Goal: Task Accomplishment & Management: Complete application form

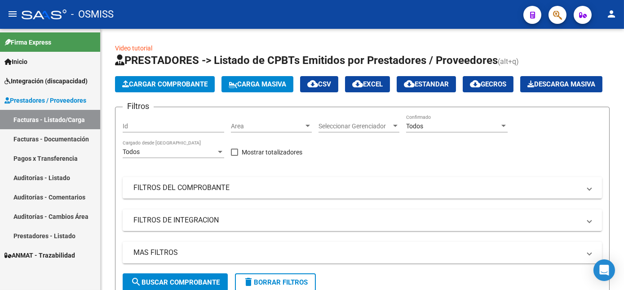
scroll to position [335, 0]
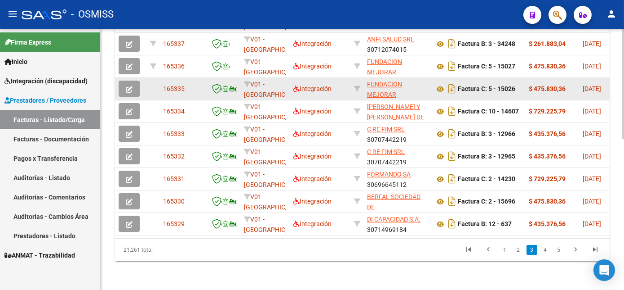
click at [128, 93] on icon "button" at bounding box center [129, 89] width 7 height 7
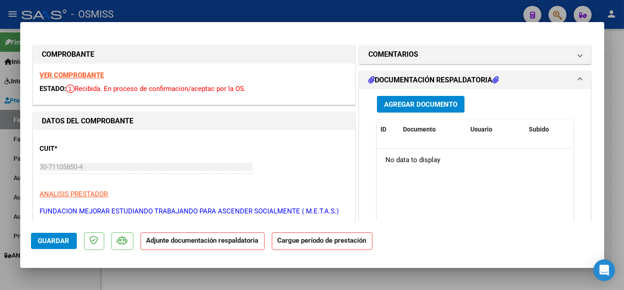
click at [78, 76] on strong "VER COMPROBANTE" at bounding box center [72, 75] width 64 height 8
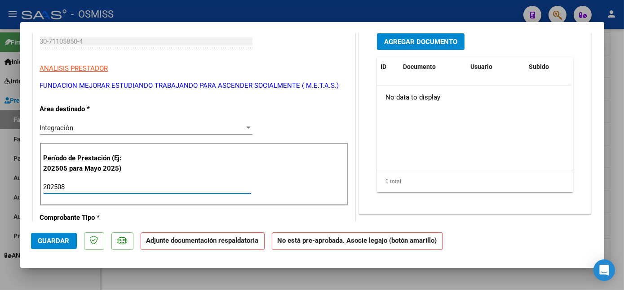
type input "202508"
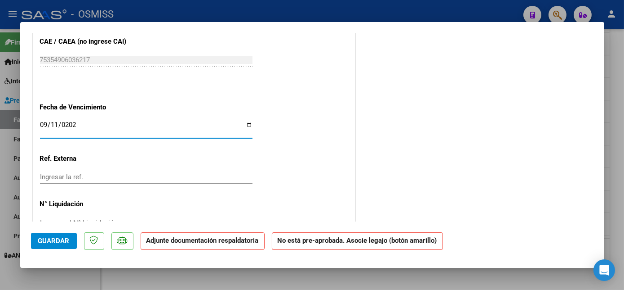
type input "[DATE]"
click at [51, 242] on span "Guardar" at bounding box center [53, 240] width 31 height 8
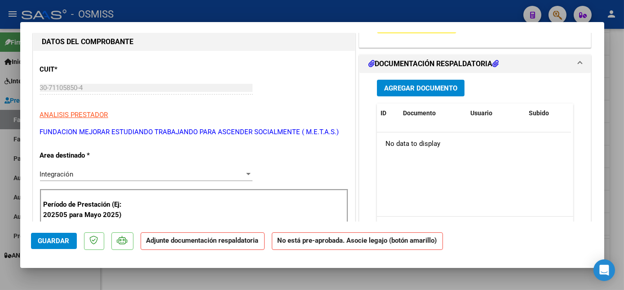
scroll to position [0, 0]
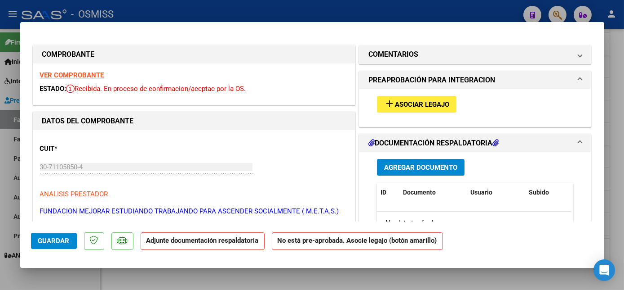
click at [433, 108] on span "Asociar Legajo" at bounding box center [422, 104] width 54 height 8
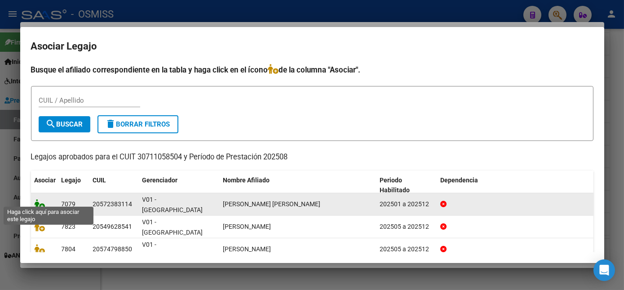
click at [39, 200] on icon at bounding box center [40, 204] width 11 height 10
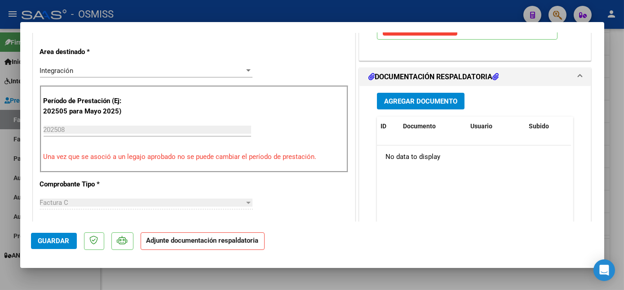
scroll to position [174, 0]
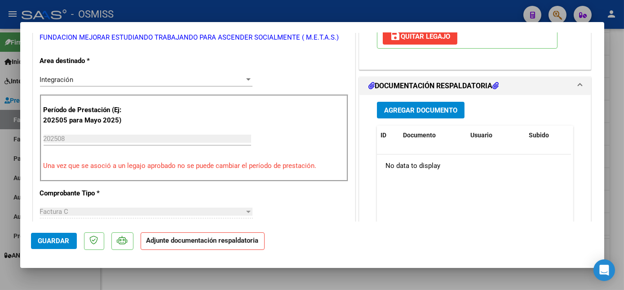
click at [424, 111] on span "Agregar Documento" at bounding box center [420, 110] width 73 height 8
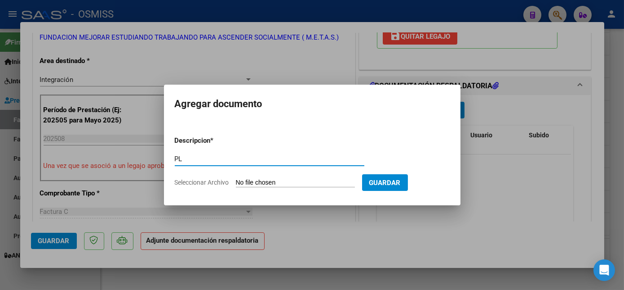
type input "PL"
click at [236, 178] on input "Seleccionar Archivo" at bounding box center [295, 182] width 119 height 9
type input "C:\fakepath\15026 REYES.pdf"
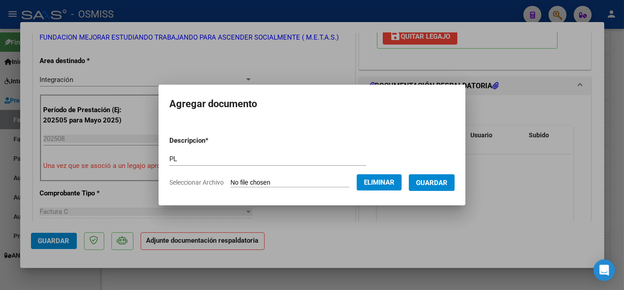
click at [419, 185] on span "Guardar" at bounding box center [431, 182] width 31 height 8
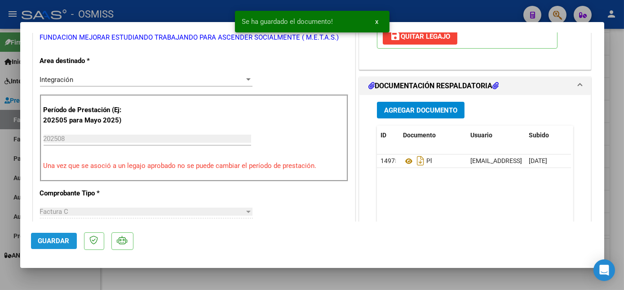
click at [61, 243] on span "Guardar" at bounding box center [53, 240] width 31 height 8
click at [81, 279] on div at bounding box center [312, 145] width 624 height 290
type input "$ 0,00"
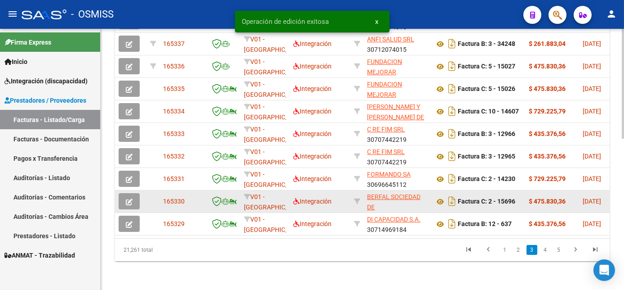
scroll to position [335, 0]
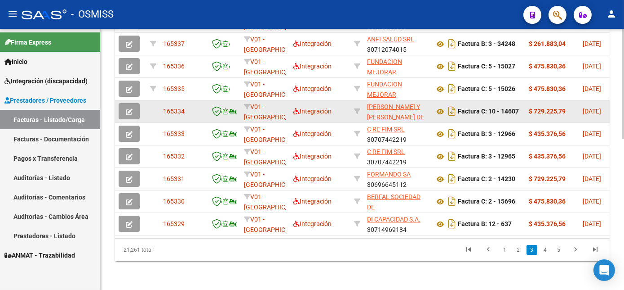
click at [129, 115] on icon "button" at bounding box center [129, 111] width 7 height 7
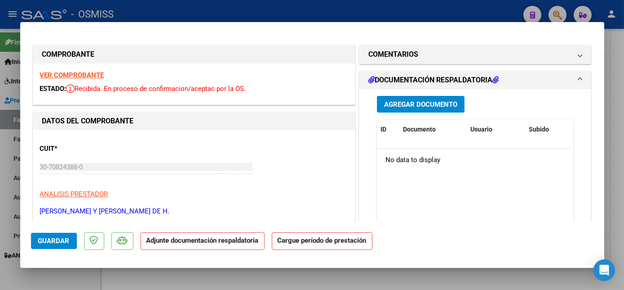
click at [89, 72] on strong "VER COMPROBANTE" at bounding box center [72, 75] width 64 height 8
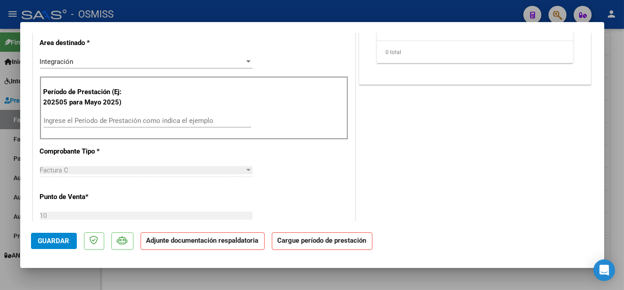
scroll to position [200, 0]
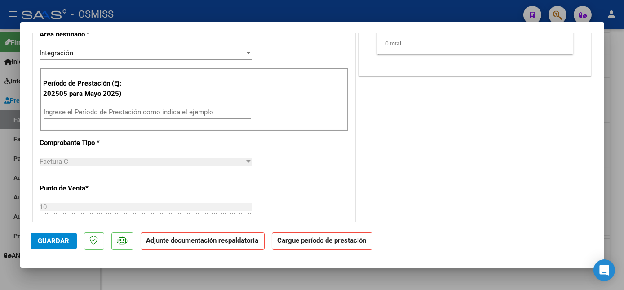
click at [497, 159] on div "COMENTARIOS Comentarios del Prestador / Gerenciador: DOCUMENTACIÓN RESPALDATORI…" at bounding box center [475, 212] width 236 height 738
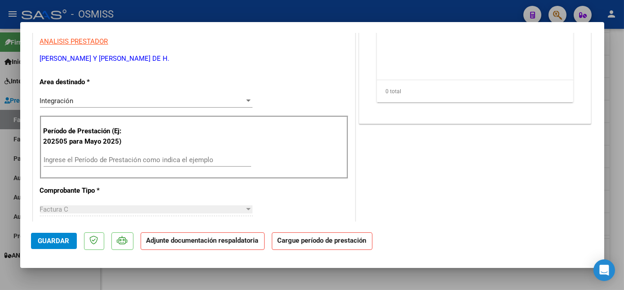
scroll to position [156, 0]
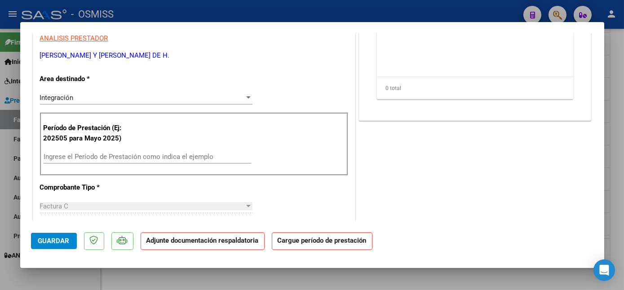
click at [129, 156] on input "Ingrese el Período de Prestación como indica el ejemplo" at bounding box center [148, 156] width 208 height 8
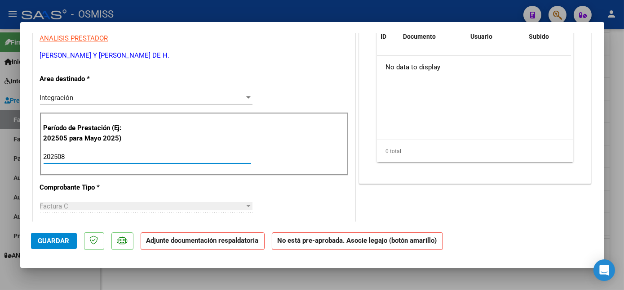
type input "202508"
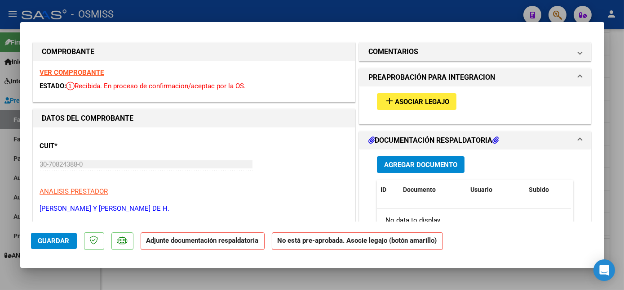
scroll to position [0, 0]
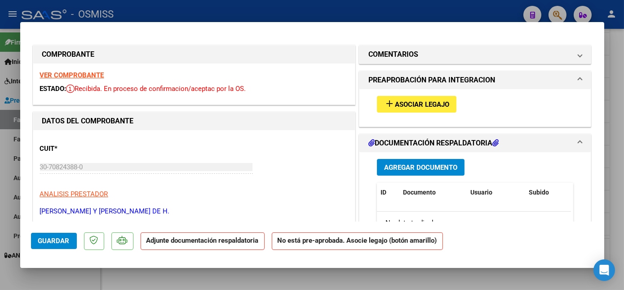
click at [95, 75] on strong "VER COMPROBANTE" at bounding box center [72, 75] width 64 height 8
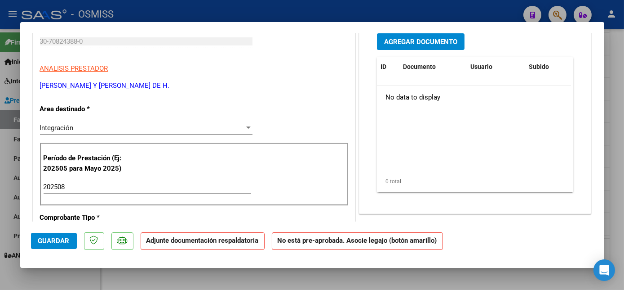
scroll to position [535, 0]
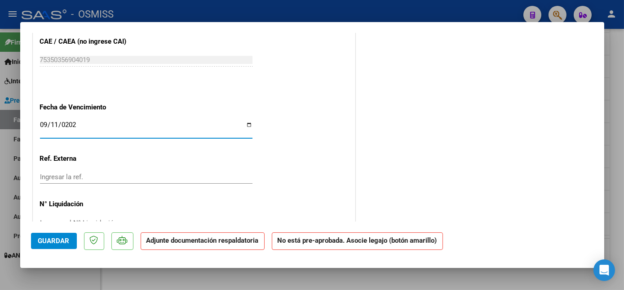
type input "[DATE]"
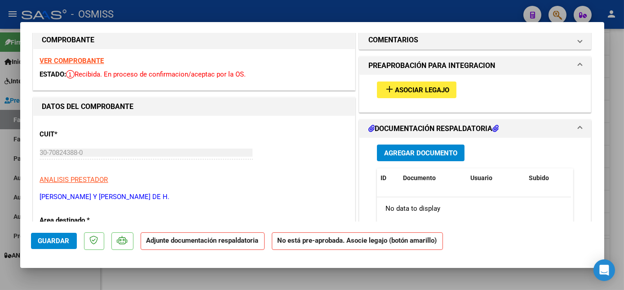
scroll to position [7, 0]
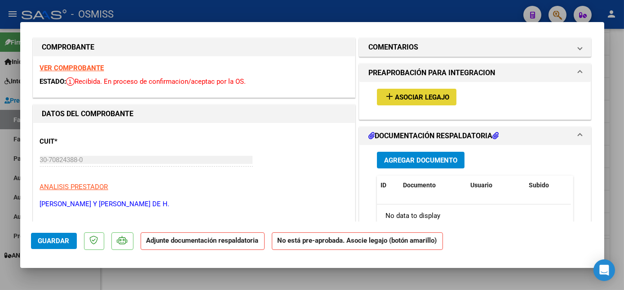
click at [407, 93] on span "Asociar Legajo" at bounding box center [422, 97] width 54 height 8
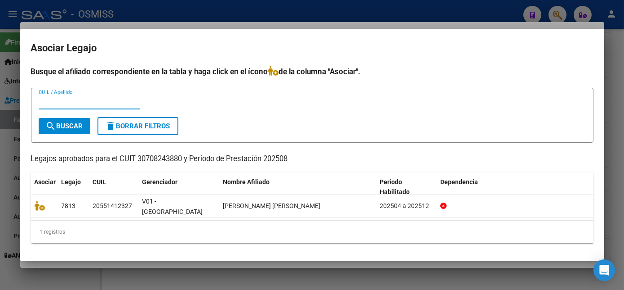
click at [59, 271] on div at bounding box center [312, 145] width 624 height 290
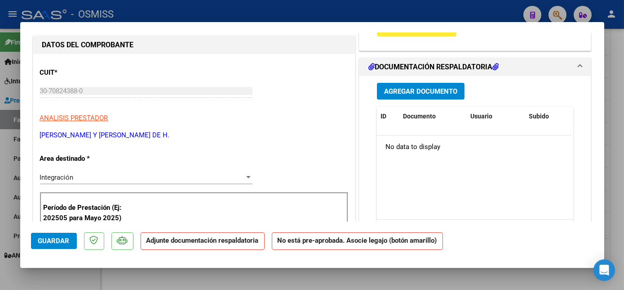
scroll to position [0, 0]
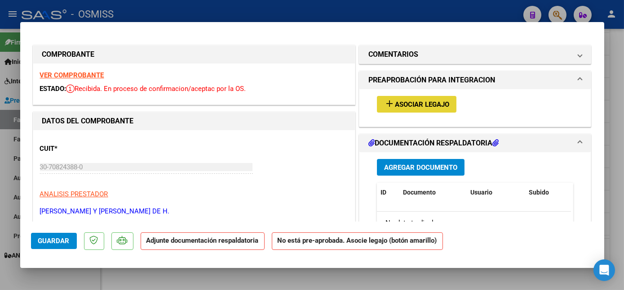
click at [423, 101] on span "Asociar Legajo" at bounding box center [422, 104] width 54 height 8
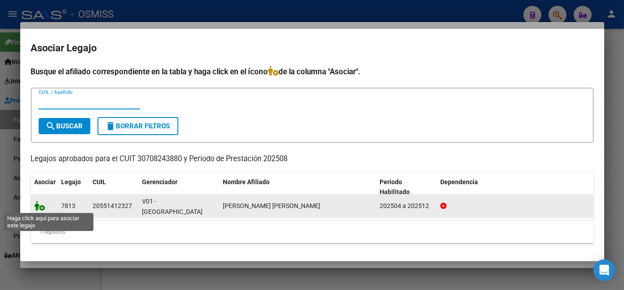
click at [38, 209] on icon at bounding box center [40, 205] width 11 height 10
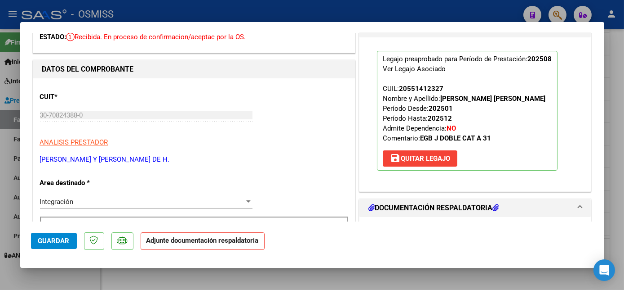
scroll to position [137, 0]
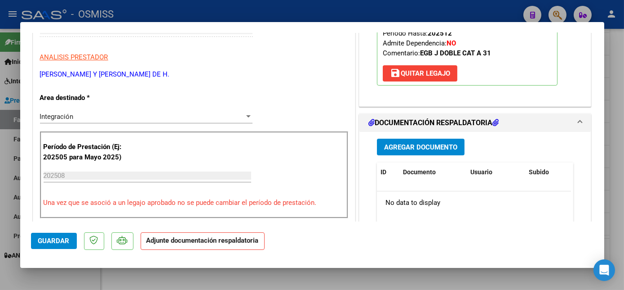
click at [396, 151] on span "Agregar Documento" at bounding box center [420, 147] width 73 height 8
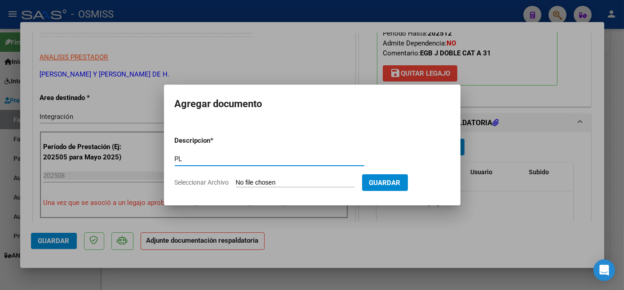
type input "PL"
click at [271, 184] on input "Seleccionar Archivo" at bounding box center [295, 182] width 119 height 9
click at [305, 182] on input "Seleccionar Archivo" at bounding box center [295, 182] width 119 height 9
type input "C:\fakepath\14607 CARDOZO.pdf"
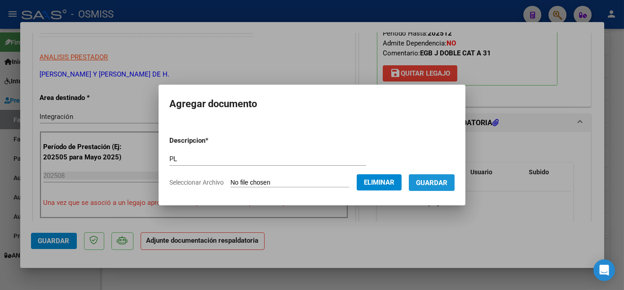
click at [433, 186] on span "Guardar" at bounding box center [431, 182] width 31 height 8
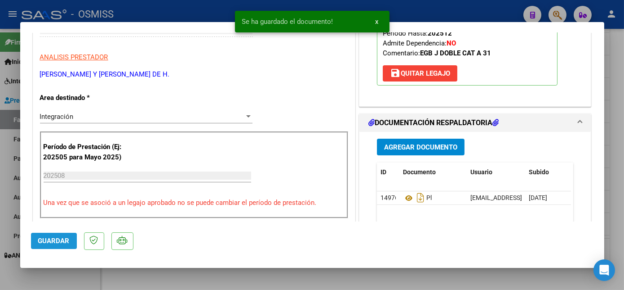
click at [58, 237] on span "Guardar" at bounding box center [53, 240] width 31 height 8
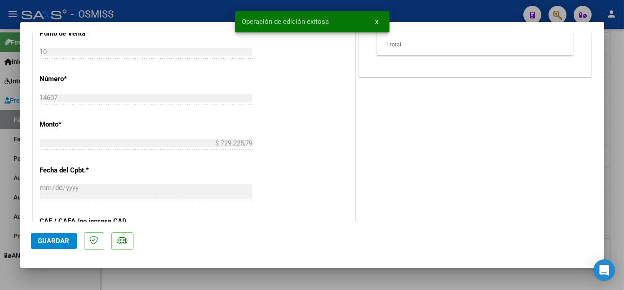
scroll to position [379, 0]
click at [67, 242] on span "Guardar" at bounding box center [53, 240] width 31 height 8
click at [55, 239] on span "Guardar" at bounding box center [53, 240] width 31 height 8
click at [77, 276] on div at bounding box center [312, 145] width 624 height 290
type input "$ 0,00"
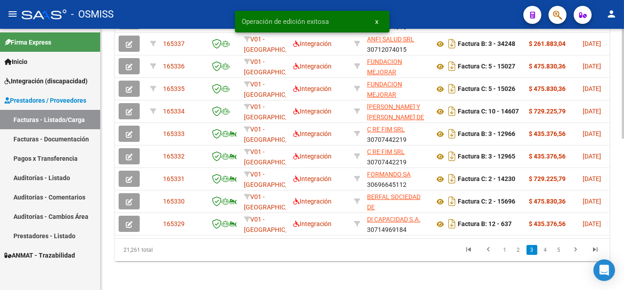
scroll to position [335, 0]
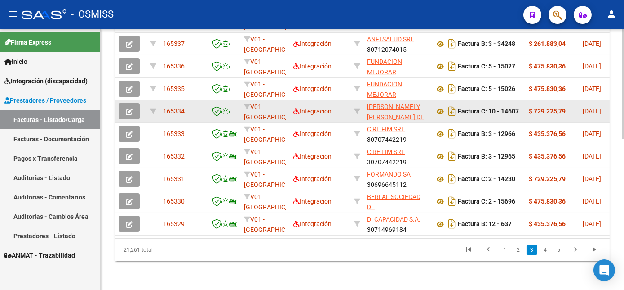
click at [132, 115] on icon "button" at bounding box center [129, 111] width 7 height 7
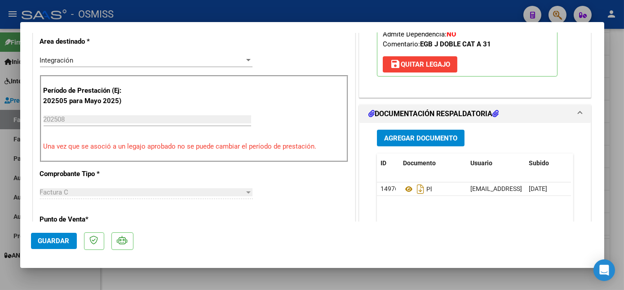
scroll to position [243, 0]
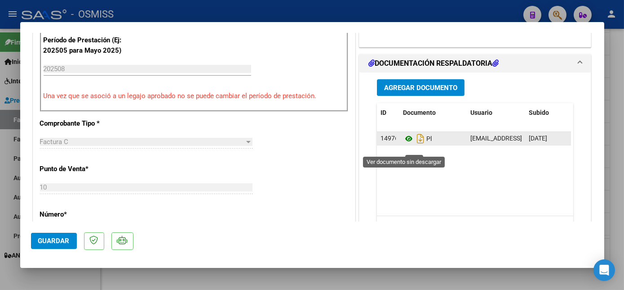
click at [405, 144] on icon at bounding box center [409, 138] width 12 height 11
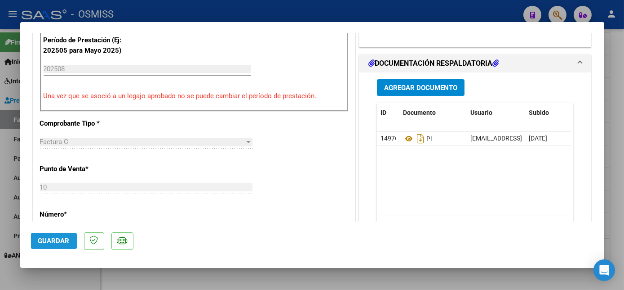
click at [54, 242] on span "Guardar" at bounding box center [53, 240] width 31 height 8
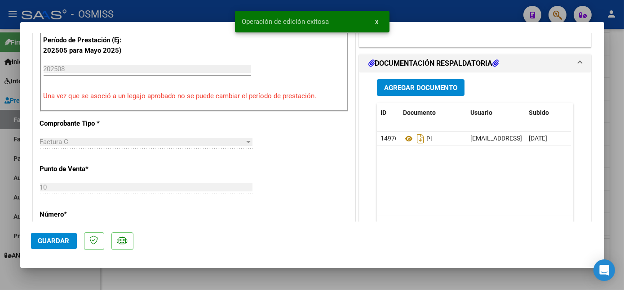
click at [76, 266] on mat-dialog-container "COMPROBANTE VER COMPROBANTE ESTADO: Recibida. En proceso de confirmacion/acepta…" at bounding box center [312, 144] width 584 height 245
click at [85, 273] on div at bounding box center [312, 145] width 624 height 290
type input "$ 0,00"
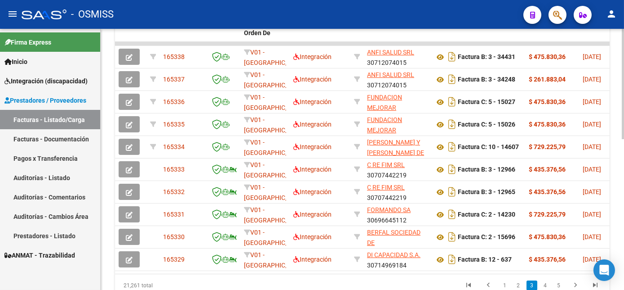
scroll to position [357, 0]
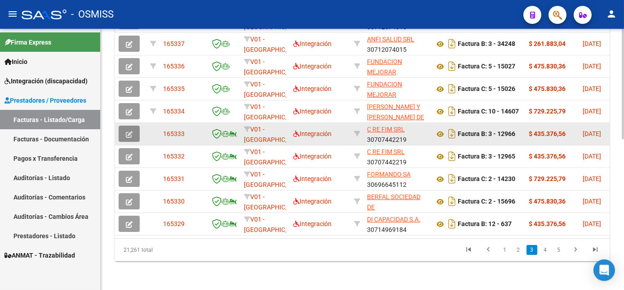
click at [130, 131] on icon "button" at bounding box center [129, 134] width 7 height 7
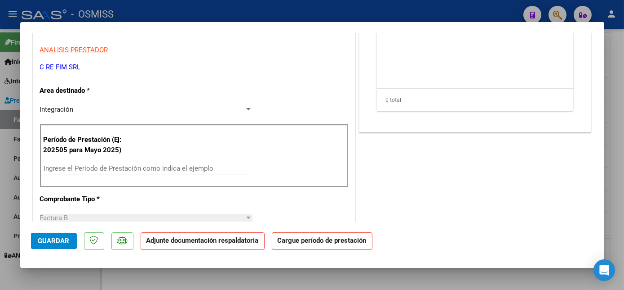
scroll to position [206, 0]
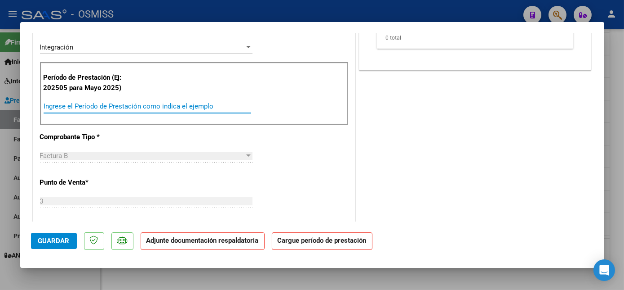
click at [156, 106] on input "Ingrese el Período de Prestación como indica el ejemplo" at bounding box center [148, 106] width 208 height 8
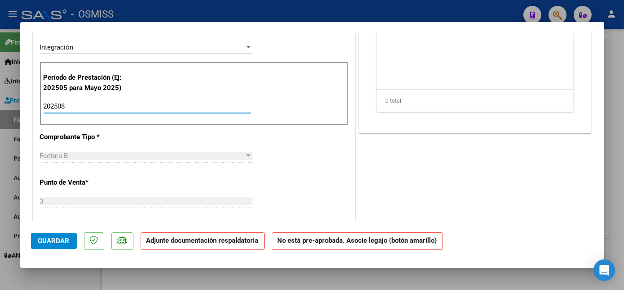
type input "202508"
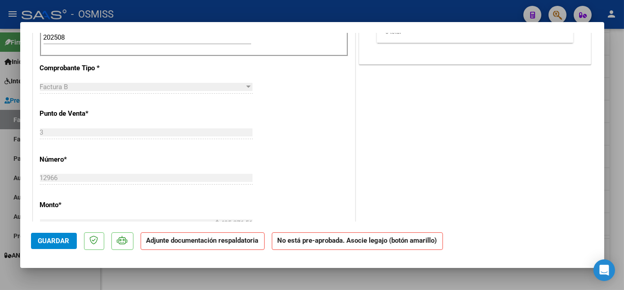
scroll to position [0, 0]
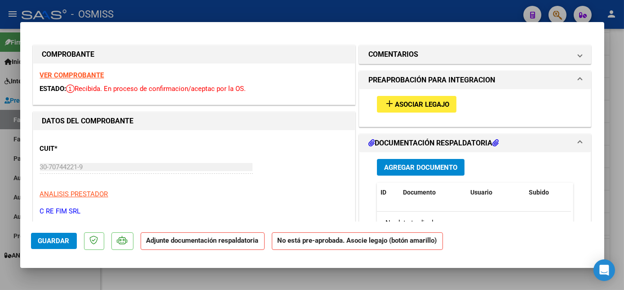
click at [85, 74] on strong "VER COMPROBANTE" at bounding box center [72, 75] width 64 height 8
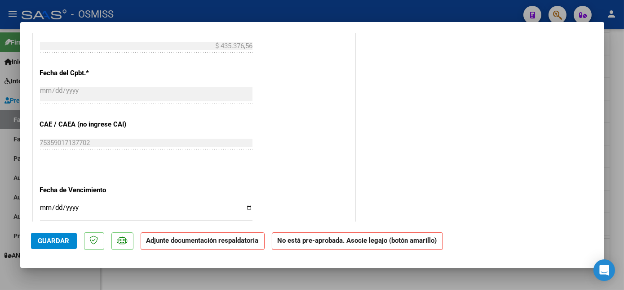
scroll to position [486, 0]
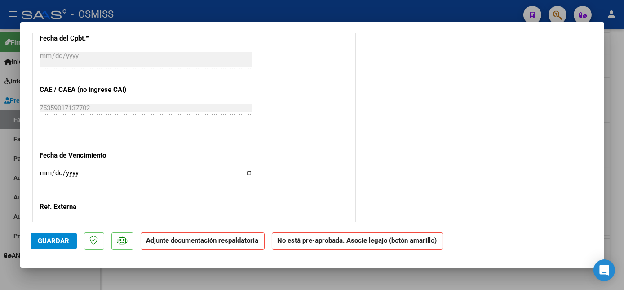
click at [45, 173] on input "Ingresar la fecha" at bounding box center [146, 176] width 213 height 14
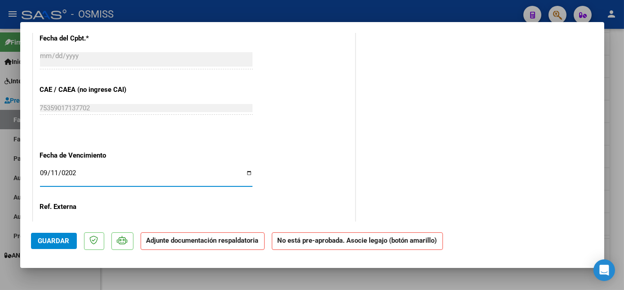
type input "[DATE]"
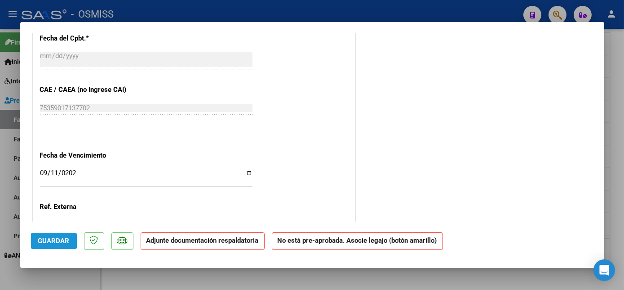
click at [65, 244] on span "Guardar" at bounding box center [53, 240] width 31 height 8
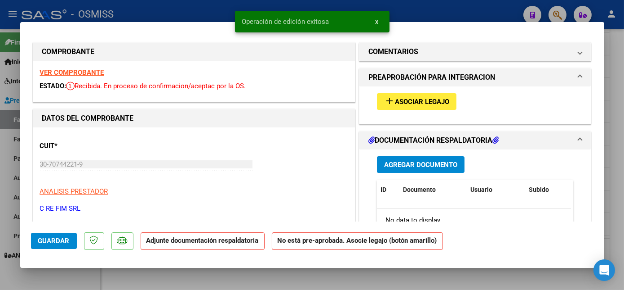
scroll to position [0, 0]
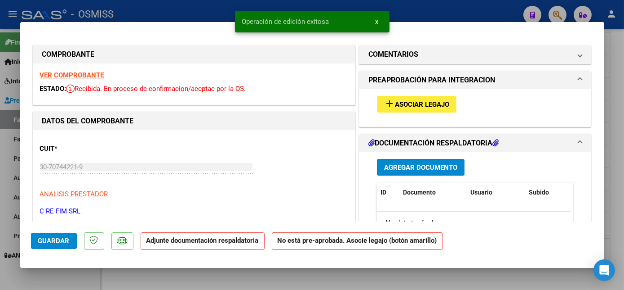
click at [441, 102] on span "Asociar Legajo" at bounding box center [422, 104] width 54 height 8
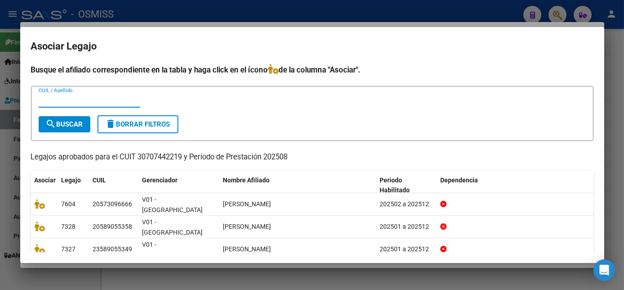
click at [89, 98] on input "CUIL / Apellido" at bounding box center [90, 100] width 102 height 8
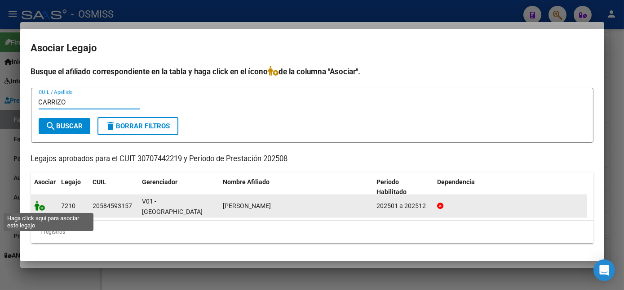
type input "CARRIZO"
click at [39, 205] on icon at bounding box center [40, 205] width 11 height 10
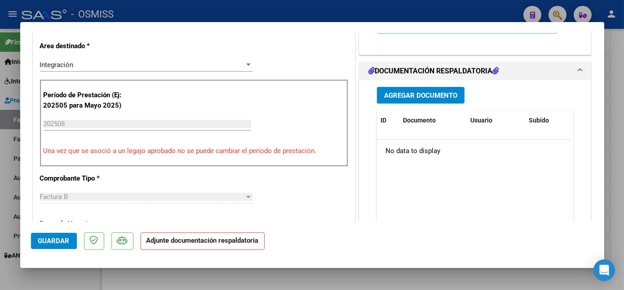
scroll to position [144, 0]
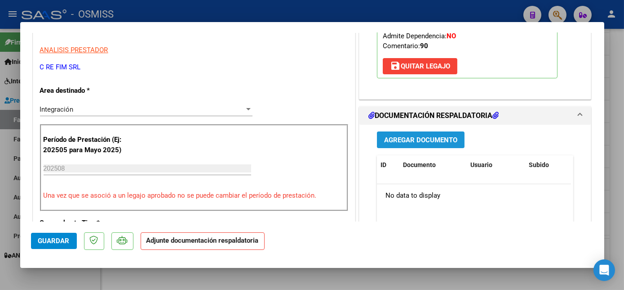
click at [437, 137] on span "Agregar Documento" at bounding box center [420, 140] width 73 height 8
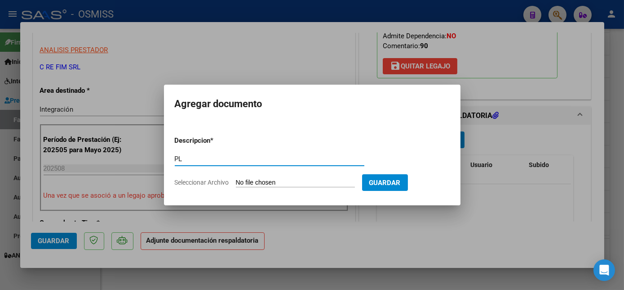
type input "PL"
click at [271, 182] on input "Seleccionar Archivo" at bounding box center [295, 182] width 119 height 9
click at [301, 185] on input "Seleccionar Archivo" at bounding box center [295, 182] width 119 height 9
type input "C:\fakepath\12966 CARRIZO.pdf"
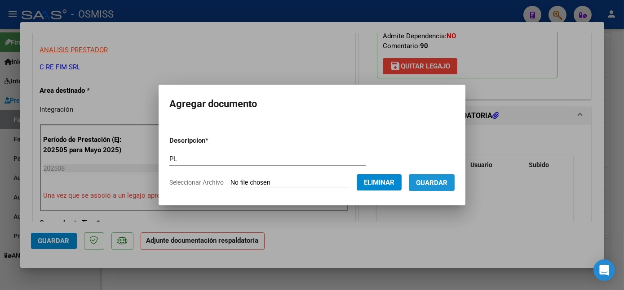
click at [441, 180] on span "Guardar" at bounding box center [431, 182] width 31 height 8
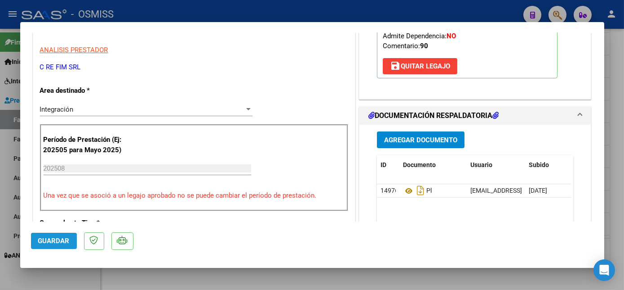
click at [68, 239] on span "Guardar" at bounding box center [53, 240] width 31 height 8
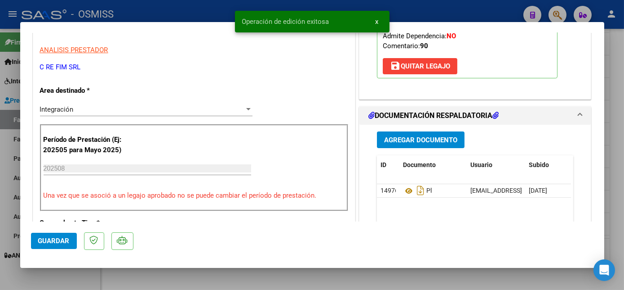
click at [89, 266] on mat-dialog-container "COMPROBANTE VER COMPROBANTE ESTADO: Recibida. En proceso de confirmacion/acepta…" at bounding box center [312, 144] width 584 height 245
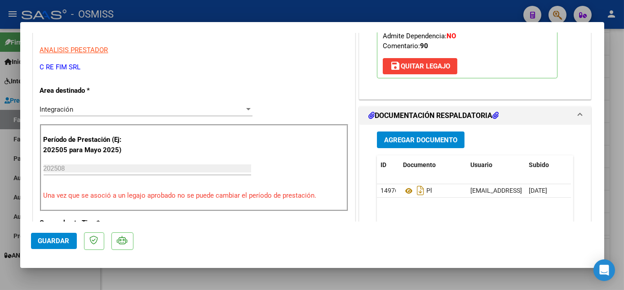
drag, startPoint x: 604, startPoint y: 95, endPoint x: 599, endPoint y: 123, distance: 27.9
click at [599, 123] on div "COMPROBANTE VER COMPROBANTE ESTADO: Recibida. En proceso de confirmacion/acepta…" at bounding box center [312, 145] width 624 height 290
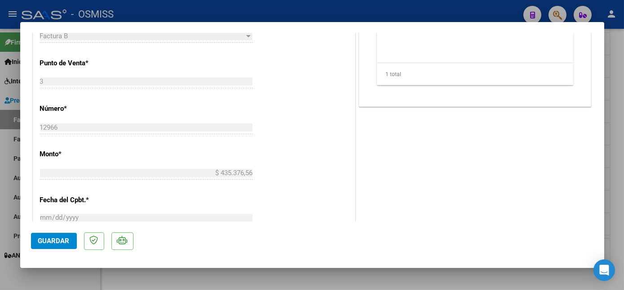
scroll to position [367, 0]
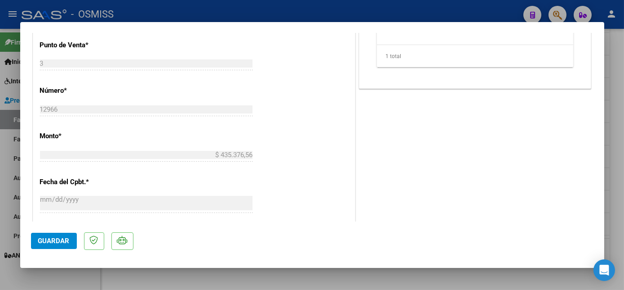
click at [390, 157] on div "COMENTARIOS Comentarios del Prestador / Gerenciador: PREAPROBACIÓN PARA INTEGRA…" at bounding box center [475, 57] width 236 height 762
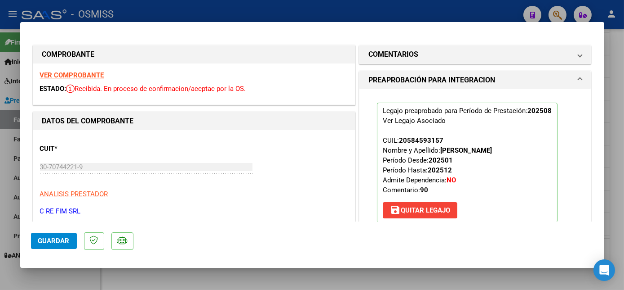
click at [58, 236] on button "Guardar" at bounding box center [54, 240] width 46 height 16
click at [50, 237] on span "Guardar" at bounding box center [53, 240] width 31 height 8
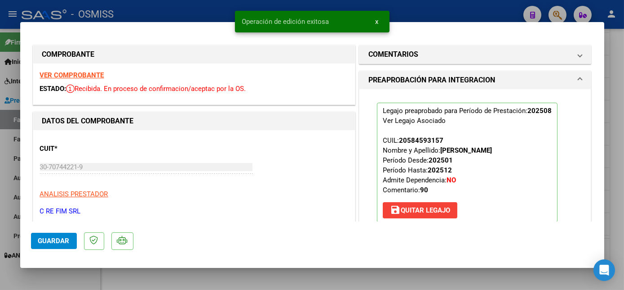
click at [71, 274] on div at bounding box center [312, 145] width 624 height 290
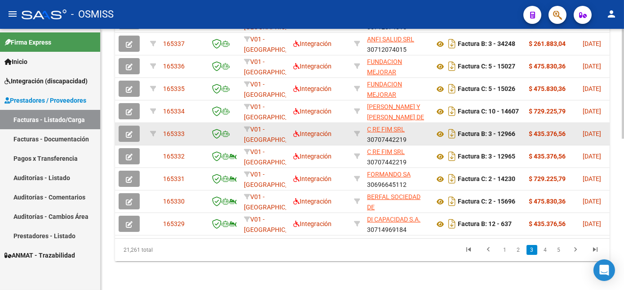
scroll to position [357, 0]
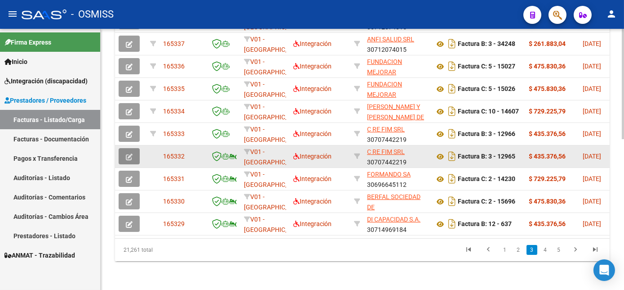
click at [129, 153] on icon "button" at bounding box center [129, 156] width 7 height 7
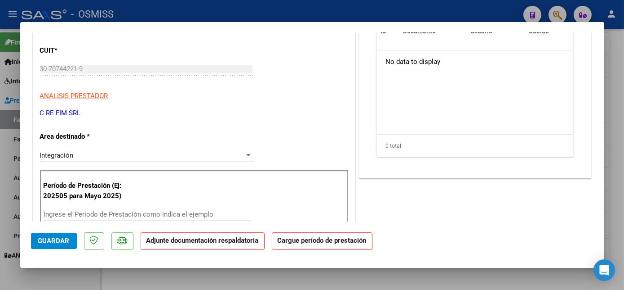
scroll to position [105, 0]
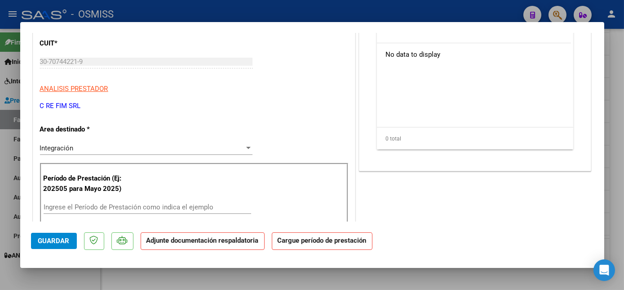
click at [87, 206] on input "Ingrese el Período de Prestación como indica el ejemplo" at bounding box center [148, 207] width 208 height 8
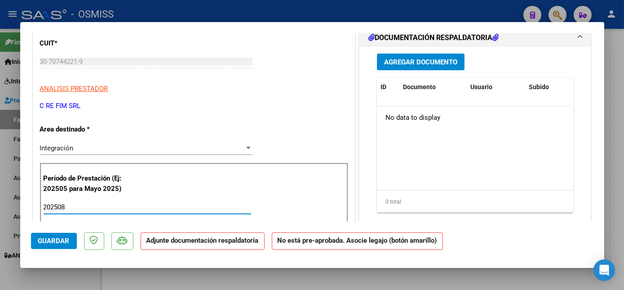
type input "202508"
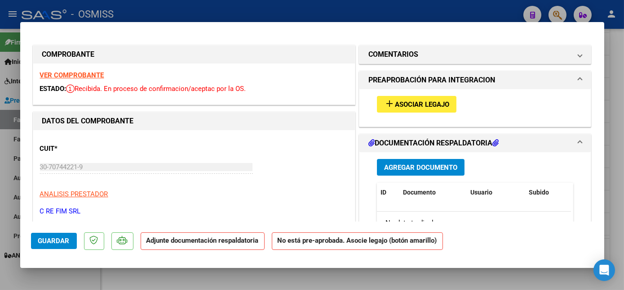
click at [71, 74] on strong "VER COMPROBANTE" at bounding box center [72, 75] width 64 height 8
click at [428, 98] on button "add Asociar Legajo" at bounding box center [417, 104] width 80 height 17
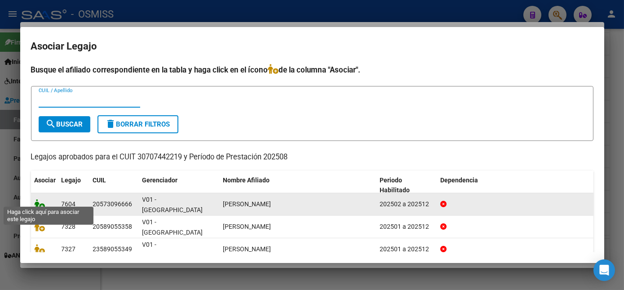
click at [36, 200] on icon at bounding box center [40, 204] width 11 height 10
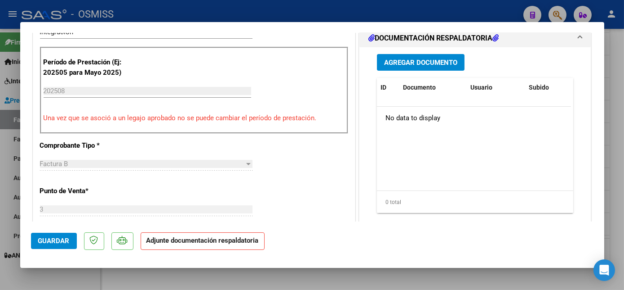
scroll to position [172, 0]
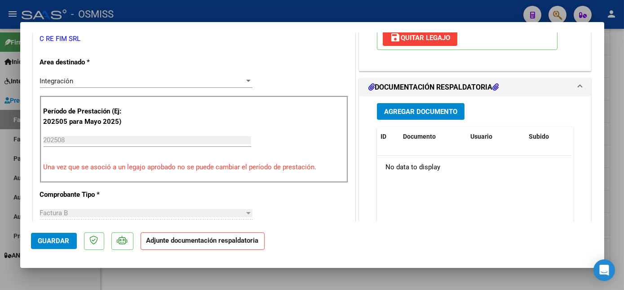
click at [422, 110] on span "Agregar Documento" at bounding box center [420, 111] width 73 height 8
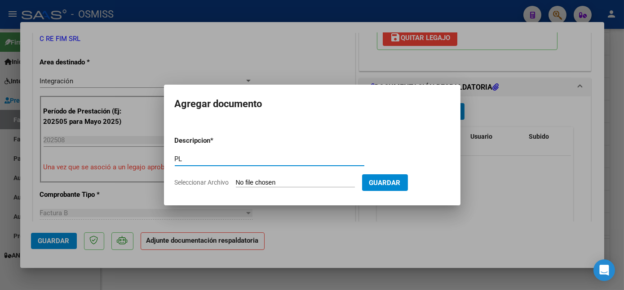
type input "PL"
click at [294, 183] on input "Seleccionar Archivo" at bounding box center [295, 182] width 119 height 9
click at [291, 183] on input "Seleccionar Archivo" at bounding box center [295, 182] width 119 height 9
type input "C:\fakepath\12965 MEZA.pdf"
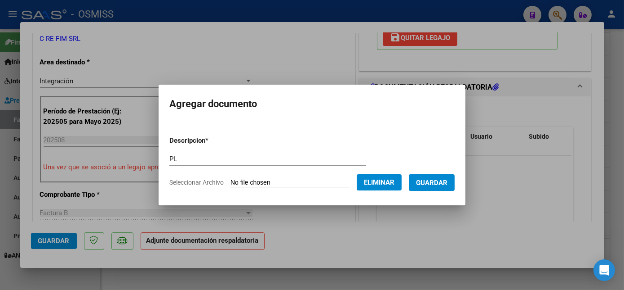
click at [429, 186] on span "Guardar" at bounding box center [431, 182] width 31 height 8
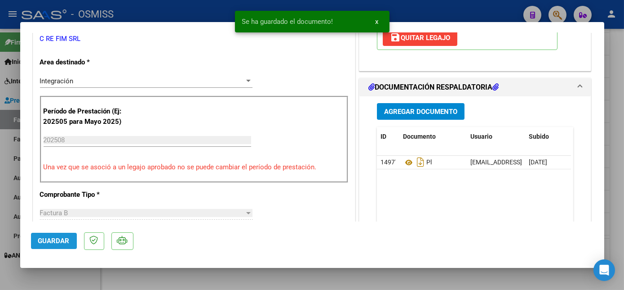
click at [58, 241] on span "Guardar" at bounding box center [53, 240] width 31 height 8
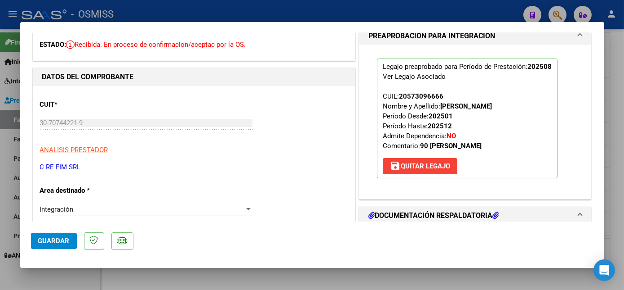
scroll to position [0, 0]
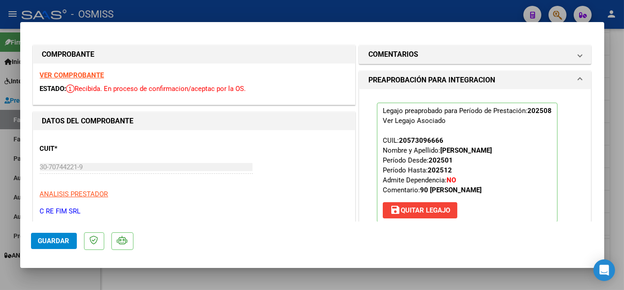
click at [66, 276] on div at bounding box center [312, 145] width 624 height 290
type input "$ 0,00"
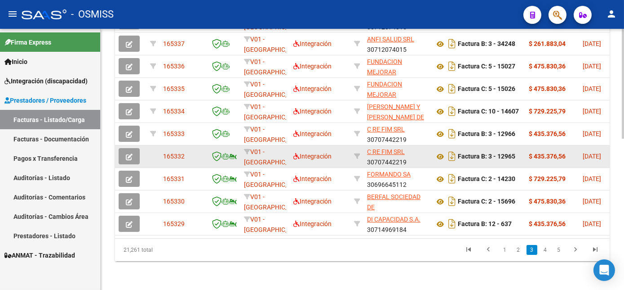
scroll to position [357, 0]
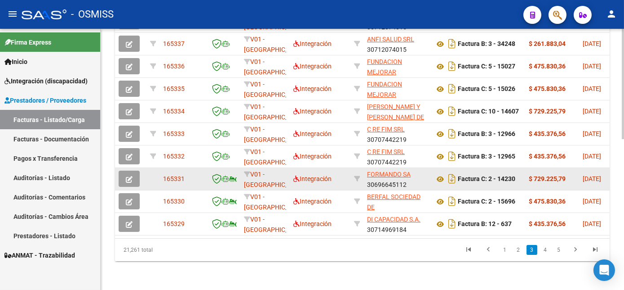
click at [132, 176] on icon "button" at bounding box center [129, 179] width 7 height 7
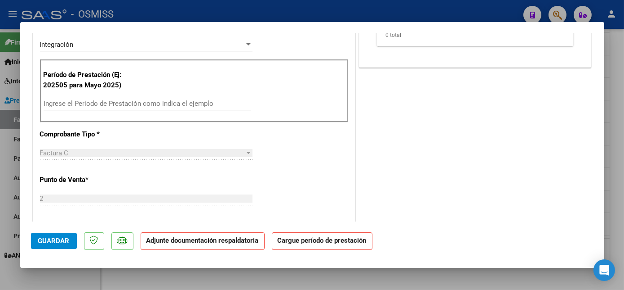
scroll to position [0, 0]
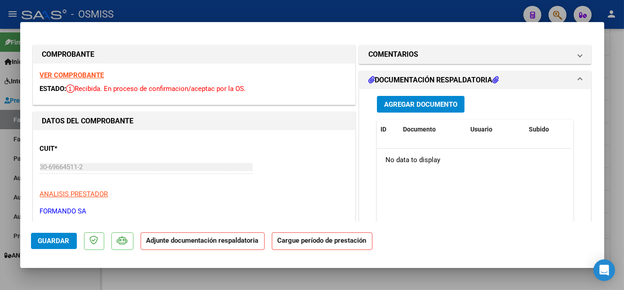
click at [90, 76] on strong "VER COMPROBANTE" at bounding box center [72, 75] width 64 height 8
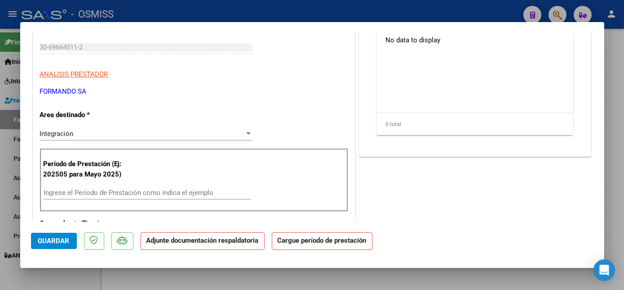
scroll to position [118, 0]
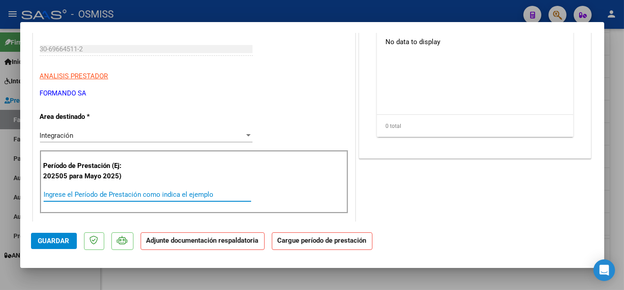
click at [149, 192] on input "Ingrese el Período de Prestación como indica el ejemplo" at bounding box center [148, 194] width 208 height 8
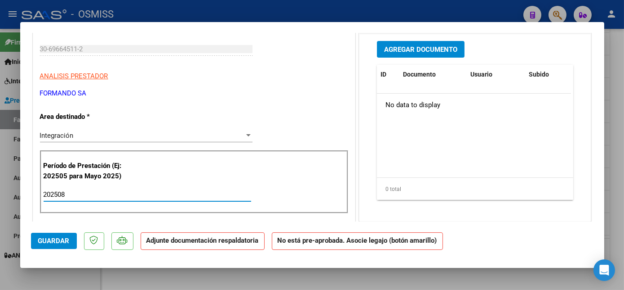
type input "202508"
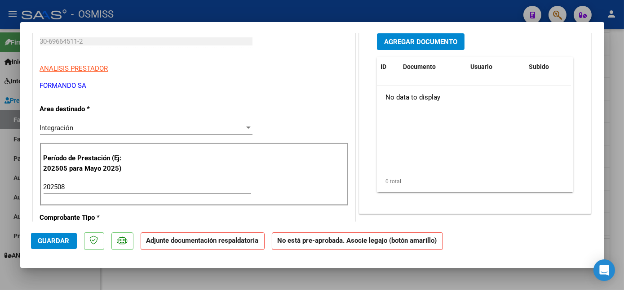
scroll to position [535, 0]
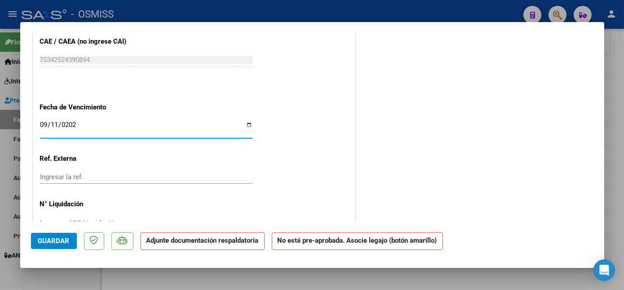
type input "[DATE]"
click at [54, 240] on span "Guardar" at bounding box center [53, 240] width 31 height 8
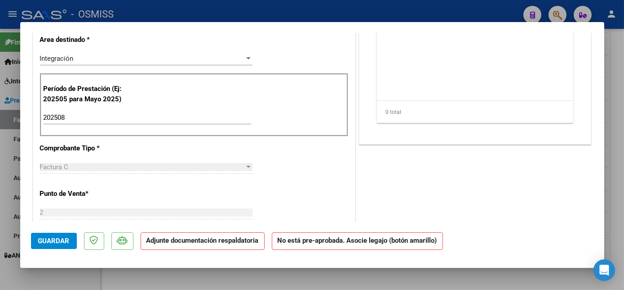
scroll to position [0, 0]
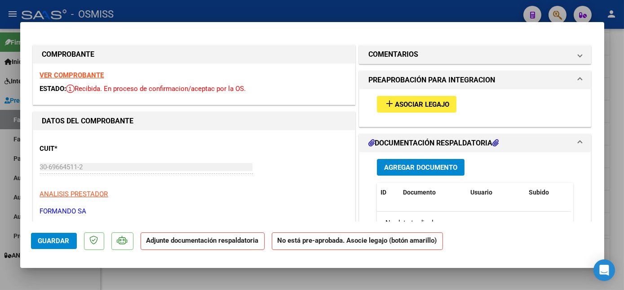
click at [415, 100] on span "add Asociar Legajo" at bounding box center [416, 104] width 65 height 8
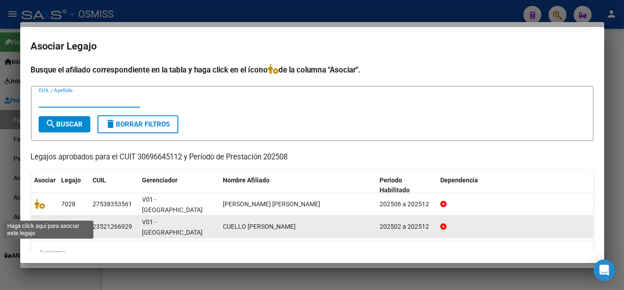
click at [40, 221] on icon at bounding box center [40, 226] width 11 height 10
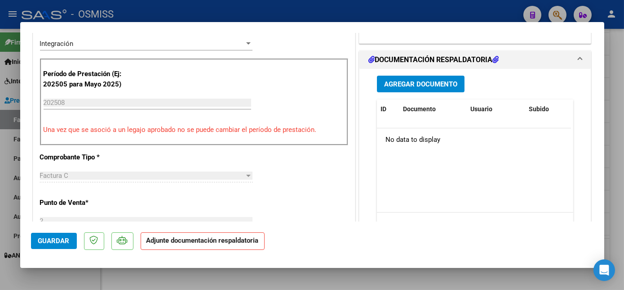
scroll to position [196, 0]
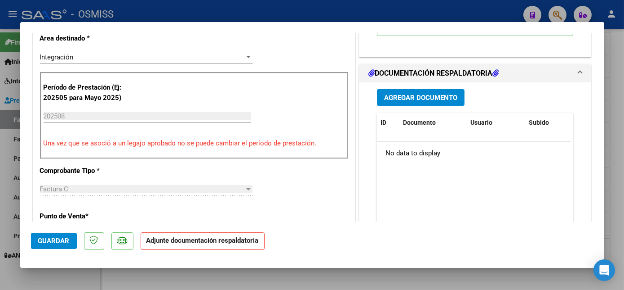
click at [411, 94] on span "Agregar Documento" at bounding box center [420, 98] width 73 height 8
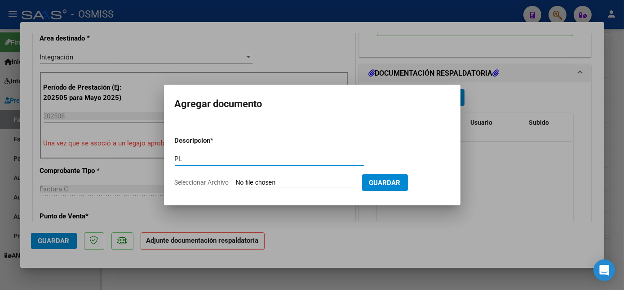
type input "PL"
click at [284, 182] on input "Seleccionar Archivo" at bounding box center [295, 182] width 119 height 9
type input "C:\fakepath\14230 CUELLO.pdf"
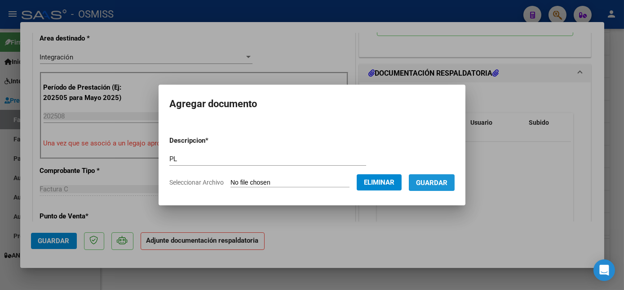
click at [440, 181] on span "Guardar" at bounding box center [431, 182] width 31 height 8
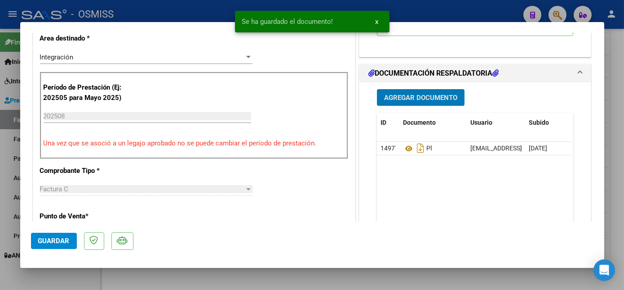
click at [55, 272] on div at bounding box center [312, 145] width 624 height 290
type input "$ 0,00"
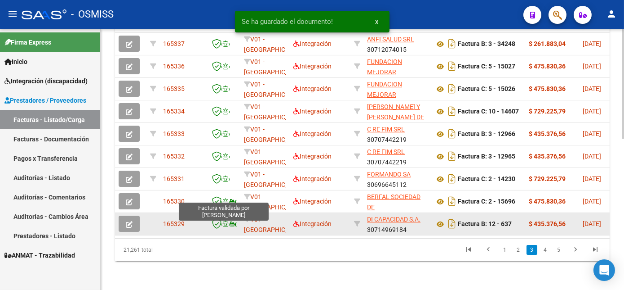
scroll to position [357, 0]
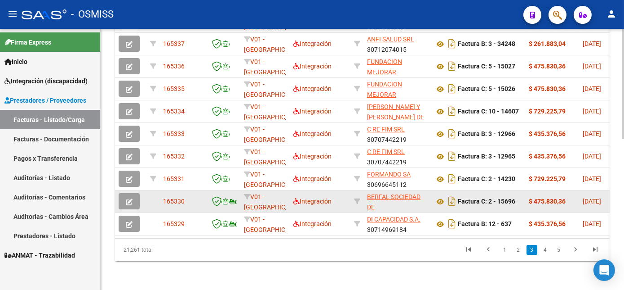
click at [132, 198] on icon "button" at bounding box center [129, 201] width 7 height 7
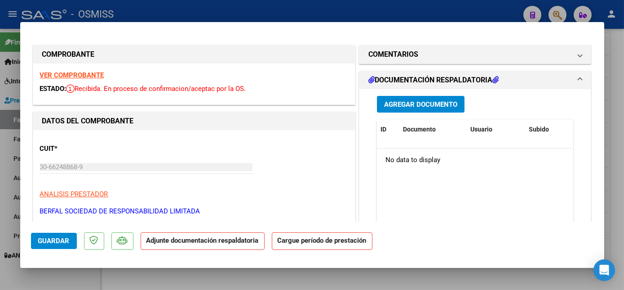
click at [77, 77] on strong "VER COMPROBANTE" at bounding box center [72, 75] width 64 height 8
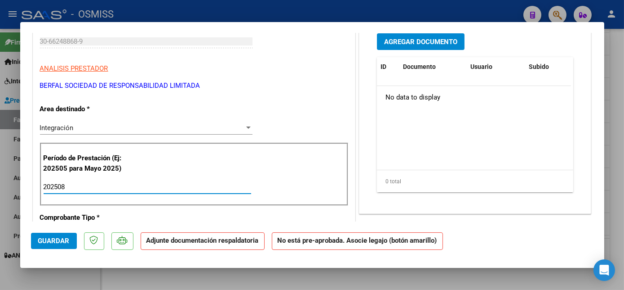
type input "202508"
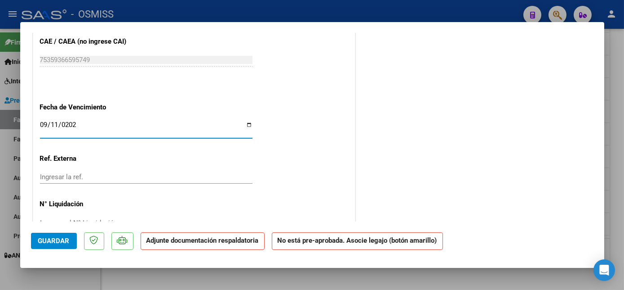
type input "[DATE]"
click at [49, 247] on button "Guardar" at bounding box center [54, 240] width 46 height 16
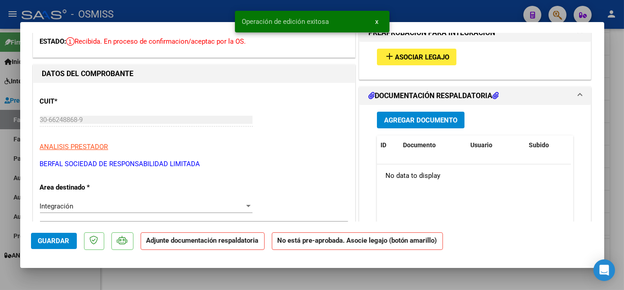
scroll to position [0, 0]
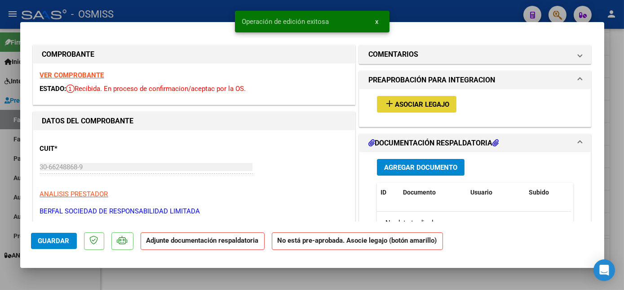
click at [403, 100] on span "Asociar Legajo" at bounding box center [422, 104] width 54 height 8
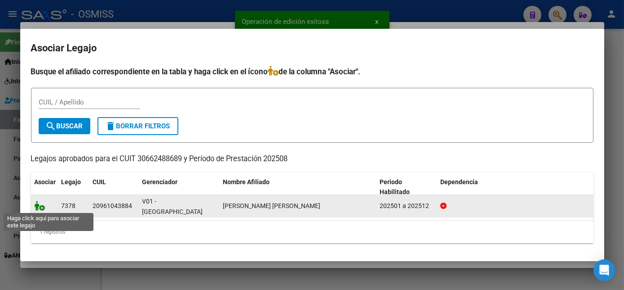
click at [35, 207] on icon at bounding box center [40, 205] width 11 height 10
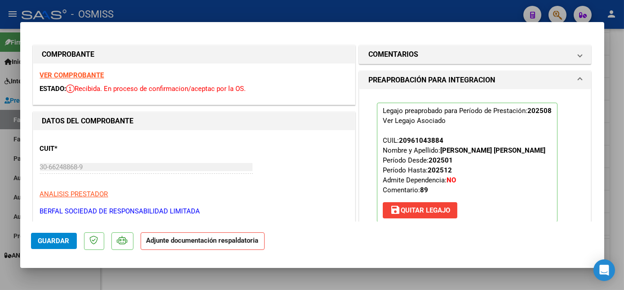
scroll to position [174, 0]
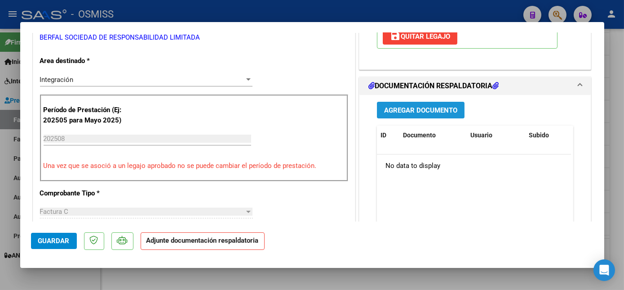
click at [432, 114] on span "Agregar Documento" at bounding box center [420, 110] width 73 height 8
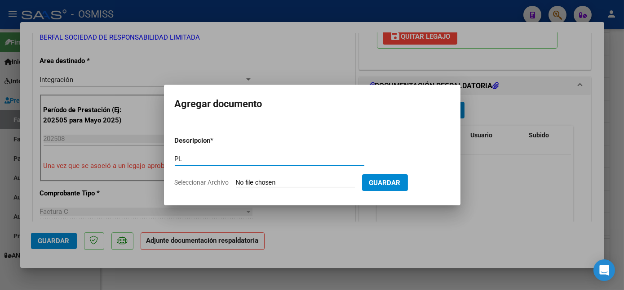
type input "PL"
click at [236, 178] on input "Seleccionar Archivo" at bounding box center [295, 182] width 119 height 9
type input "C:\fakepath\15696 HERNANDEZ.pdf"
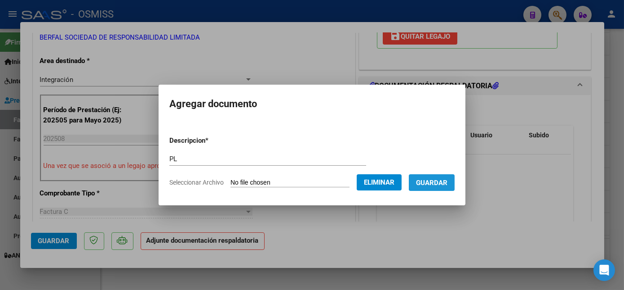
click at [441, 183] on span "Guardar" at bounding box center [431, 182] width 31 height 8
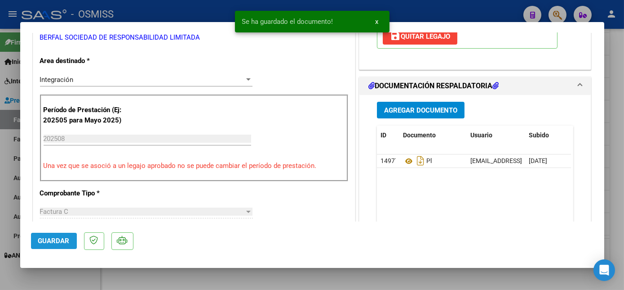
click at [47, 245] on button "Guardar" at bounding box center [54, 240] width 46 height 16
click at [97, 276] on div at bounding box center [312, 145] width 624 height 290
type input "$ 0,00"
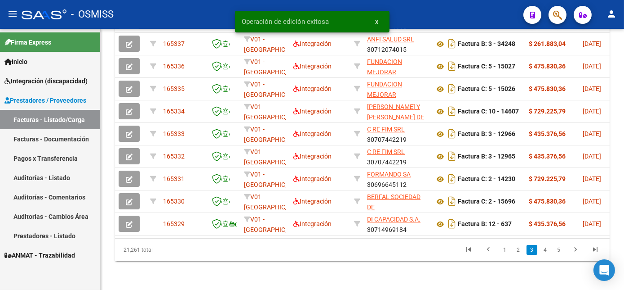
scroll to position [357, 0]
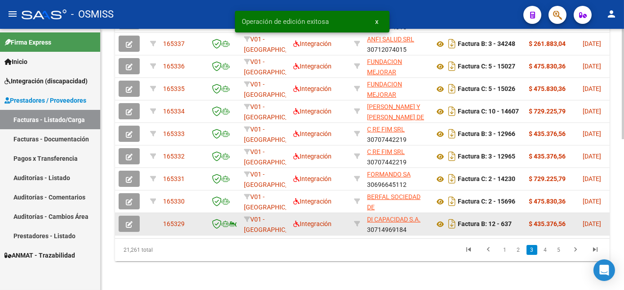
click at [129, 221] on icon "button" at bounding box center [129, 224] width 7 height 7
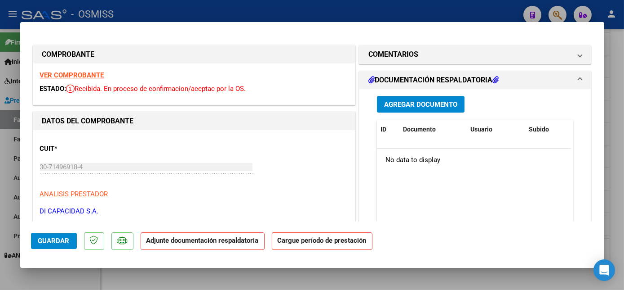
click at [85, 75] on strong "VER COMPROBANTE" at bounding box center [72, 75] width 64 height 8
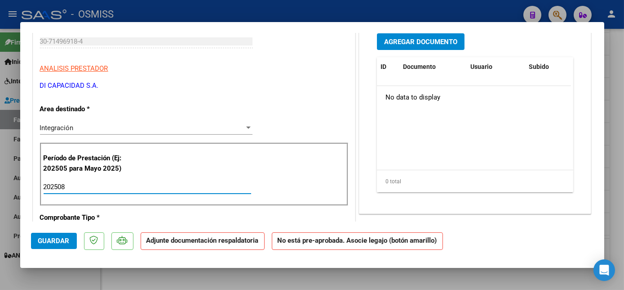
type input "202508"
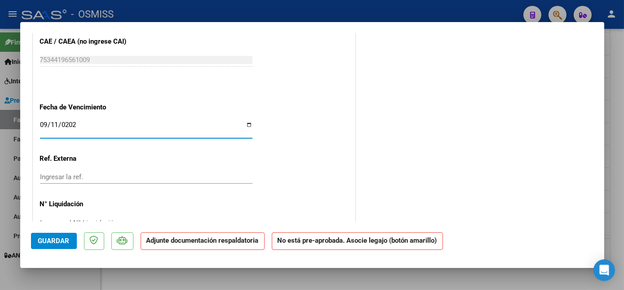
type input "[DATE]"
click at [55, 236] on span "Guardar" at bounding box center [53, 240] width 31 height 8
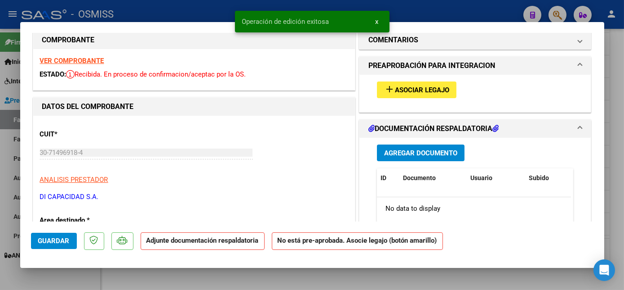
scroll to position [4, 0]
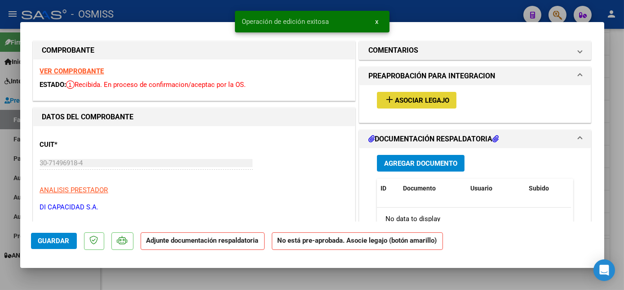
click at [439, 96] on span "Asociar Legajo" at bounding box center [422, 100] width 54 height 8
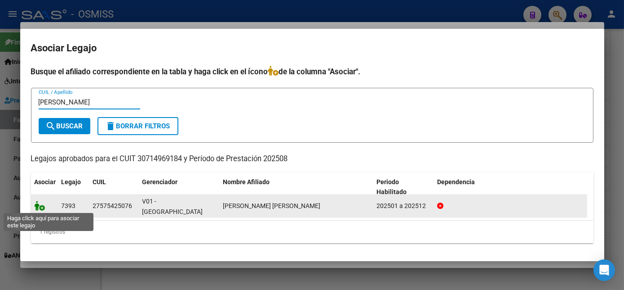
type input "SAEZ"
click at [42, 205] on icon at bounding box center [40, 205] width 11 height 10
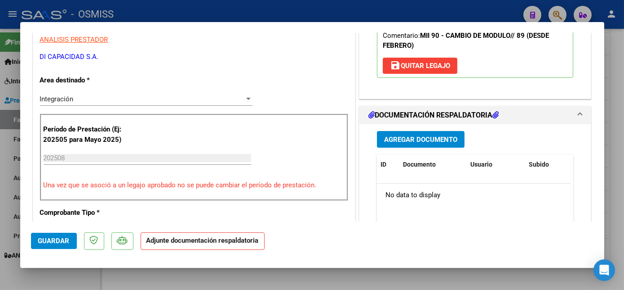
scroll to position [174, 0]
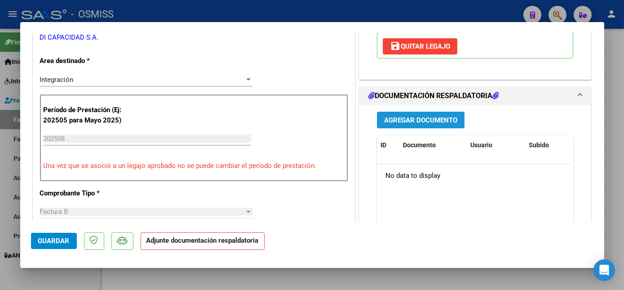
click at [428, 116] on span "Agregar Documento" at bounding box center [420, 120] width 73 height 8
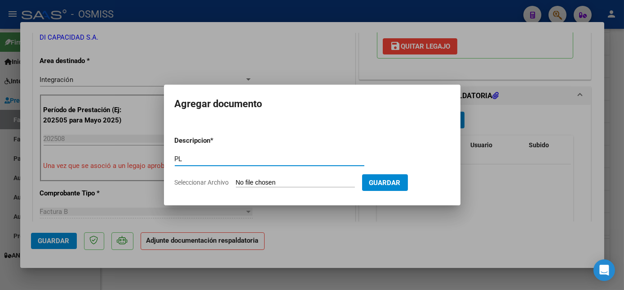
type input "PL"
click at [236, 178] on input "Seleccionar Archivo" at bounding box center [295, 182] width 119 height 9
type input "C:\fakepath\637 SAEZ.pdf"
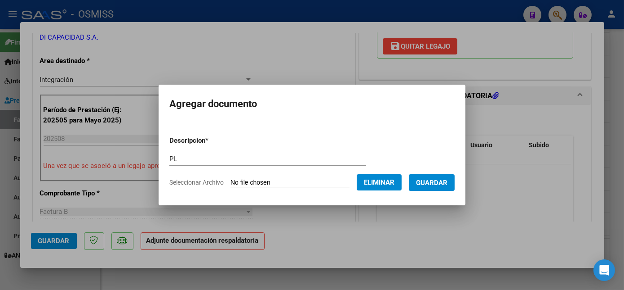
click at [440, 183] on span "Guardar" at bounding box center [431, 182] width 31 height 8
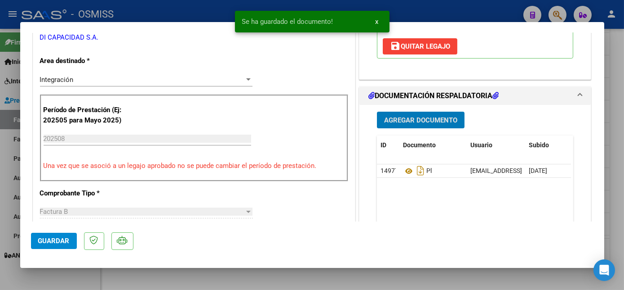
click at [440, 183] on datatable-body "149773 Pl rsur01@viasanosalud.com.ar - Belén Faisal 10/09/2025" at bounding box center [474, 206] width 194 height 84
click at [71, 237] on button "Guardar" at bounding box center [54, 240] width 46 height 16
click at [84, 276] on div at bounding box center [312, 145] width 624 height 290
type input "$ 0,00"
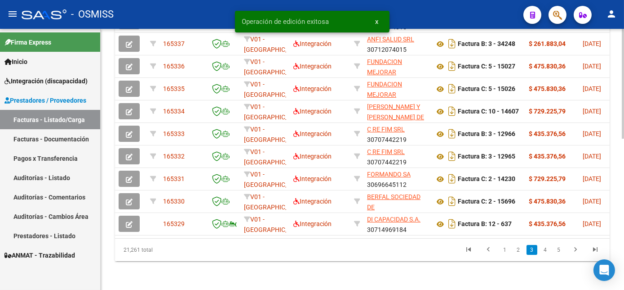
scroll to position [357, 0]
click at [548, 249] on link "4" at bounding box center [545, 250] width 11 height 10
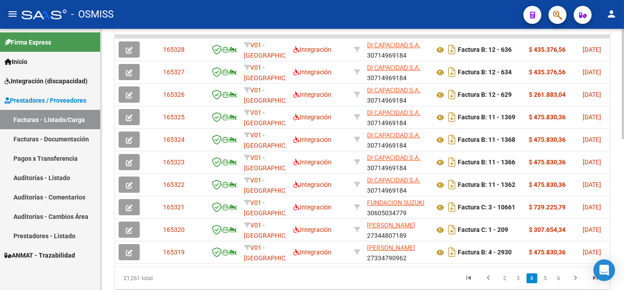
scroll to position [296, 0]
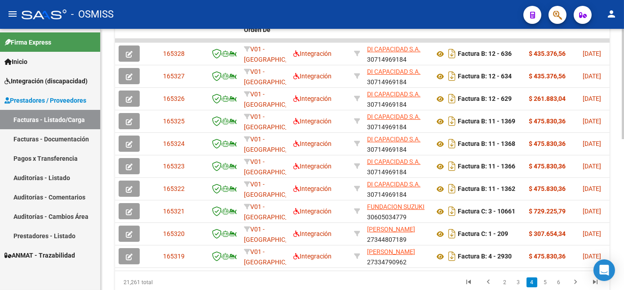
click at [619, 202] on div "Video tutorial PRESTADORES -> Listado de CPBTs Emitidos por Prestadores / Prove…" at bounding box center [364, 27] width 526 height 589
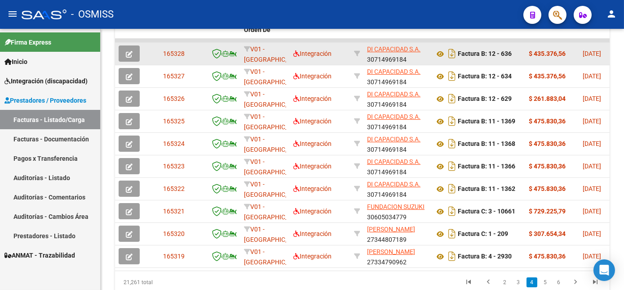
click at [128, 58] on icon "button" at bounding box center [129, 54] width 7 height 7
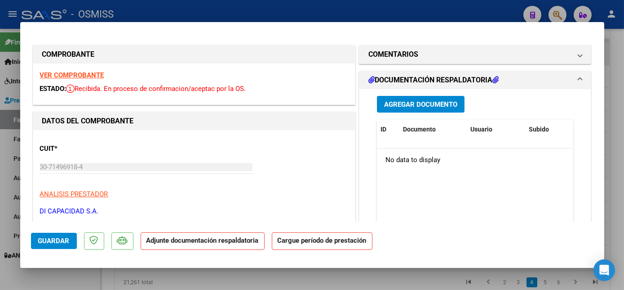
scroll to position [125, 0]
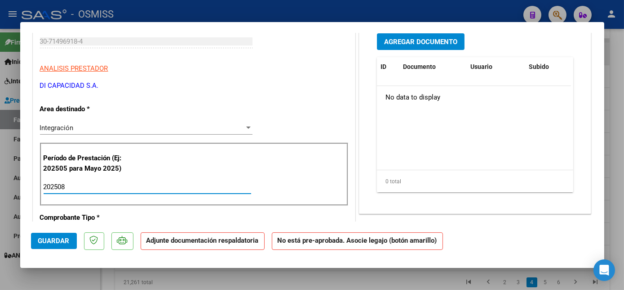
type input "202508"
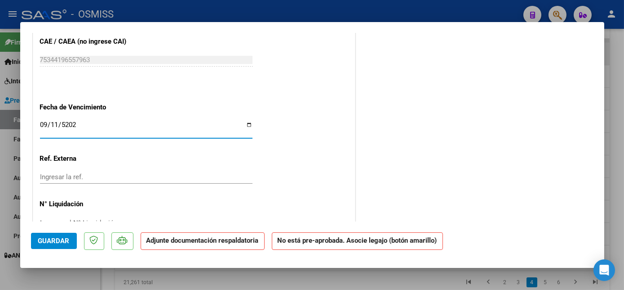
type input "[DATE]"
click at [53, 242] on span "Guardar" at bounding box center [53, 240] width 31 height 8
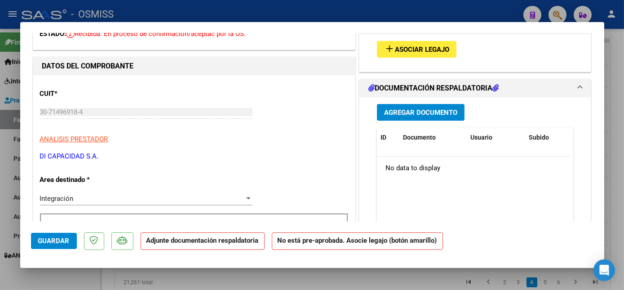
scroll to position [0, 0]
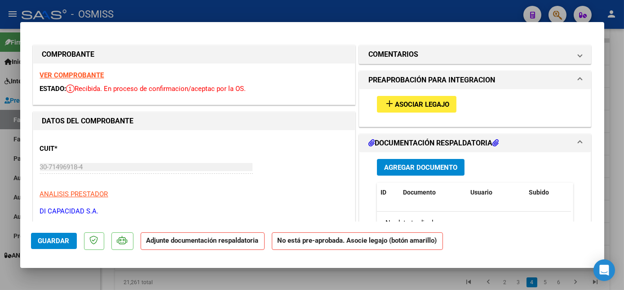
click at [65, 76] on strong "VER COMPROBANTE" at bounding box center [72, 75] width 64 height 8
click at [399, 100] on span "Asociar Legajo" at bounding box center [422, 104] width 54 height 8
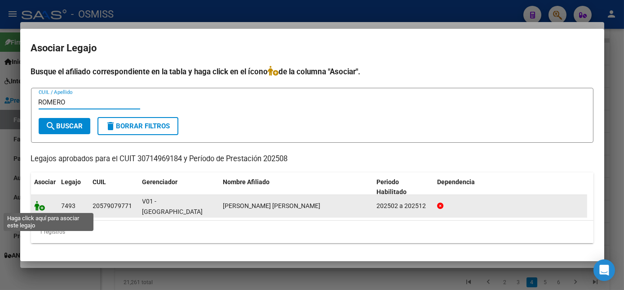
type input "ROMERO"
click at [37, 204] on icon at bounding box center [40, 205] width 11 height 10
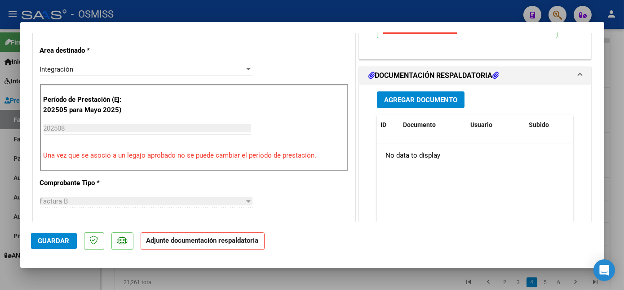
scroll to position [199, 0]
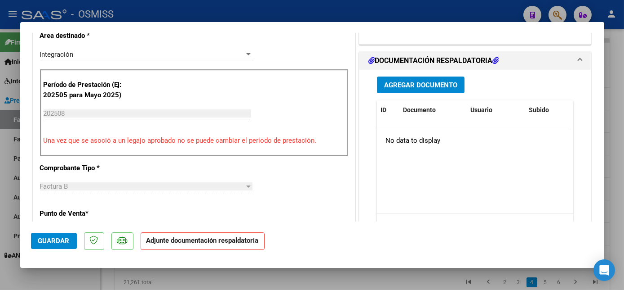
click at [410, 81] on span "Agregar Documento" at bounding box center [420, 85] width 73 height 8
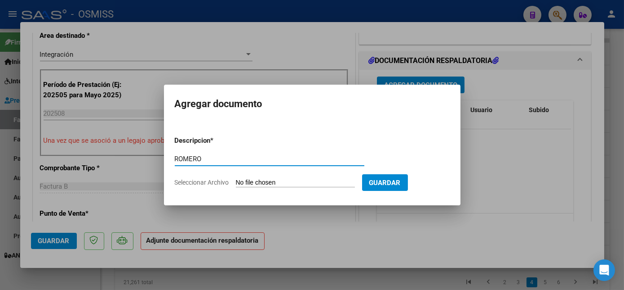
type input "ROMERO"
click at [278, 184] on input "Seleccionar Archivo" at bounding box center [295, 182] width 119 height 9
type input "C:\fakepath\636 ROMERO.pdf"
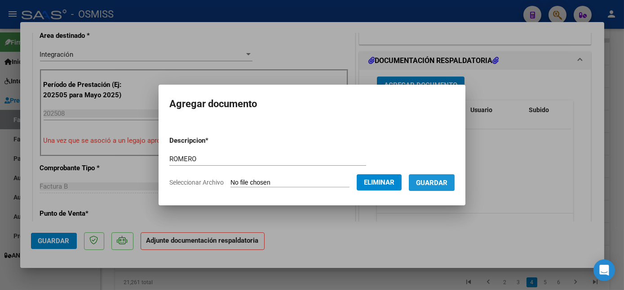
click at [433, 182] on span "Guardar" at bounding box center [431, 182] width 31 height 8
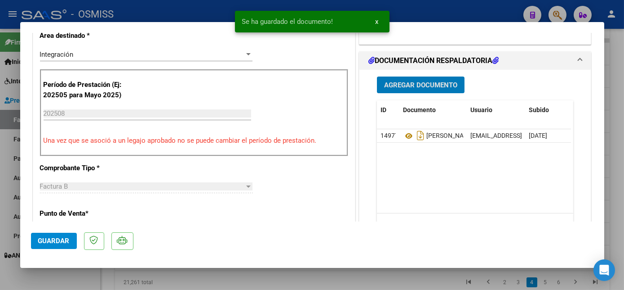
click at [63, 237] on span "Guardar" at bounding box center [53, 240] width 31 height 8
click at [76, 279] on div at bounding box center [312, 145] width 624 height 290
type input "$ 0,00"
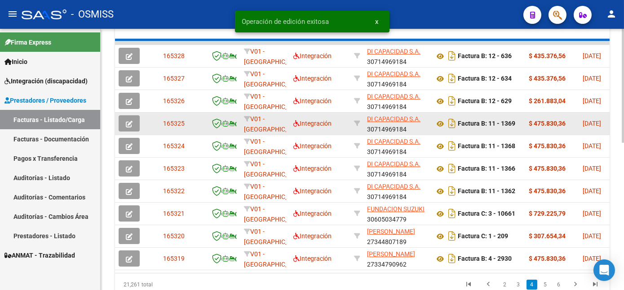
scroll to position [296, 0]
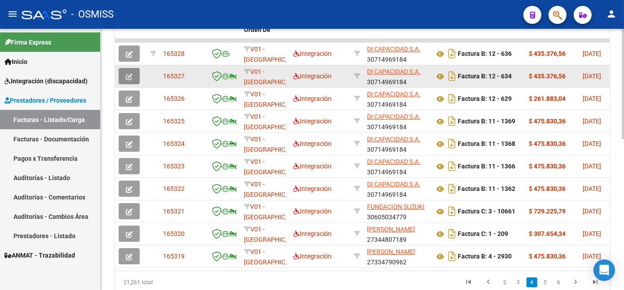
click at [132, 80] on icon "button" at bounding box center [129, 76] width 7 height 7
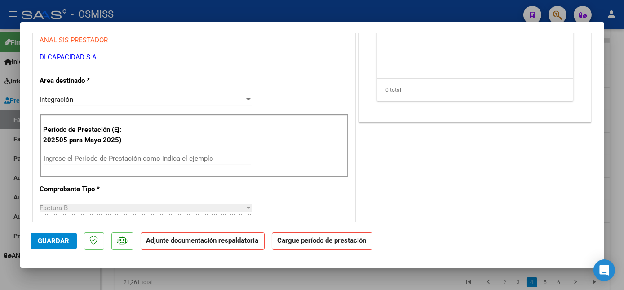
scroll to position [237, 0]
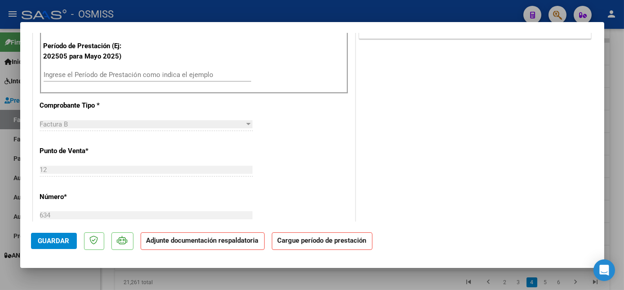
click at [169, 75] on input "Ingrese el Período de Prestación como indica el ejemplo" at bounding box center [148, 75] width 208 height 8
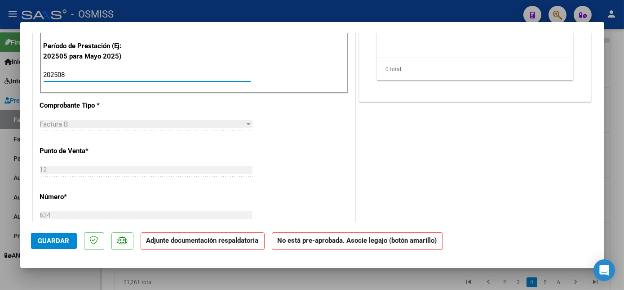
type input "202508"
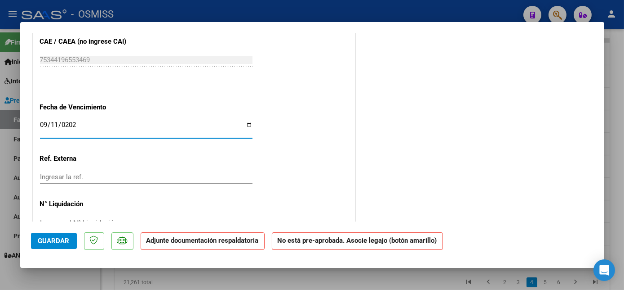
type input "[DATE]"
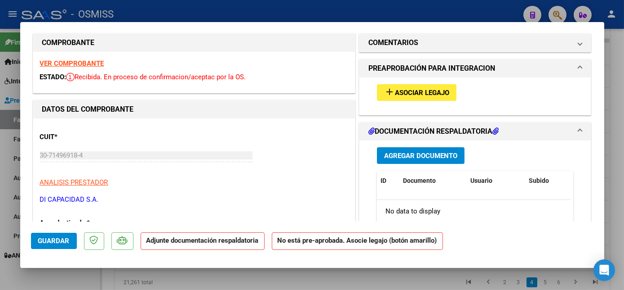
scroll to position [0, 0]
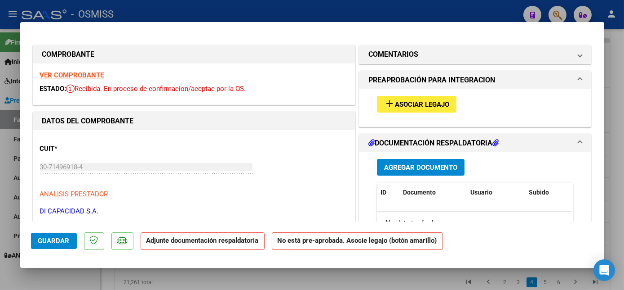
click at [424, 100] on span "Asociar Legajo" at bounding box center [422, 104] width 54 height 8
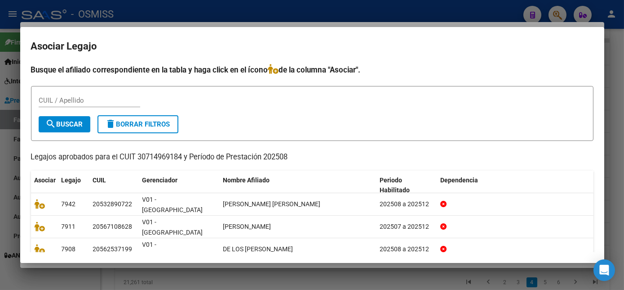
click at [615, 102] on div at bounding box center [312, 145] width 624 height 290
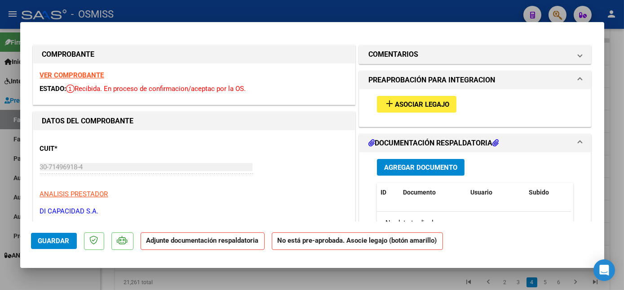
click at [76, 74] on strong "VER COMPROBANTE" at bounding box center [72, 75] width 64 height 8
click at [402, 106] on span "Asociar Legajo" at bounding box center [422, 104] width 54 height 8
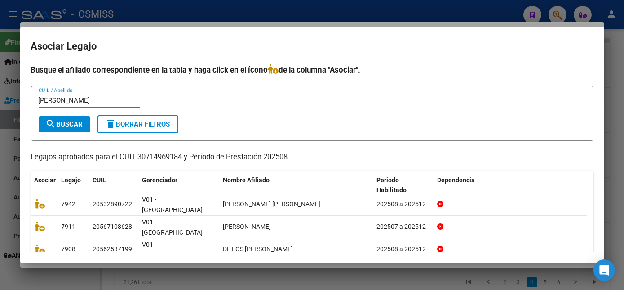
type input "ROBAGLIO"
click at [66, 126] on span "search Buscar" at bounding box center [64, 124] width 37 height 8
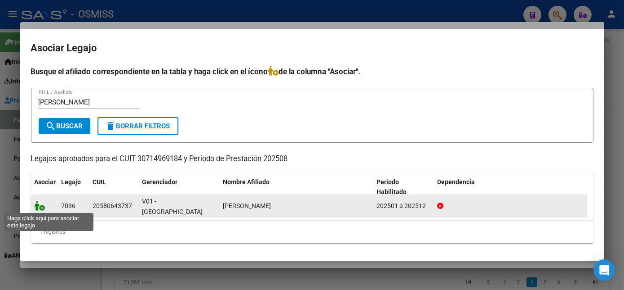
click at [38, 202] on icon at bounding box center [40, 205] width 11 height 10
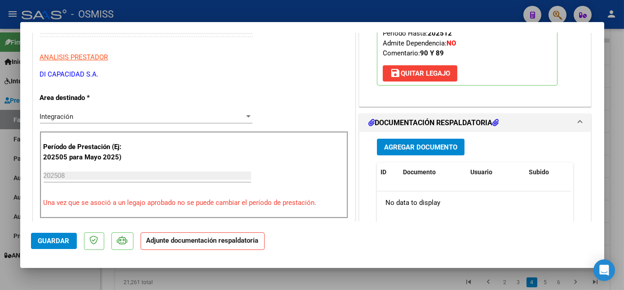
scroll to position [168, 0]
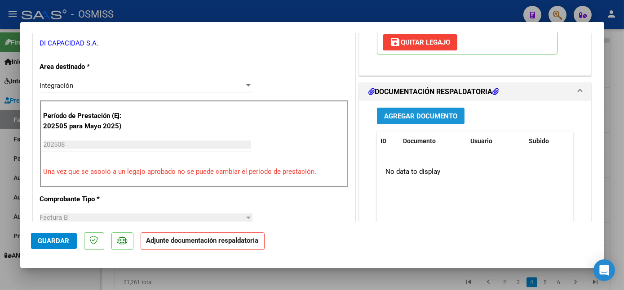
click at [392, 117] on span "Agregar Documento" at bounding box center [420, 116] width 73 height 8
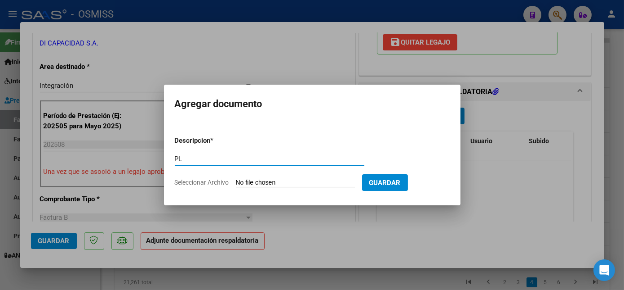
type input "PL"
click at [303, 183] on input "Seleccionar Archivo" at bounding box center [295, 182] width 119 height 9
click at [298, 183] on input "Seleccionar Archivo" at bounding box center [295, 182] width 119 height 9
type input "C:\fakepath\634 ROBAGLIO.pdf"
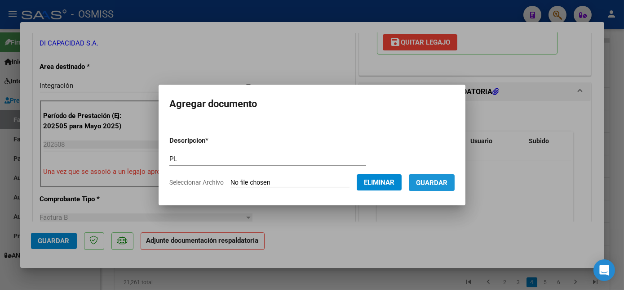
click at [433, 181] on span "Guardar" at bounding box center [431, 182] width 31 height 8
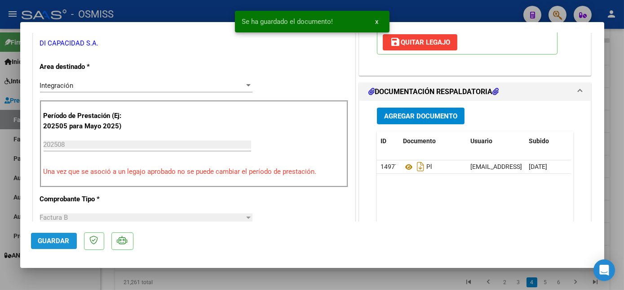
click at [62, 240] on span "Guardar" at bounding box center [53, 240] width 31 height 8
click at [616, 139] on div at bounding box center [312, 145] width 624 height 290
type input "$ 0,00"
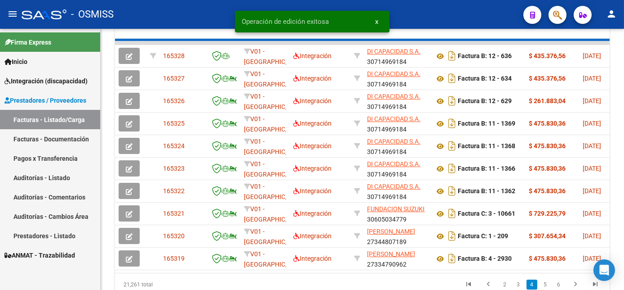
scroll to position [296, 0]
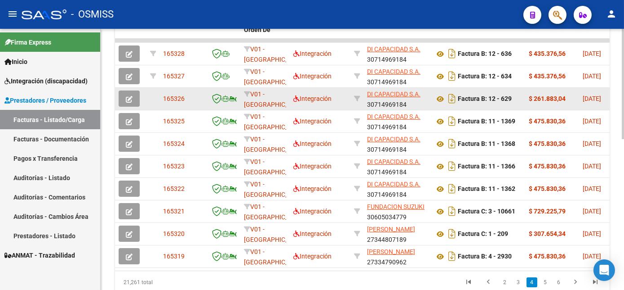
click at [131, 102] on icon "button" at bounding box center [129, 99] width 7 height 7
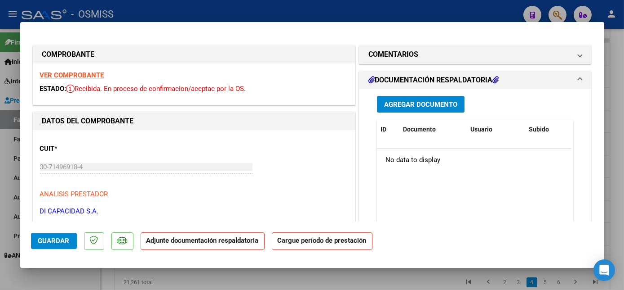
click at [89, 75] on strong "VER COMPROBANTE" at bounding box center [72, 75] width 64 height 8
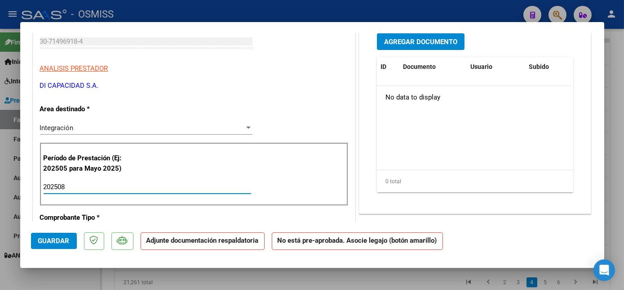
type input "202508"
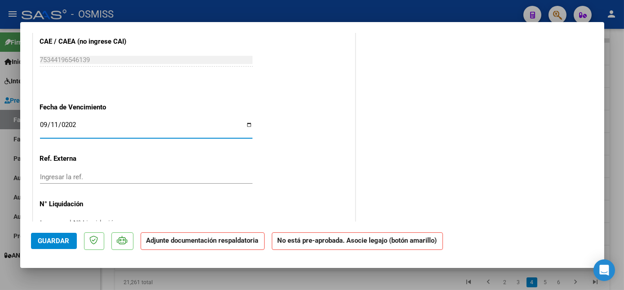
type input "[DATE]"
click at [54, 237] on span "Guardar" at bounding box center [53, 240] width 31 height 8
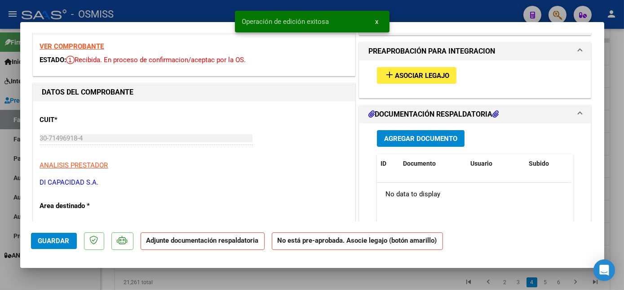
scroll to position [0, 0]
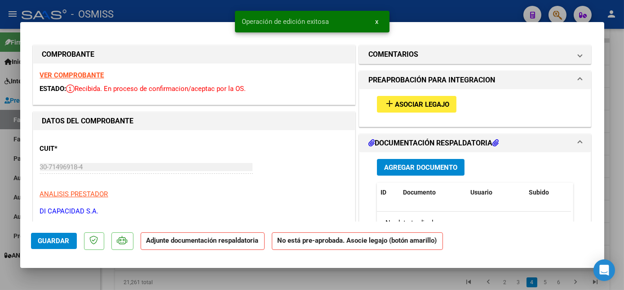
click at [405, 102] on span "Asociar Legajo" at bounding box center [422, 104] width 54 height 8
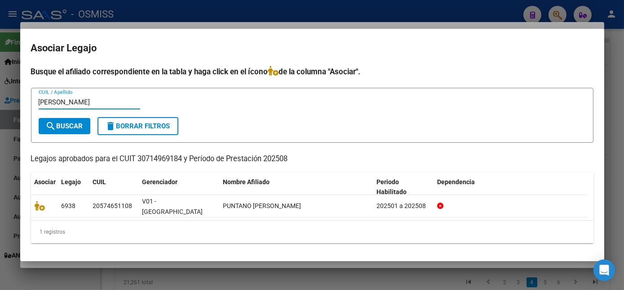
type input "LOHAN"
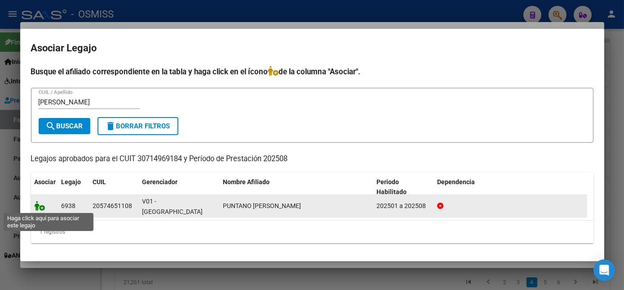
click at [38, 208] on icon at bounding box center [40, 205] width 11 height 10
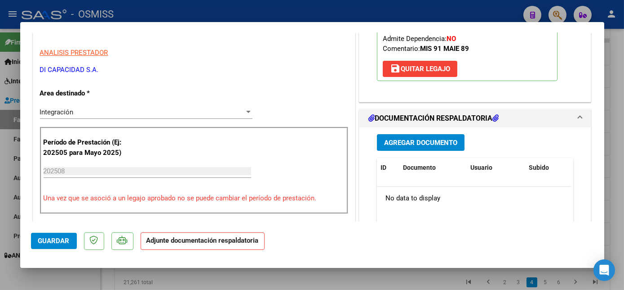
scroll to position [171, 0]
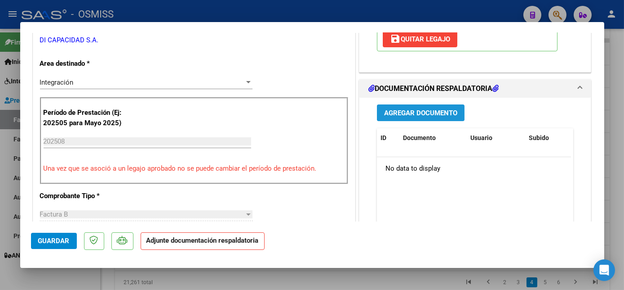
click at [403, 109] on span "Agregar Documento" at bounding box center [420, 113] width 73 height 8
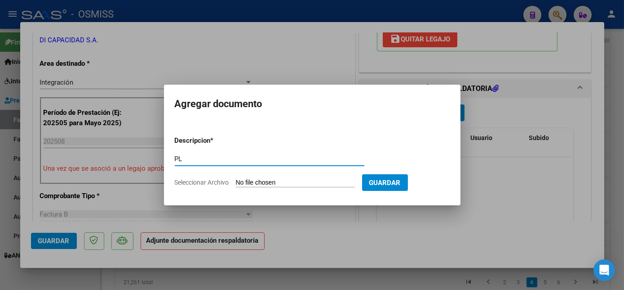
type input "PL"
click at [263, 181] on input "Seleccionar Archivo" at bounding box center [295, 182] width 119 height 9
type input "C:\fakepath\629 PUNTANO.pdf"
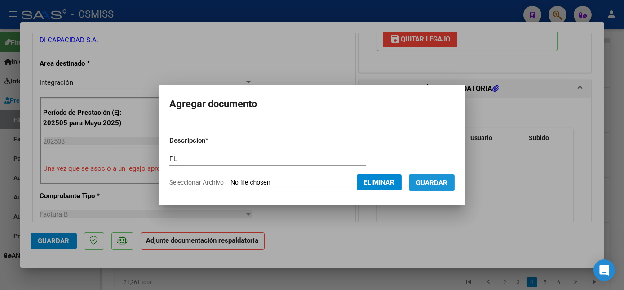
click at [430, 186] on span "Guardar" at bounding box center [431, 182] width 31 height 8
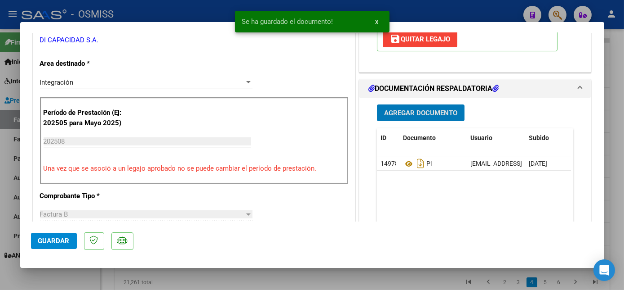
click at [68, 241] on span "Guardar" at bounding box center [53, 240] width 31 height 8
click at [73, 274] on div at bounding box center [312, 145] width 624 height 290
type input "$ 0,00"
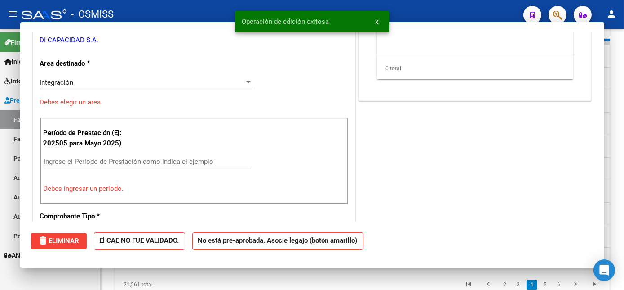
scroll to position [296, 0]
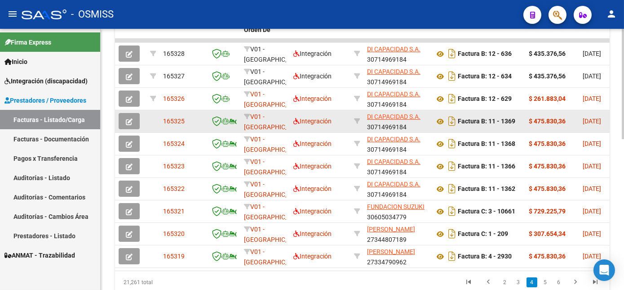
click at [128, 125] on span "button" at bounding box center [129, 121] width 7 height 8
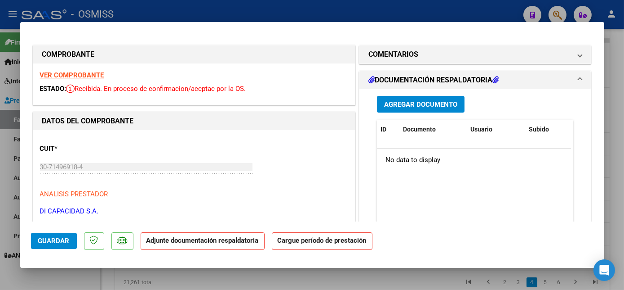
click at [77, 74] on strong "VER COMPROBANTE" at bounding box center [72, 75] width 64 height 8
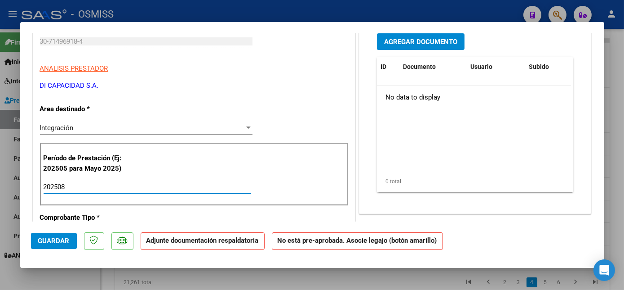
type input "202508"
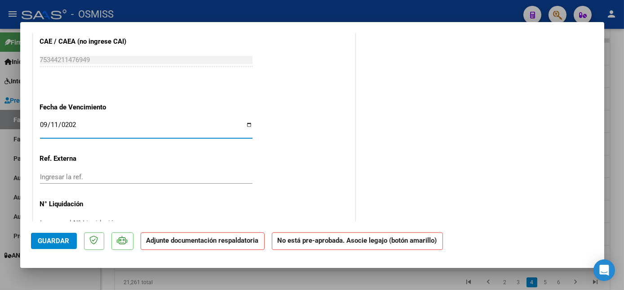
type input "[DATE]"
click at [53, 243] on span "Guardar" at bounding box center [53, 240] width 31 height 8
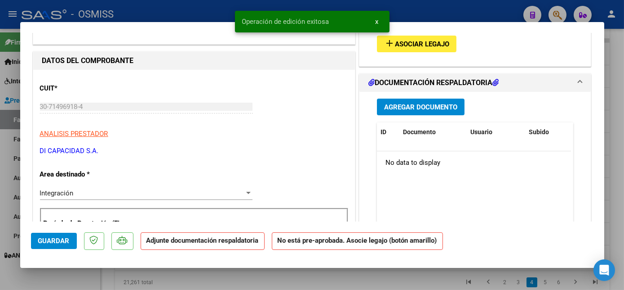
scroll to position [0, 0]
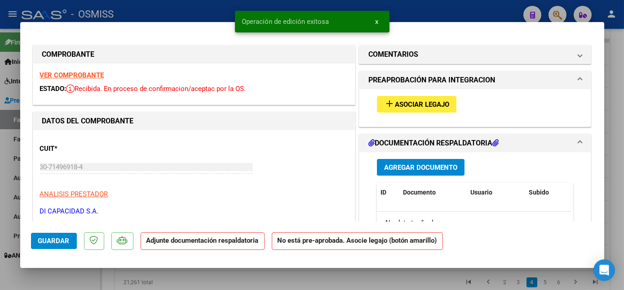
click at [437, 101] on span "Asociar Legajo" at bounding box center [422, 104] width 54 height 8
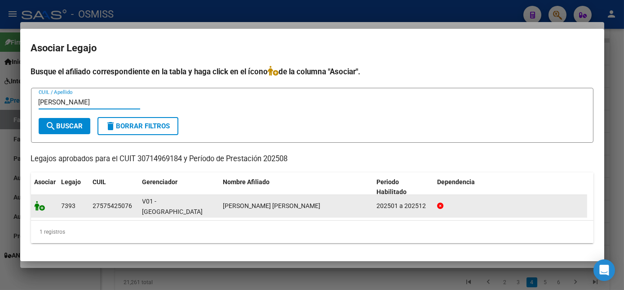
type input "SAEZ"
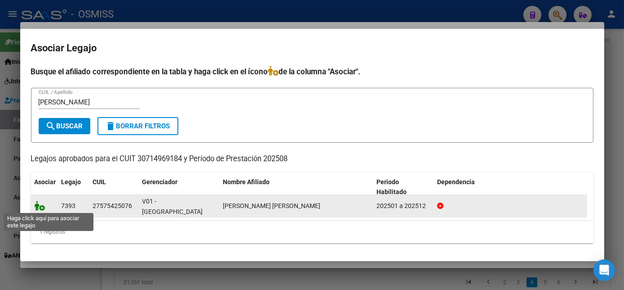
click at [37, 203] on icon at bounding box center [40, 205] width 11 height 10
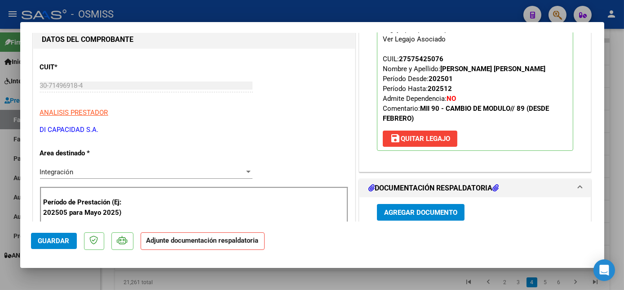
scroll to position [102, 0]
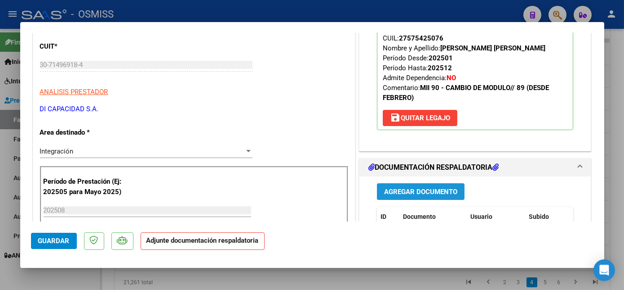
click at [401, 196] on button "Agregar Documento" at bounding box center [421, 191] width 88 height 17
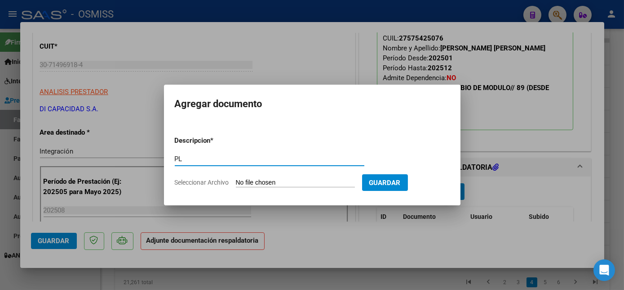
type input "PL"
click at [265, 183] on input "Seleccionar Archivo" at bounding box center [295, 182] width 119 height 9
type input "C:\fakepath\1369 SAEZ ALMA.pdf"
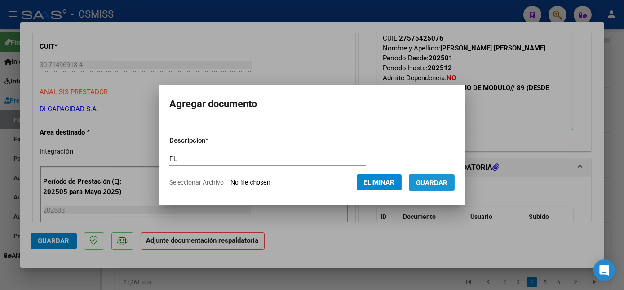
click at [440, 182] on span "Guardar" at bounding box center [431, 182] width 31 height 8
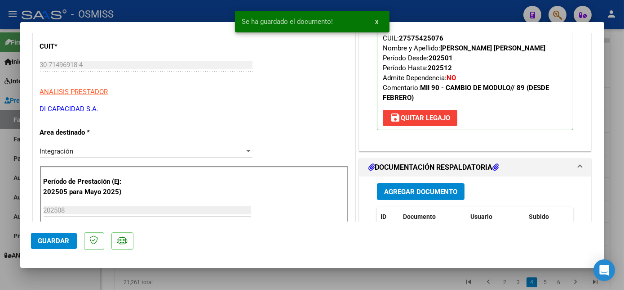
click at [85, 281] on div at bounding box center [312, 145] width 624 height 290
type input "$ 0,00"
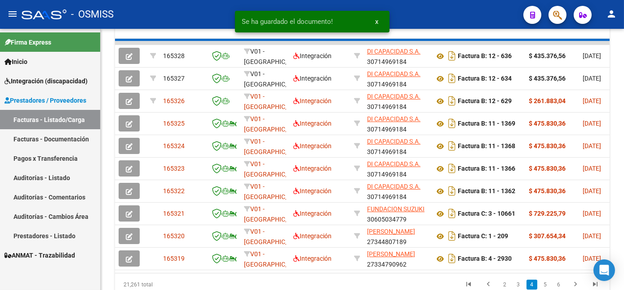
scroll to position [296, 0]
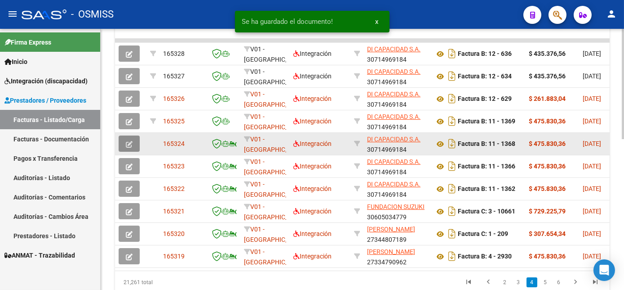
click at [130, 147] on icon "button" at bounding box center [129, 144] width 7 height 7
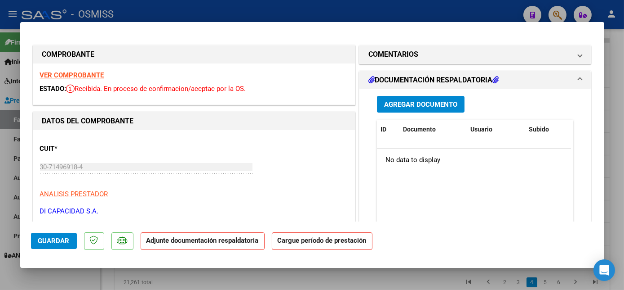
click at [72, 73] on strong "VER COMPROBANTE" at bounding box center [72, 75] width 64 height 8
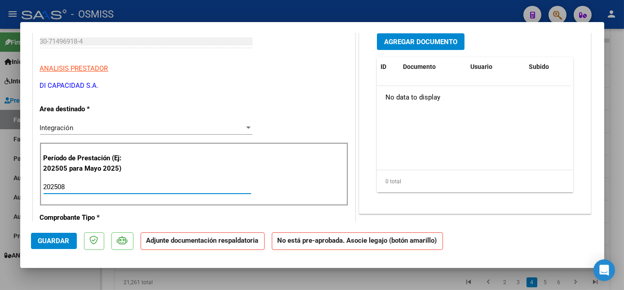
type input "202508"
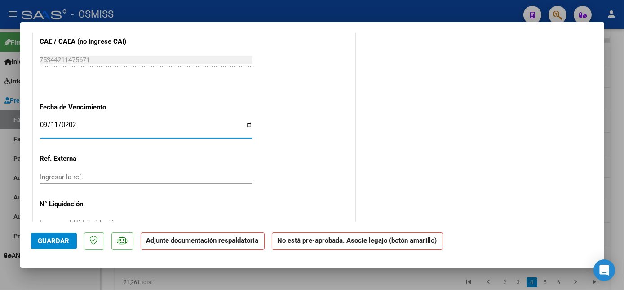
type input "[DATE]"
click at [60, 243] on span "Guardar" at bounding box center [53, 240] width 31 height 8
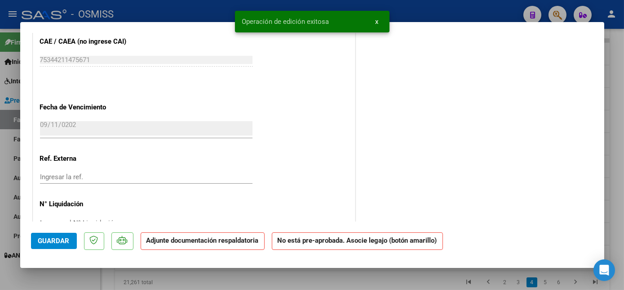
scroll to position [0, 0]
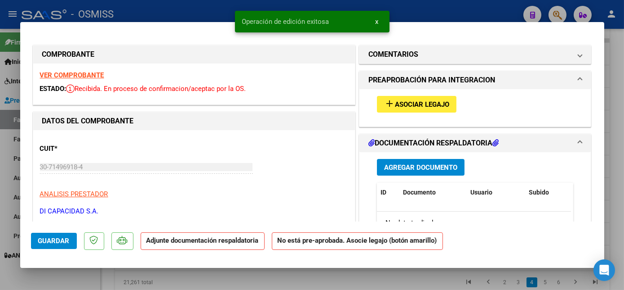
click at [410, 103] on span "Asociar Legajo" at bounding box center [422, 104] width 54 height 8
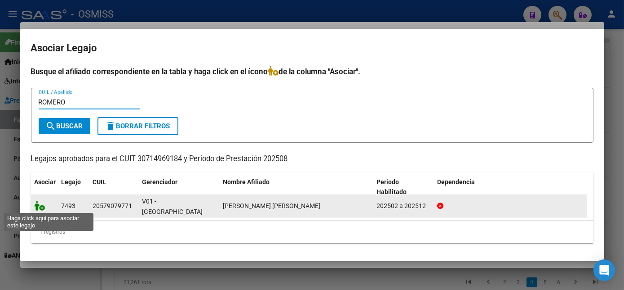
type input "ROMERO"
click at [37, 206] on icon at bounding box center [40, 205] width 11 height 10
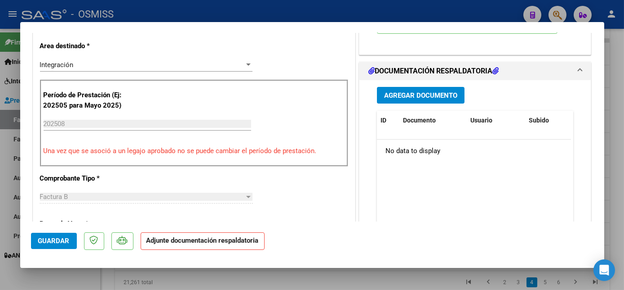
scroll to position [187, 0]
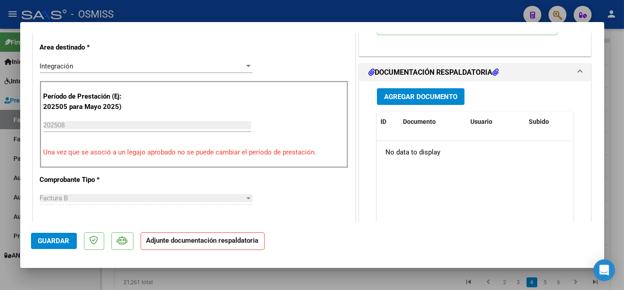
click at [416, 96] on span "Agregar Documento" at bounding box center [420, 97] width 73 height 8
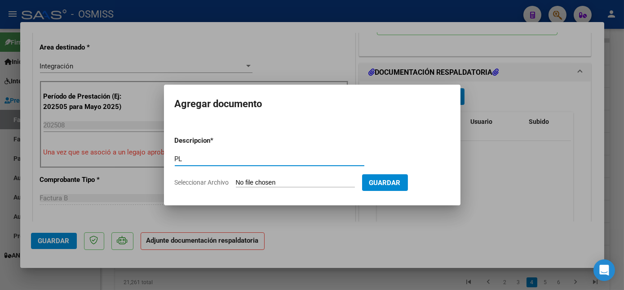
type input "PL"
click at [327, 184] on input "Seleccionar Archivo" at bounding box center [295, 182] width 119 height 9
type input "C:\fakepath\1368 ROMERO ALFONSO.pdf"
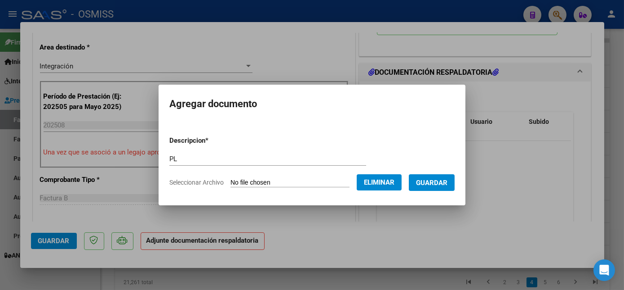
click at [434, 183] on span "Guardar" at bounding box center [431, 182] width 31 height 8
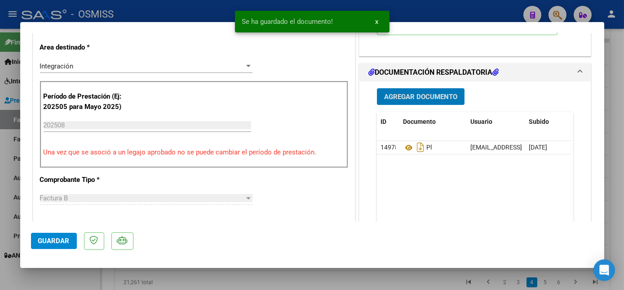
click at [60, 239] on span "Guardar" at bounding box center [53, 240] width 31 height 8
click at [67, 274] on div at bounding box center [312, 145] width 624 height 290
type input "$ 0,00"
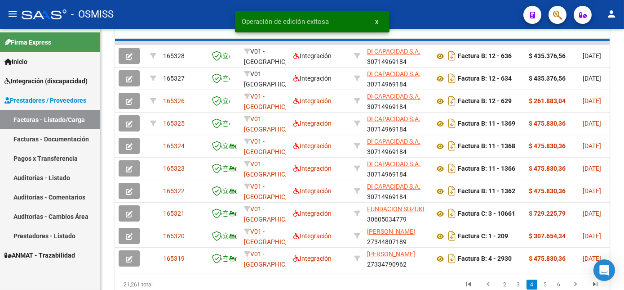
scroll to position [296, 0]
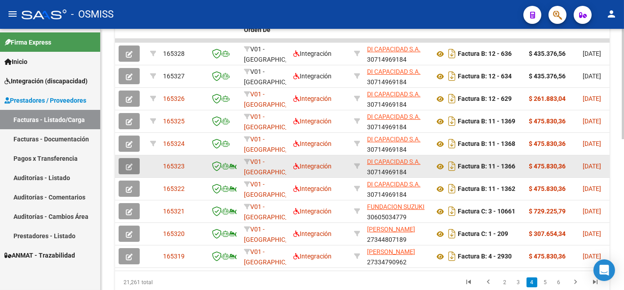
click at [132, 170] on icon "button" at bounding box center [129, 166] width 7 height 7
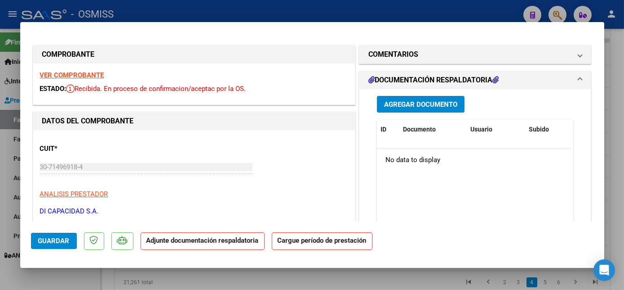
click at [66, 73] on strong "VER COMPROBANTE" at bounding box center [72, 75] width 64 height 8
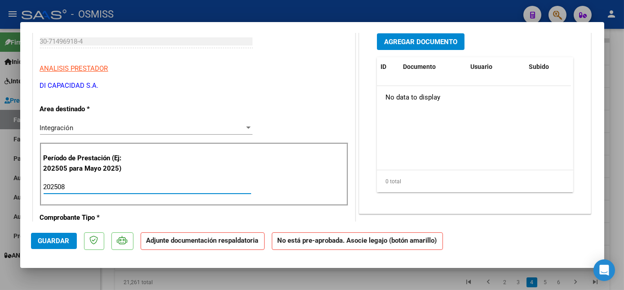
type input "202508"
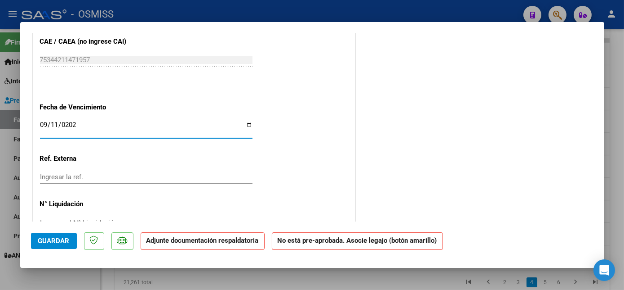
type input "[DATE]"
click at [49, 240] on span "Guardar" at bounding box center [53, 240] width 31 height 8
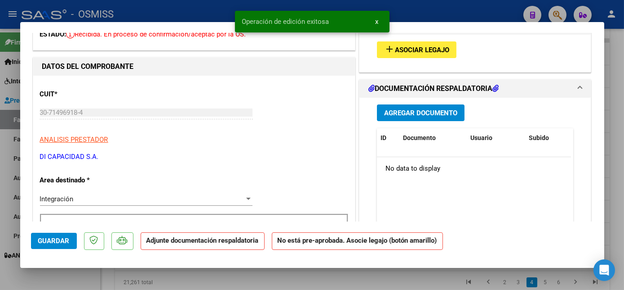
scroll to position [42, 0]
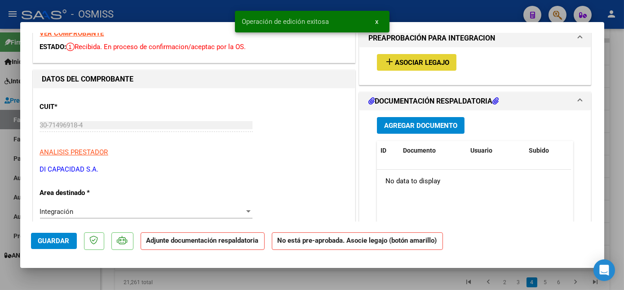
click at [444, 62] on span "Asociar Legajo" at bounding box center [422, 62] width 54 height 8
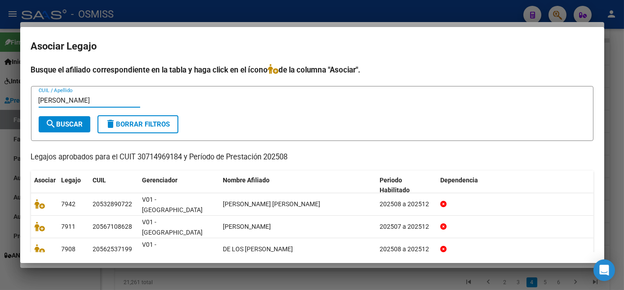
type input "ROBAGLIO"
click at [57, 131] on button "search Buscar" at bounding box center [65, 124] width 52 height 16
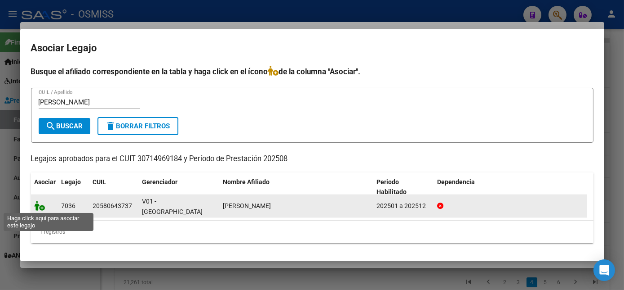
click at [40, 205] on icon at bounding box center [40, 205] width 11 height 10
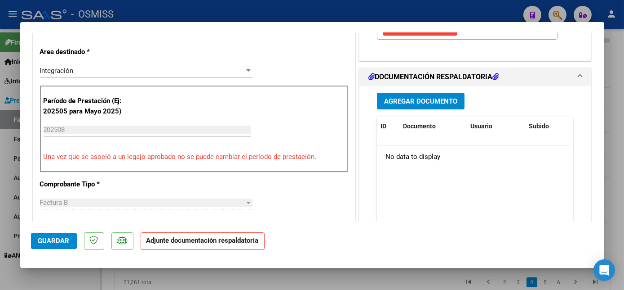
scroll to position [181, 0]
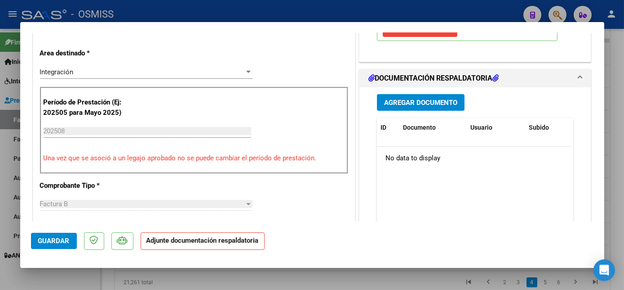
click at [434, 99] on span "Agregar Documento" at bounding box center [420, 102] width 73 height 8
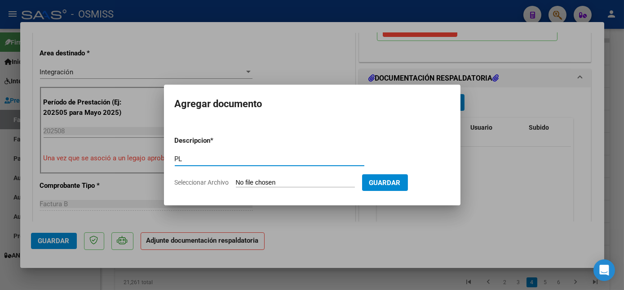
type input "PL"
click at [236, 178] on input "Seleccionar Archivo" at bounding box center [295, 182] width 119 height 9
type input "C:\fakepath\1366 ROBAGLIO.pdf"
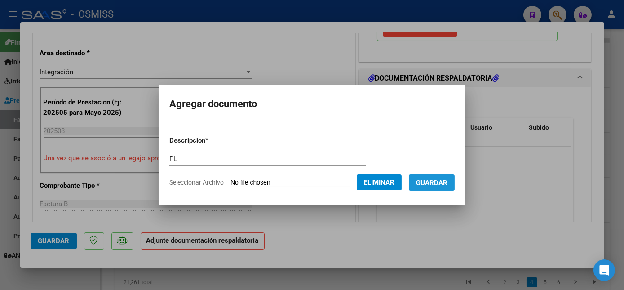
click at [430, 181] on span "Guardar" at bounding box center [431, 182] width 31 height 8
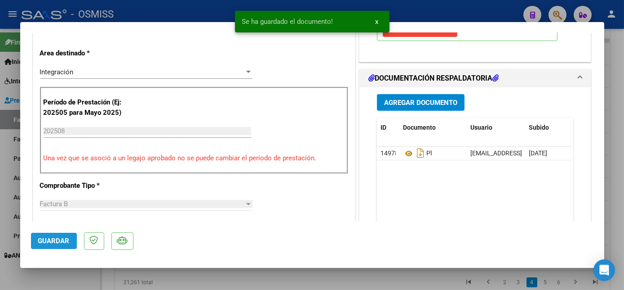
click at [62, 240] on span "Guardar" at bounding box center [53, 240] width 31 height 8
click at [79, 278] on div at bounding box center [312, 145] width 624 height 290
type input "$ 0,00"
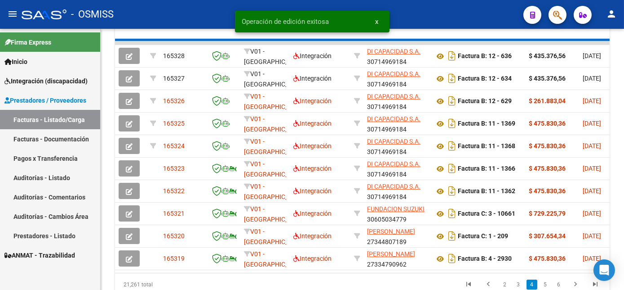
scroll to position [296, 0]
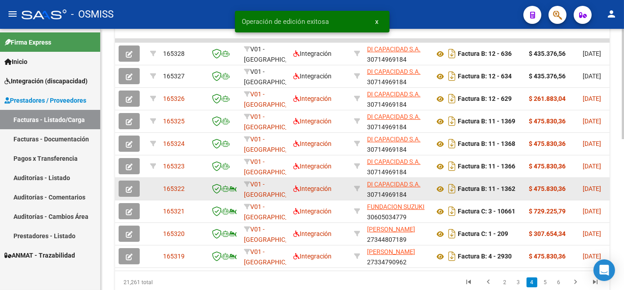
click at [132, 192] on icon "button" at bounding box center [129, 189] width 7 height 7
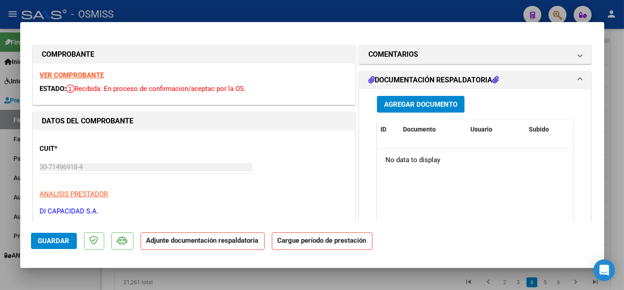
click at [77, 72] on strong "VER COMPROBANTE" at bounding box center [72, 75] width 64 height 8
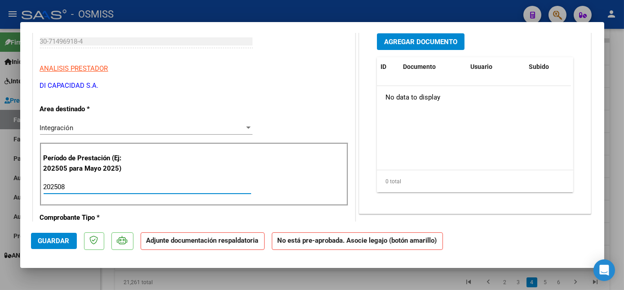
type input "202508"
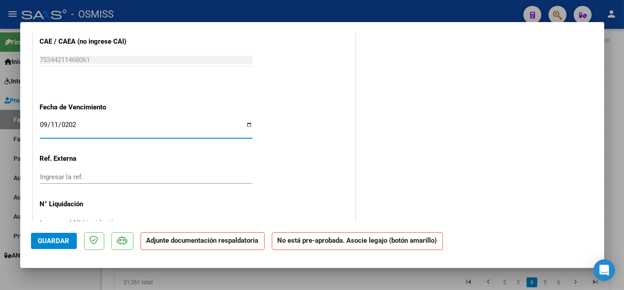
type input "[DATE]"
click at [53, 245] on button "Guardar" at bounding box center [54, 240] width 46 height 16
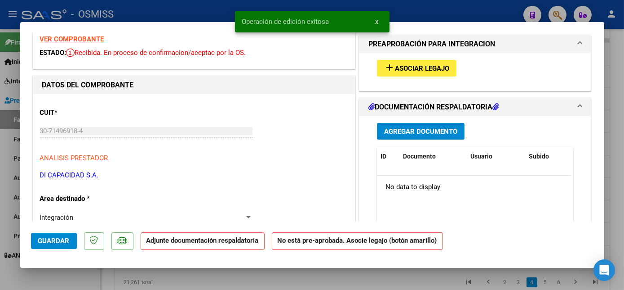
scroll to position [15, 0]
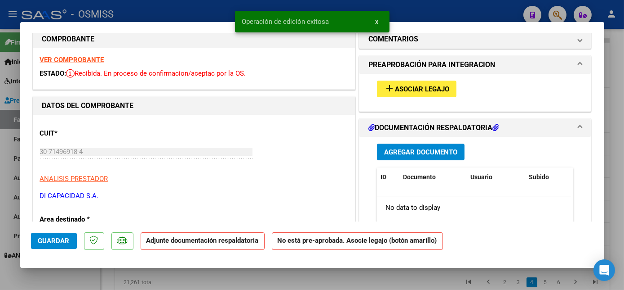
click at [436, 85] on span "Asociar Legajo" at bounding box center [422, 89] width 54 height 8
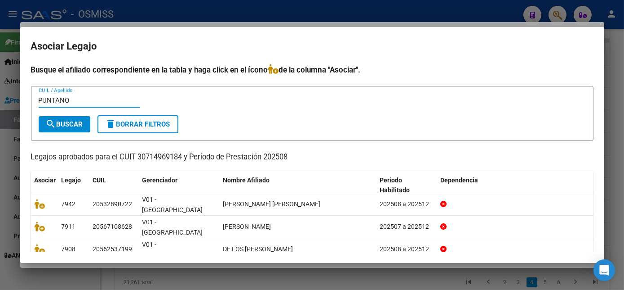
type input "PUNTANO"
click at [70, 127] on span "search Buscar" at bounding box center [64, 124] width 37 height 8
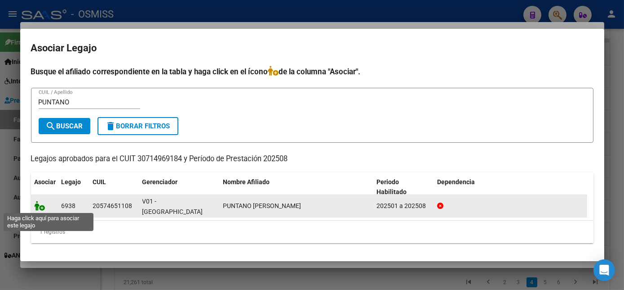
click at [36, 207] on icon at bounding box center [40, 205] width 11 height 10
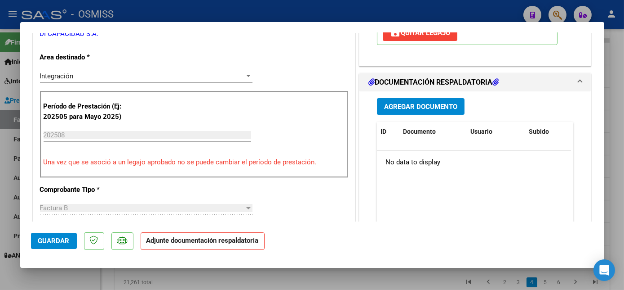
scroll to position [177, 0]
click at [420, 111] on button "Agregar Documento" at bounding box center [421, 106] width 88 height 17
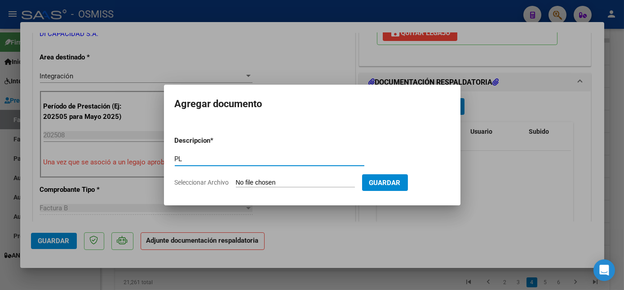
type input "PL"
click at [236, 178] on input "Seleccionar Archivo" at bounding box center [295, 182] width 119 height 9
type input "C:\fakepath\1362PUNTANO.pdf"
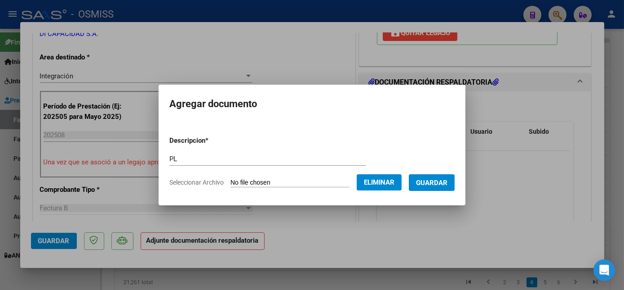
click at [450, 181] on button "Guardar" at bounding box center [432, 182] width 46 height 17
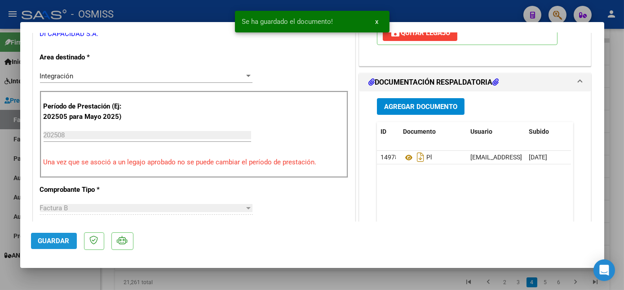
click at [52, 240] on span "Guardar" at bounding box center [53, 240] width 31 height 8
click at [87, 277] on div at bounding box center [312, 145] width 624 height 290
type input "$ 0,00"
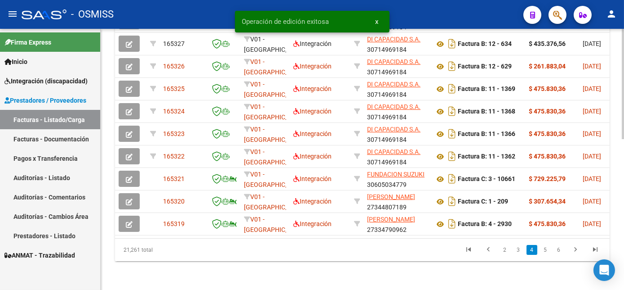
scroll to position [357, 0]
click at [624, 208] on html "menu - OSMISS person Firma Express Inicio Instructivos Contacto OS Integración …" at bounding box center [312, 145] width 624 height 290
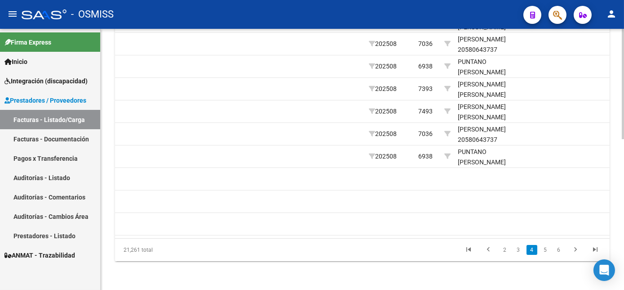
scroll to position [0, 0]
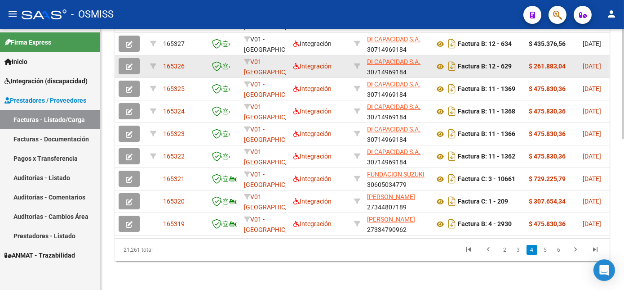
click at [138, 58] on button "button" at bounding box center [129, 66] width 21 height 16
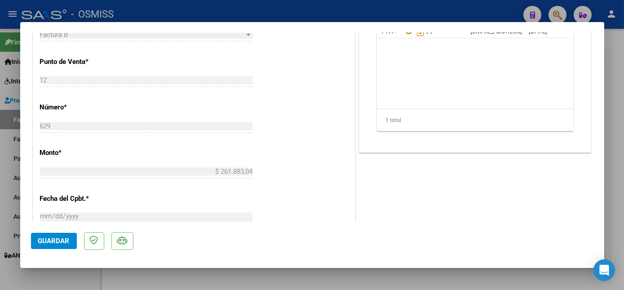
scroll to position [263, 0]
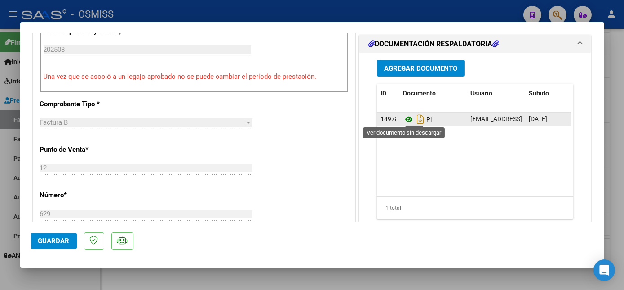
click at [404, 117] on icon at bounding box center [409, 119] width 12 height 11
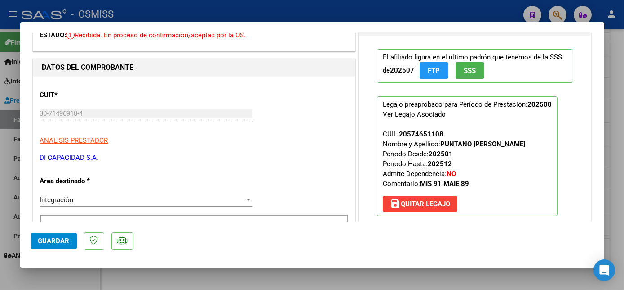
scroll to position [0, 0]
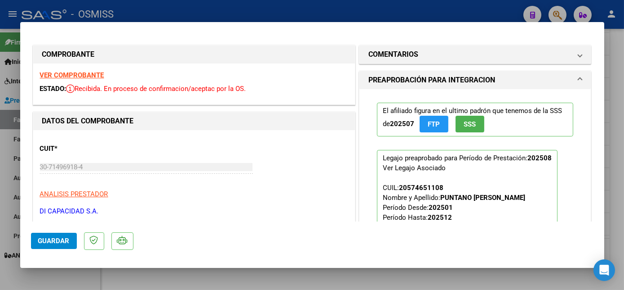
click at [94, 76] on strong "VER COMPROBANTE" at bounding box center [72, 75] width 64 height 8
click at [59, 277] on div at bounding box center [312, 145] width 624 height 290
type input "$ 0,00"
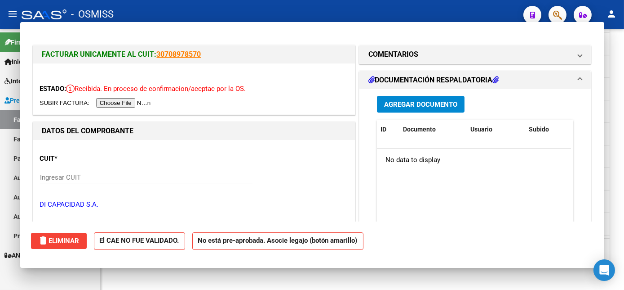
scroll to position [357, 0]
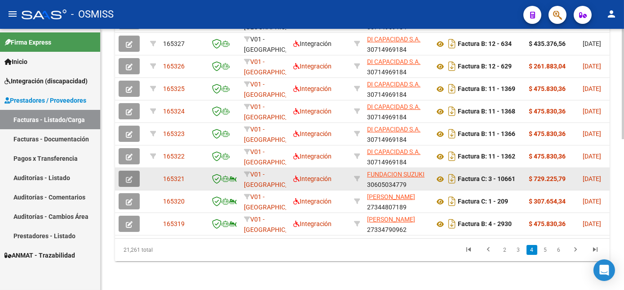
click at [130, 176] on icon "button" at bounding box center [129, 179] width 7 height 7
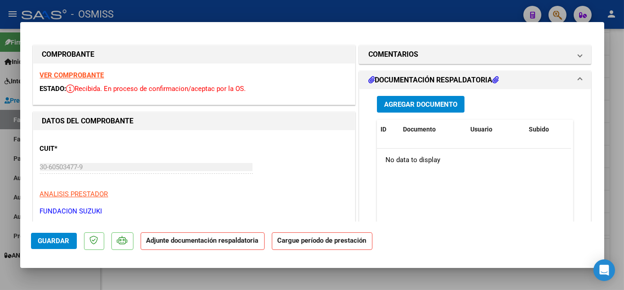
click at [80, 71] on strong "VER COMPROBANTE" at bounding box center [72, 75] width 64 height 8
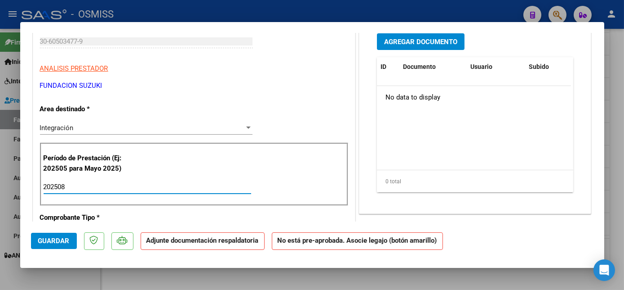
type input "202508"
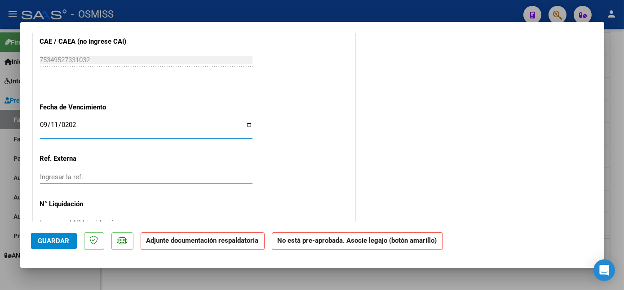
type input "[DATE]"
click at [58, 241] on span "Guardar" at bounding box center [53, 240] width 31 height 8
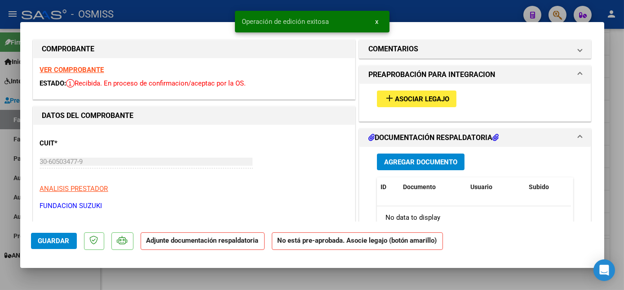
scroll to position [0, 0]
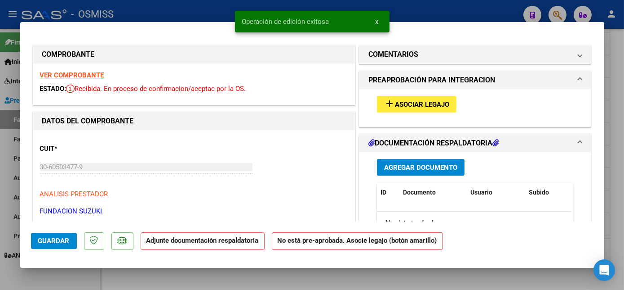
click at [413, 107] on span "Asociar Legajo" at bounding box center [422, 104] width 54 height 8
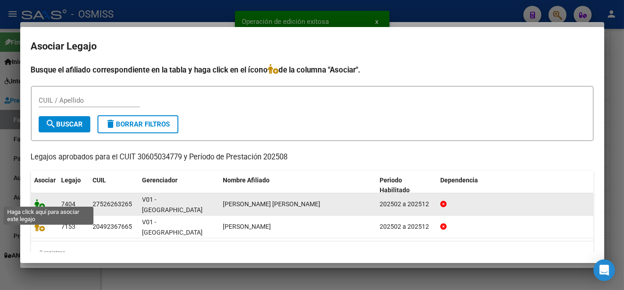
click at [37, 199] on icon at bounding box center [40, 204] width 11 height 10
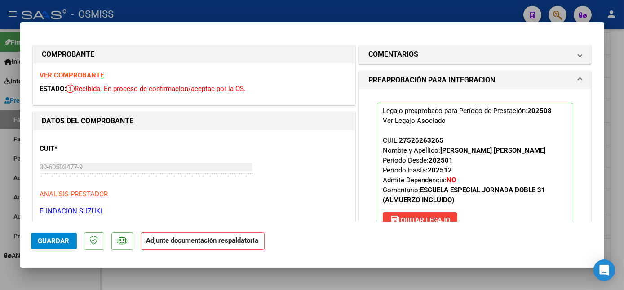
click at [74, 276] on div at bounding box center [312, 145] width 624 height 290
type input "$ 0,00"
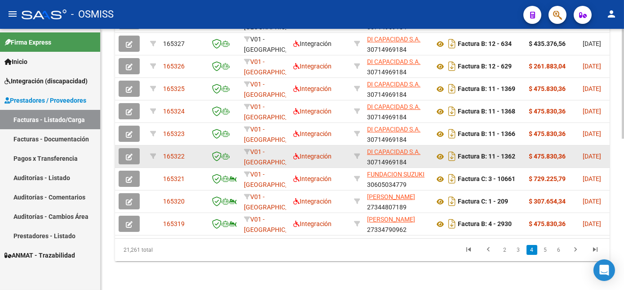
scroll to position [357, 0]
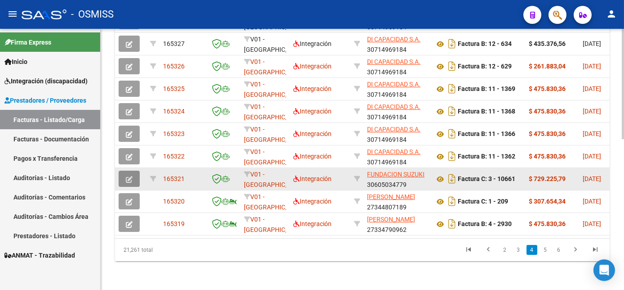
click at [131, 174] on span "button" at bounding box center [129, 178] width 7 height 8
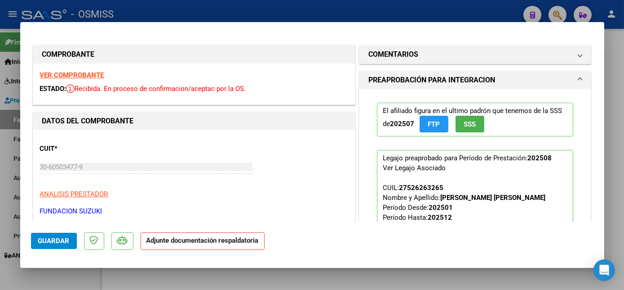
scroll to position [151, 0]
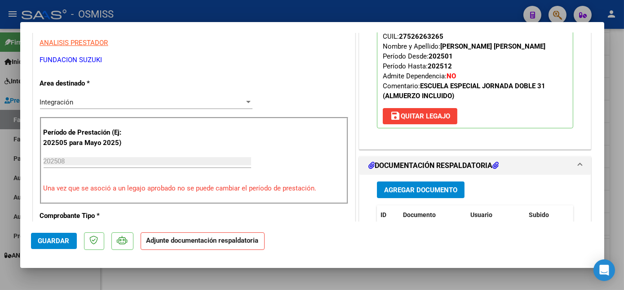
click at [411, 182] on button "Agregar Documento" at bounding box center [421, 189] width 88 height 17
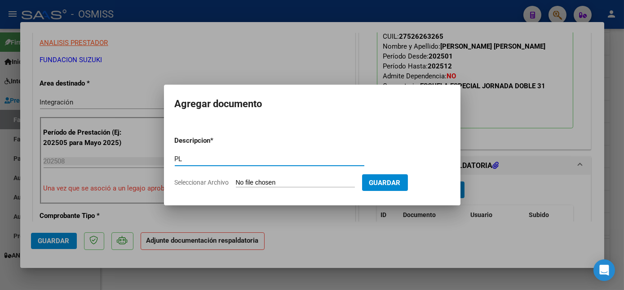
type input "PL"
click at [278, 182] on input "Seleccionar Archivo" at bounding box center [295, 182] width 119 height 9
type input "C:\fakepath\10661 RAMIREZ BUSTOS INARI.pdf"
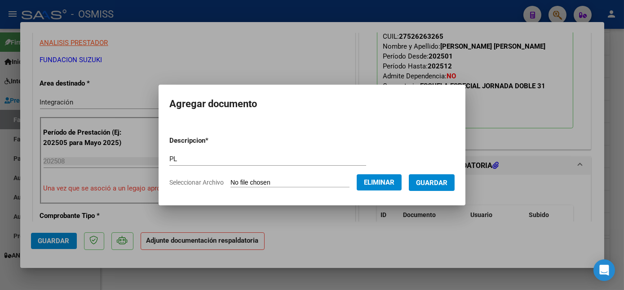
click at [450, 184] on button "Guardar" at bounding box center [432, 182] width 46 height 17
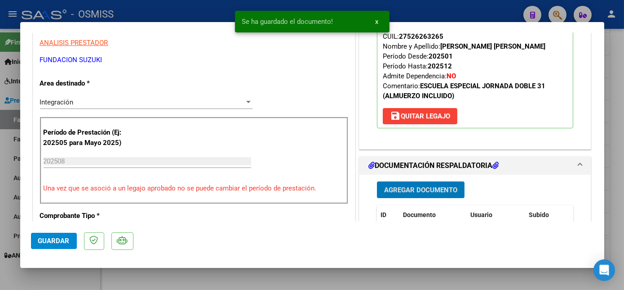
click at [64, 238] on span "Guardar" at bounding box center [53, 240] width 31 height 8
click at [72, 278] on div at bounding box center [312, 145] width 624 height 290
type input "$ 0,00"
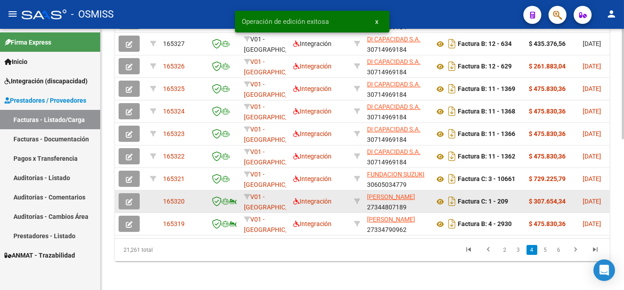
scroll to position [357, 0]
click at [129, 198] on icon "button" at bounding box center [129, 201] width 7 height 7
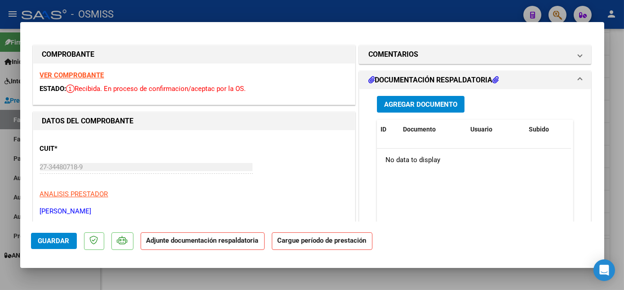
click at [83, 79] on strong "VER COMPROBANTE" at bounding box center [72, 75] width 64 height 8
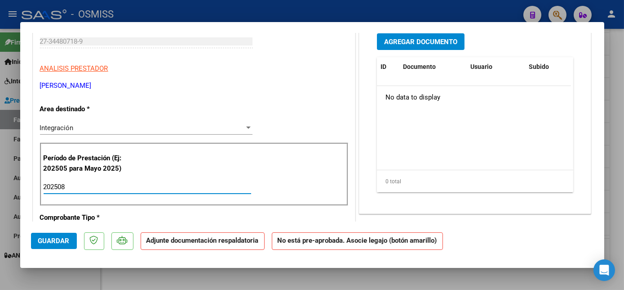
scroll to position [535, 0]
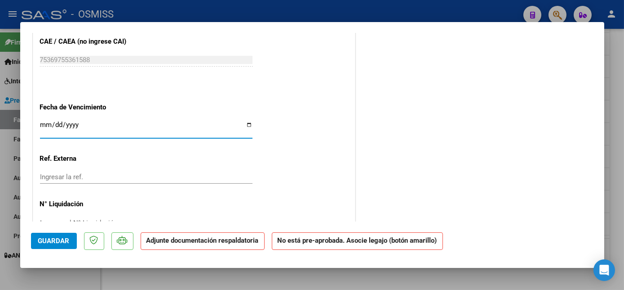
click at [63, 245] on button "Guardar" at bounding box center [54, 240] width 46 height 16
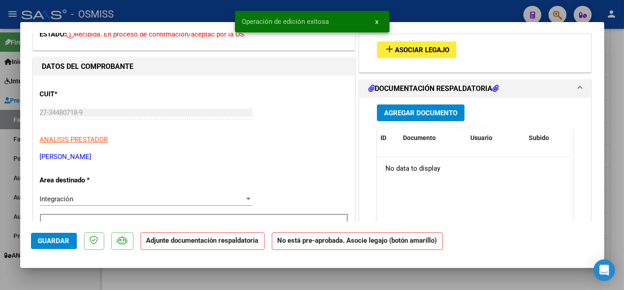
scroll to position [30, 0]
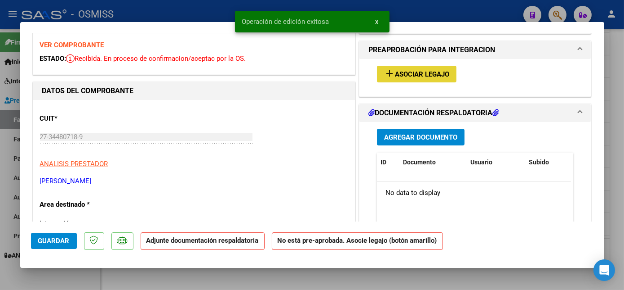
click at [442, 66] on button "add Asociar Legajo" at bounding box center [417, 74] width 80 height 17
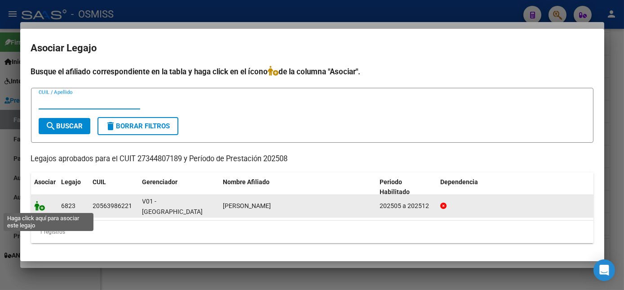
click at [41, 205] on icon at bounding box center [40, 205] width 11 height 10
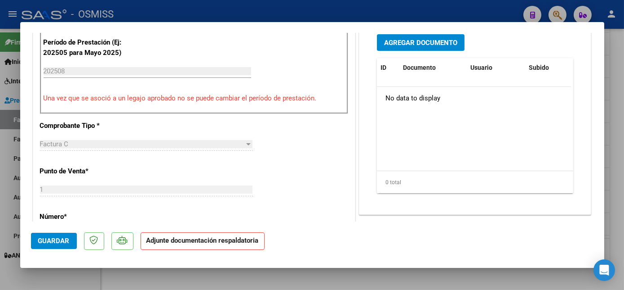
scroll to position [243, 0]
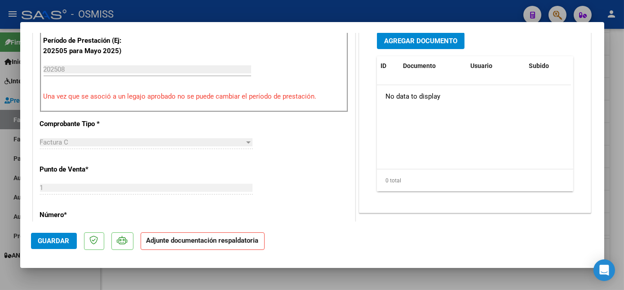
click at [435, 41] on span "Agregar Documento" at bounding box center [420, 41] width 73 height 8
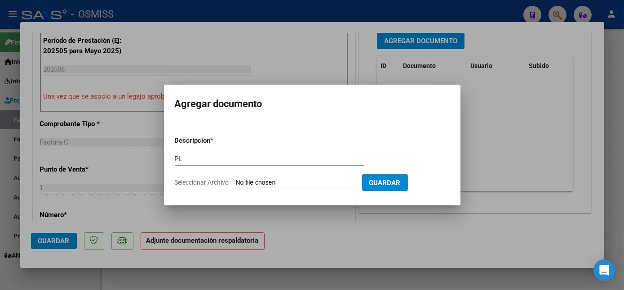
click at [261, 182] on input "Seleccionar Archivo" at bounding box center [295, 182] width 119 height 9
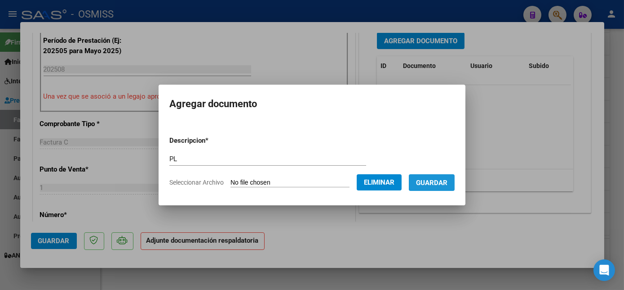
click at [443, 180] on span "Guardar" at bounding box center [431, 182] width 31 height 8
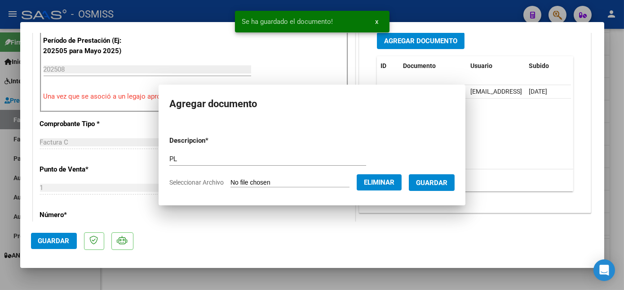
scroll to position [241, 0]
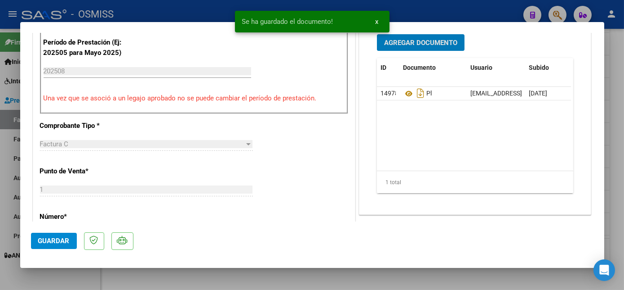
click at [60, 241] on span "Guardar" at bounding box center [53, 240] width 31 height 8
click at [81, 280] on div at bounding box center [312, 145] width 624 height 290
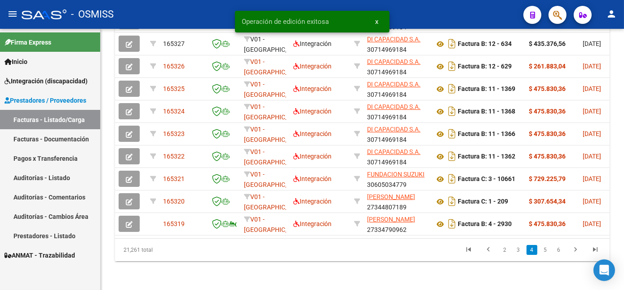
scroll to position [357, 0]
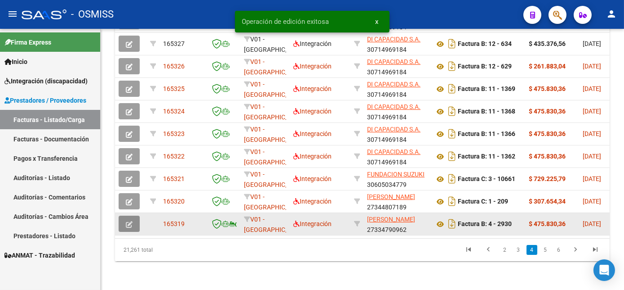
click at [125, 219] on button "button" at bounding box center [129, 223] width 21 height 16
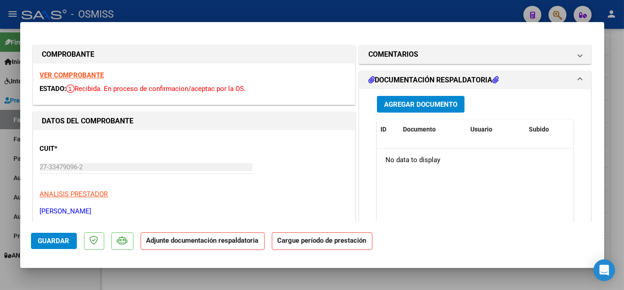
click at [72, 77] on strong "VER COMPROBANTE" at bounding box center [72, 75] width 64 height 8
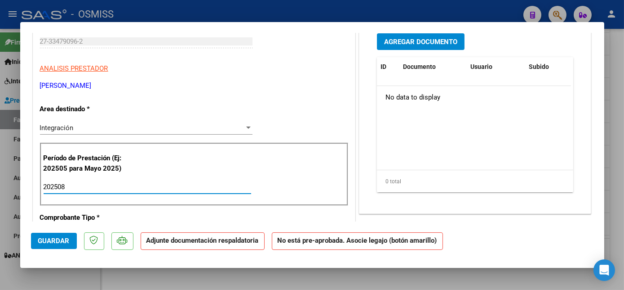
scroll to position [535, 0]
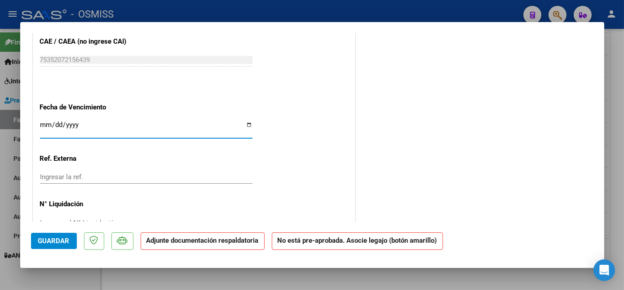
click at [61, 237] on span "Guardar" at bounding box center [53, 240] width 31 height 8
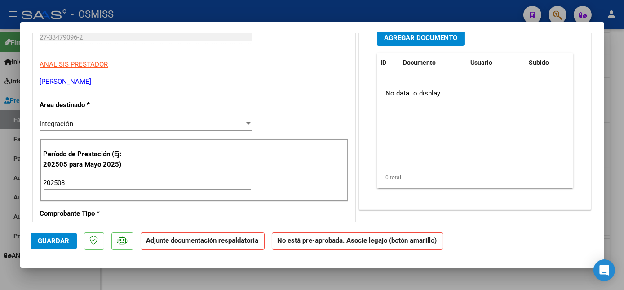
scroll to position [29, 0]
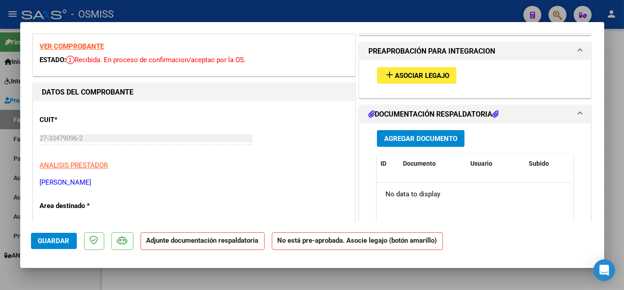
click at [387, 75] on mat-icon "add" at bounding box center [389, 74] width 11 height 11
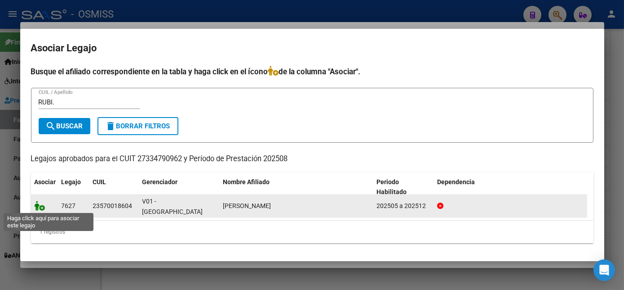
click at [40, 206] on icon at bounding box center [40, 205] width 11 height 10
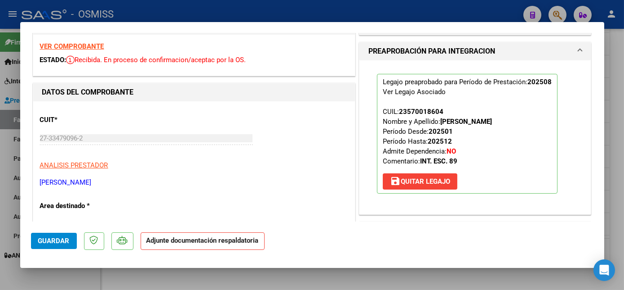
scroll to position [131, 0]
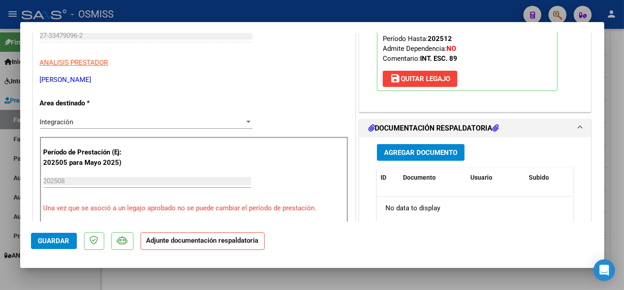
click at [424, 148] on span "Agregar Documento" at bounding box center [420, 152] width 73 height 8
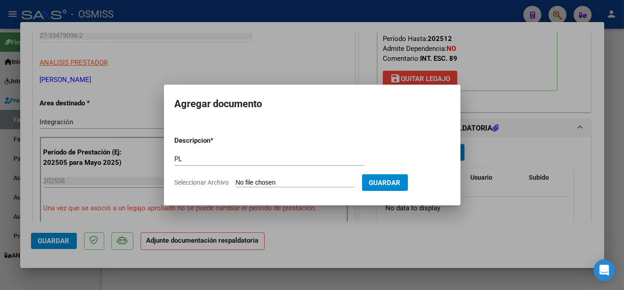
click at [236, 178] on input "Seleccionar Archivo" at bounding box center [295, 182] width 119 height 9
click at [301, 183] on input "Seleccionar Archivo" at bounding box center [295, 182] width 119 height 9
click at [236, 178] on input "Seleccionar Archivo" at bounding box center [295, 182] width 119 height 9
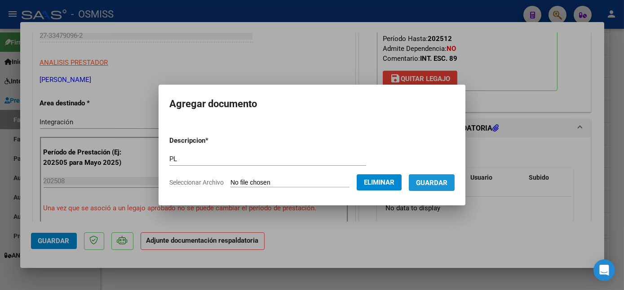
click at [423, 179] on span "Guardar" at bounding box center [431, 182] width 31 height 8
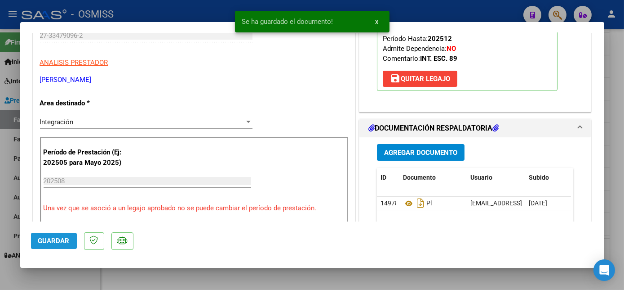
click at [55, 241] on span "Guardar" at bounding box center [53, 240] width 31 height 8
click at [74, 284] on div at bounding box center [312, 145] width 624 height 290
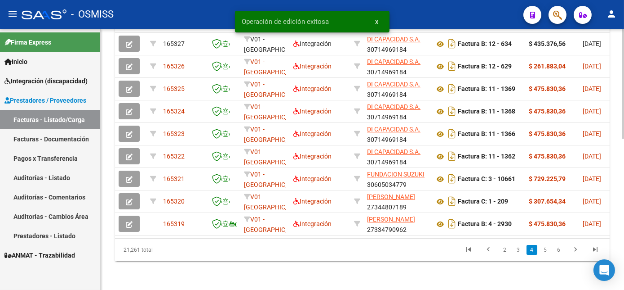
scroll to position [357, 0]
click at [543, 247] on link "5" at bounding box center [545, 250] width 11 height 10
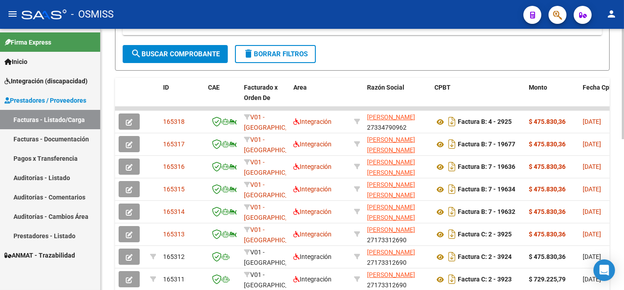
scroll to position [211, 0]
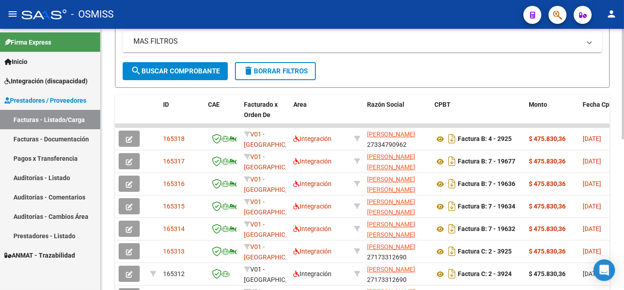
click at [618, 160] on div "Video tutorial PRESTADORES -> Listado de CPBTs Emitidos por Prestadores / Prove…" at bounding box center [364, 112] width 526 height 589
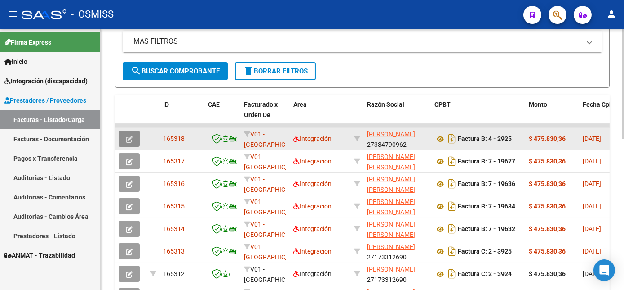
click at [132, 143] on icon "button" at bounding box center [129, 139] width 7 height 7
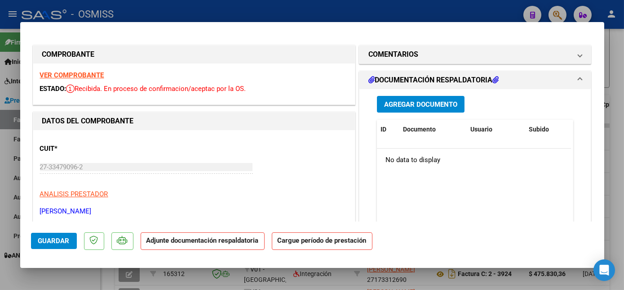
click at [77, 72] on strong "VER COMPROBANTE" at bounding box center [72, 75] width 64 height 8
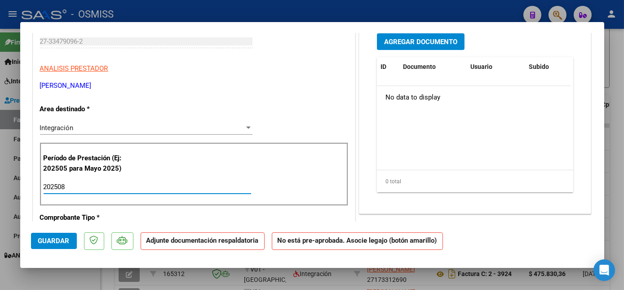
scroll to position [535, 0]
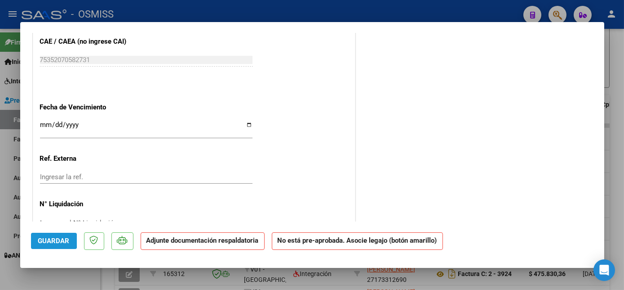
click at [46, 240] on span "Guardar" at bounding box center [53, 240] width 31 height 8
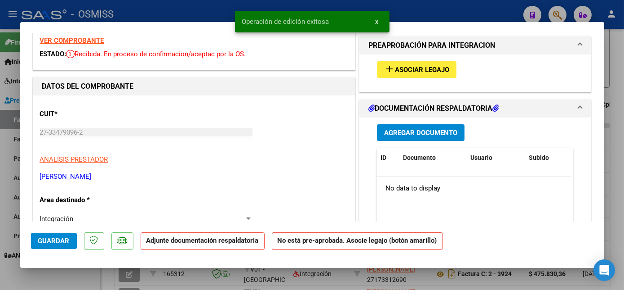
scroll to position [22, 0]
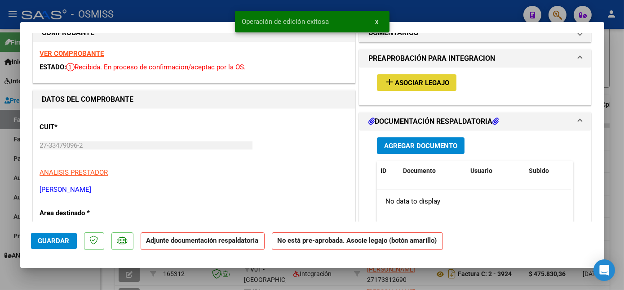
click at [432, 80] on span "Asociar Legajo" at bounding box center [422, 83] width 54 height 8
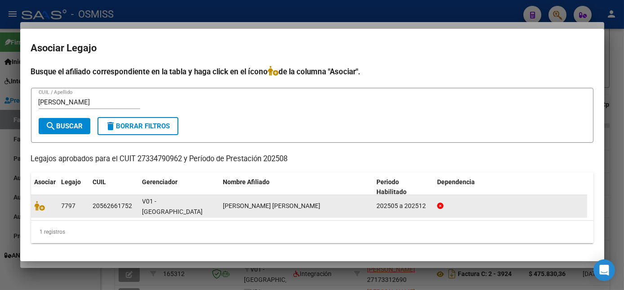
click at [33, 202] on datatable-body-cell at bounding box center [44, 206] width 27 height 22
click at [40, 207] on icon at bounding box center [40, 205] width 11 height 10
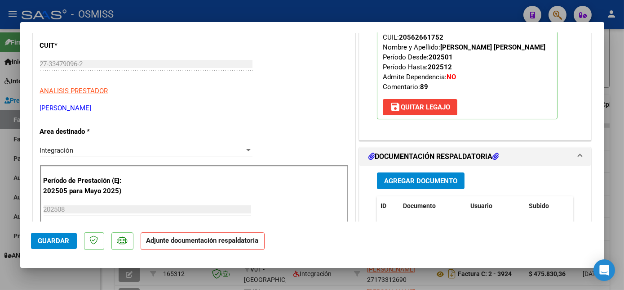
scroll to position [112, 0]
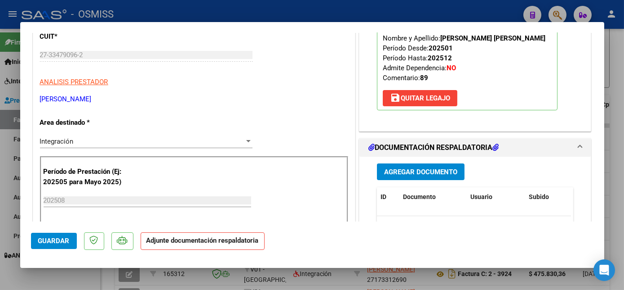
click at [406, 169] on span "Agregar Documento" at bounding box center [420, 172] width 73 height 8
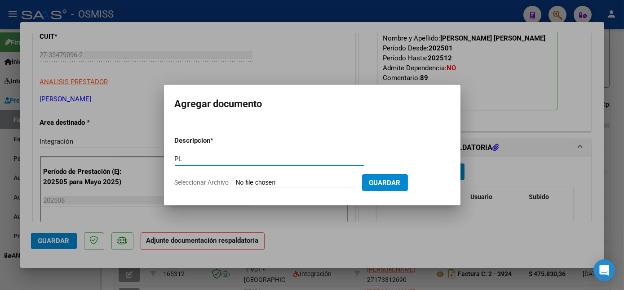
click at [290, 183] on input "Seleccionar Archivo" at bounding box center [295, 182] width 119 height 9
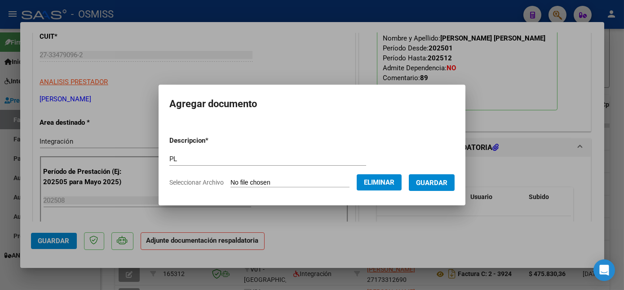
click at [444, 186] on span "Guardar" at bounding box center [431, 182] width 31 height 8
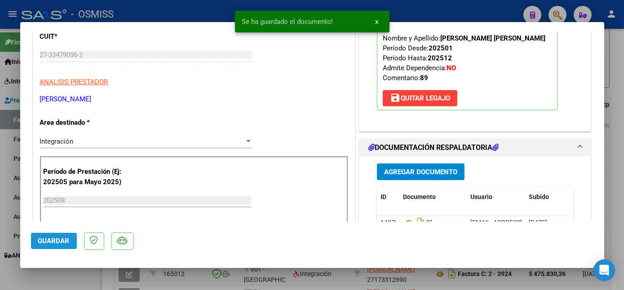
click at [67, 242] on span "Guardar" at bounding box center [53, 240] width 31 height 8
click at [80, 284] on div at bounding box center [312, 145] width 624 height 290
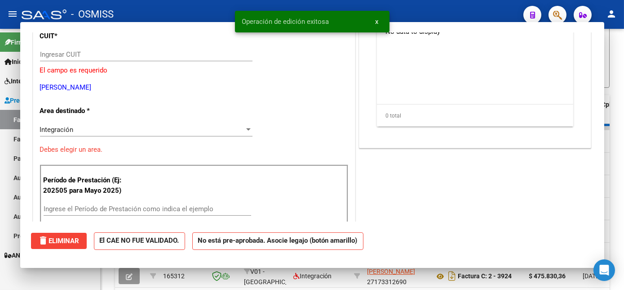
scroll to position [211, 0]
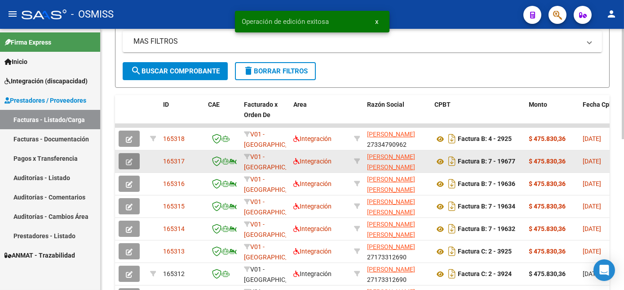
click at [128, 165] on icon "button" at bounding box center [129, 161] width 7 height 7
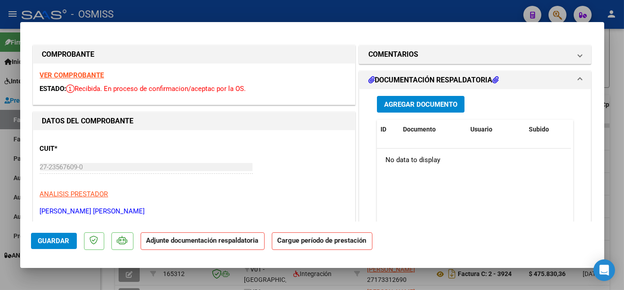
click at [80, 74] on strong "VER COMPROBANTE" at bounding box center [72, 75] width 64 height 8
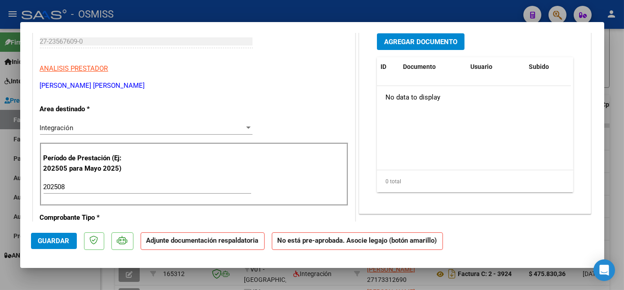
scroll to position [535, 0]
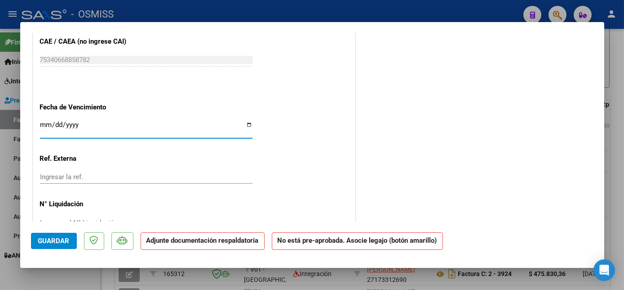
click at [45, 243] on span "Guardar" at bounding box center [53, 240] width 31 height 8
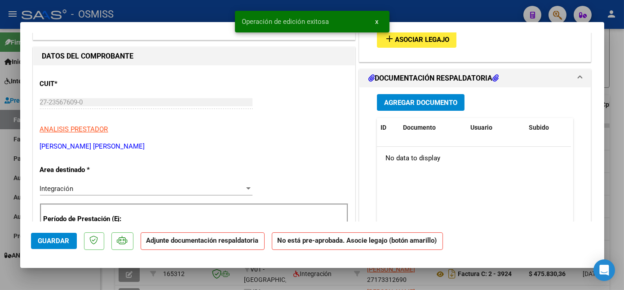
scroll to position [50, 0]
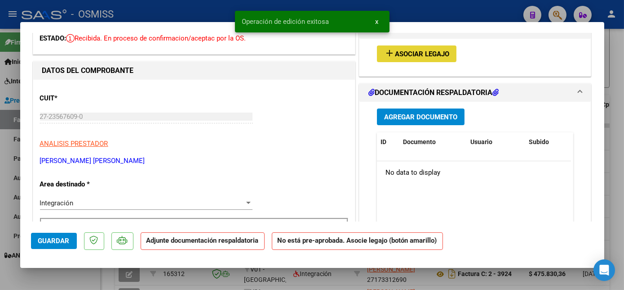
click at [378, 50] on button "add Asociar Legajo" at bounding box center [417, 53] width 80 height 17
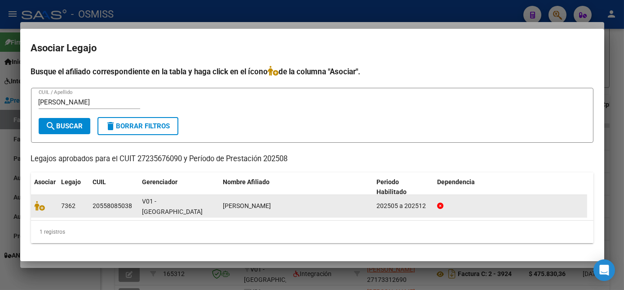
click at [33, 206] on datatable-body-cell at bounding box center [44, 206] width 27 height 22
click at [41, 205] on icon at bounding box center [40, 205] width 11 height 10
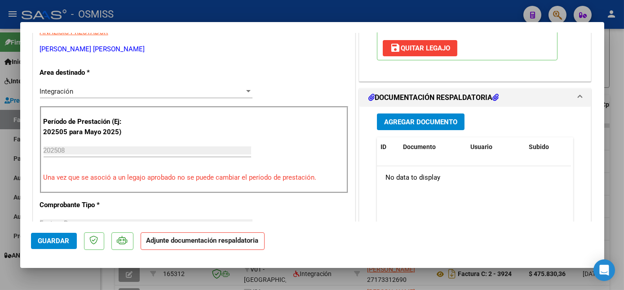
scroll to position [169, 0]
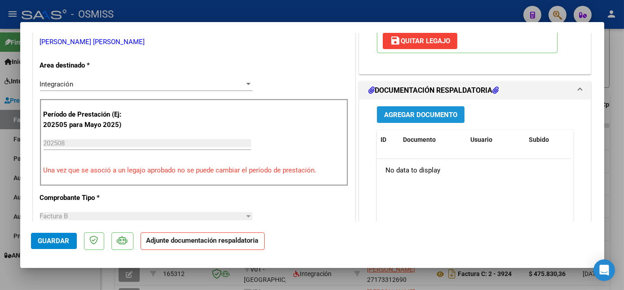
click at [441, 111] on span "Agregar Documento" at bounding box center [420, 115] width 73 height 8
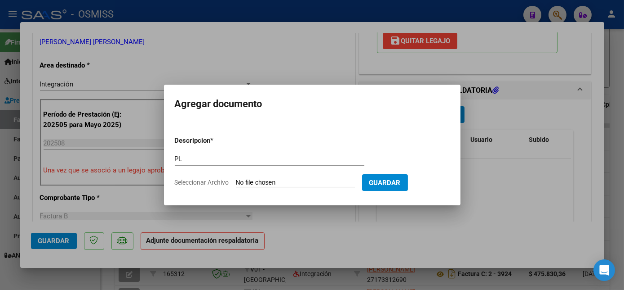
click at [236, 178] on input "Seleccionar Archivo" at bounding box center [295, 182] width 119 height 9
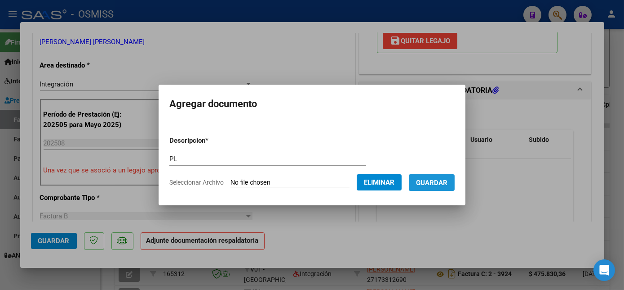
click at [445, 184] on span "Guardar" at bounding box center [431, 182] width 31 height 8
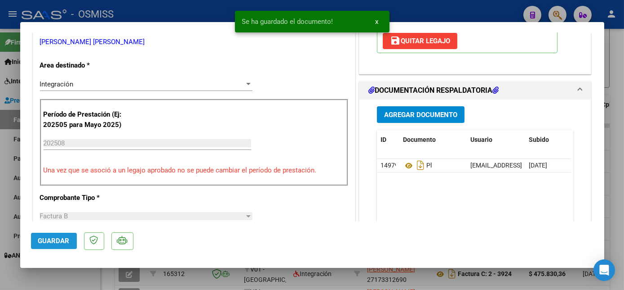
click at [57, 235] on button "Guardar" at bounding box center [54, 240] width 46 height 16
click at [86, 276] on div at bounding box center [312, 145] width 624 height 290
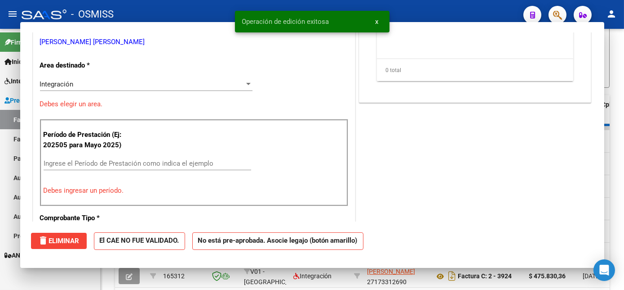
scroll to position [211, 0]
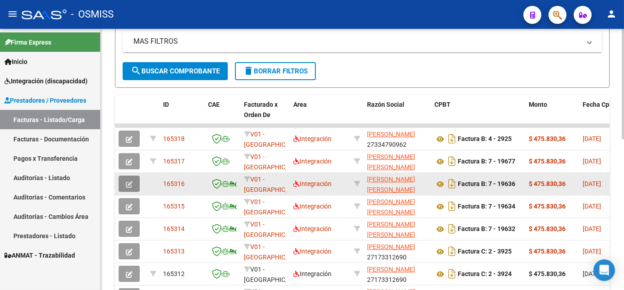
click at [129, 187] on icon "button" at bounding box center [129, 184] width 7 height 7
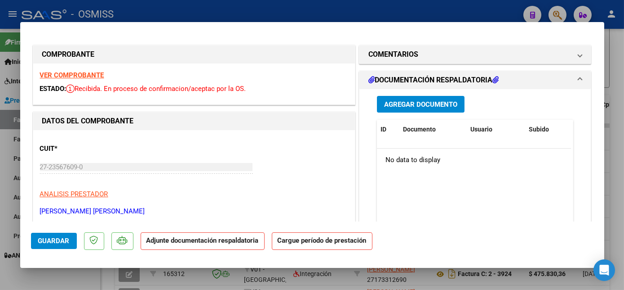
click at [86, 71] on strong "VER COMPROBANTE" at bounding box center [72, 75] width 64 height 8
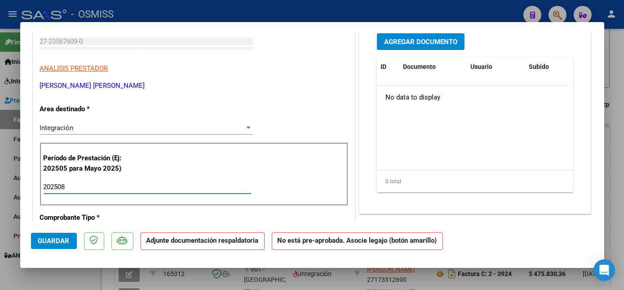
scroll to position [535, 0]
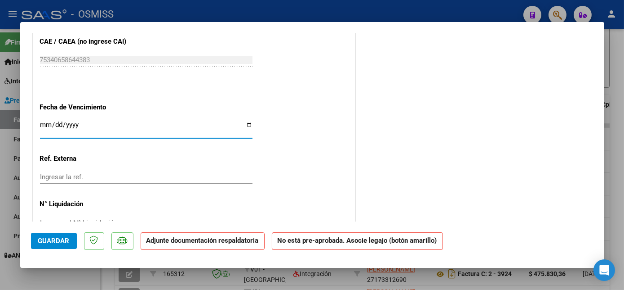
click at [49, 240] on span "Guardar" at bounding box center [53, 240] width 31 height 8
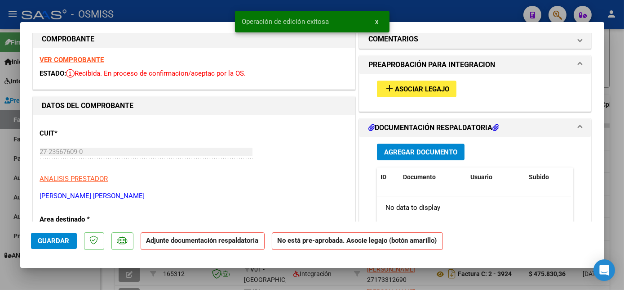
scroll to position [0, 0]
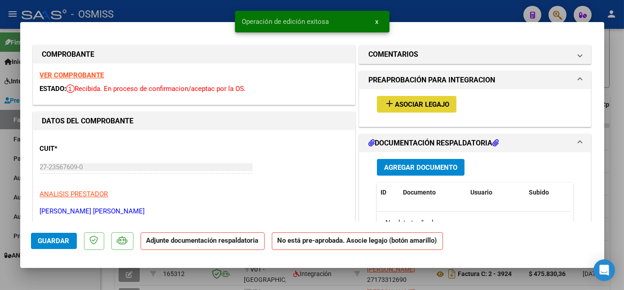
click at [443, 100] on span "Asociar Legajo" at bounding box center [422, 104] width 54 height 8
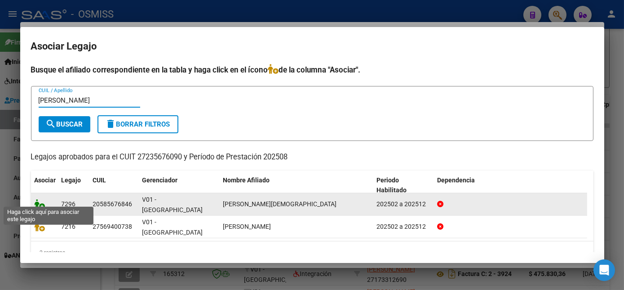
click at [40, 199] on icon at bounding box center [40, 204] width 11 height 10
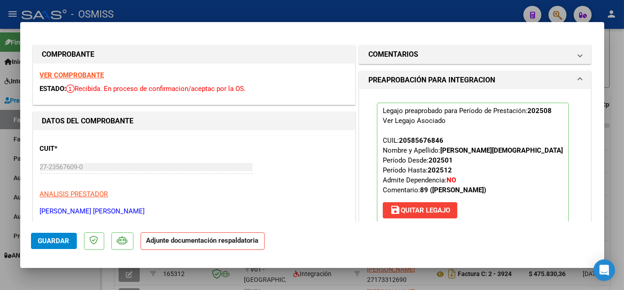
scroll to position [162, 0]
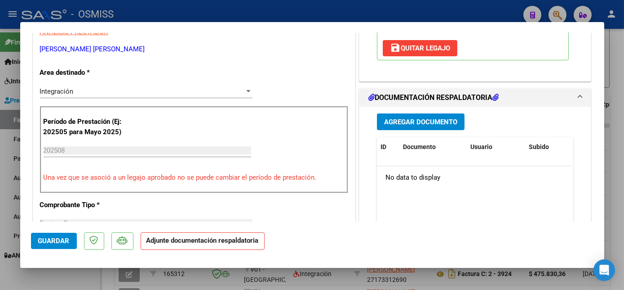
click at [436, 118] on span "Agregar Documento" at bounding box center [420, 122] width 73 height 8
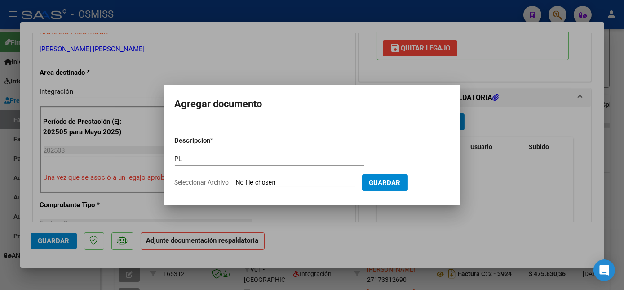
click at [236, 178] on input "Seleccionar Archivo" at bounding box center [295, 182] width 119 height 9
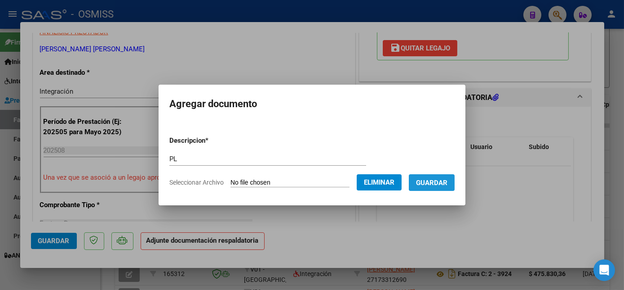
click at [415, 186] on button "Guardar" at bounding box center [432, 182] width 46 height 17
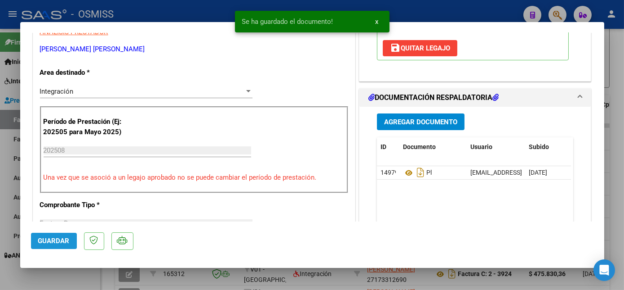
click at [50, 238] on span "Guardar" at bounding box center [53, 240] width 31 height 8
click at [78, 270] on div at bounding box center [312, 145] width 624 height 290
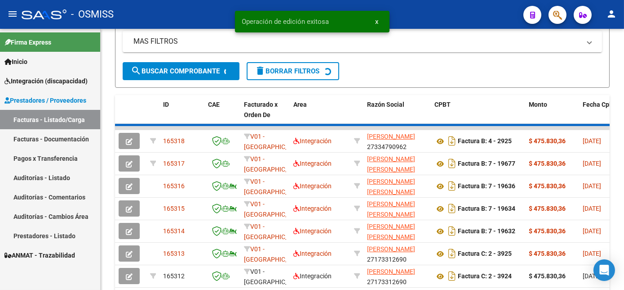
scroll to position [211, 0]
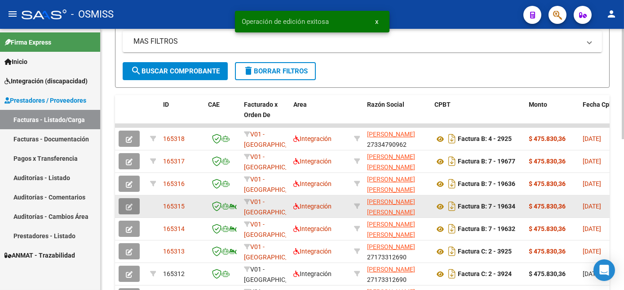
click at [129, 210] on icon "button" at bounding box center [129, 206] width 7 height 7
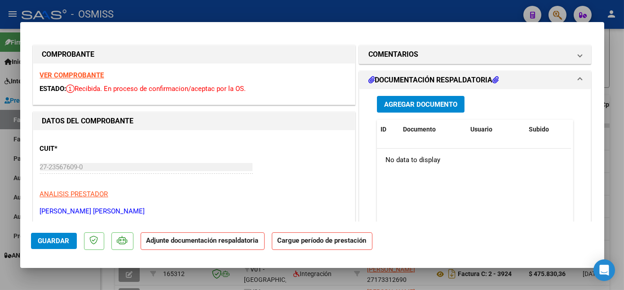
click at [85, 76] on strong "VER COMPROBANTE" at bounding box center [72, 75] width 64 height 8
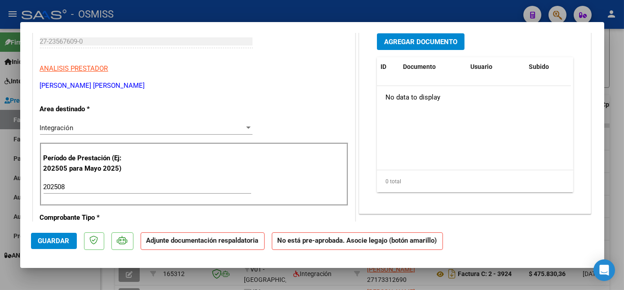
scroll to position [535, 0]
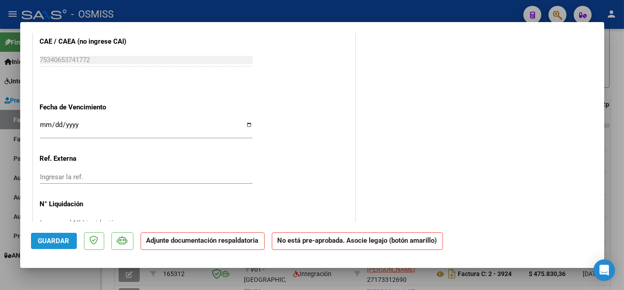
click at [55, 246] on button "Guardar" at bounding box center [54, 240] width 46 height 16
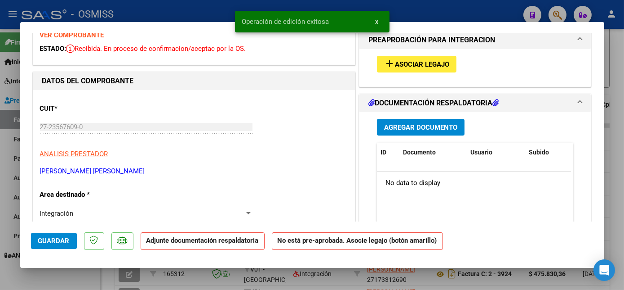
scroll to position [31, 0]
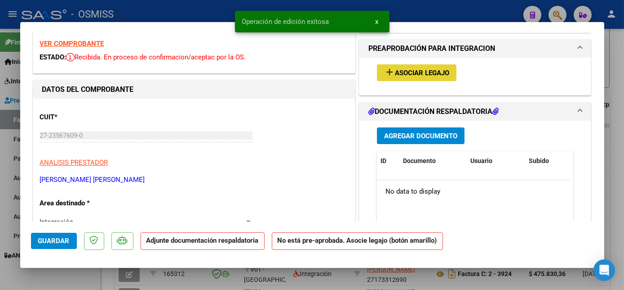
click at [441, 71] on span "Asociar Legajo" at bounding box center [422, 73] width 54 height 8
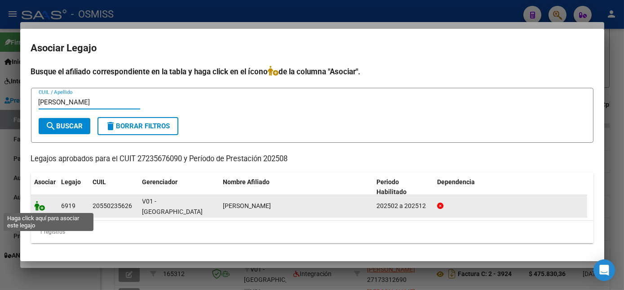
click at [44, 207] on icon at bounding box center [40, 205] width 11 height 10
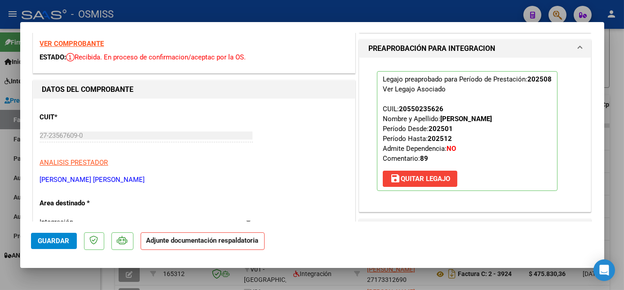
scroll to position [226, 0]
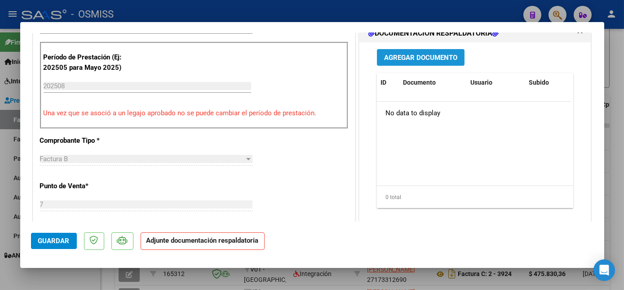
click at [443, 58] on span "Agregar Documento" at bounding box center [420, 57] width 73 height 8
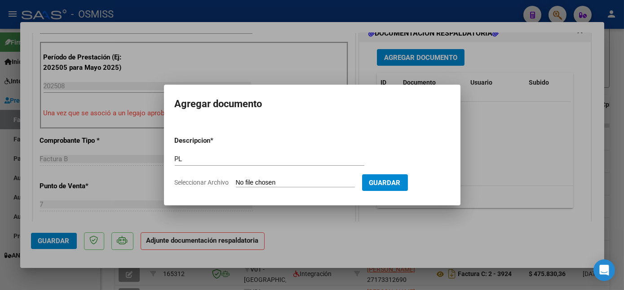
click at [236, 178] on input "Seleccionar Archivo" at bounding box center [295, 182] width 119 height 9
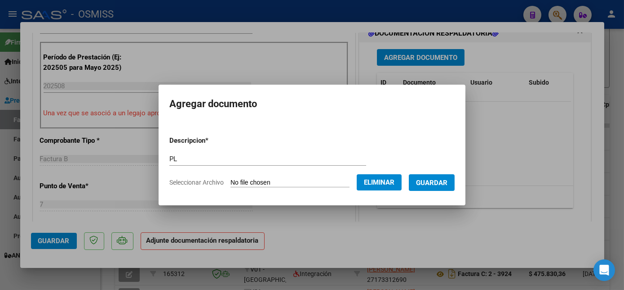
click at [446, 178] on span "Guardar" at bounding box center [431, 182] width 31 height 8
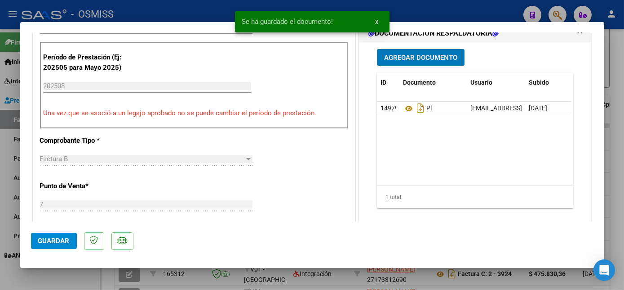
click at [63, 243] on span "Guardar" at bounding box center [53, 240] width 31 height 8
click at [80, 277] on div at bounding box center [312, 145] width 624 height 290
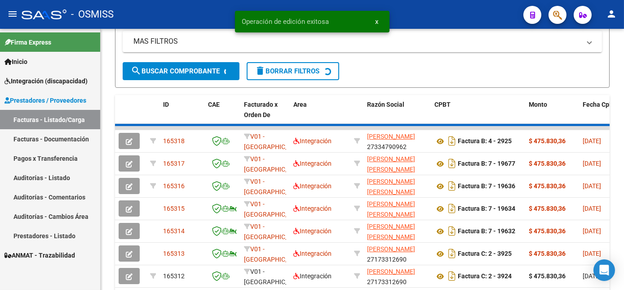
scroll to position [211, 0]
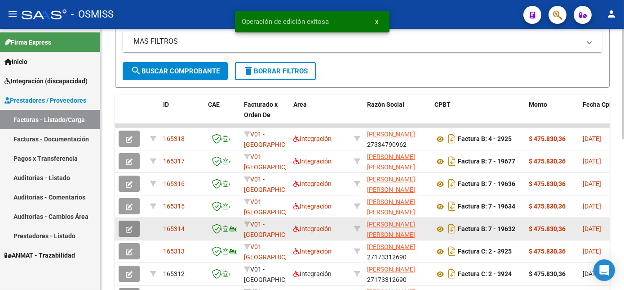
click at [129, 232] on icon "button" at bounding box center [129, 229] width 7 height 7
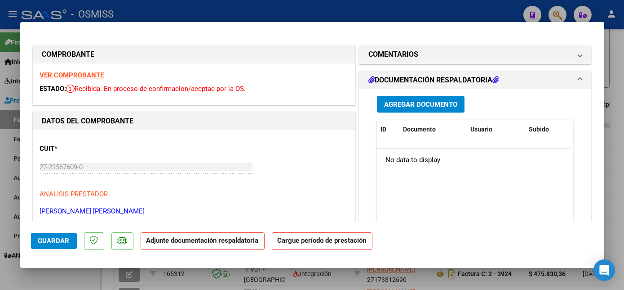
click at [86, 73] on strong "VER COMPROBANTE" at bounding box center [72, 75] width 64 height 8
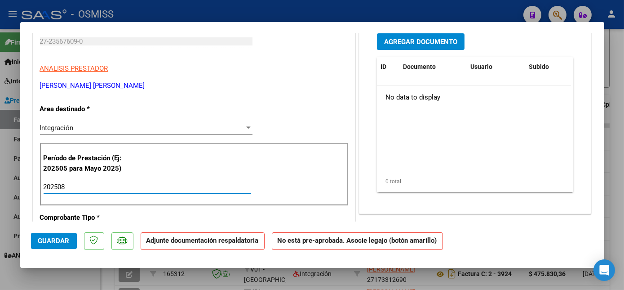
scroll to position [535, 0]
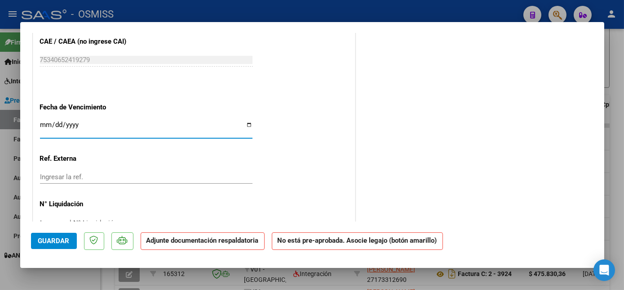
click at [53, 242] on span "Guardar" at bounding box center [53, 240] width 31 height 8
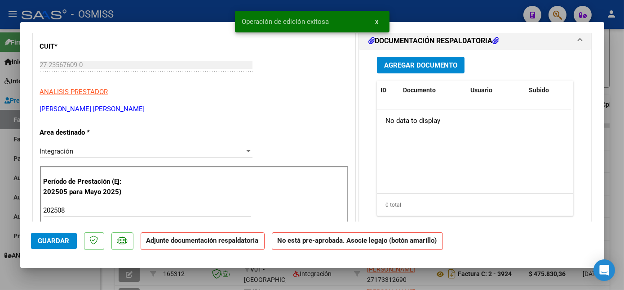
scroll to position [0, 0]
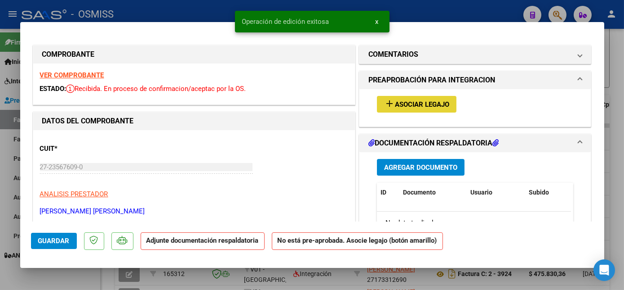
click at [395, 101] on span "Asociar Legajo" at bounding box center [422, 104] width 54 height 8
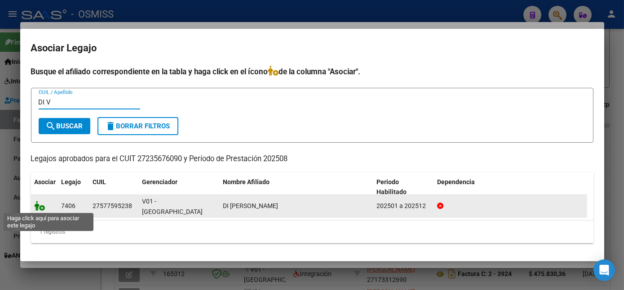
click at [37, 208] on icon at bounding box center [40, 205] width 11 height 10
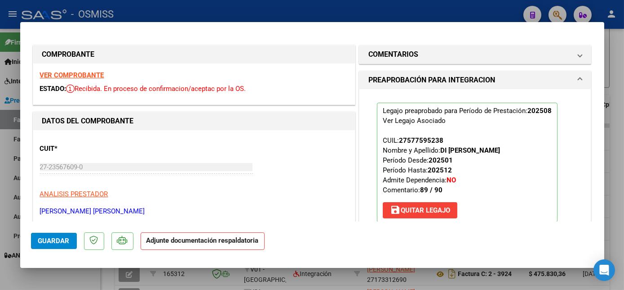
drag, startPoint x: 604, startPoint y: 77, endPoint x: 601, endPoint y: 113, distance: 36.1
click at [601, 113] on div "COMPROBANTE VER COMPROBANTE ESTADO: Recibida. En proceso de confirmacion/acepta…" at bounding box center [312, 145] width 624 height 290
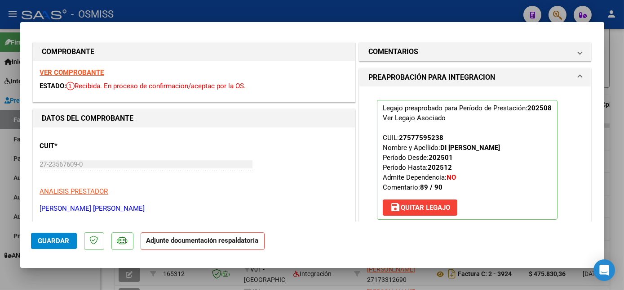
scroll to position [139, 0]
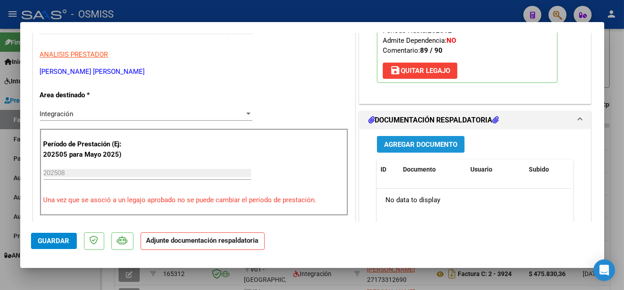
click at [422, 141] on span "Agregar Documento" at bounding box center [420, 144] width 73 height 8
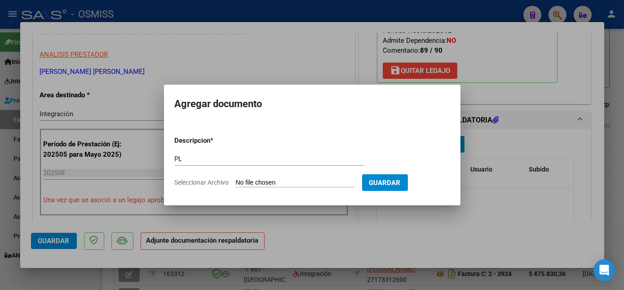
click at [236, 178] on input "Seleccionar Archivo" at bounding box center [295, 182] width 119 height 9
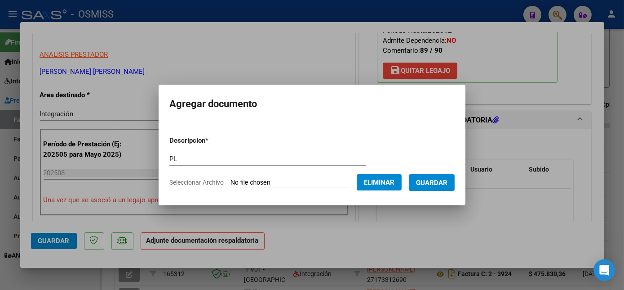
click at [437, 184] on span "Guardar" at bounding box center [431, 182] width 31 height 8
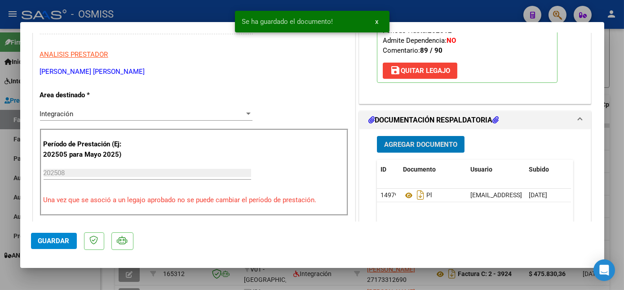
click at [56, 236] on span "Guardar" at bounding box center [53, 240] width 31 height 8
click at [77, 276] on div at bounding box center [312, 145] width 624 height 290
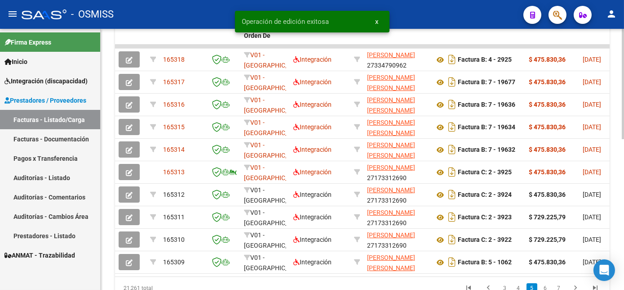
scroll to position [293, 0]
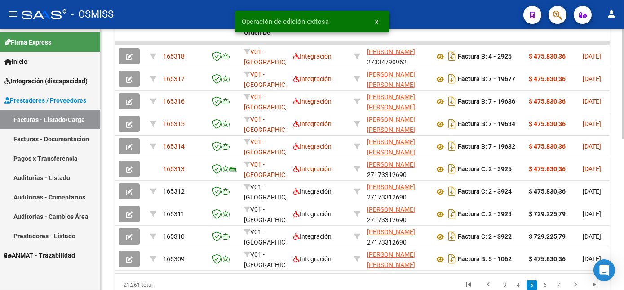
click at [624, 256] on html "menu - OSMISS person Firma Express Inicio Instructivos Contacto OS Integración …" at bounding box center [312, 145] width 624 height 290
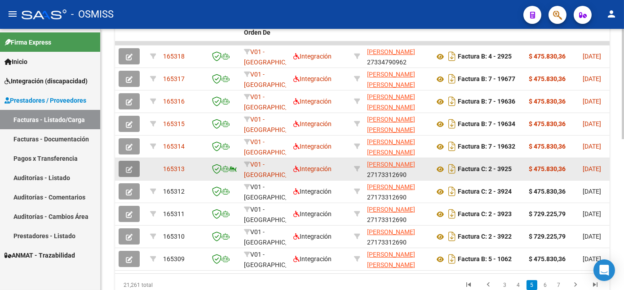
click at [130, 173] on icon "button" at bounding box center [129, 169] width 7 height 7
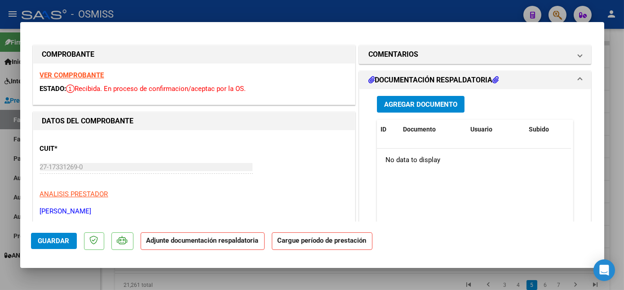
click at [92, 74] on strong "VER COMPROBANTE" at bounding box center [72, 75] width 64 height 8
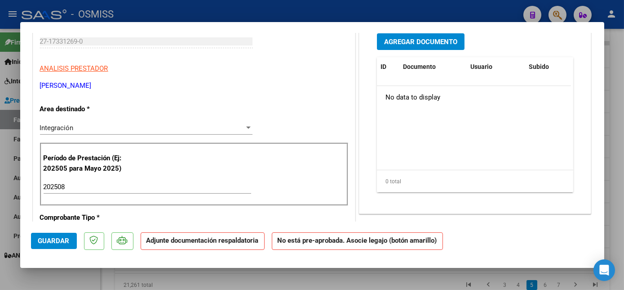
scroll to position [535, 0]
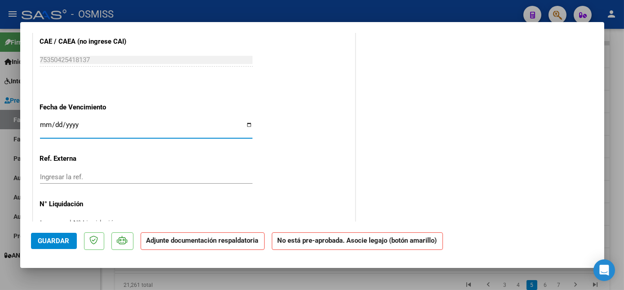
click at [52, 238] on span "Guardar" at bounding box center [53, 240] width 31 height 8
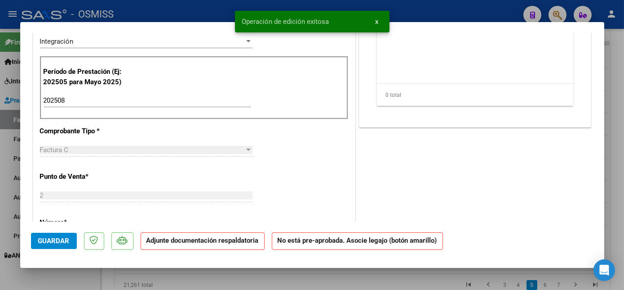
scroll to position [0, 0]
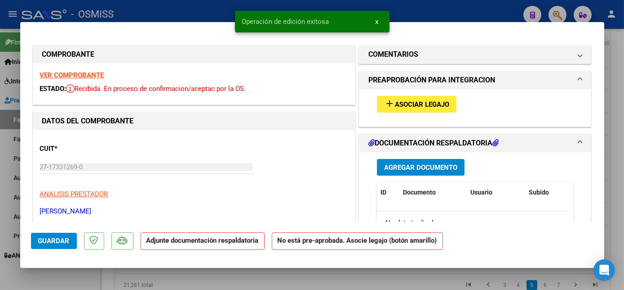
click at [431, 98] on button "add Asociar Legajo" at bounding box center [417, 104] width 80 height 17
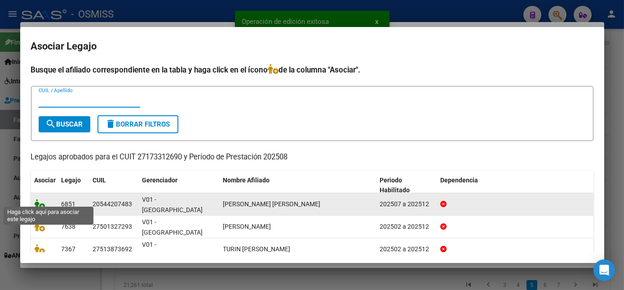
click at [36, 199] on icon at bounding box center [40, 204] width 11 height 10
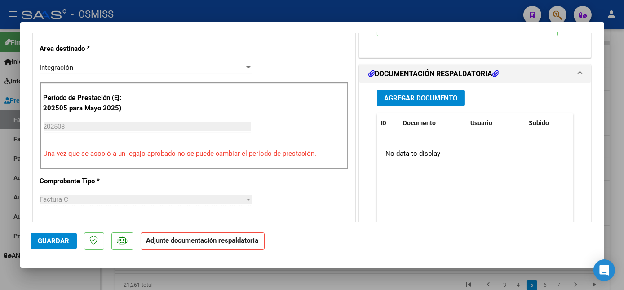
scroll to position [187, 0]
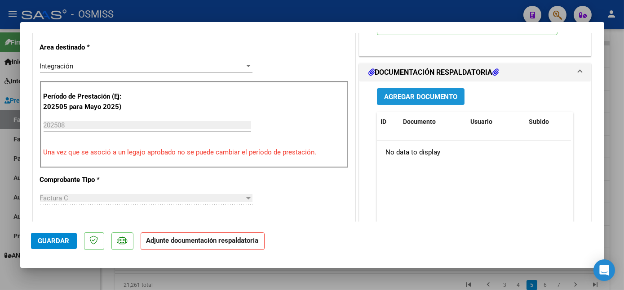
click at [425, 94] on span "Agregar Documento" at bounding box center [420, 97] width 73 height 8
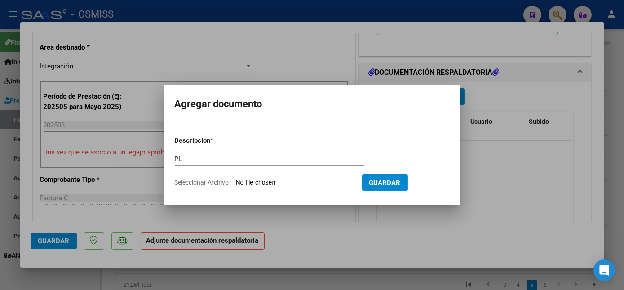
click at [236, 178] on input "Seleccionar Archivo" at bounding box center [295, 182] width 119 height 9
click at [330, 186] on input "Seleccionar Archivo" at bounding box center [295, 182] width 119 height 9
click at [236, 178] on input "Seleccionar Archivo" at bounding box center [295, 182] width 119 height 9
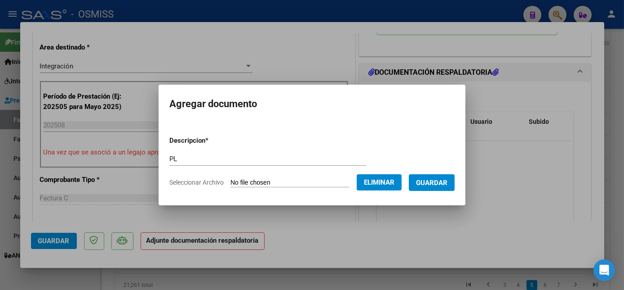
click at [448, 181] on button "Guardar" at bounding box center [432, 182] width 46 height 17
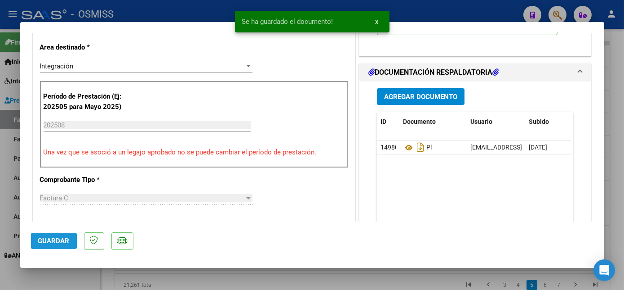
click at [67, 242] on span "Guardar" at bounding box center [53, 240] width 31 height 8
click at [83, 287] on div at bounding box center [312, 145] width 624 height 290
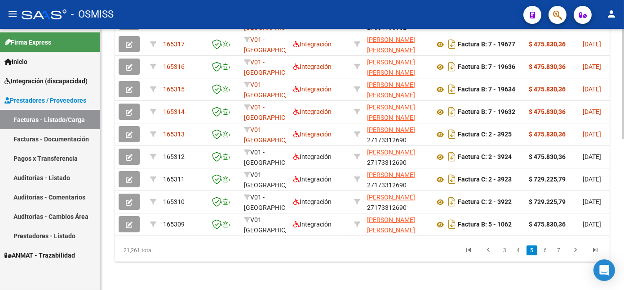
scroll to position [357, 0]
click at [624, 214] on html "menu - OSMISS person Firma Express Inicio Instructivos Contacto OS Integración …" at bounding box center [312, 145] width 624 height 290
click at [545, 251] on link "6" at bounding box center [545, 250] width 11 height 10
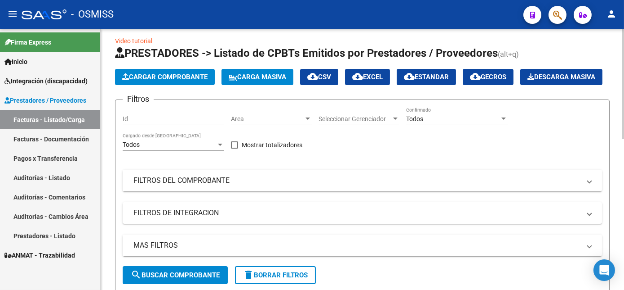
scroll to position [0, 0]
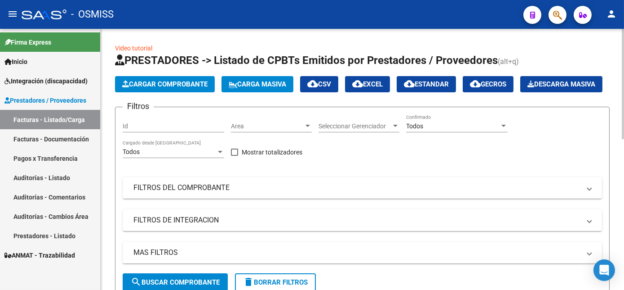
click at [608, 20] on div "menu - OSMISS person Firma Express Inicio Instructivos Contacto OS Integración …" at bounding box center [312, 145] width 624 height 290
click at [458, 130] on div "Todos" at bounding box center [453, 126] width 94 height 8
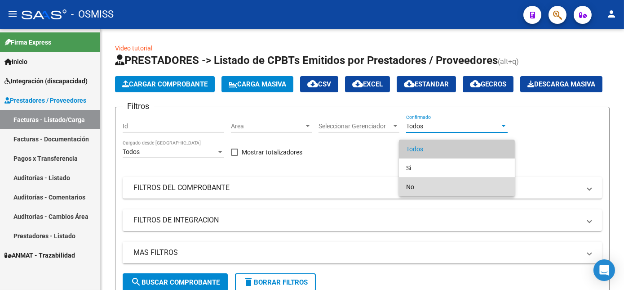
click at [403, 187] on mat-option "No" at bounding box center [457, 186] width 116 height 19
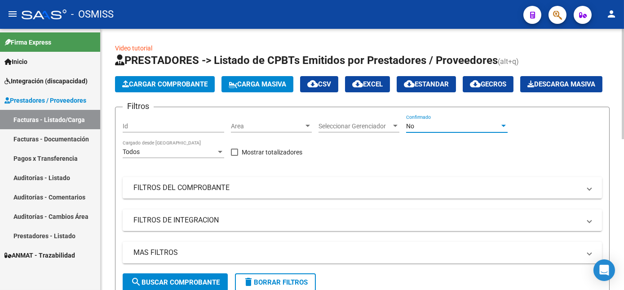
scroll to position [204, 0]
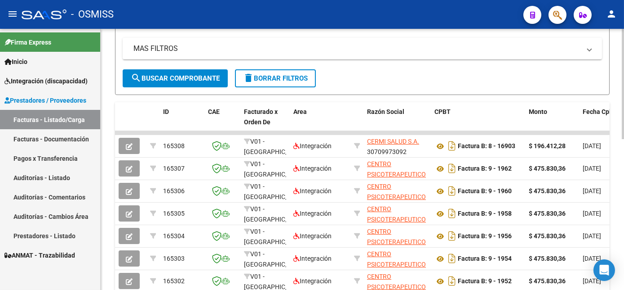
click at [622, 169] on div at bounding box center [623, 177] width 2 height 110
click at [209, 82] on span "search Buscar Comprobante" at bounding box center [175, 78] width 89 height 8
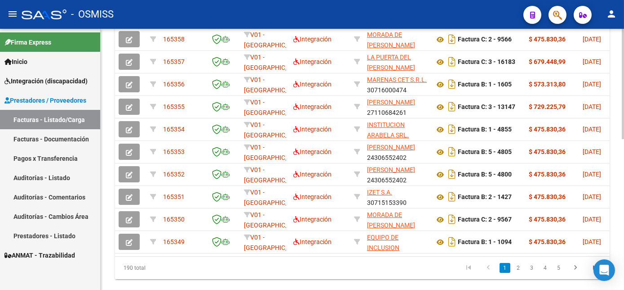
click at [622, 172] on div at bounding box center [623, 226] width 2 height 110
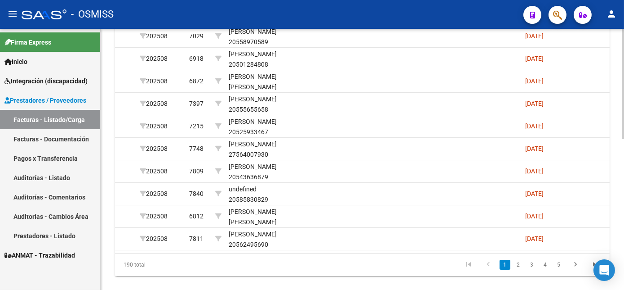
scroll to position [357, 0]
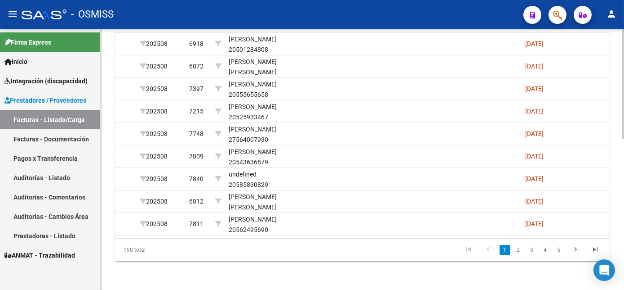
click at [624, 230] on html "menu - OSMISS person Firma Express Inicio Instructivos Contacto OS Integración …" at bounding box center [312, 145] width 624 height 290
click at [520, 249] on link "2" at bounding box center [518, 250] width 11 height 10
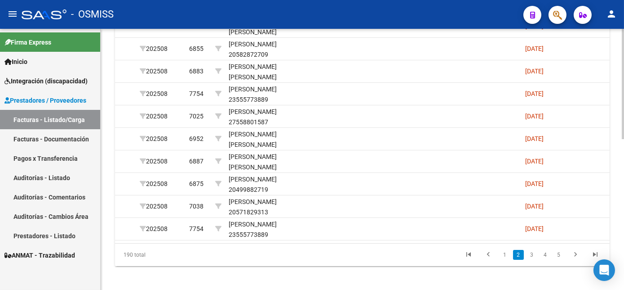
click at [624, 205] on html "menu - OSMISS person Firma Express Inicio Instructivos Contacto OS Integración …" at bounding box center [312, 145] width 624 height 290
click at [530, 260] on link "3" at bounding box center [532, 255] width 11 height 10
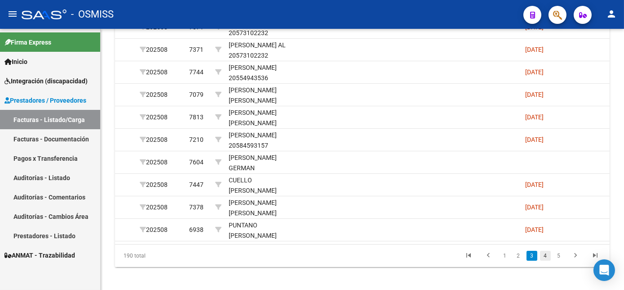
click at [546, 260] on link "4" at bounding box center [545, 255] width 11 height 10
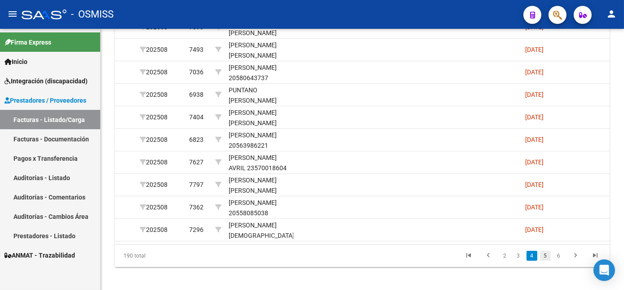
click at [544, 260] on link "5" at bounding box center [545, 255] width 11 height 10
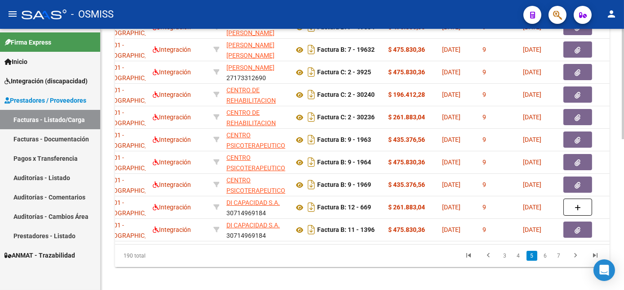
scroll to position [0, 0]
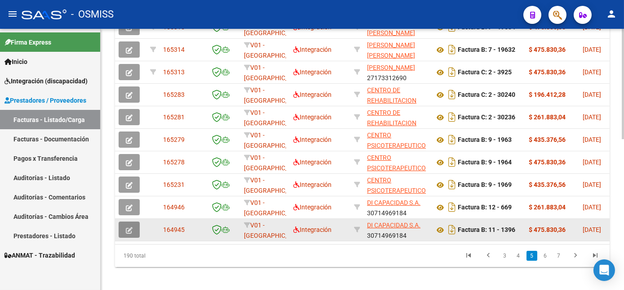
click at [129, 233] on icon "button" at bounding box center [129, 230] width 7 height 7
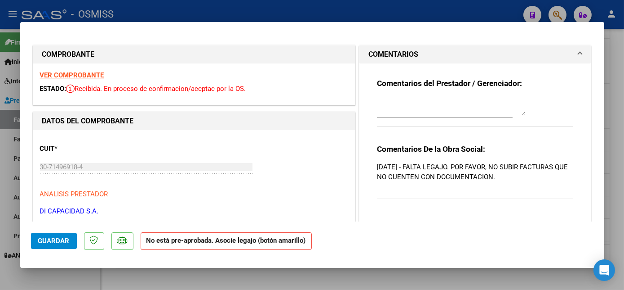
click at [76, 76] on strong "VER COMPROBANTE" at bounding box center [72, 75] width 64 height 8
click at [84, 277] on div at bounding box center [312, 145] width 624 height 290
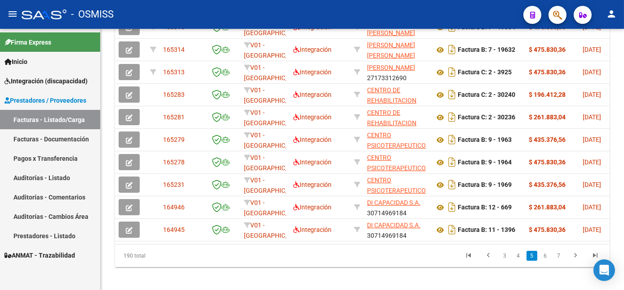
scroll to position [345, 0]
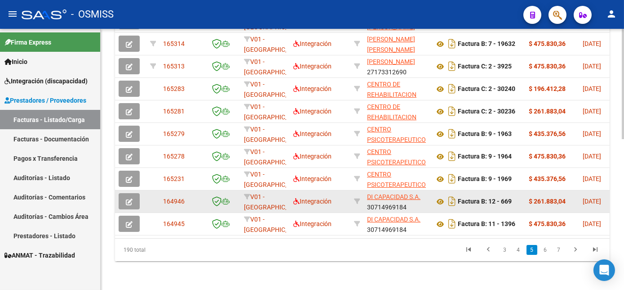
click at [129, 201] on button "button" at bounding box center [129, 201] width 21 height 16
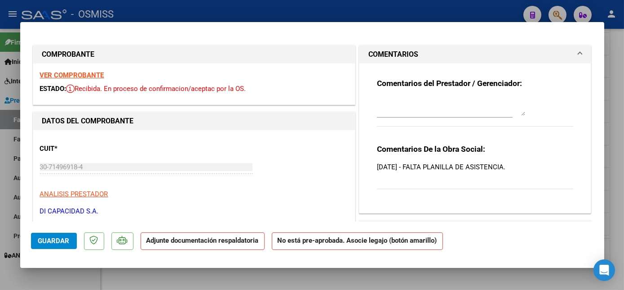
click at [92, 74] on strong "VER COMPROBANTE" at bounding box center [72, 75] width 64 height 8
click at [87, 287] on div at bounding box center [312, 145] width 624 height 290
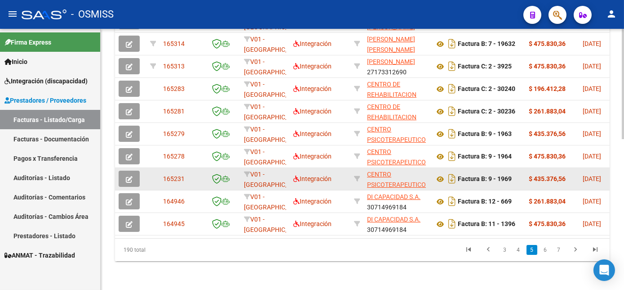
click at [125, 181] on button "button" at bounding box center [129, 178] width 21 height 16
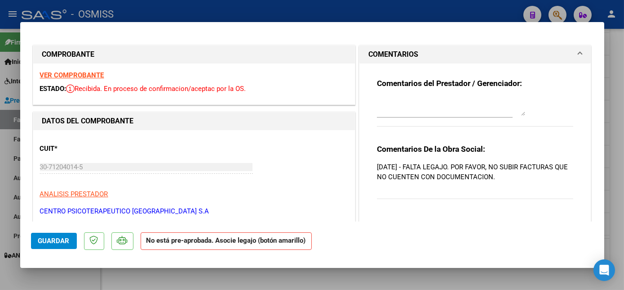
click at [87, 75] on strong "VER COMPROBANTE" at bounding box center [72, 75] width 64 height 8
click at [76, 268] on div at bounding box center [312, 145] width 624 height 290
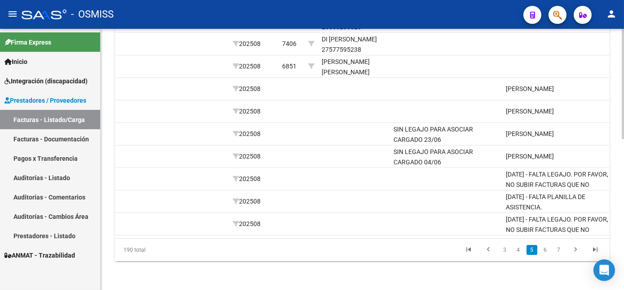
scroll to position [0, 1241]
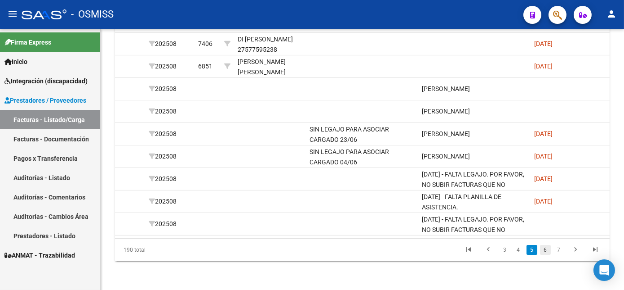
click at [548, 254] on link "6" at bounding box center [545, 250] width 11 height 10
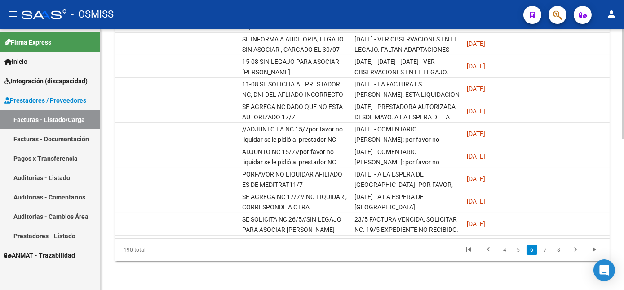
scroll to position [0, 1350]
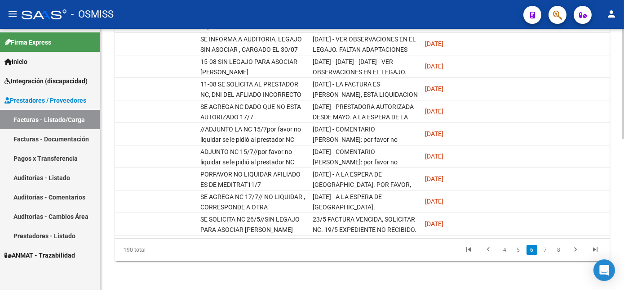
drag, startPoint x: 621, startPoint y: 206, endPoint x: 622, endPoint y: 164, distance: 42.3
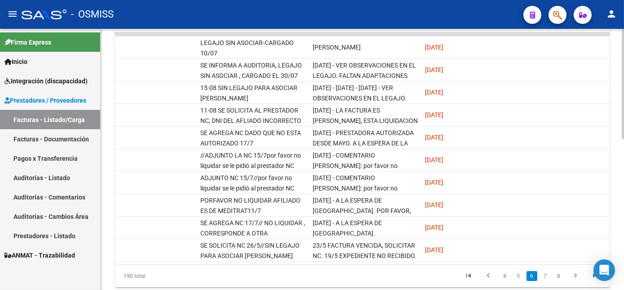
scroll to position [357, 0]
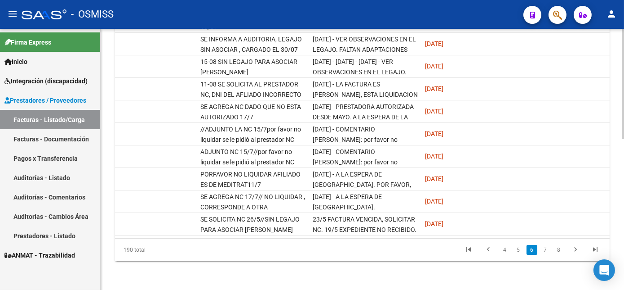
click at [624, 195] on html "menu - OSMISS person Firma Express Inicio Instructivos Contacto OS Integración …" at bounding box center [312, 145] width 624 height 290
click at [468, 238] on div "190 total 4 5 6 7 8" at bounding box center [362, 249] width 495 height 22
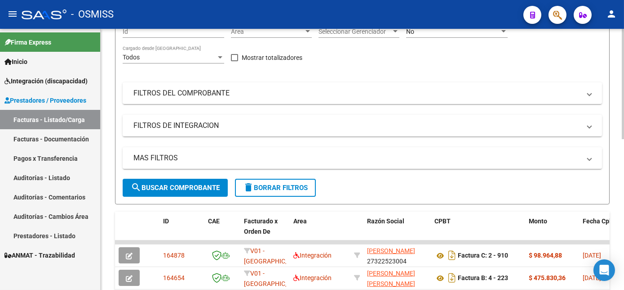
scroll to position [0, 0]
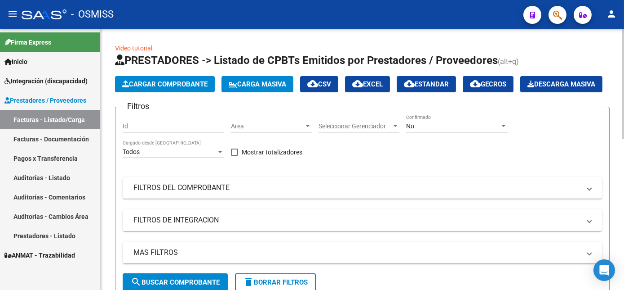
click at [416, 130] on div "No" at bounding box center [453, 126] width 94 height 8
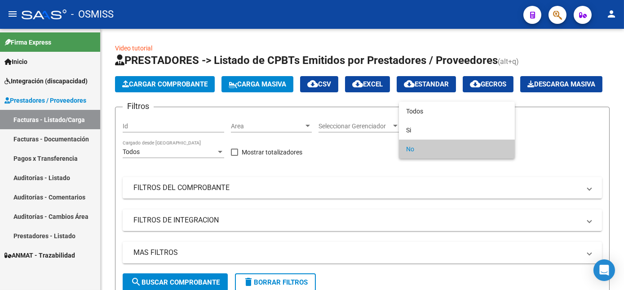
click at [410, 214] on div at bounding box center [312, 145] width 624 height 290
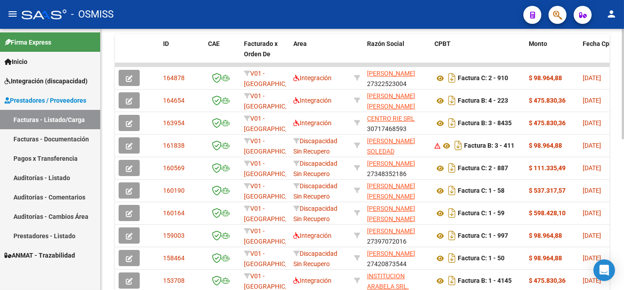
scroll to position [357, 0]
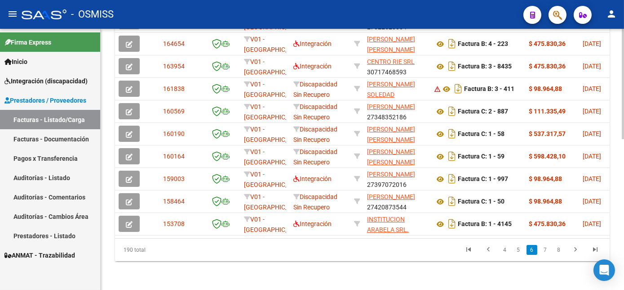
click at [624, 264] on html "menu - OSMISS person Firma Express Inicio Instructivos Contacto OS Integración …" at bounding box center [312, 145] width 624 height 290
click at [468, 248] on icon "go to first page" at bounding box center [469, 250] width 12 height 11
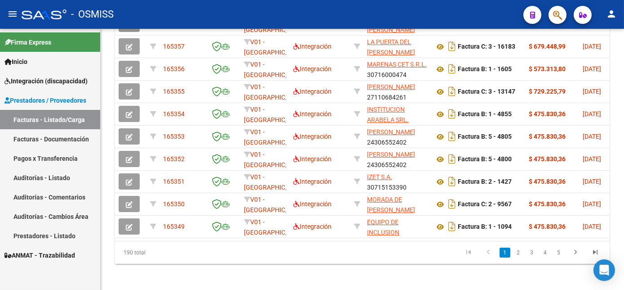
scroll to position [328, 0]
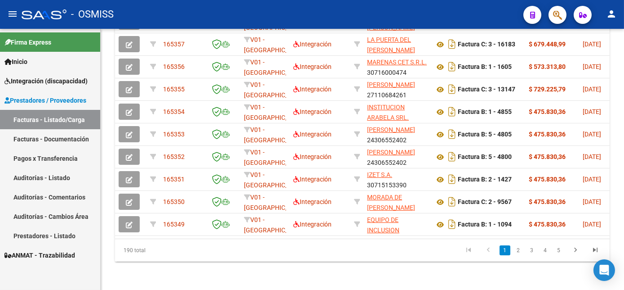
click at [519, 255] on link "2" at bounding box center [518, 250] width 11 height 10
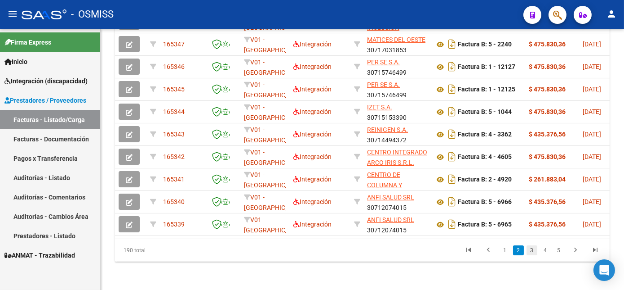
click at [533, 255] on link "3" at bounding box center [532, 250] width 11 height 10
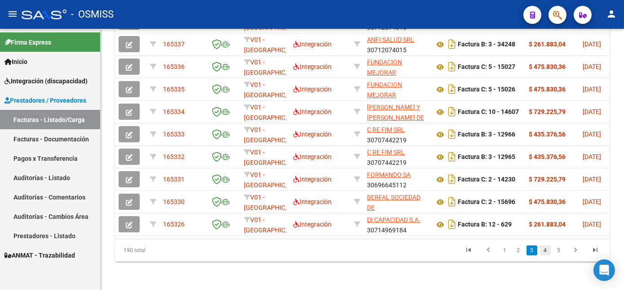
click at [547, 255] on link "4" at bounding box center [545, 250] width 11 height 10
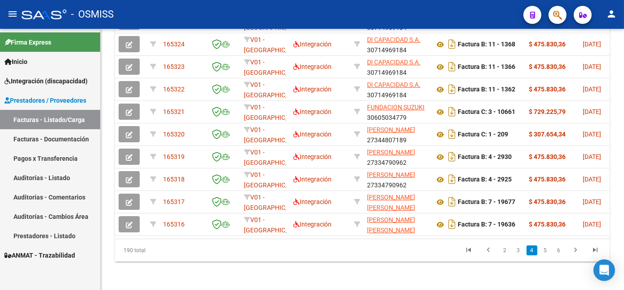
drag, startPoint x: 622, startPoint y: 254, endPoint x: 624, endPoint y: 143, distance: 111.1
click at [624, 143] on html "menu - OSMISS person Firma Express Inicio Instructivos Contacto OS Integración …" at bounding box center [312, 145] width 624 height 290
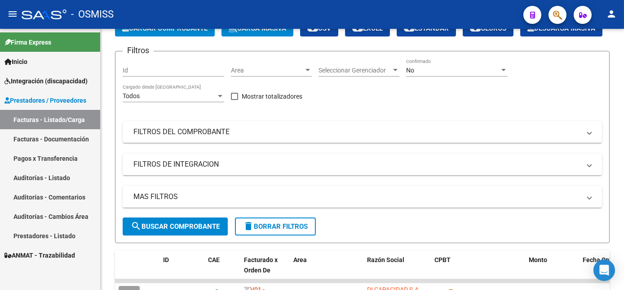
scroll to position [0, 0]
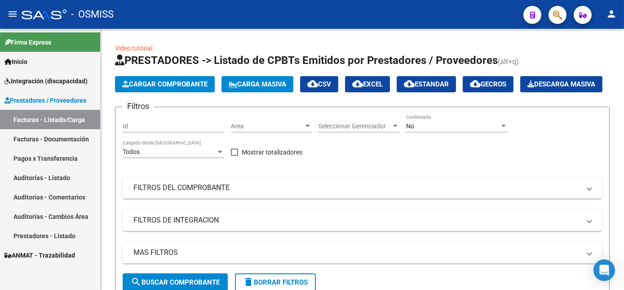
click at [446, 130] on div "No" at bounding box center [453, 126] width 94 height 8
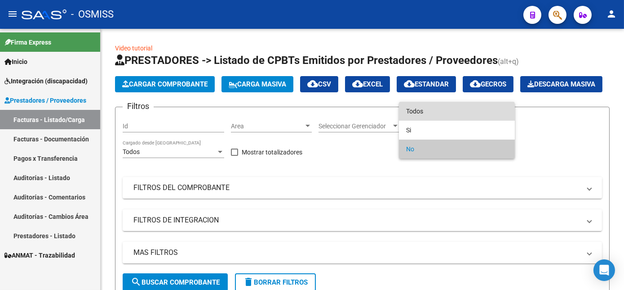
click at [423, 113] on span "Todos" at bounding box center [457, 111] width 102 height 19
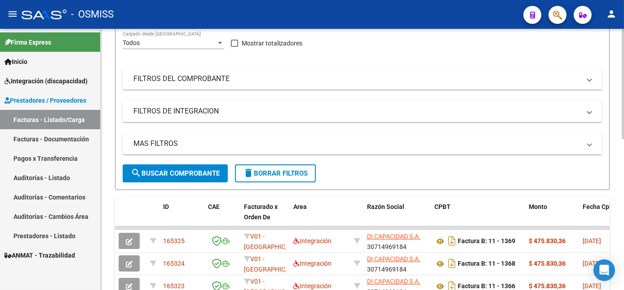
scroll to position [117, 0]
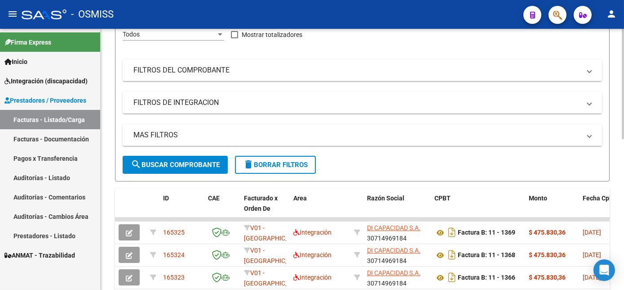
click at [619, 185] on div "Video tutorial PRESTADORES -> Listado de CPBTs Emitidos por Prestadores / Prove…" at bounding box center [364, 205] width 526 height 589
click at [184, 169] on span "search Buscar Comprobante" at bounding box center [175, 164] width 89 height 8
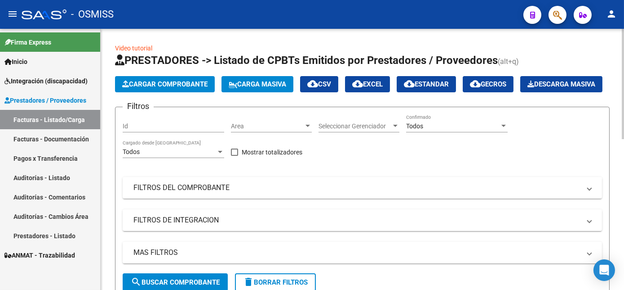
click at [624, 119] on html "menu - OSMISS person Firma Express Inicio Instructivos Contacto OS Integración …" at bounding box center [312, 145] width 624 height 290
click at [383, 84] on span "cloud_download EXCEL" at bounding box center [367, 84] width 31 height 8
click at [353, 183] on div "Filtros Id Area Area Seleccionar Gerenciador Seleccionar Gerenciador Todos Conf…" at bounding box center [363, 193] width 480 height 159
click at [255, 88] on span "Carga Masiva" at bounding box center [258, 84] width 58 height 8
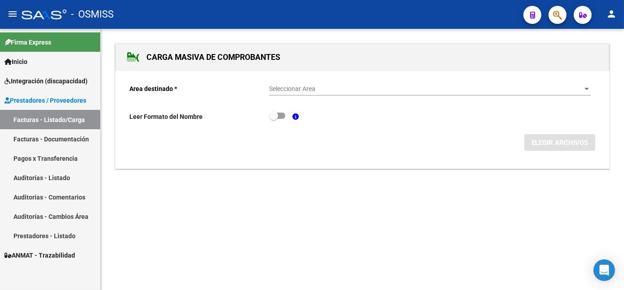
click at [310, 91] on span "Seleccionar Area" at bounding box center [426, 89] width 314 height 8
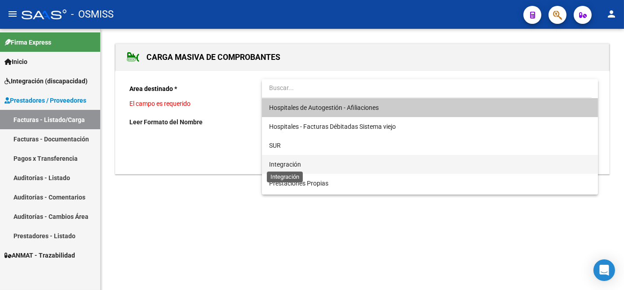
click at [284, 163] on span "Integración" at bounding box center [285, 163] width 32 height 7
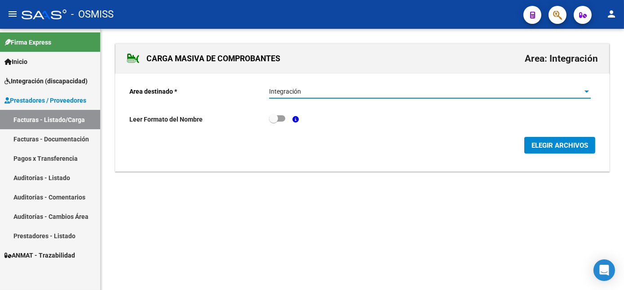
click at [574, 147] on span "ELEGIR ARCHIVOS" at bounding box center [560, 145] width 57 height 8
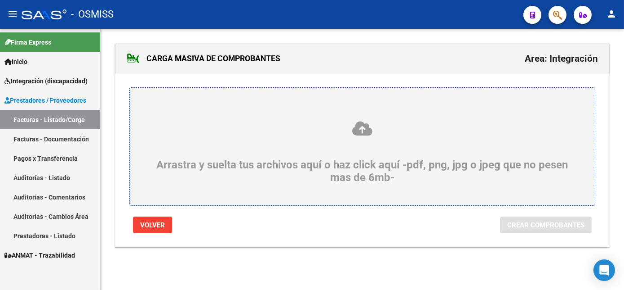
click at [367, 165] on div "Arrastra y suelta tus archivos aquí o haz click aquí -pdf, png, jpg o jpeg que …" at bounding box center [362, 151] width 422 height 63
click at [0, 0] on input "Arrastra y suelta tus archivos aquí o haz click aquí -pdf, png, jpg o jpeg que …" at bounding box center [0, 0] width 0 height 0
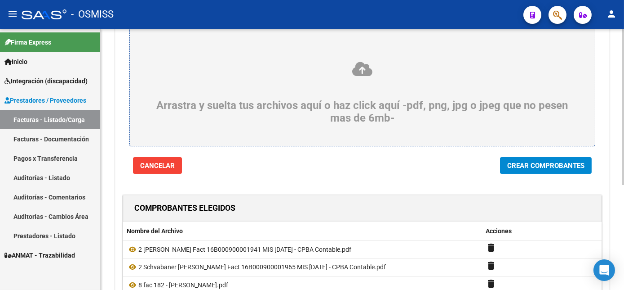
scroll to position [62, 0]
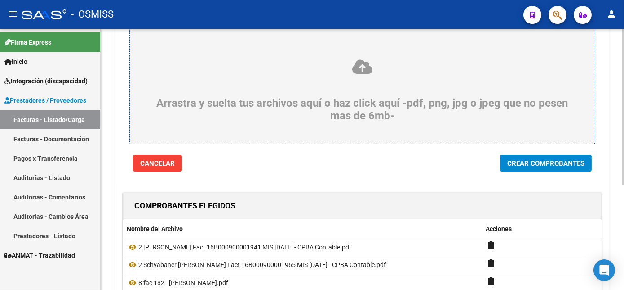
click at [624, 183] on html "menu - OSMISS person Firma Express Inicio Instructivos Contacto OS Integración …" at bounding box center [312, 145] width 624 height 290
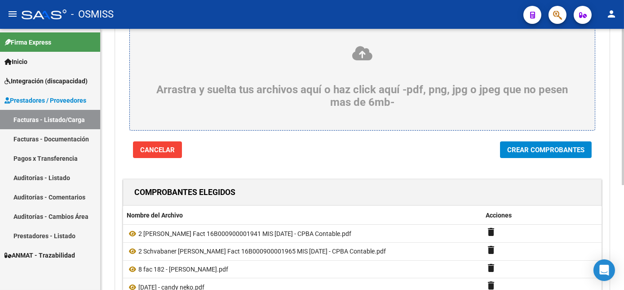
scroll to position [76, 0]
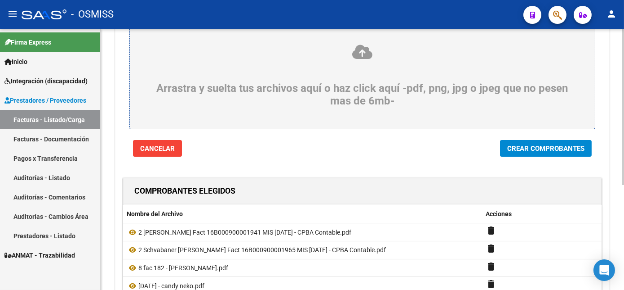
click at [624, 176] on html "menu - OSMISS person Firma Express Inicio Instructivos Contacto OS Integración …" at bounding box center [312, 145] width 624 height 290
click at [530, 150] on span "Crear Comprobantes" at bounding box center [546, 148] width 77 height 8
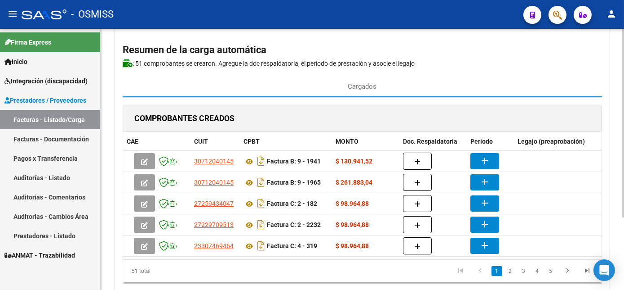
scroll to position [55, 0]
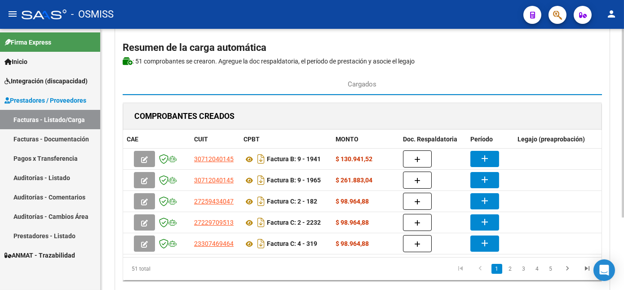
click at [623, 196] on div at bounding box center [623, 164] width 2 height 188
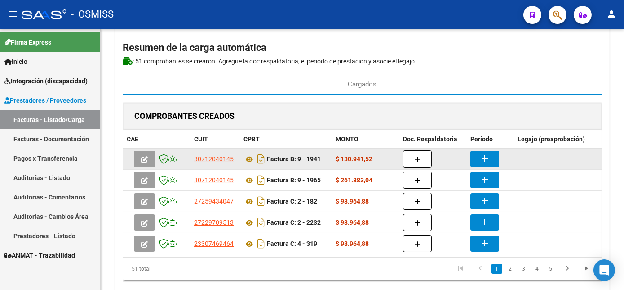
click at [410, 148] on datatable-body-cell at bounding box center [433, 158] width 67 height 21
click at [420, 158] on button "button" at bounding box center [417, 158] width 29 height 17
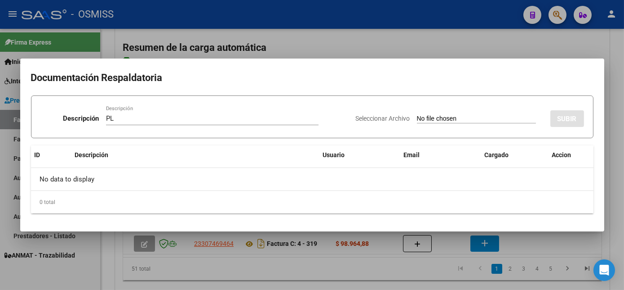
click at [417, 115] on input "Seleccionar Archivo" at bounding box center [476, 119] width 119 height 9
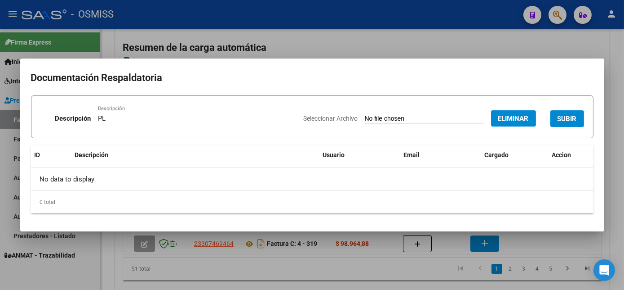
click at [566, 120] on span "SUBIR" at bounding box center [567, 119] width 19 height 8
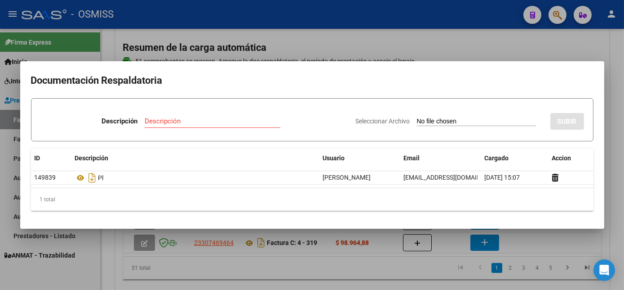
click at [381, 273] on div at bounding box center [312, 145] width 624 height 290
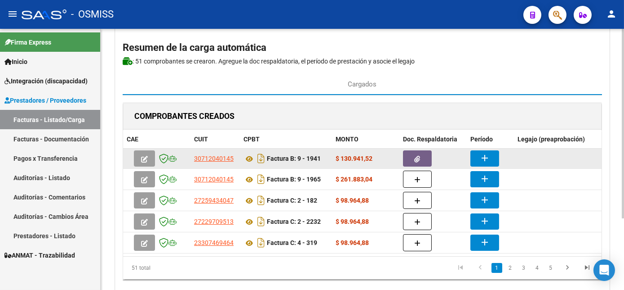
click at [495, 153] on button "add" at bounding box center [485, 158] width 29 height 16
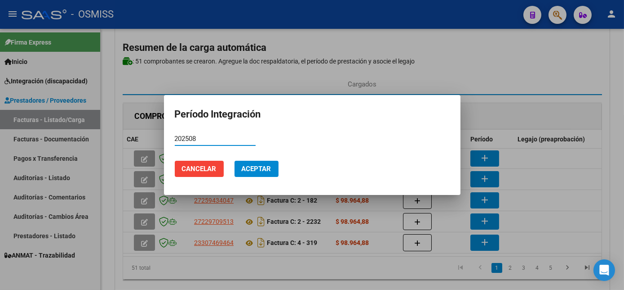
click at [261, 166] on span "Aceptar" at bounding box center [257, 169] width 30 height 8
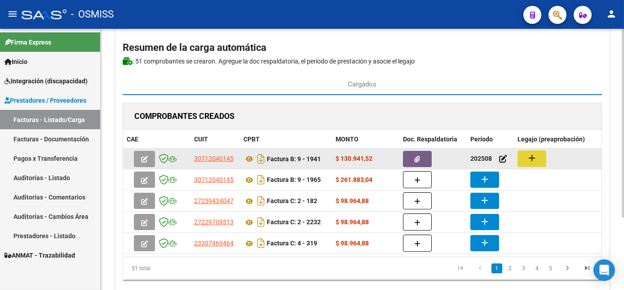
click at [527, 157] on mat-icon "add" at bounding box center [532, 157] width 11 height 11
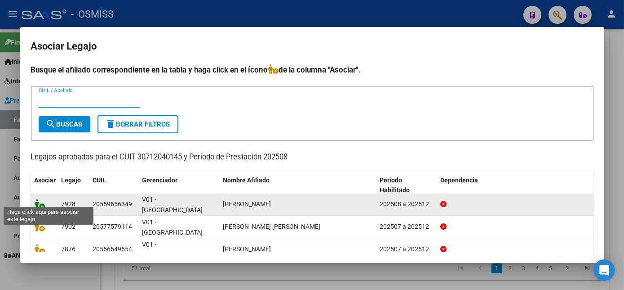
click at [38, 199] on icon at bounding box center [40, 204] width 11 height 10
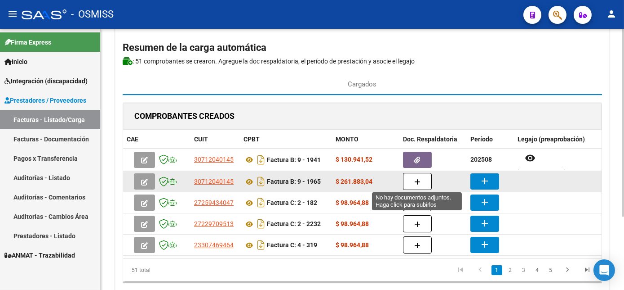
click at [420, 178] on button "button" at bounding box center [417, 181] width 29 height 17
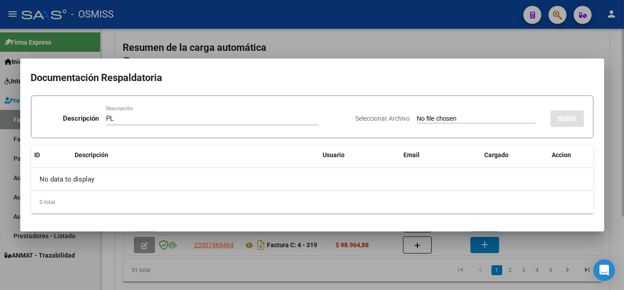
click at [417, 115] on input "Seleccionar Archivo" at bounding box center [476, 119] width 119 height 9
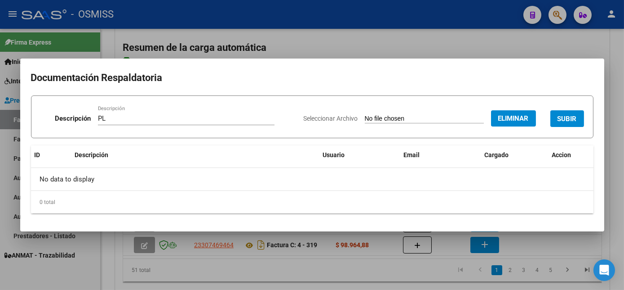
click at [563, 120] on span "SUBIR" at bounding box center [567, 119] width 19 height 8
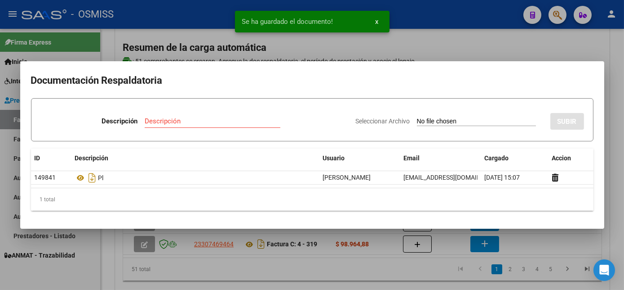
click at [343, 272] on div at bounding box center [312, 145] width 624 height 290
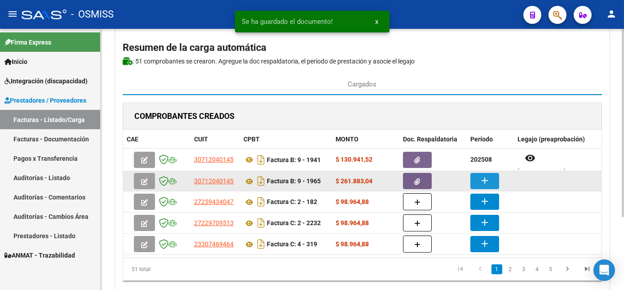
click at [480, 180] on mat-icon "add" at bounding box center [485, 180] width 11 height 11
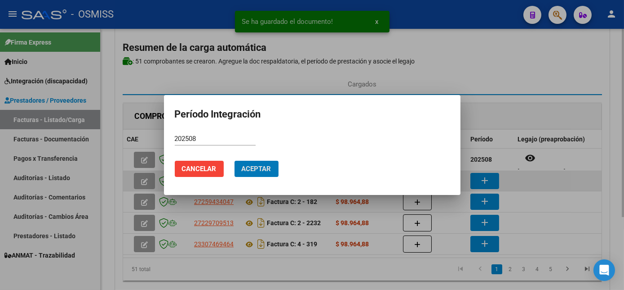
click at [235, 160] on button "Aceptar" at bounding box center [257, 168] width 44 height 16
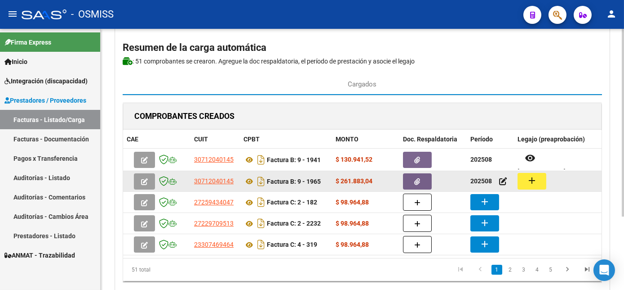
click at [530, 182] on mat-icon "add" at bounding box center [532, 180] width 11 height 11
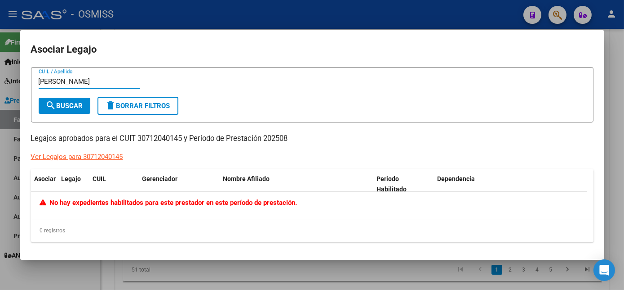
click at [615, 160] on div at bounding box center [312, 145] width 624 height 290
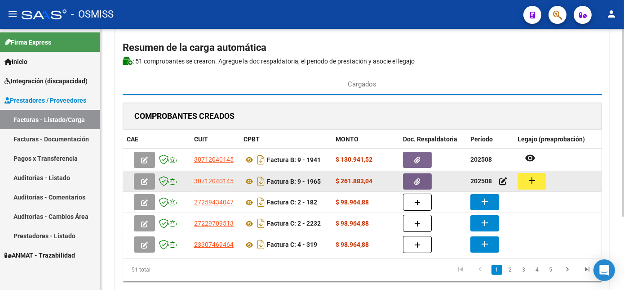
click at [531, 175] on mat-icon "add" at bounding box center [532, 180] width 11 height 11
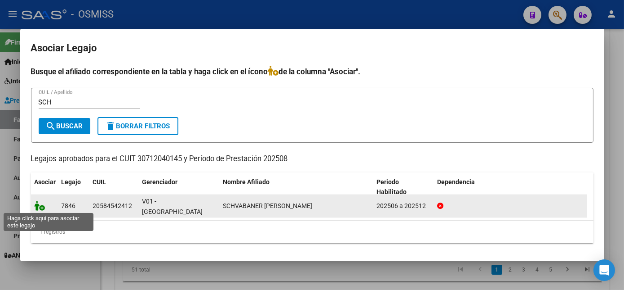
click at [41, 209] on icon at bounding box center [40, 205] width 11 height 10
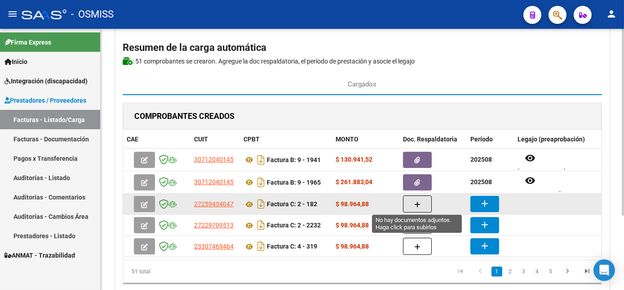
click at [414, 202] on icon "button" at bounding box center [417, 204] width 6 height 7
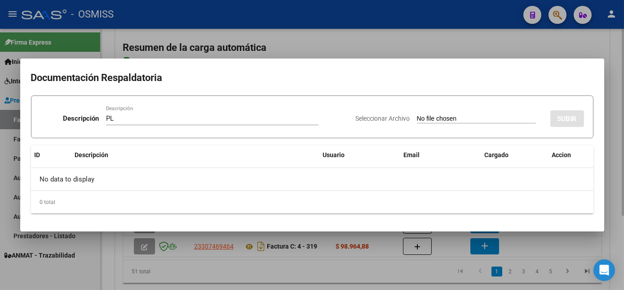
click at [417, 115] on input "Seleccionar Archivo" at bounding box center [476, 119] width 119 height 9
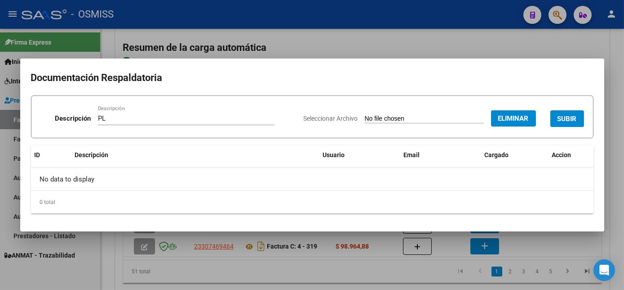
click at [571, 120] on span "SUBIR" at bounding box center [567, 119] width 19 height 8
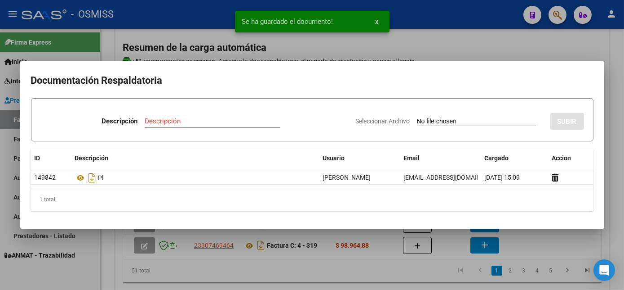
click at [447, 222] on mat-dialog-container "Documentación Respaldatoria Descripción Descripción Seleccionar Archivo SUBIR I…" at bounding box center [312, 144] width 584 height 167
click at [374, 266] on div at bounding box center [312, 145] width 624 height 290
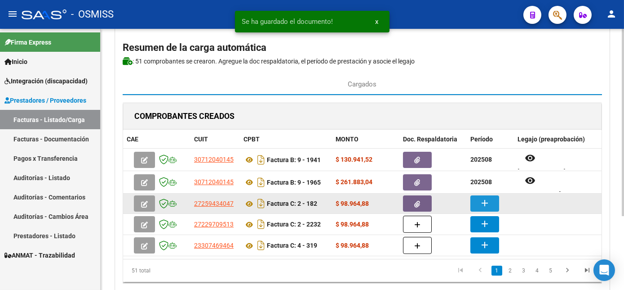
click at [488, 197] on mat-icon "add" at bounding box center [485, 202] width 11 height 11
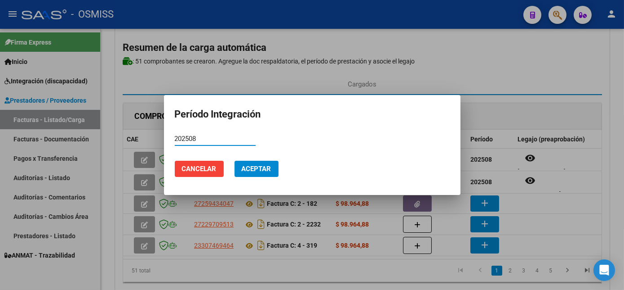
click at [264, 170] on span "Aceptar" at bounding box center [257, 169] width 30 height 8
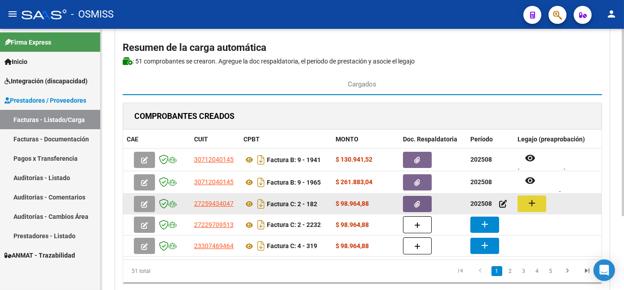
click at [533, 204] on mat-icon "add" at bounding box center [532, 202] width 11 height 11
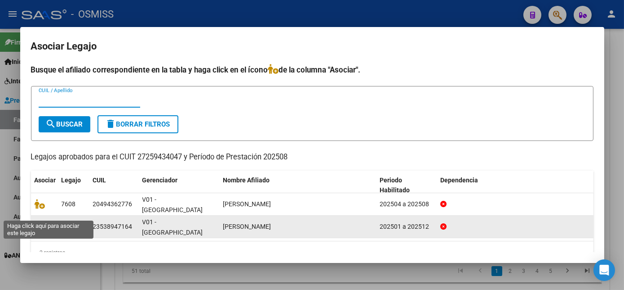
click at [40, 221] on icon at bounding box center [40, 226] width 11 height 10
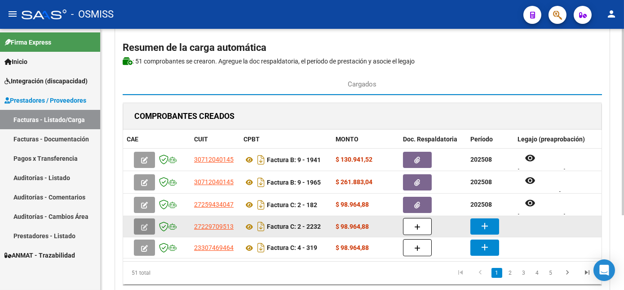
click at [142, 223] on icon "button" at bounding box center [144, 226] width 7 height 7
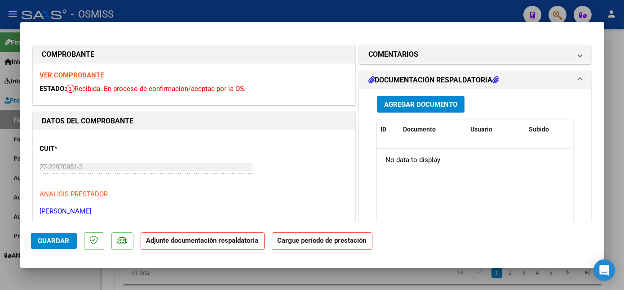
click at [96, 279] on div at bounding box center [312, 145] width 624 height 290
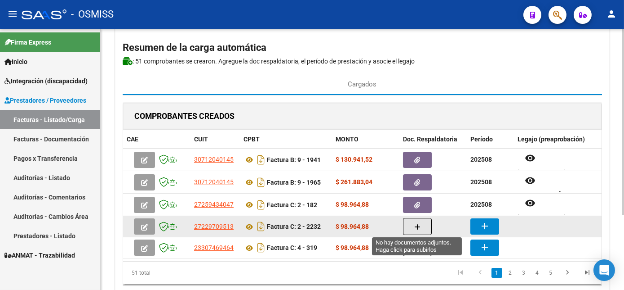
click at [421, 222] on button "button" at bounding box center [417, 226] width 29 height 17
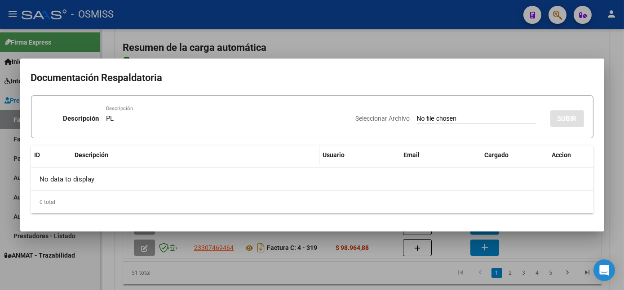
click at [417, 115] on input "Seleccionar Archivo" at bounding box center [476, 119] width 119 height 9
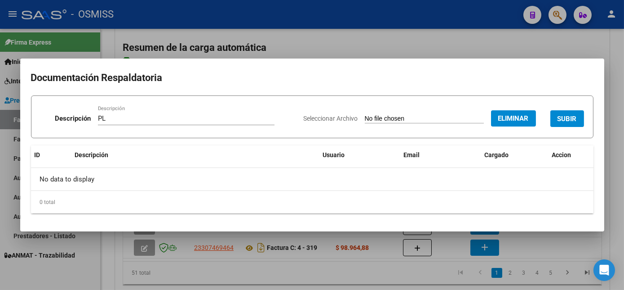
click at [565, 117] on span "SUBIR" at bounding box center [567, 119] width 19 height 8
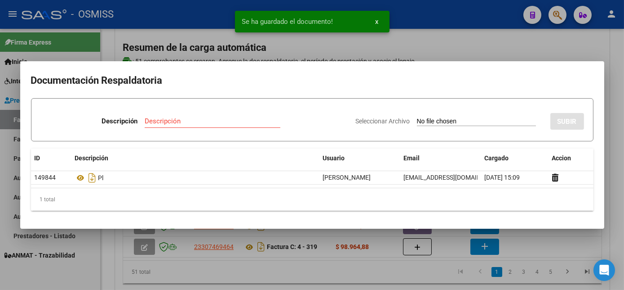
click at [368, 281] on div at bounding box center [312, 145] width 624 height 290
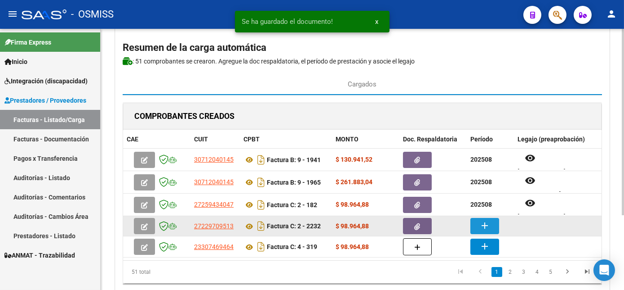
click at [482, 224] on mat-icon "add" at bounding box center [485, 225] width 11 height 11
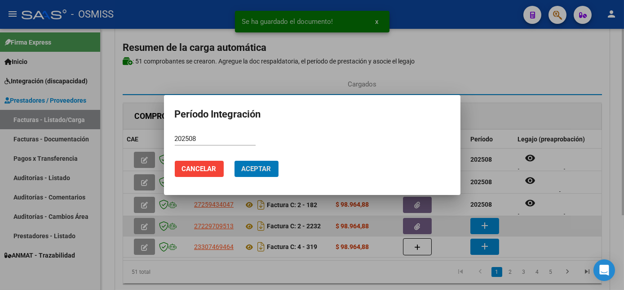
click at [235, 160] on button "Aceptar" at bounding box center [257, 168] width 44 height 16
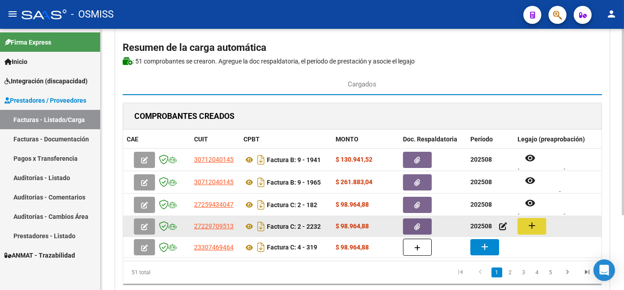
click at [542, 222] on button "add" at bounding box center [532, 226] width 29 height 17
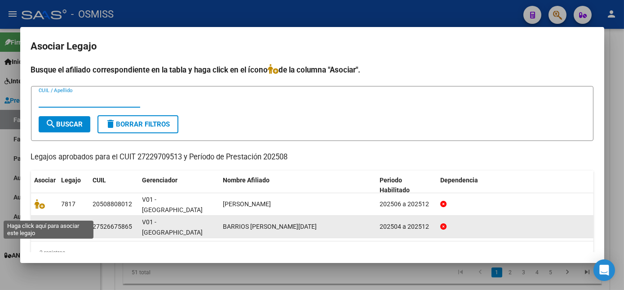
click at [40, 221] on icon at bounding box center [40, 226] width 11 height 10
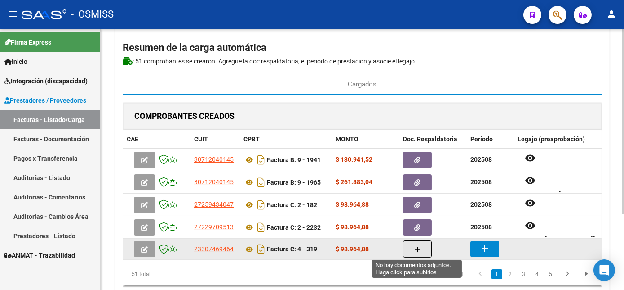
click at [416, 249] on icon "button" at bounding box center [417, 249] width 6 height 7
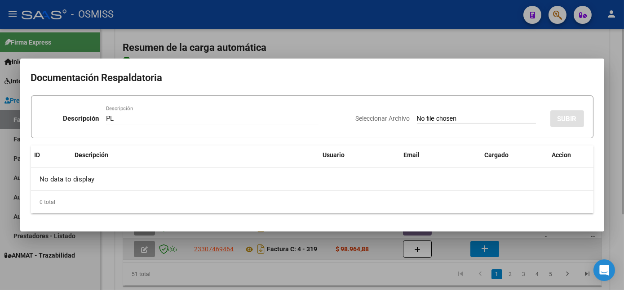
click at [417, 115] on input "Seleccionar Archivo" at bounding box center [476, 119] width 119 height 9
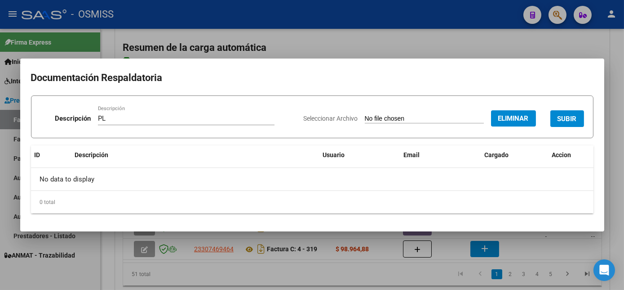
click at [577, 121] on button "SUBIR" at bounding box center [568, 118] width 34 height 17
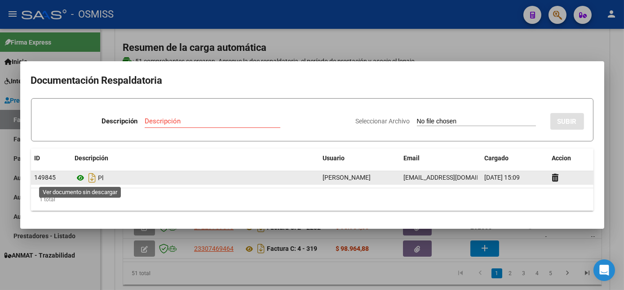
click at [77, 178] on icon at bounding box center [81, 177] width 12 height 11
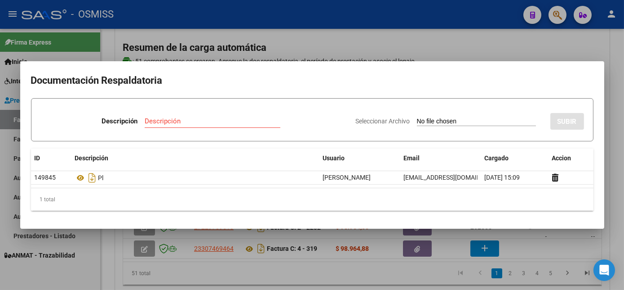
click at [535, 249] on div at bounding box center [312, 145] width 624 height 290
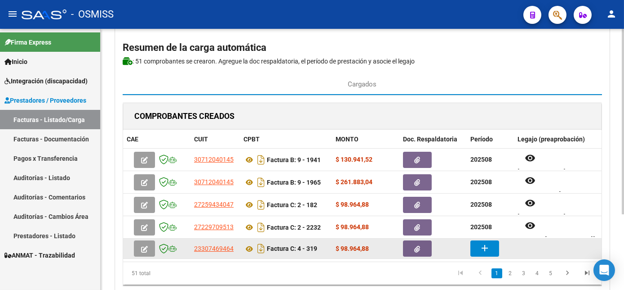
click at [483, 245] on mat-icon "add" at bounding box center [485, 247] width 11 height 11
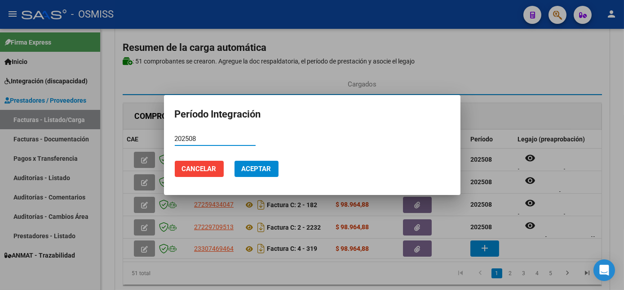
click at [264, 169] on span "Aceptar" at bounding box center [257, 169] width 30 height 8
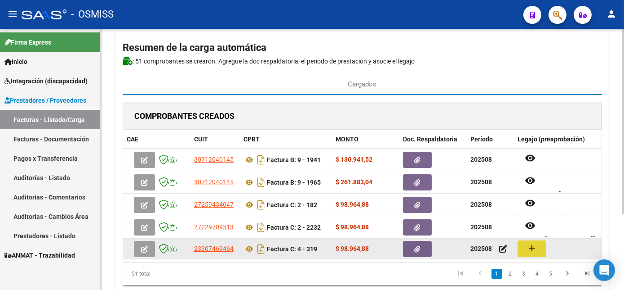
click at [533, 249] on mat-icon "add" at bounding box center [532, 247] width 11 height 11
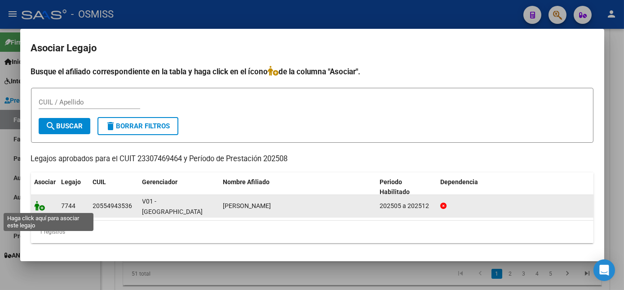
click at [43, 204] on icon at bounding box center [40, 205] width 11 height 10
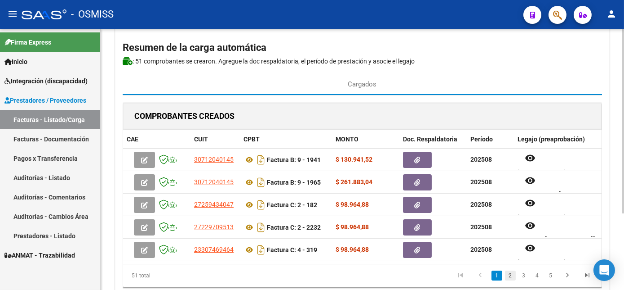
click at [509, 280] on link "2" at bounding box center [510, 275] width 11 height 10
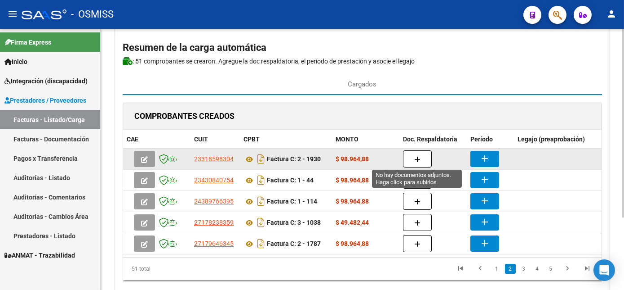
click at [418, 156] on icon "button" at bounding box center [417, 159] width 6 height 7
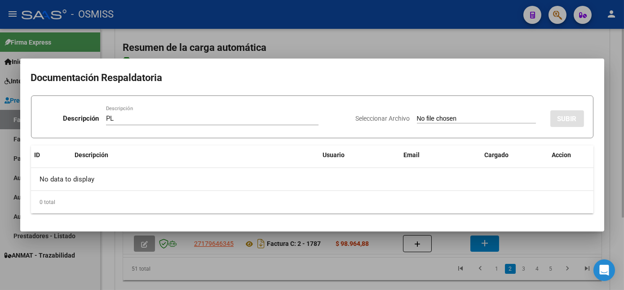
click at [417, 115] on input "Seleccionar Archivo" at bounding box center [476, 119] width 119 height 9
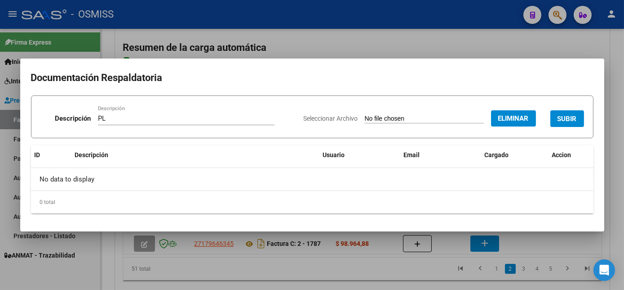
click at [577, 121] on button "SUBIR" at bounding box center [568, 118] width 34 height 17
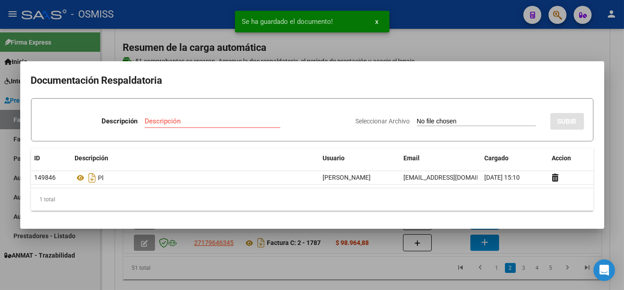
click at [373, 269] on div at bounding box center [312, 145] width 624 height 290
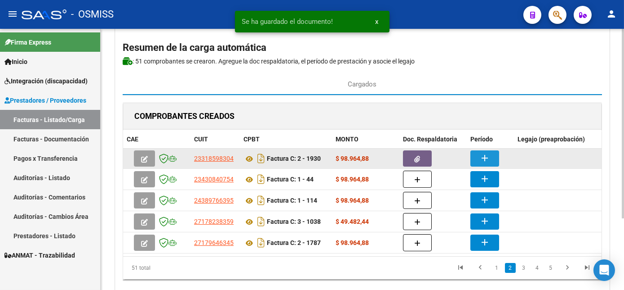
click at [486, 155] on mat-icon "add" at bounding box center [485, 157] width 11 height 11
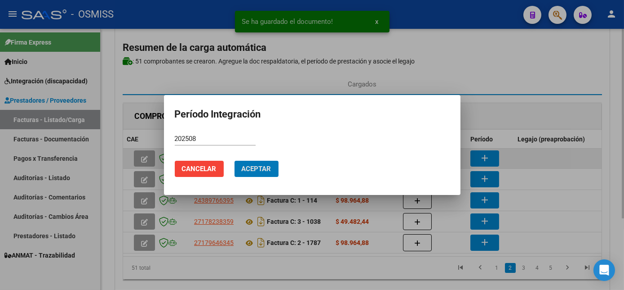
click at [235, 160] on button "Aceptar" at bounding box center [257, 168] width 44 height 16
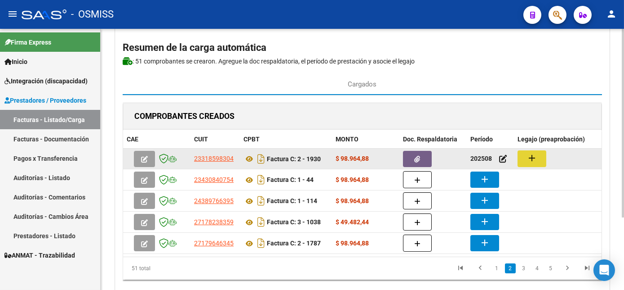
click at [542, 160] on button "add" at bounding box center [532, 158] width 29 height 17
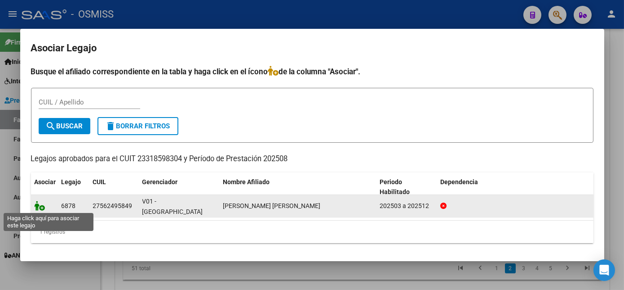
click at [43, 206] on icon at bounding box center [40, 205] width 11 height 10
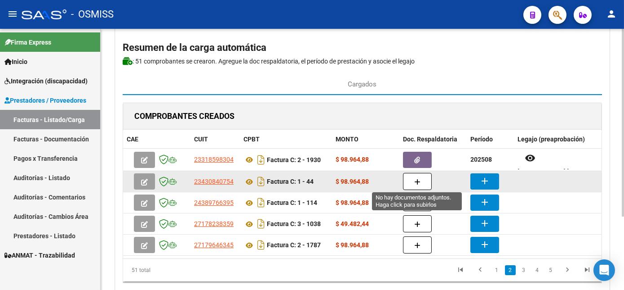
click at [412, 184] on button "button" at bounding box center [417, 181] width 29 height 17
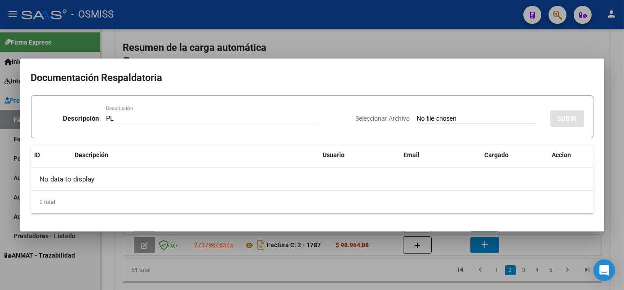
click at [417, 115] on input "Seleccionar Archivo" at bounding box center [476, 119] width 119 height 9
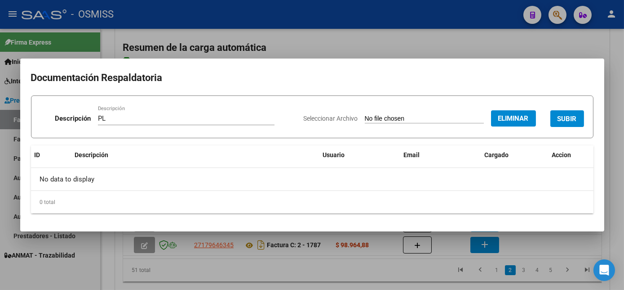
click at [575, 122] on span "SUBIR" at bounding box center [567, 119] width 19 height 8
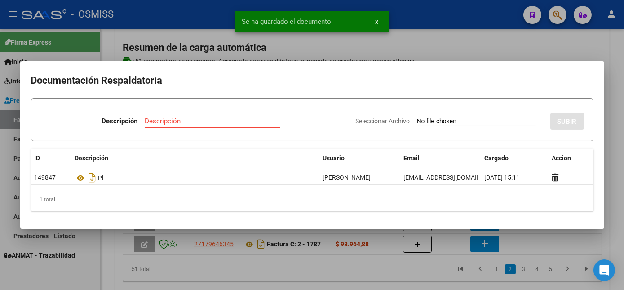
click at [383, 272] on div at bounding box center [312, 145] width 624 height 290
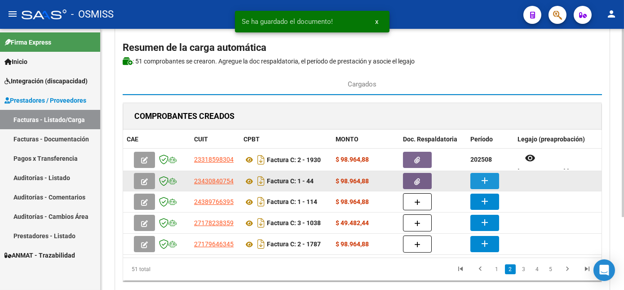
click at [486, 175] on mat-icon "add" at bounding box center [485, 180] width 11 height 11
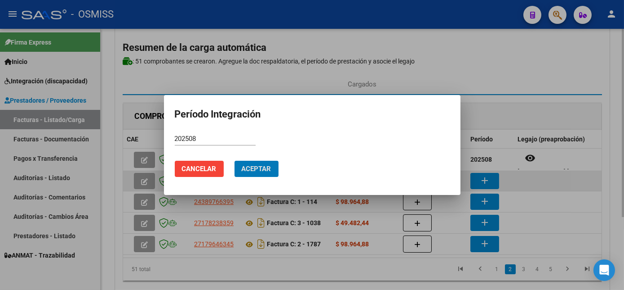
click at [235, 160] on button "Aceptar" at bounding box center [257, 168] width 44 height 16
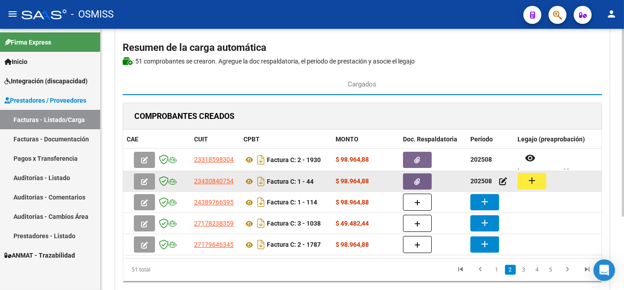
click at [531, 173] on button "add" at bounding box center [532, 181] width 29 height 17
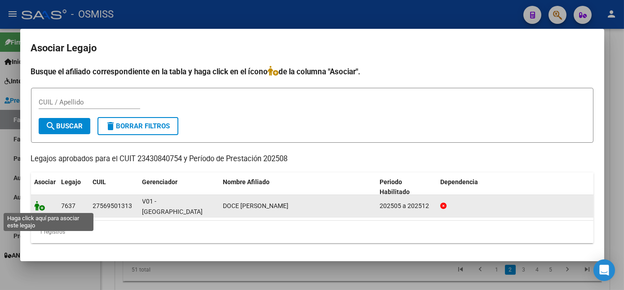
click at [40, 206] on icon at bounding box center [40, 205] width 11 height 10
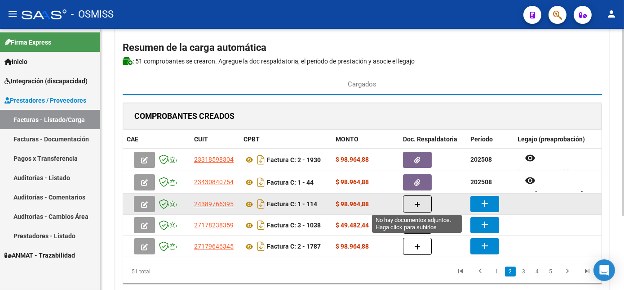
click at [417, 201] on icon "button" at bounding box center [417, 204] width 6 height 7
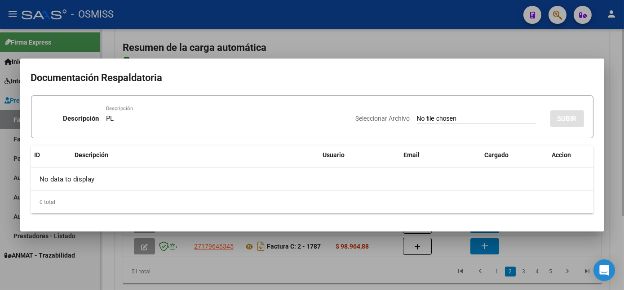
click at [417, 115] on input "Seleccionar Archivo" at bounding box center [476, 119] width 119 height 9
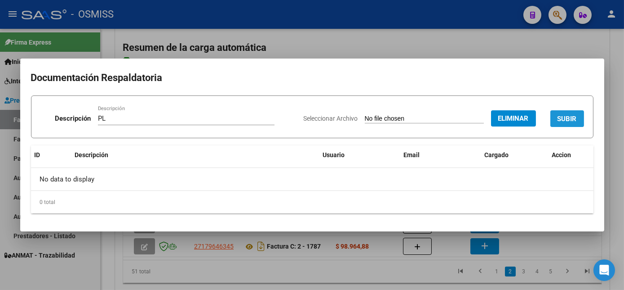
click at [566, 118] on span "SUBIR" at bounding box center [567, 119] width 19 height 8
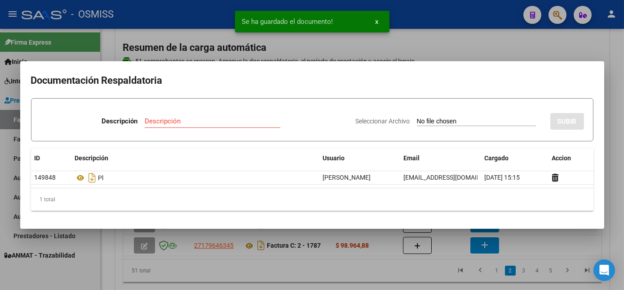
click at [309, 270] on div at bounding box center [312, 145] width 624 height 290
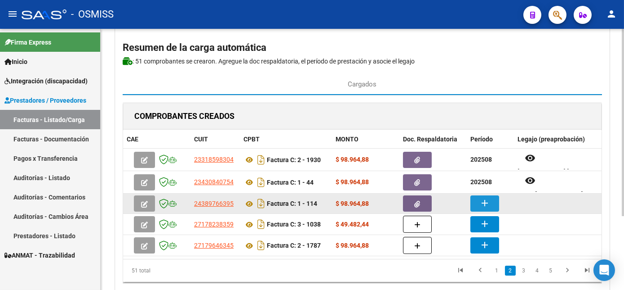
click at [487, 198] on mat-icon "add" at bounding box center [485, 202] width 11 height 11
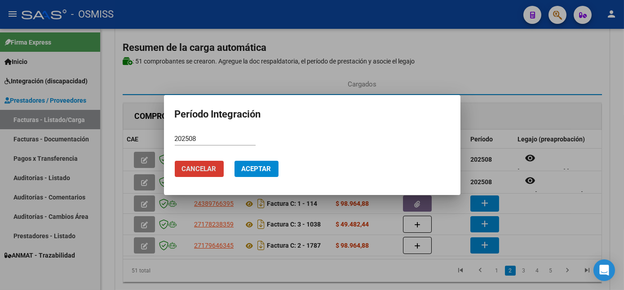
click at [175, 160] on button "Cancelar" at bounding box center [199, 168] width 49 height 16
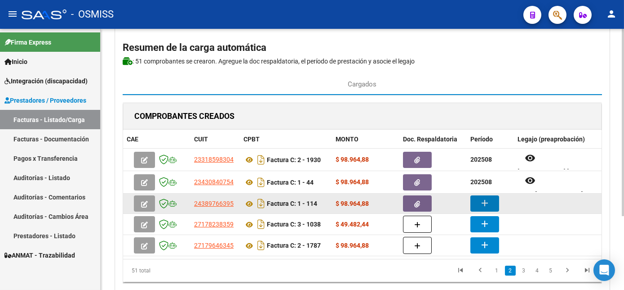
click at [486, 202] on mat-icon "add" at bounding box center [485, 202] width 11 height 11
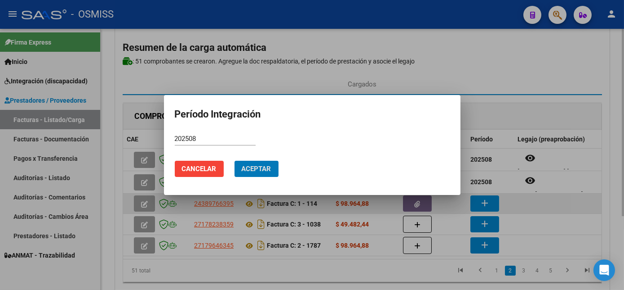
click at [235, 160] on button "Aceptar" at bounding box center [257, 168] width 44 height 16
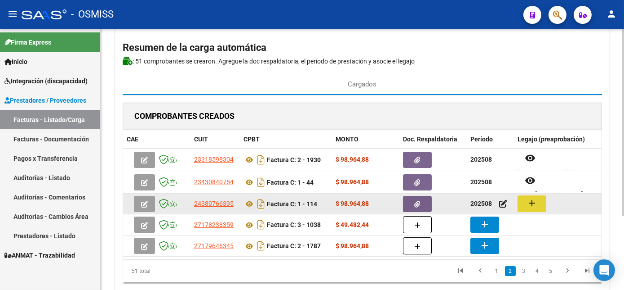
click at [532, 204] on mat-icon "add" at bounding box center [532, 202] width 11 height 11
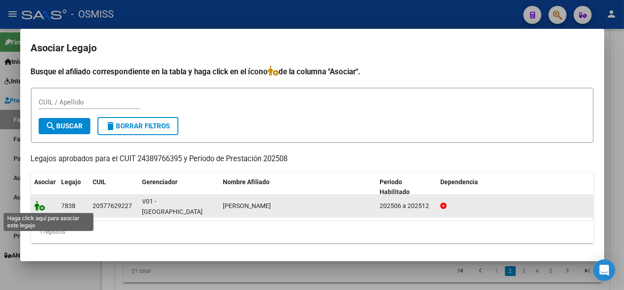
click at [41, 204] on icon at bounding box center [40, 205] width 11 height 10
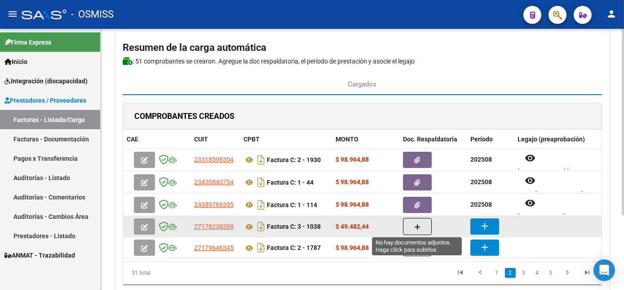
click at [413, 226] on button "button" at bounding box center [417, 226] width 29 height 17
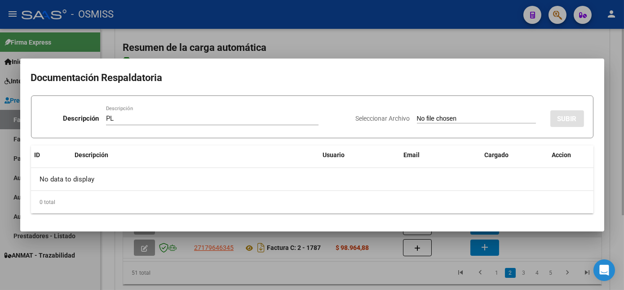
click at [417, 115] on input "Seleccionar Archivo" at bounding box center [476, 119] width 119 height 9
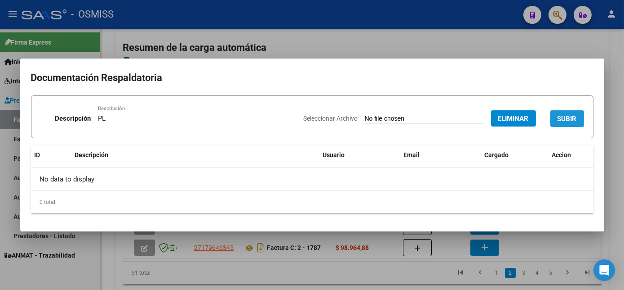
click at [569, 117] on span "SUBIR" at bounding box center [567, 119] width 19 height 8
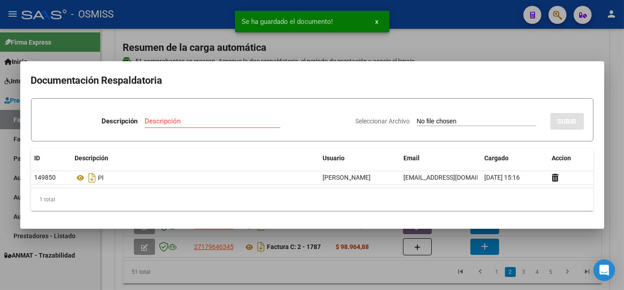
click at [327, 266] on div at bounding box center [312, 145] width 624 height 290
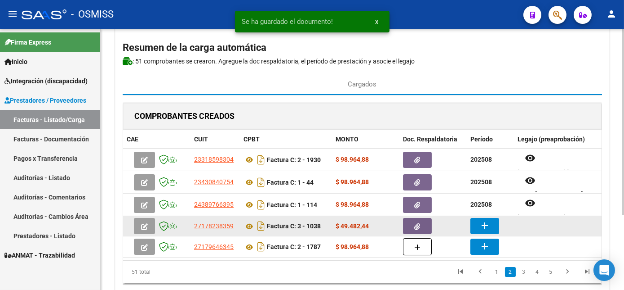
click at [487, 225] on mat-icon "add" at bounding box center [485, 225] width 11 height 11
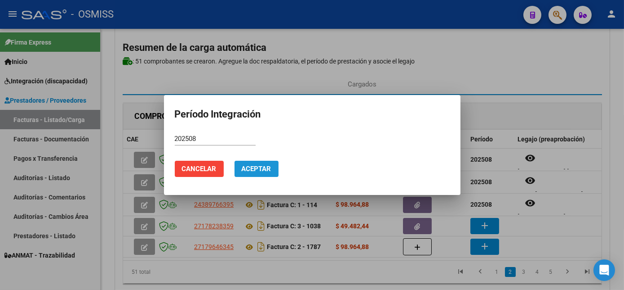
click at [270, 164] on button "Aceptar" at bounding box center [257, 168] width 44 height 16
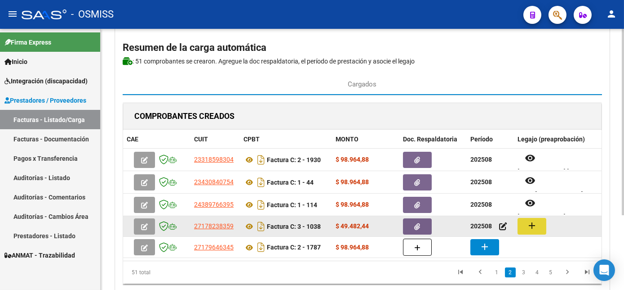
click at [531, 226] on mat-icon "add" at bounding box center [532, 225] width 11 height 11
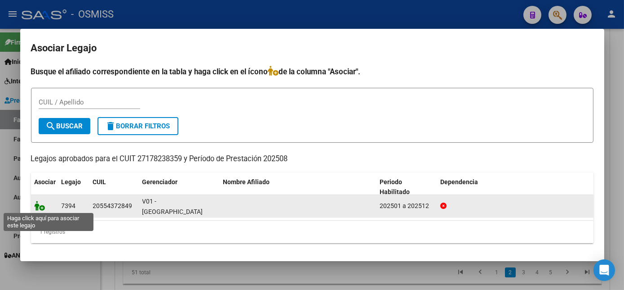
click at [38, 208] on icon at bounding box center [40, 205] width 11 height 10
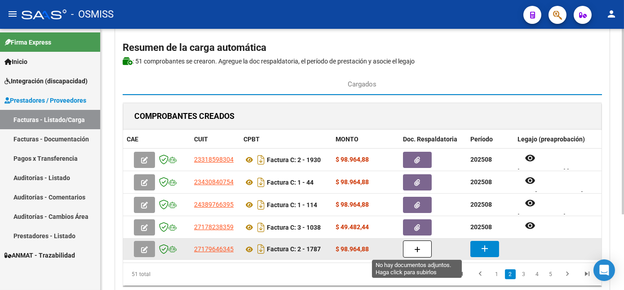
click at [411, 248] on button "button" at bounding box center [417, 248] width 29 height 17
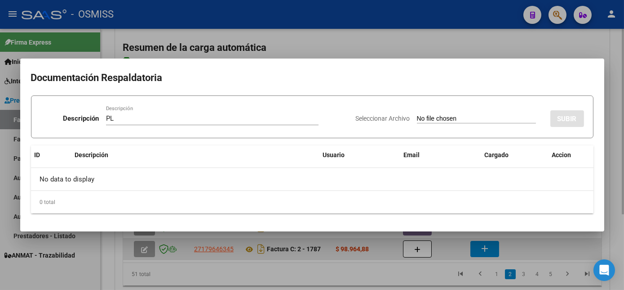
click at [417, 115] on input "Seleccionar Archivo" at bounding box center [476, 119] width 119 height 9
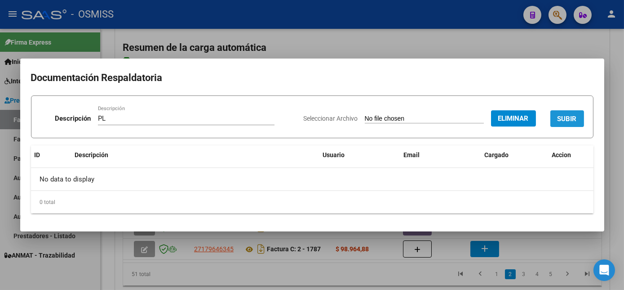
click at [573, 119] on span "SUBIR" at bounding box center [567, 119] width 19 height 8
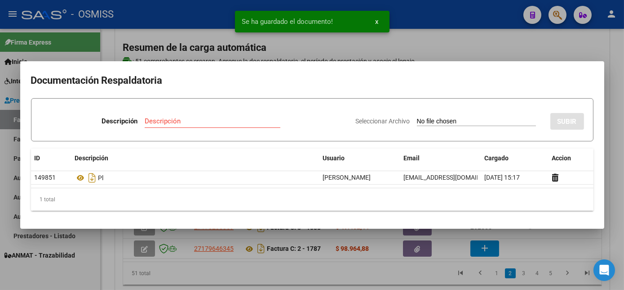
click at [401, 274] on div at bounding box center [312, 145] width 624 height 290
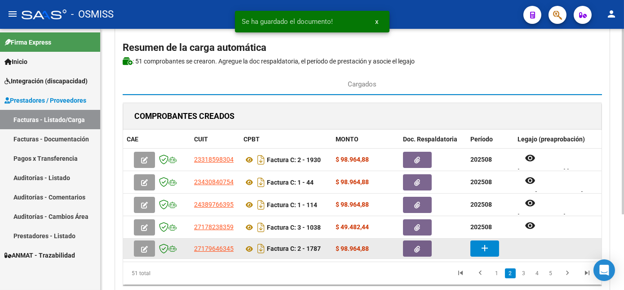
click at [488, 240] on button "add" at bounding box center [485, 248] width 29 height 16
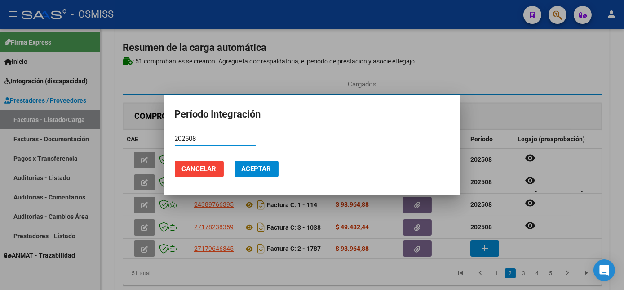
click at [253, 166] on span "Aceptar" at bounding box center [257, 169] width 30 height 8
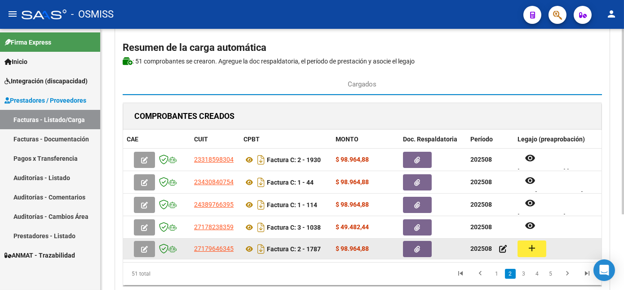
click at [532, 245] on mat-icon "add" at bounding box center [532, 247] width 11 height 11
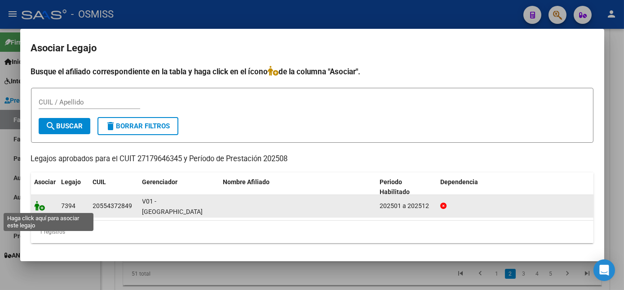
click at [43, 204] on icon at bounding box center [40, 205] width 11 height 10
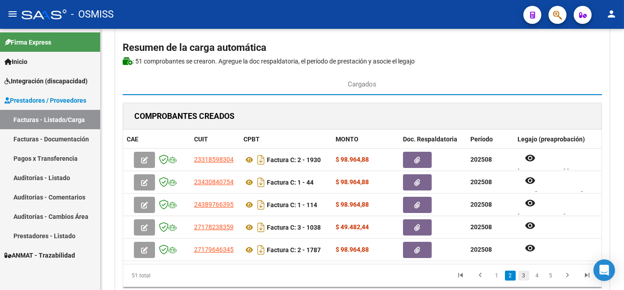
click at [521, 280] on link "3" at bounding box center [524, 275] width 11 height 10
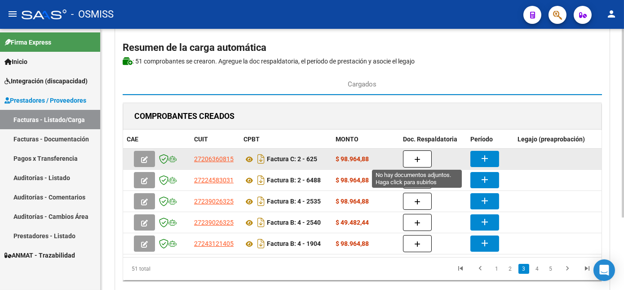
click at [414, 160] on icon "button" at bounding box center [417, 159] width 6 height 7
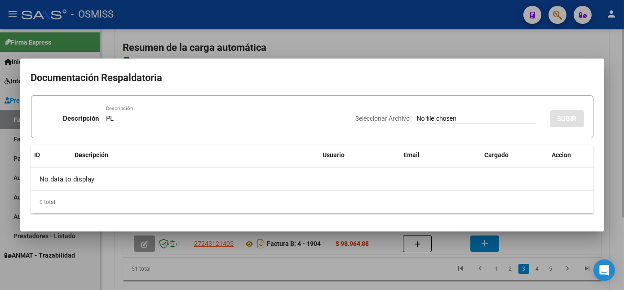
click at [417, 115] on input "Seleccionar Archivo" at bounding box center [476, 119] width 119 height 9
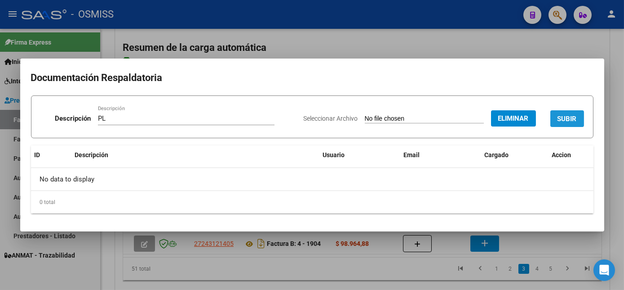
click at [561, 121] on span "SUBIR" at bounding box center [567, 119] width 19 height 8
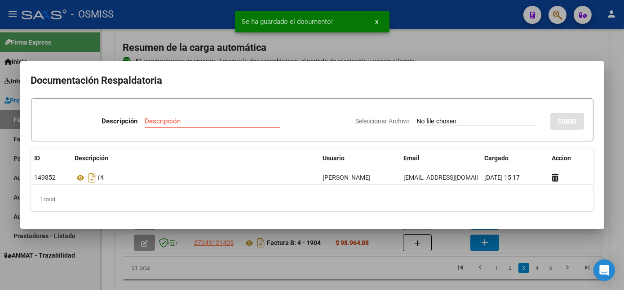
click at [354, 272] on div at bounding box center [312, 145] width 624 height 290
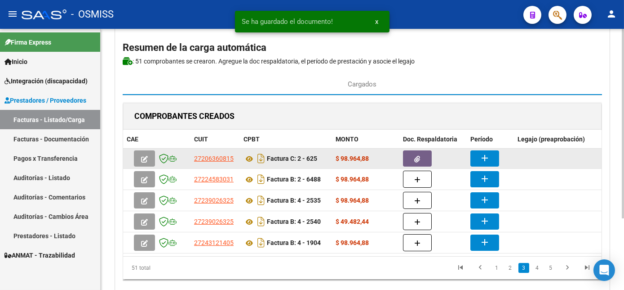
click at [478, 159] on button "add" at bounding box center [485, 158] width 29 height 16
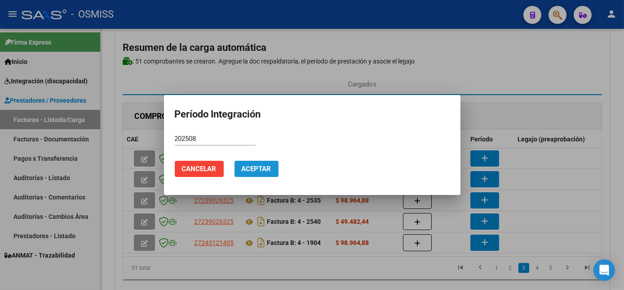
click at [254, 169] on span "Aceptar" at bounding box center [257, 169] width 30 height 8
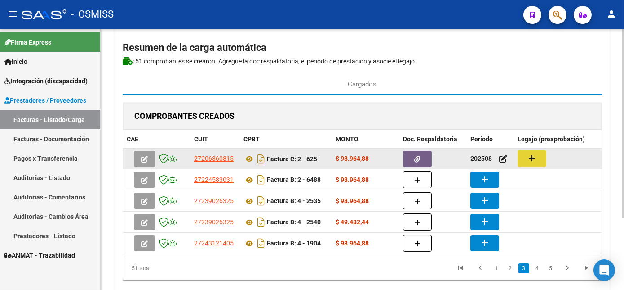
click at [533, 162] on mat-icon "add" at bounding box center [532, 157] width 11 height 11
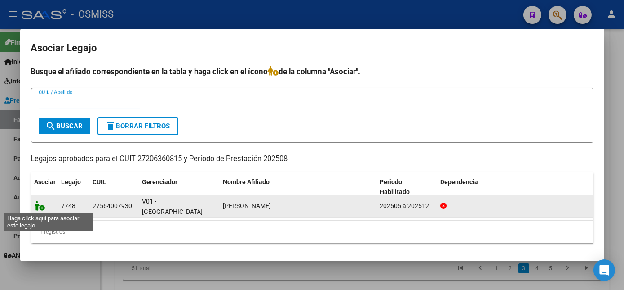
click at [38, 202] on icon at bounding box center [40, 205] width 11 height 10
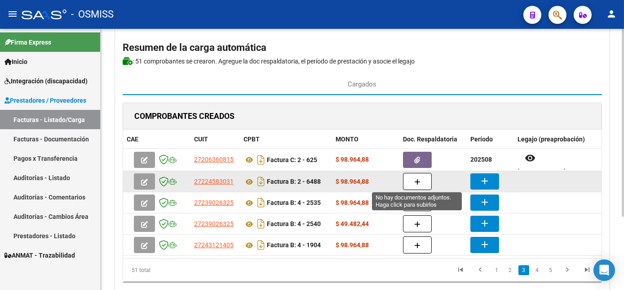
click at [414, 183] on icon "button" at bounding box center [417, 181] width 6 height 7
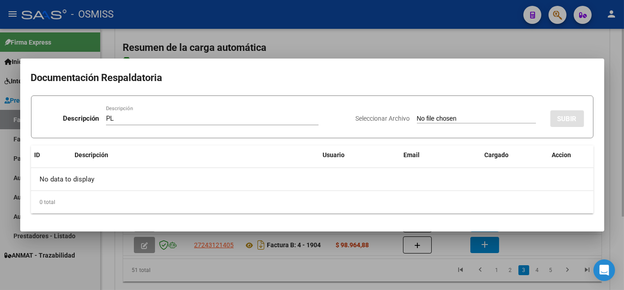
click at [417, 115] on input "Seleccionar Archivo" at bounding box center [476, 119] width 119 height 9
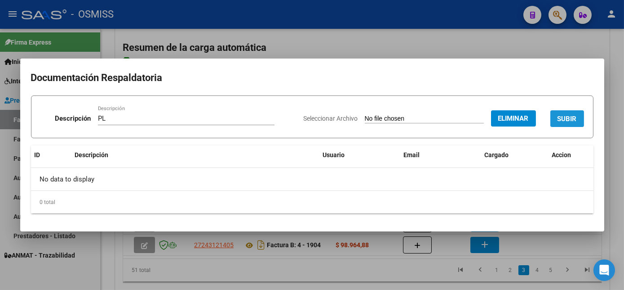
click at [570, 117] on span "SUBIR" at bounding box center [567, 119] width 19 height 8
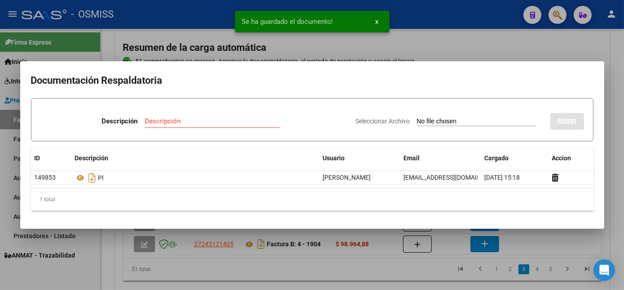
click at [407, 267] on div at bounding box center [312, 145] width 624 height 290
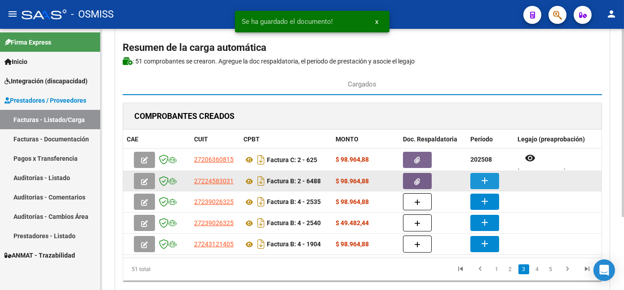
click at [486, 182] on mat-icon "add" at bounding box center [485, 180] width 11 height 11
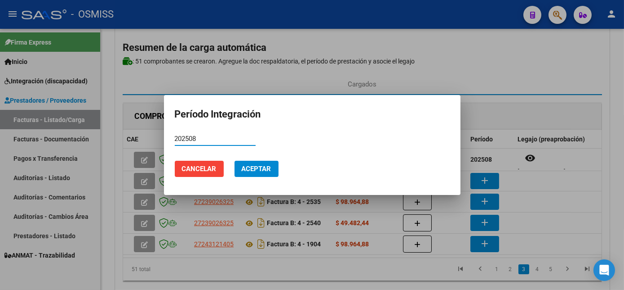
click at [261, 167] on span "Aceptar" at bounding box center [257, 169] width 30 height 8
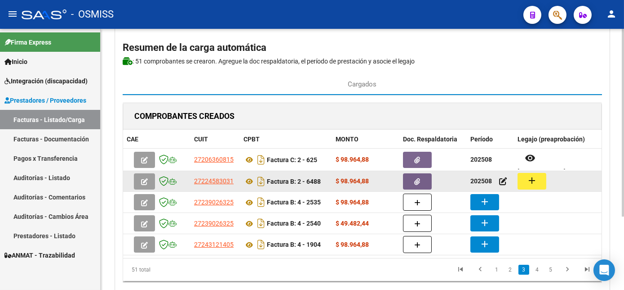
click at [543, 183] on button "add" at bounding box center [532, 181] width 29 height 17
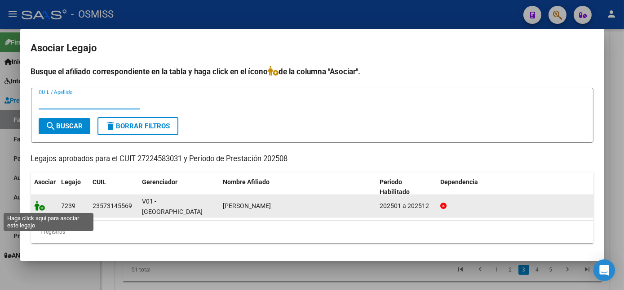
click at [41, 204] on icon at bounding box center [40, 205] width 11 height 10
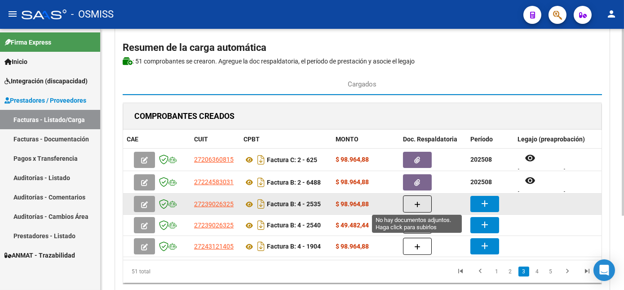
click at [414, 205] on icon "button" at bounding box center [417, 204] width 6 height 7
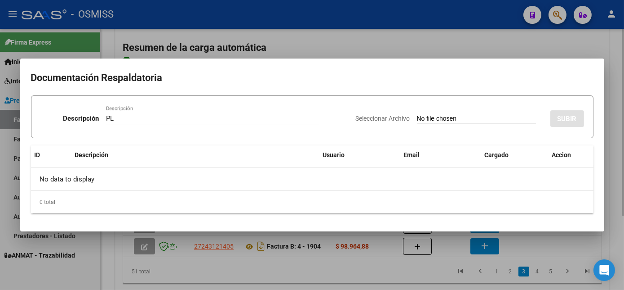
click at [417, 115] on input "Seleccionar Archivo" at bounding box center [476, 119] width 119 height 9
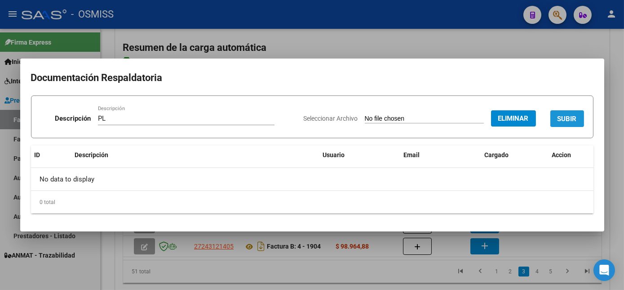
click at [561, 122] on button "SUBIR" at bounding box center [568, 118] width 34 height 17
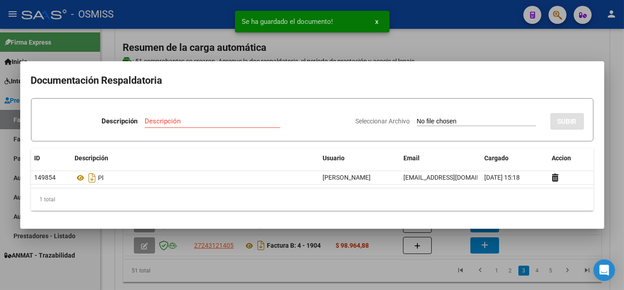
click at [355, 263] on div at bounding box center [312, 145] width 624 height 290
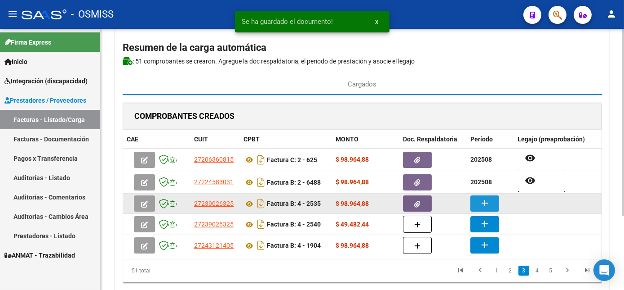
click at [485, 198] on mat-icon "add" at bounding box center [485, 202] width 11 height 11
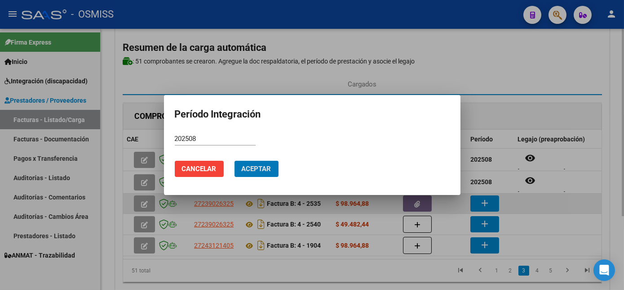
click at [235, 160] on button "Aceptar" at bounding box center [257, 168] width 44 height 16
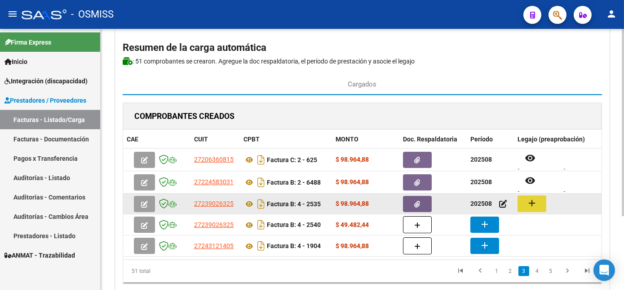
click at [535, 200] on mat-icon "add" at bounding box center [532, 202] width 11 height 11
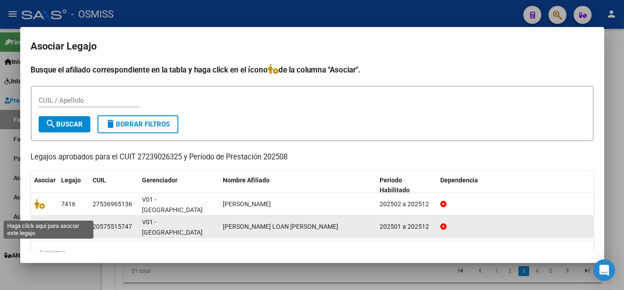
click at [37, 221] on icon at bounding box center [40, 226] width 11 height 10
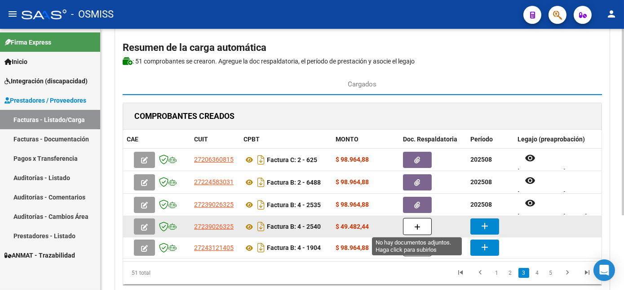
click at [419, 223] on icon "button" at bounding box center [417, 226] width 6 height 7
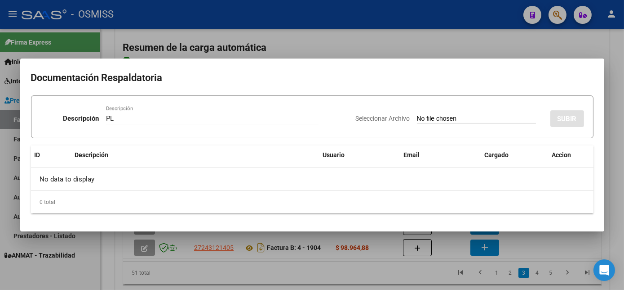
click at [417, 115] on input "Seleccionar Archivo" at bounding box center [476, 119] width 119 height 9
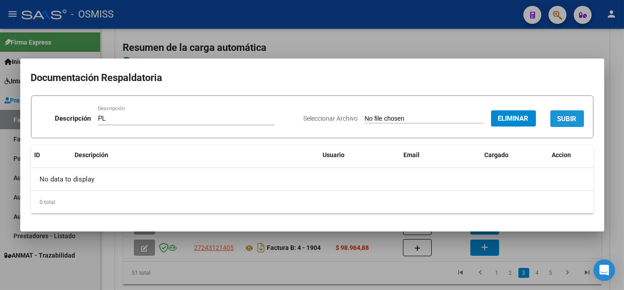
click at [572, 119] on span "SUBIR" at bounding box center [567, 119] width 19 height 8
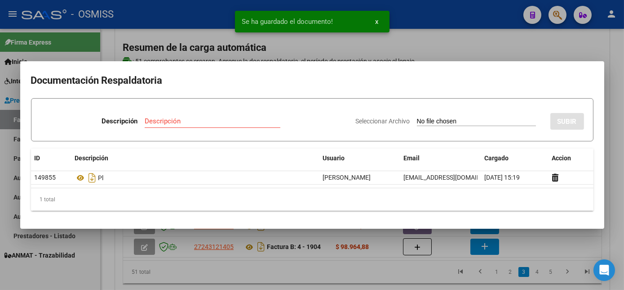
click at [389, 273] on div at bounding box center [312, 145] width 624 height 290
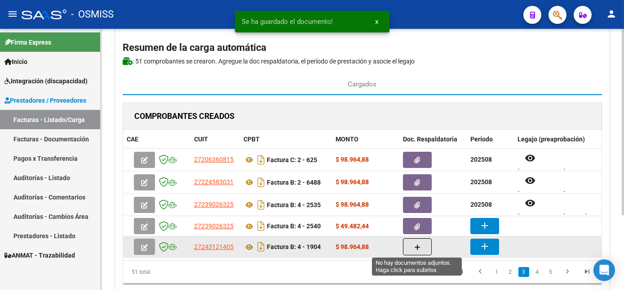
click at [422, 250] on button "button" at bounding box center [417, 246] width 29 height 17
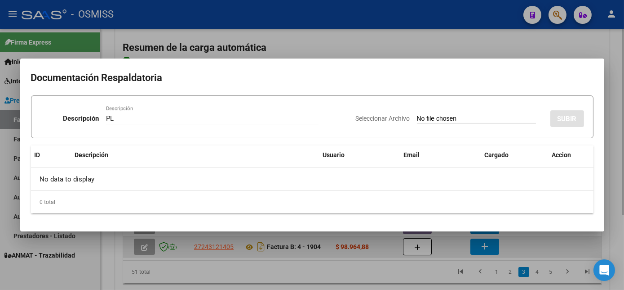
click at [417, 115] on input "Seleccionar Archivo" at bounding box center [476, 119] width 119 height 9
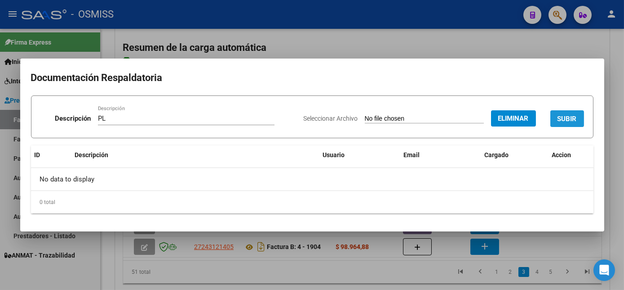
click at [569, 116] on span "SUBIR" at bounding box center [567, 119] width 19 height 8
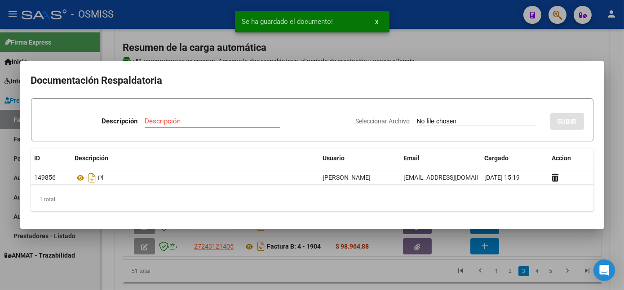
click at [405, 282] on div at bounding box center [312, 145] width 624 height 290
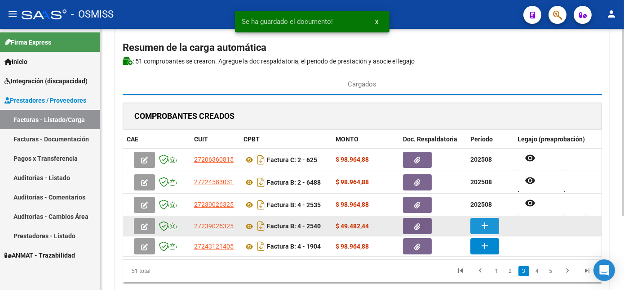
click at [474, 227] on button "add" at bounding box center [485, 226] width 29 height 16
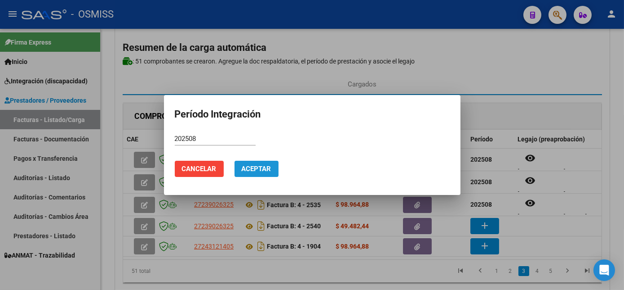
click at [265, 166] on span "Aceptar" at bounding box center [257, 169] width 30 height 8
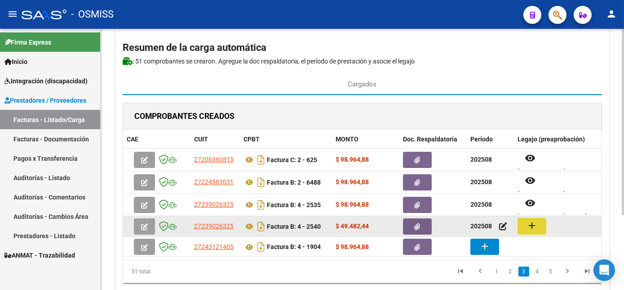
click at [530, 227] on mat-icon "add" at bounding box center [532, 225] width 11 height 11
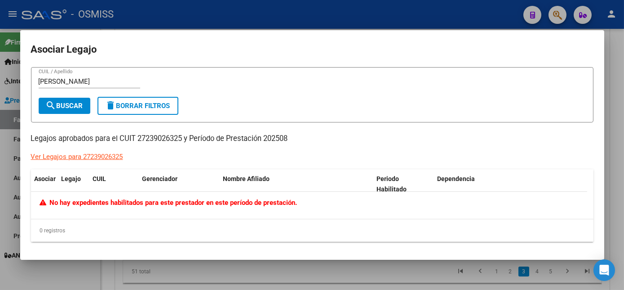
click at [217, 266] on div at bounding box center [312, 145] width 624 height 290
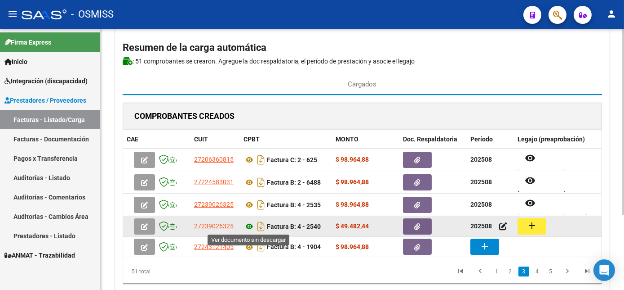
click at [247, 226] on icon at bounding box center [250, 226] width 12 height 11
click at [416, 225] on icon "button" at bounding box center [418, 226] width 6 height 7
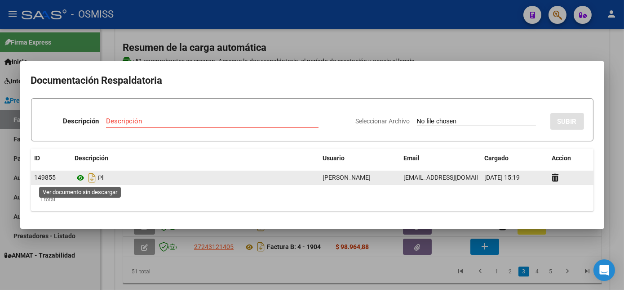
click at [80, 177] on icon at bounding box center [81, 177] width 12 height 11
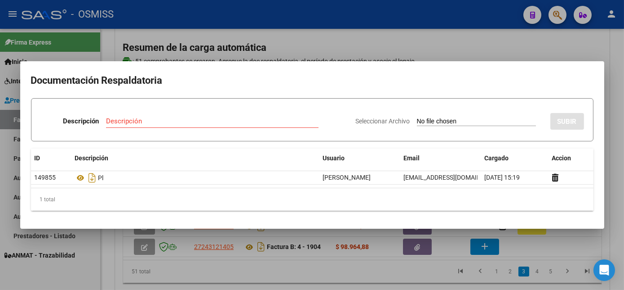
click at [304, 273] on div at bounding box center [312, 145] width 624 height 290
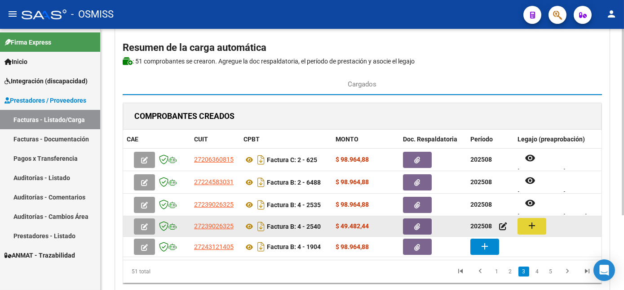
click at [533, 224] on mat-icon "add" at bounding box center [532, 225] width 11 height 11
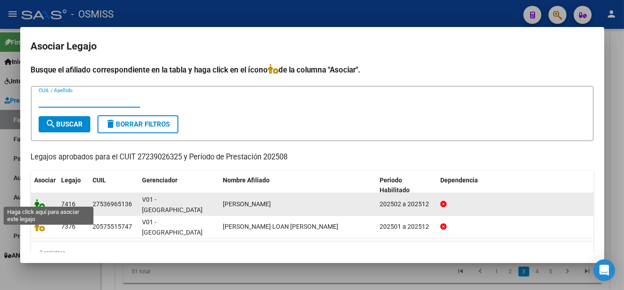
click at [39, 200] on icon at bounding box center [40, 204] width 11 height 10
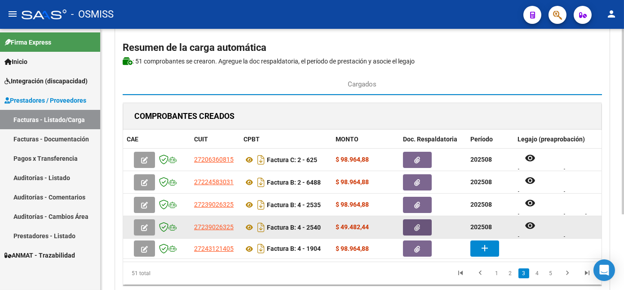
click at [420, 224] on icon "button" at bounding box center [418, 227] width 6 height 7
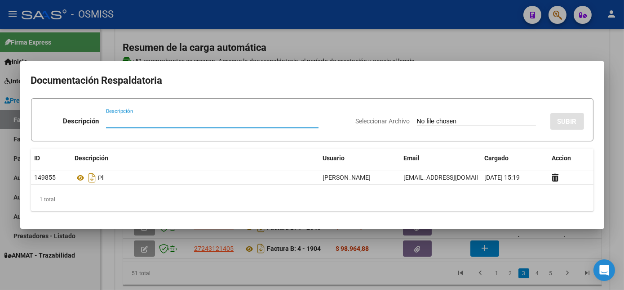
click at [410, 283] on div at bounding box center [312, 145] width 624 height 290
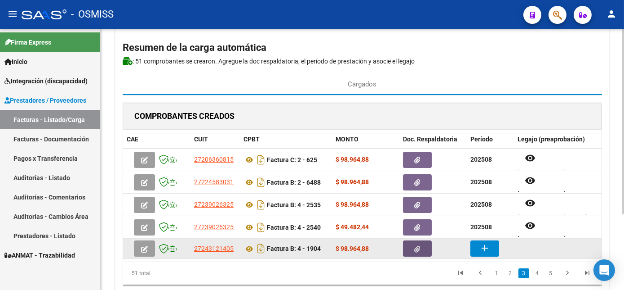
click at [423, 248] on button "button" at bounding box center [417, 248] width 29 height 16
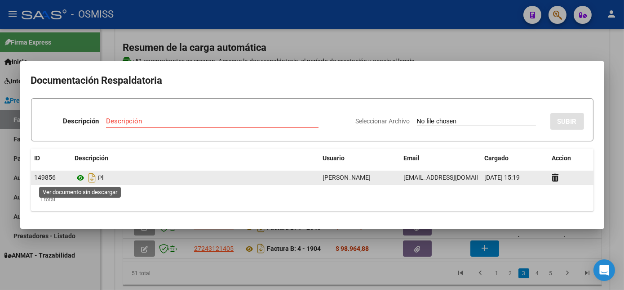
click at [81, 178] on icon at bounding box center [81, 177] width 12 height 11
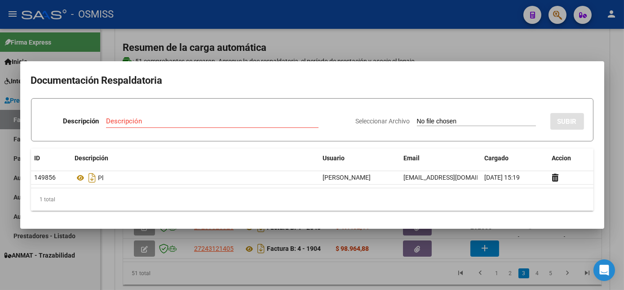
click at [382, 272] on div at bounding box center [312, 145] width 624 height 290
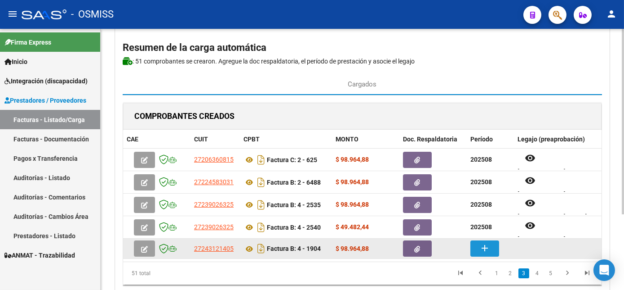
click at [484, 248] on mat-icon "add" at bounding box center [485, 247] width 11 height 11
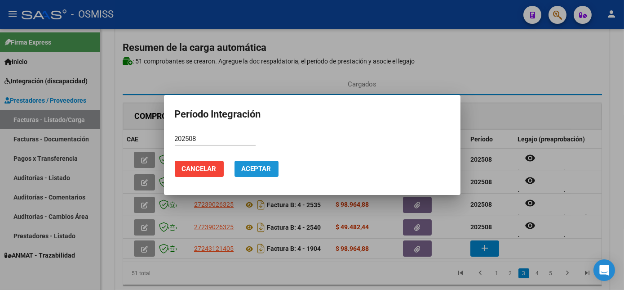
click at [262, 167] on span "Aceptar" at bounding box center [257, 169] width 30 height 8
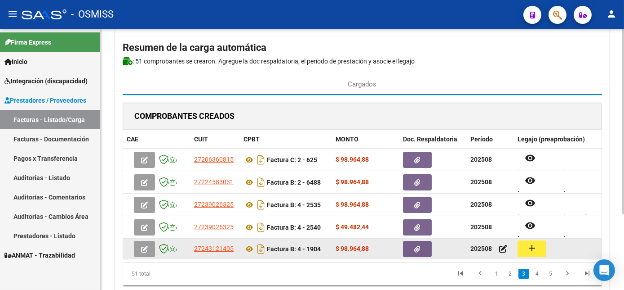
click at [527, 247] on mat-icon "add" at bounding box center [532, 247] width 11 height 11
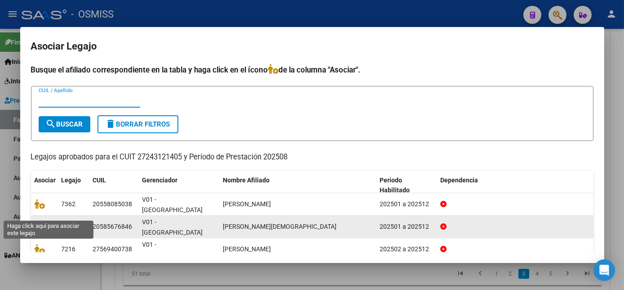
click at [40, 221] on icon at bounding box center [40, 226] width 11 height 10
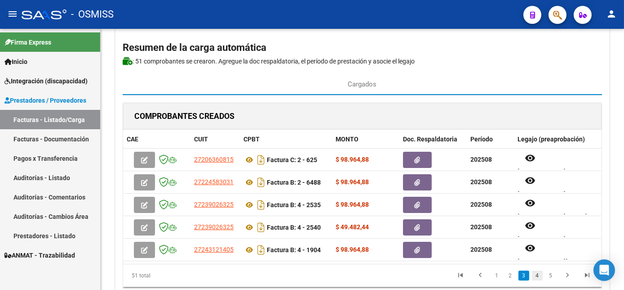
click at [539, 280] on link "4" at bounding box center [537, 275] width 11 height 10
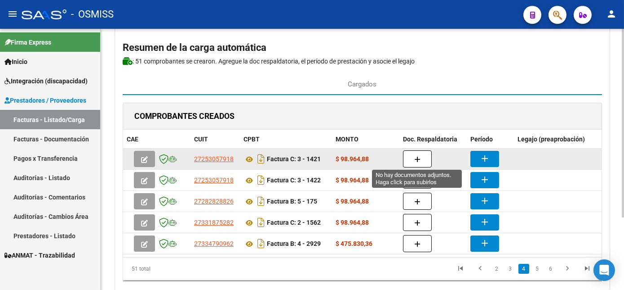
click at [420, 158] on icon "button" at bounding box center [417, 159] width 6 height 7
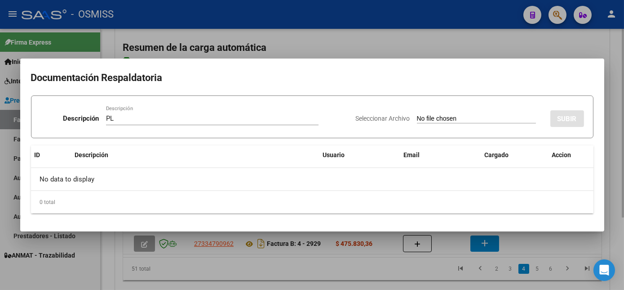
click at [417, 115] on input "Seleccionar Archivo" at bounding box center [476, 119] width 119 height 9
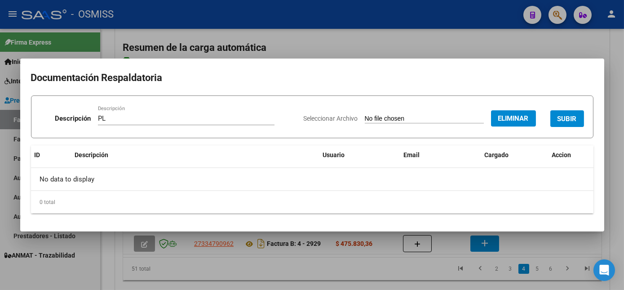
click at [566, 117] on span "SUBIR" at bounding box center [567, 119] width 19 height 8
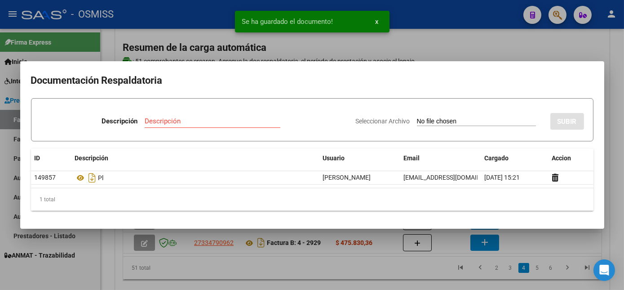
click at [353, 257] on div at bounding box center [312, 145] width 624 height 290
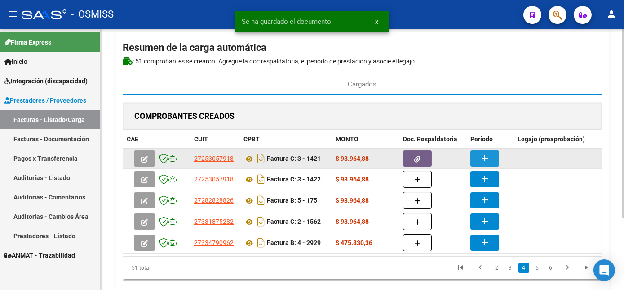
click at [477, 152] on button "add" at bounding box center [485, 158] width 29 height 16
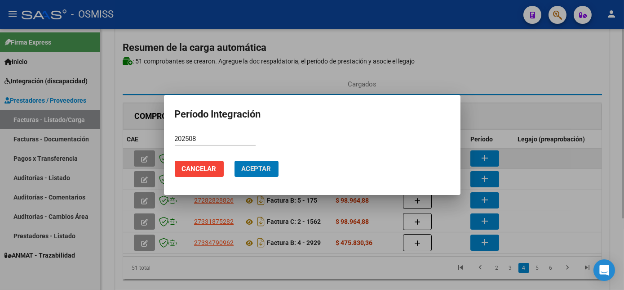
click at [235, 160] on button "Aceptar" at bounding box center [257, 168] width 44 height 16
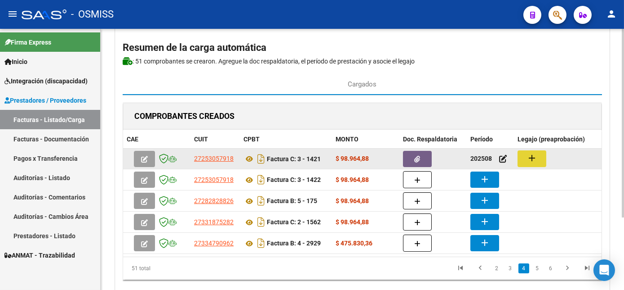
click at [540, 156] on button "add" at bounding box center [532, 158] width 29 height 17
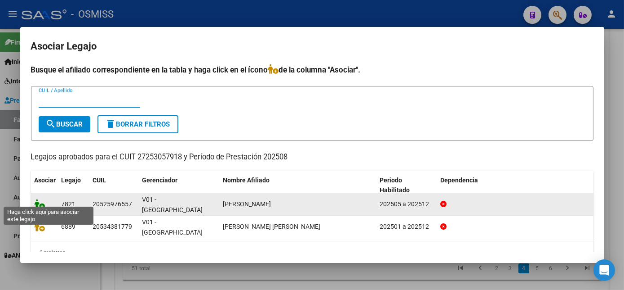
click at [40, 199] on icon at bounding box center [40, 204] width 11 height 10
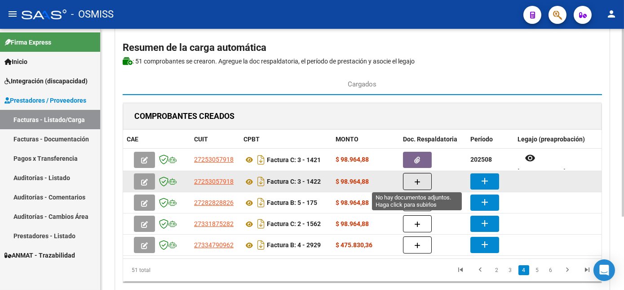
click at [416, 180] on icon "button" at bounding box center [417, 181] width 6 height 7
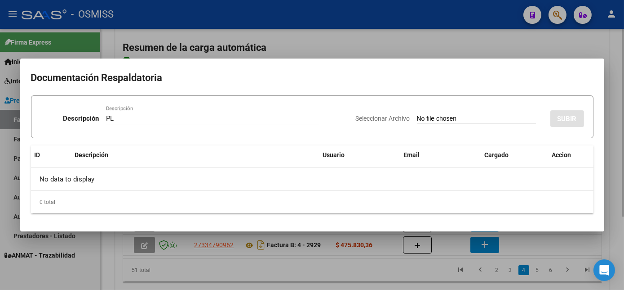
click at [417, 115] on input "Seleccionar Archivo" at bounding box center [476, 119] width 119 height 9
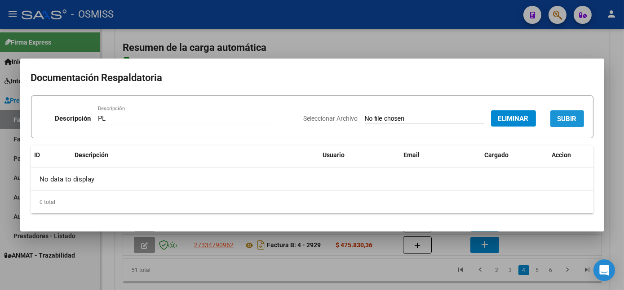
click at [563, 116] on span "SUBIR" at bounding box center [567, 119] width 19 height 8
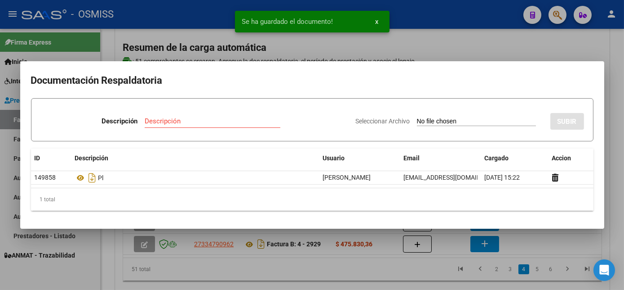
click at [371, 274] on div at bounding box center [312, 145] width 624 height 290
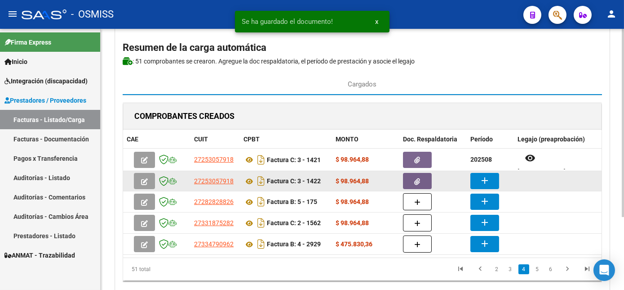
click at [492, 175] on button "add" at bounding box center [485, 181] width 29 height 16
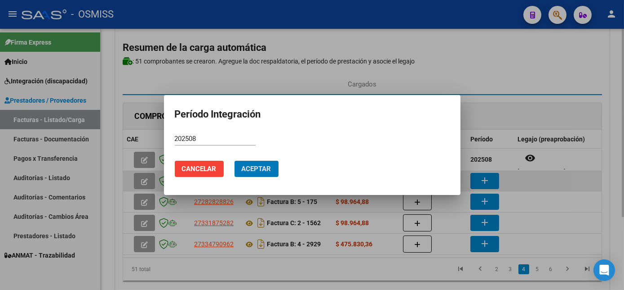
click at [235, 160] on button "Aceptar" at bounding box center [257, 168] width 44 height 16
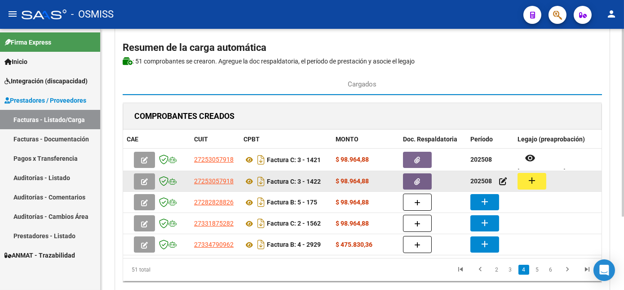
click at [530, 182] on mat-icon "add" at bounding box center [532, 180] width 11 height 11
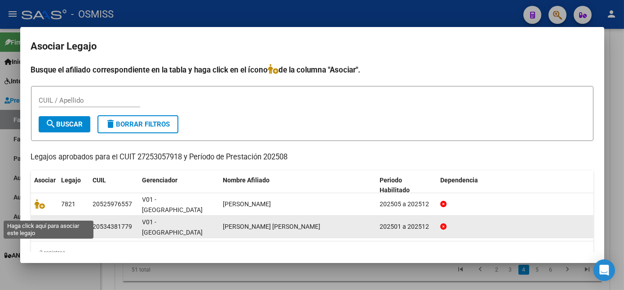
click at [37, 221] on icon at bounding box center [40, 226] width 11 height 10
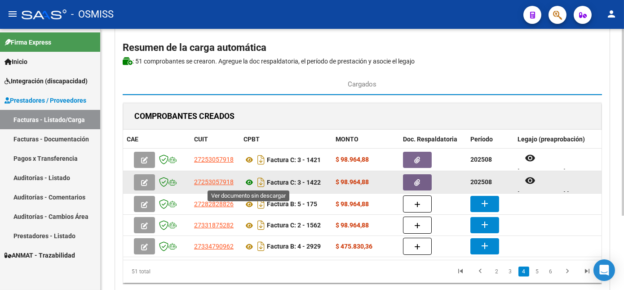
click at [248, 181] on icon at bounding box center [250, 182] width 12 height 11
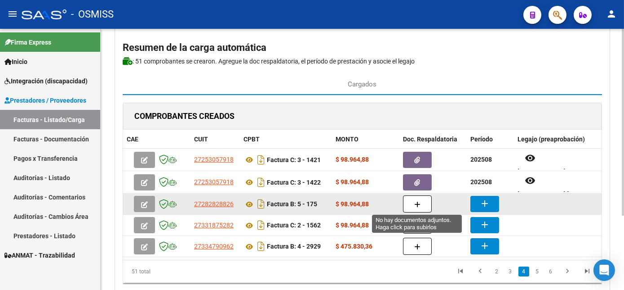
click at [414, 201] on icon "button" at bounding box center [417, 204] width 6 height 7
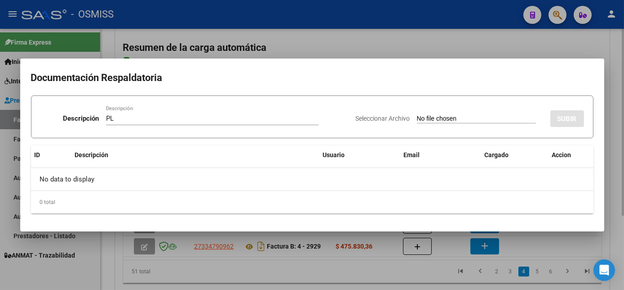
click at [417, 115] on input "Seleccionar Archivo" at bounding box center [476, 119] width 119 height 9
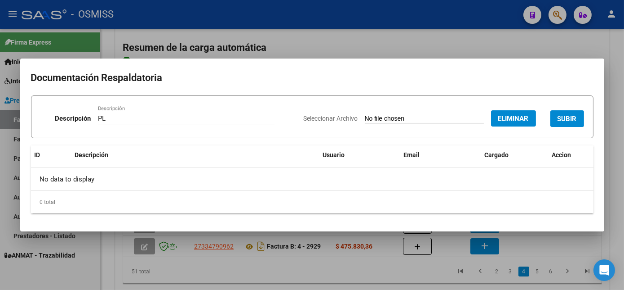
click at [567, 122] on span "SUBIR" at bounding box center [567, 119] width 19 height 8
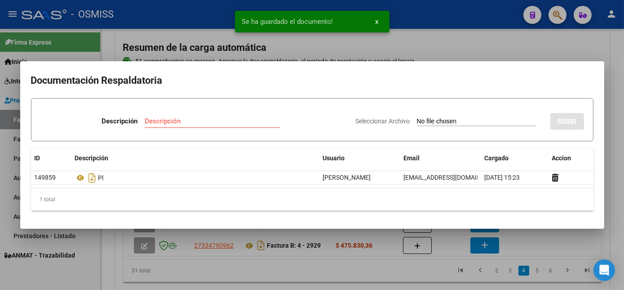
click at [416, 275] on div at bounding box center [312, 145] width 624 height 290
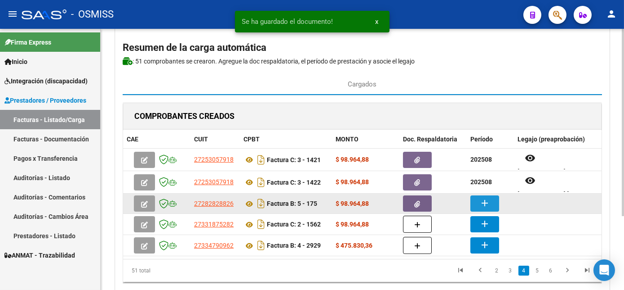
click at [491, 205] on button "add" at bounding box center [485, 203] width 29 height 16
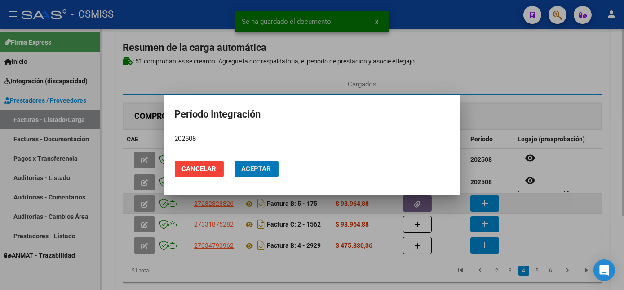
click at [235, 160] on button "Aceptar" at bounding box center [257, 168] width 44 height 16
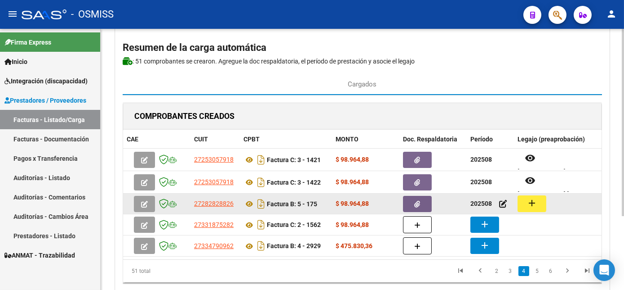
click at [520, 200] on button "add" at bounding box center [532, 203] width 29 height 17
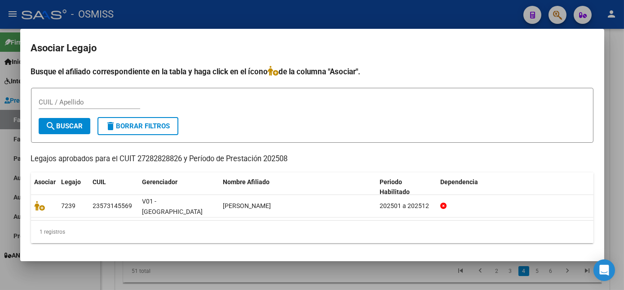
click at [83, 260] on div at bounding box center [312, 145] width 624 height 290
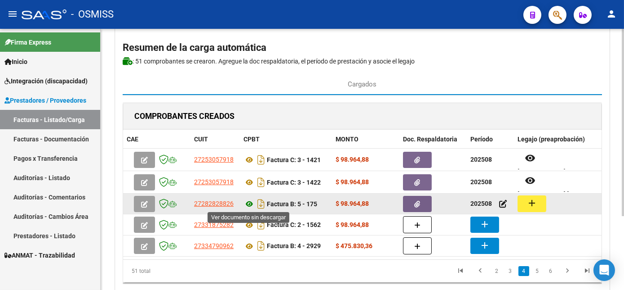
click at [248, 203] on icon at bounding box center [250, 203] width 12 height 11
click at [424, 200] on button "button" at bounding box center [417, 204] width 29 height 16
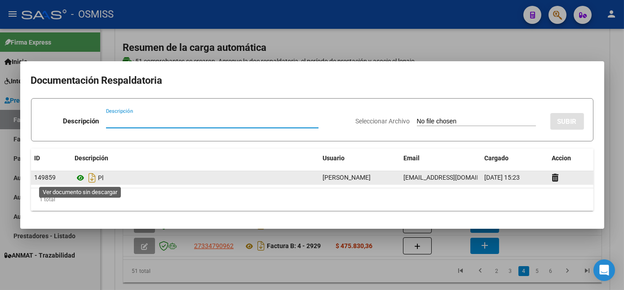
click at [80, 181] on icon at bounding box center [81, 177] width 12 height 11
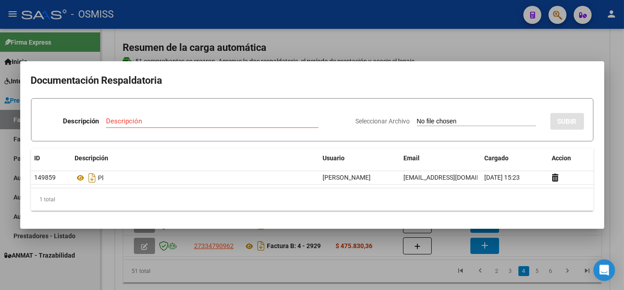
click at [355, 269] on div at bounding box center [312, 145] width 624 height 290
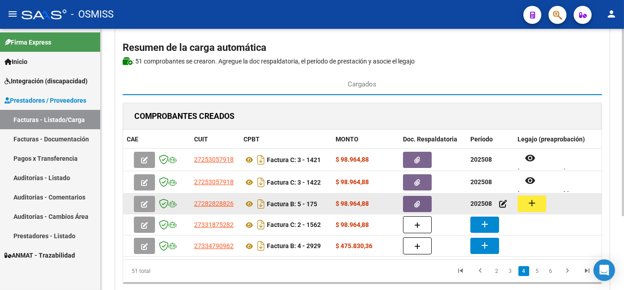
click at [535, 199] on mat-icon "add" at bounding box center [532, 202] width 11 height 11
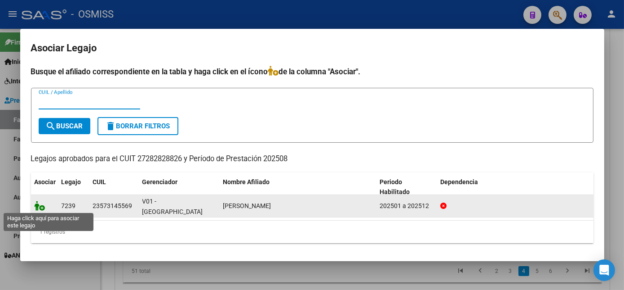
click at [40, 206] on icon at bounding box center [40, 205] width 11 height 10
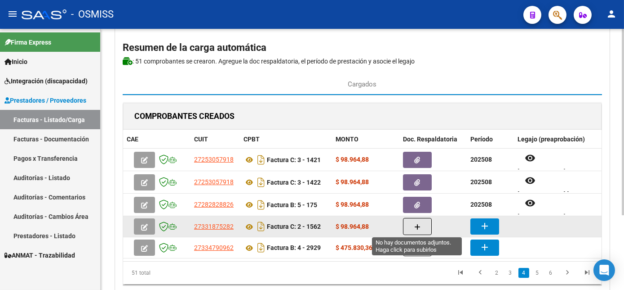
click at [424, 225] on button "button" at bounding box center [417, 226] width 29 height 17
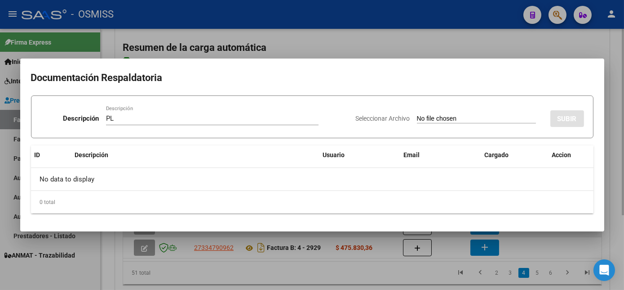
click at [417, 115] on input "Seleccionar Archivo" at bounding box center [476, 119] width 119 height 9
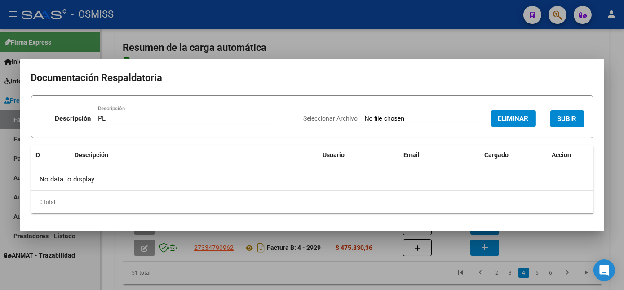
click at [573, 120] on span "SUBIR" at bounding box center [567, 119] width 19 height 8
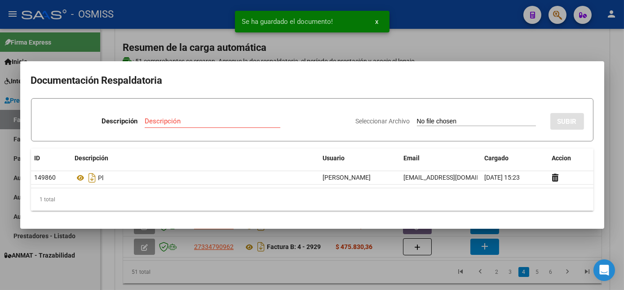
click at [343, 277] on div at bounding box center [312, 145] width 624 height 290
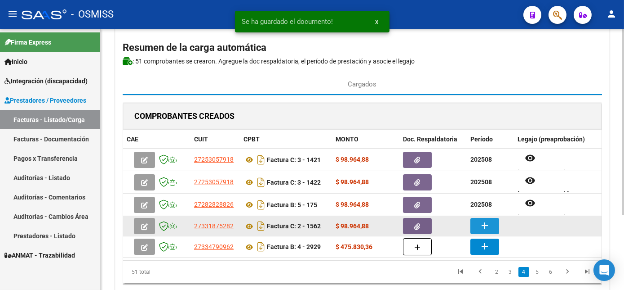
click at [482, 223] on mat-icon "add" at bounding box center [485, 225] width 11 height 11
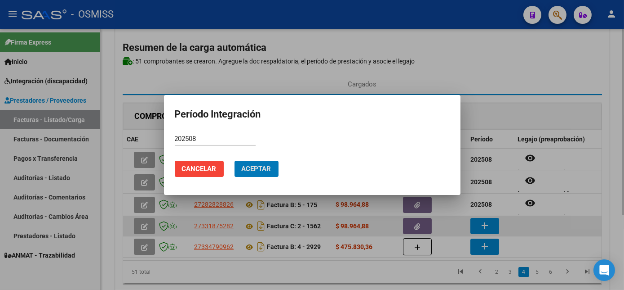
click at [235, 160] on button "Aceptar" at bounding box center [257, 168] width 44 height 16
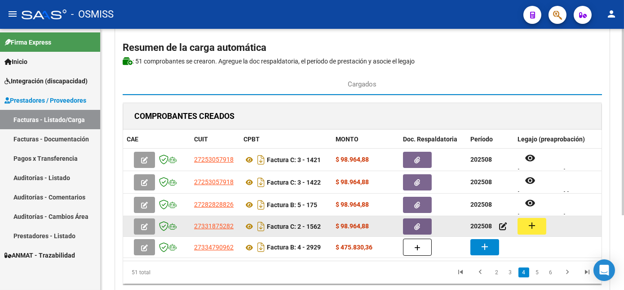
click at [528, 228] on mat-icon "add" at bounding box center [532, 225] width 11 height 11
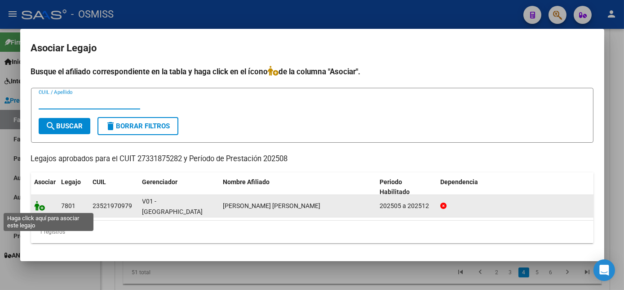
click at [44, 205] on icon at bounding box center [40, 205] width 11 height 10
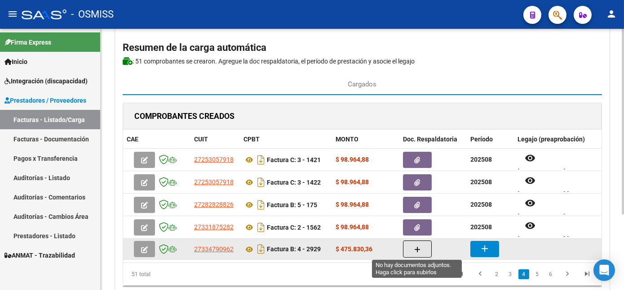
click at [413, 251] on button "button" at bounding box center [417, 248] width 29 height 17
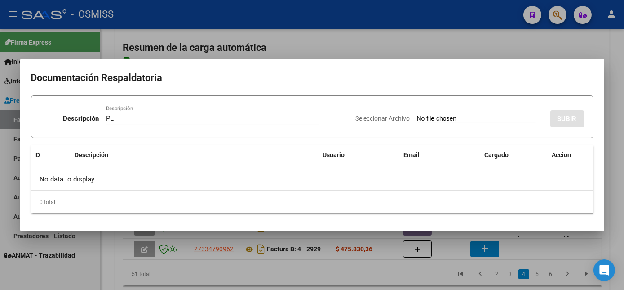
click at [417, 115] on input "Seleccionar Archivo" at bounding box center [476, 119] width 119 height 9
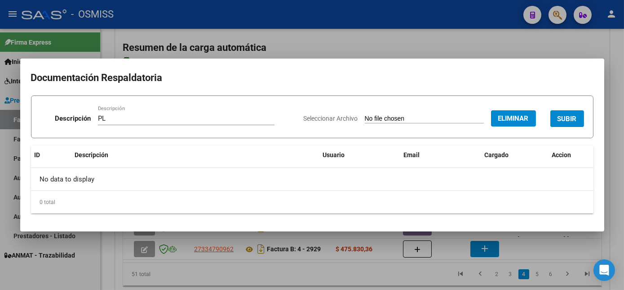
click at [562, 276] on div at bounding box center [312, 145] width 624 height 290
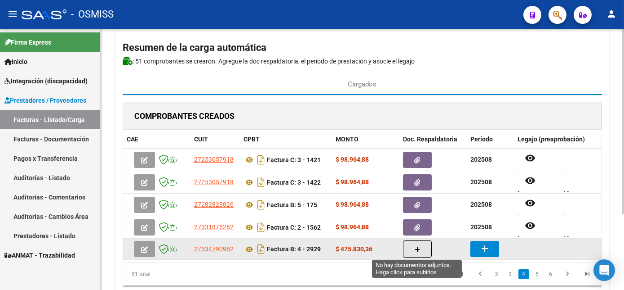
click at [420, 246] on button "button" at bounding box center [417, 248] width 29 height 17
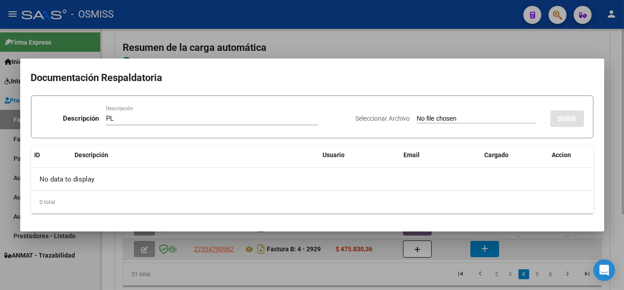
click at [417, 115] on input "Seleccionar Archivo" at bounding box center [476, 119] width 119 height 9
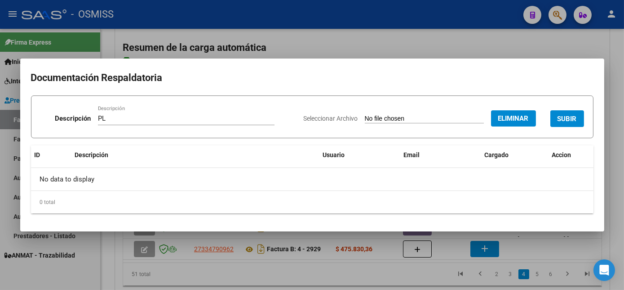
click at [576, 117] on span "SUBIR" at bounding box center [567, 119] width 19 height 8
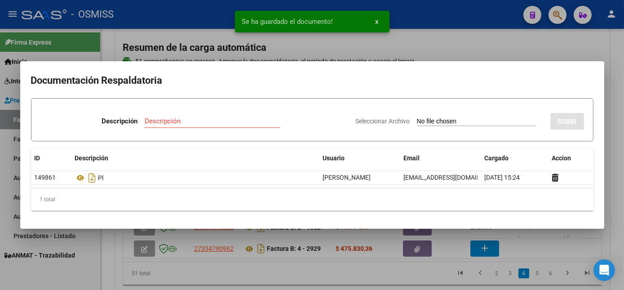
click at [351, 283] on div at bounding box center [312, 145] width 624 height 290
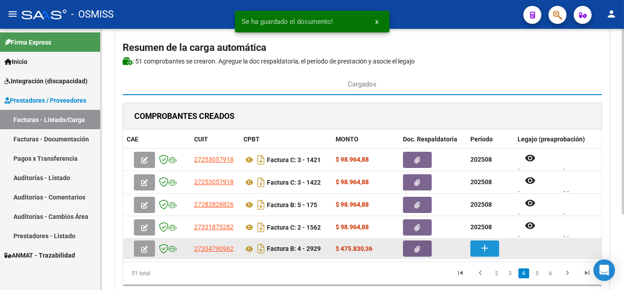
click at [480, 246] on mat-icon "add" at bounding box center [485, 247] width 11 height 11
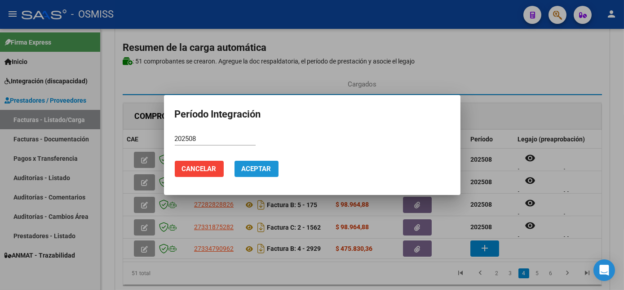
click at [249, 167] on span "Aceptar" at bounding box center [257, 169] width 30 height 8
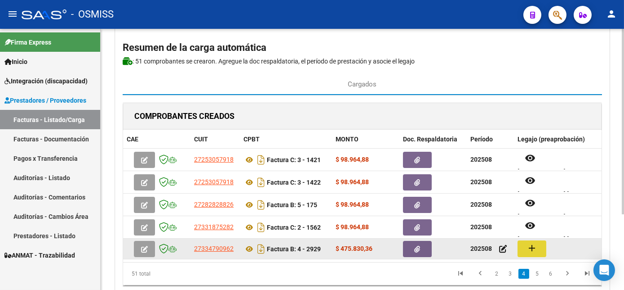
click at [532, 244] on mat-icon "add" at bounding box center [532, 247] width 11 height 11
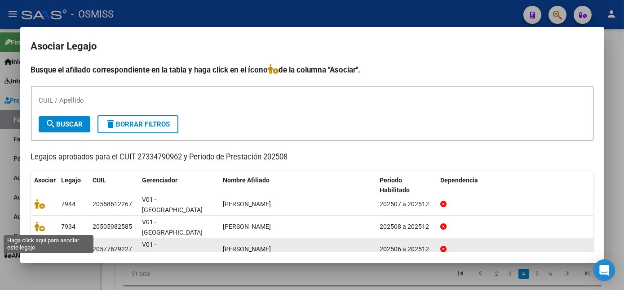
click at [36, 244] on icon at bounding box center [40, 249] width 11 height 10
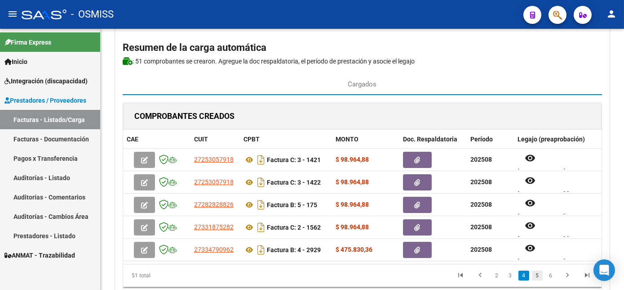
click at [539, 280] on link "5" at bounding box center [537, 275] width 11 height 10
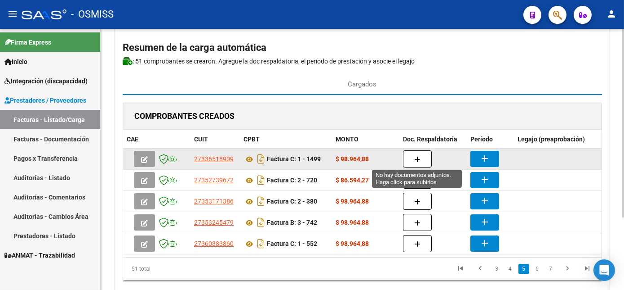
click at [416, 156] on icon "button" at bounding box center [417, 159] width 6 height 7
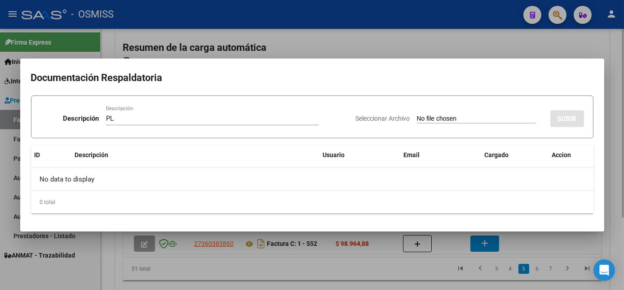
click at [417, 115] on input "Seleccionar Archivo" at bounding box center [476, 119] width 119 height 9
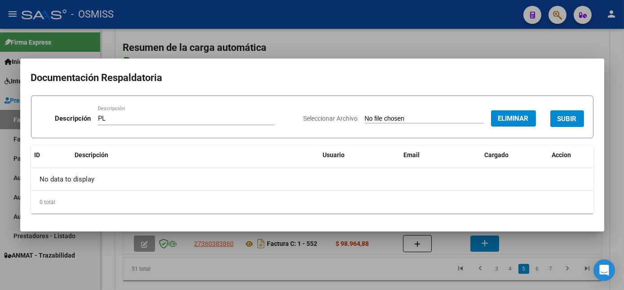
click at [572, 115] on span "SUBIR" at bounding box center [567, 119] width 19 height 8
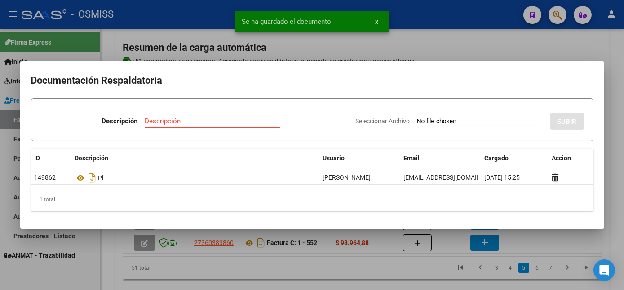
click at [391, 271] on div at bounding box center [312, 145] width 624 height 290
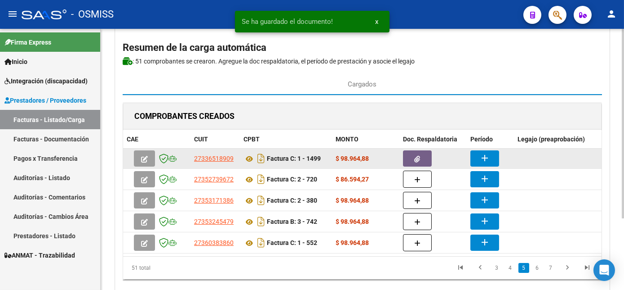
click at [477, 161] on button "add" at bounding box center [485, 158] width 29 height 16
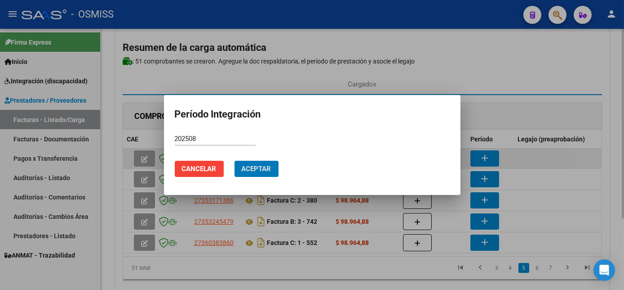
click at [235, 160] on button "Aceptar" at bounding box center [257, 168] width 44 height 16
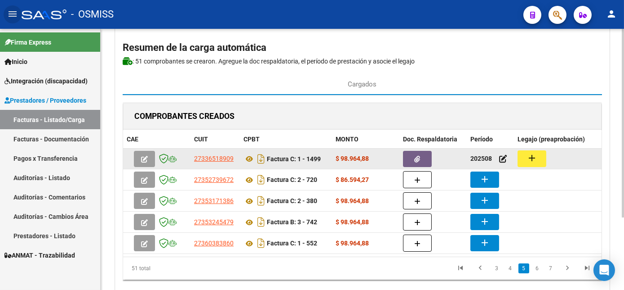
click at [529, 152] on mat-icon "add" at bounding box center [532, 157] width 11 height 11
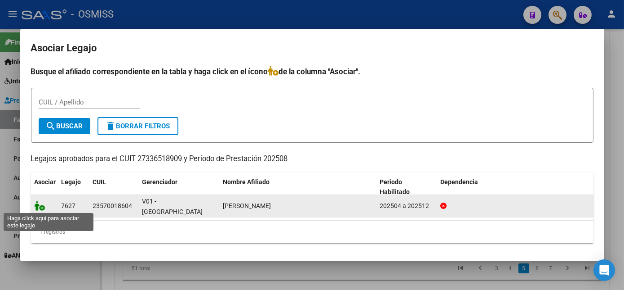
click at [36, 204] on icon at bounding box center [40, 205] width 11 height 10
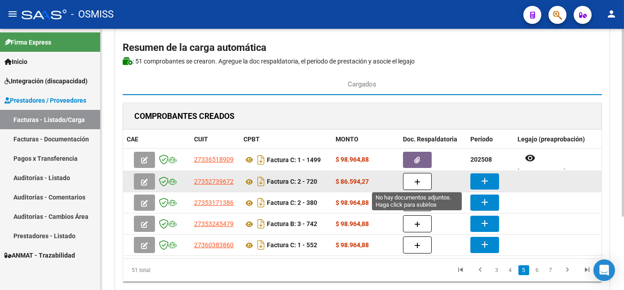
click at [413, 181] on button "button" at bounding box center [417, 181] width 29 height 17
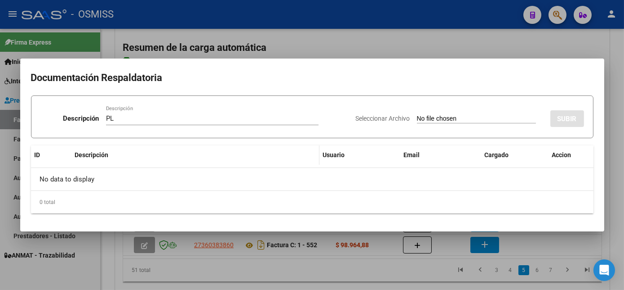
click at [417, 115] on input "Seleccionar Archivo" at bounding box center [476, 119] width 119 height 9
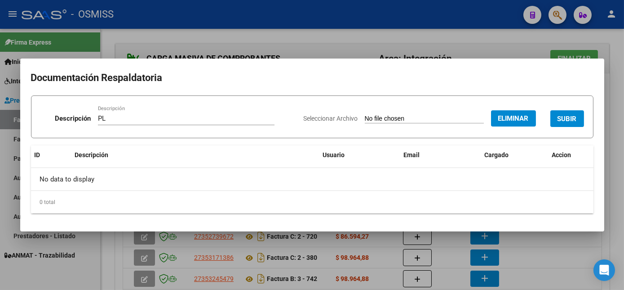
scroll to position [55, 0]
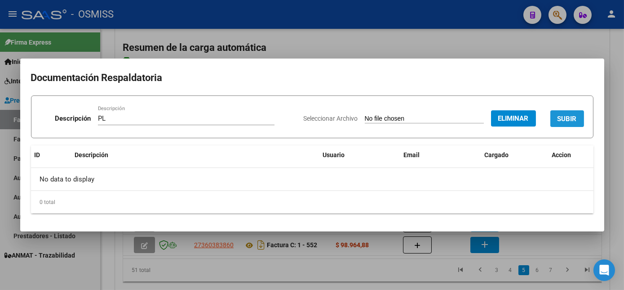
click at [579, 117] on button "SUBIR" at bounding box center [568, 118] width 34 height 17
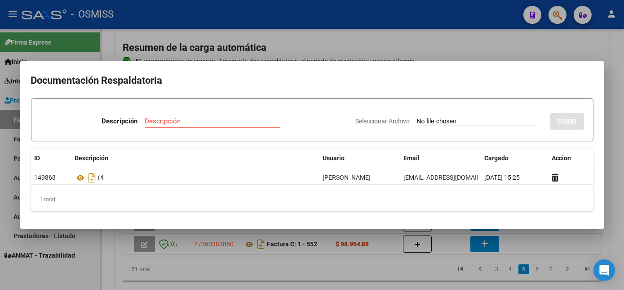
click at [375, 266] on div at bounding box center [312, 145] width 624 height 290
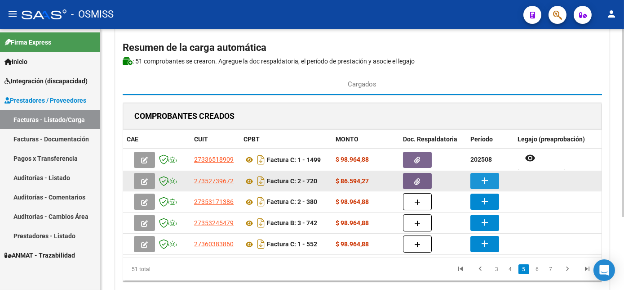
click at [490, 179] on mat-icon "add" at bounding box center [485, 180] width 11 height 11
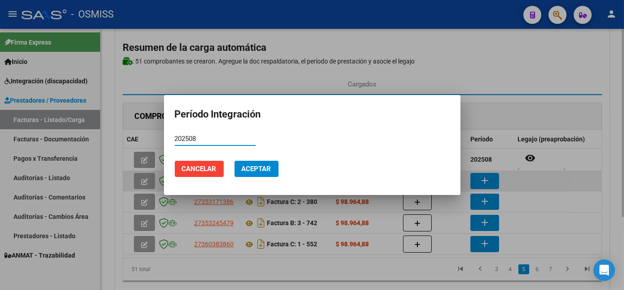
type input "202508"
click at [235, 160] on button "Aceptar" at bounding box center [257, 168] width 44 height 16
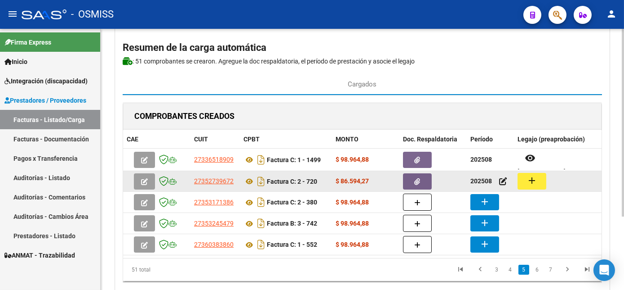
click at [533, 176] on mat-icon "add" at bounding box center [532, 180] width 11 height 11
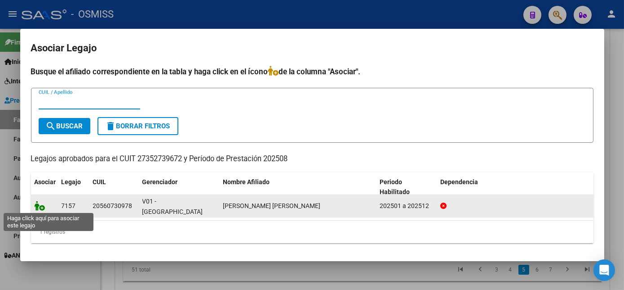
click at [39, 205] on icon at bounding box center [40, 205] width 11 height 10
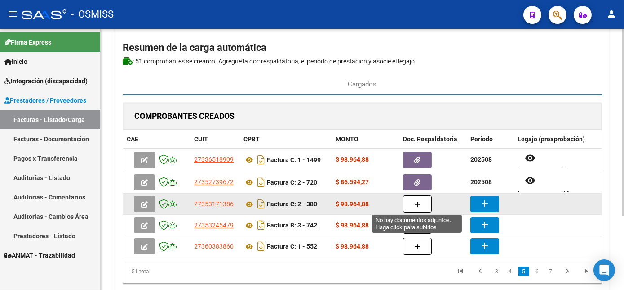
click at [409, 202] on button "button" at bounding box center [417, 203] width 29 height 17
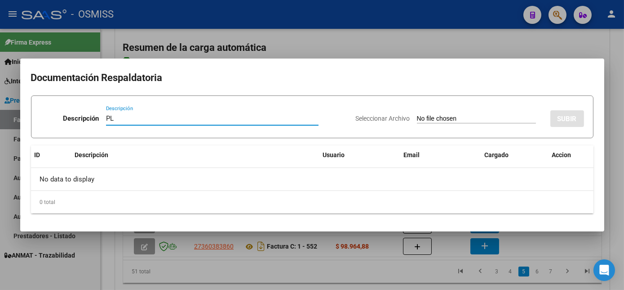
type input "PL"
click at [417, 115] on input "Seleccionar Archivo" at bounding box center [476, 119] width 119 height 9
type input "C:\fakepath\380 [PERSON_NAME].pdf"
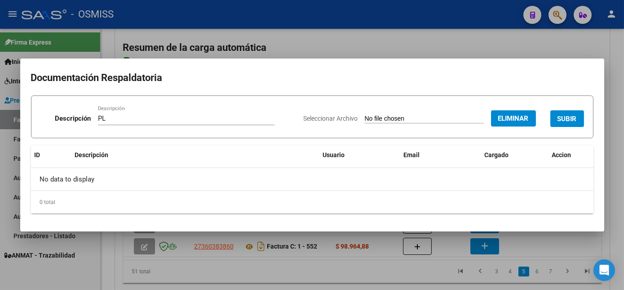
click at [570, 119] on span "SUBIR" at bounding box center [567, 119] width 19 height 8
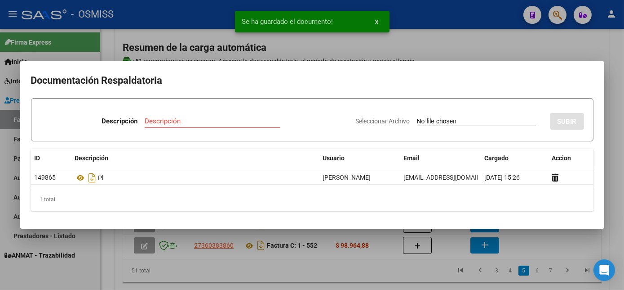
click at [393, 279] on div at bounding box center [312, 145] width 624 height 290
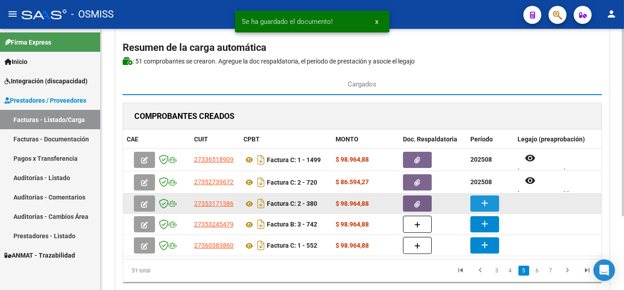
click at [478, 203] on button "add" at bounding box center [485, 203] width 29 height 16
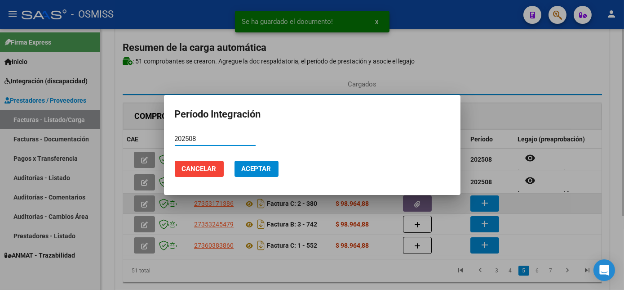
type input "202508"
click at [235, 160] on button "Aceptar" at bounding box center [257, 168] width 44 height 16
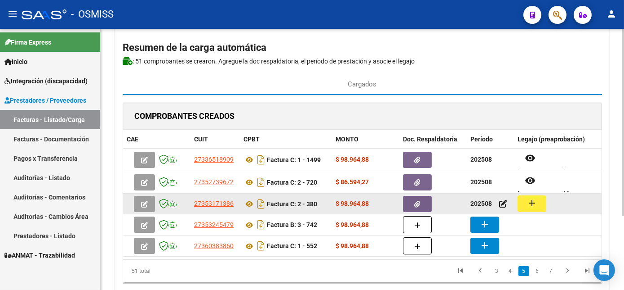
click at [540, 200] on button "add" at bounding box center [532, 203] width 29 height 17
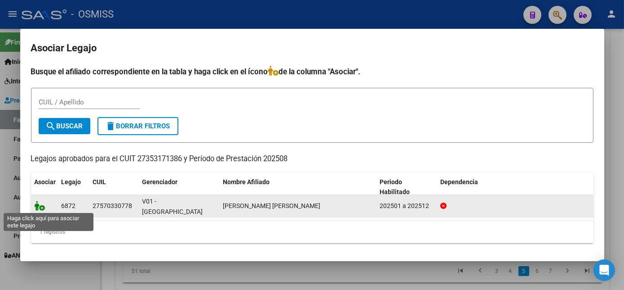
click at [40, 204] on icon at bounding box center [40, 205] width 11 height 10
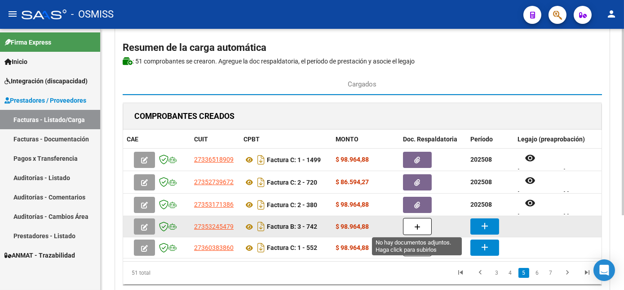
click at [425, 226] on button "button" at bounding box center [417, 226] width 29 height 17
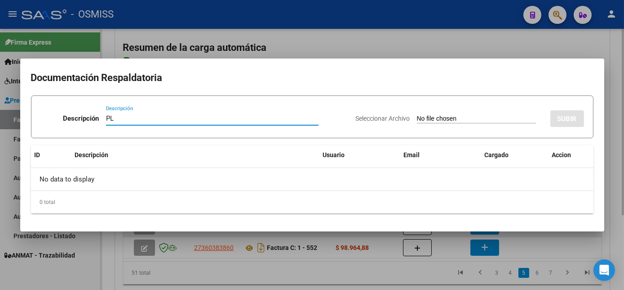
type input "PL"
click at [417, 115] on input "Seleccionar Archivo" at bounding box center [476, 119] width 119 height 9
type input "C:\fakepath\742 [PERSON_NAME].pdf"
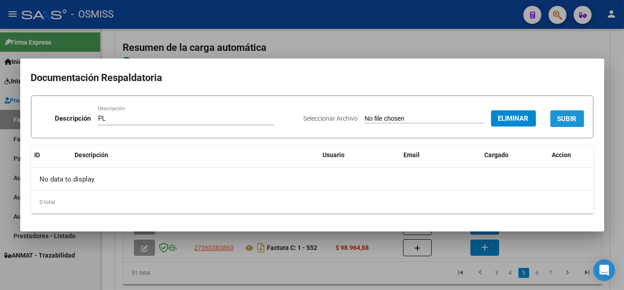
click at [568, 116] on span "SUBIR" at bounding box center [567, 119] width 19 height 8
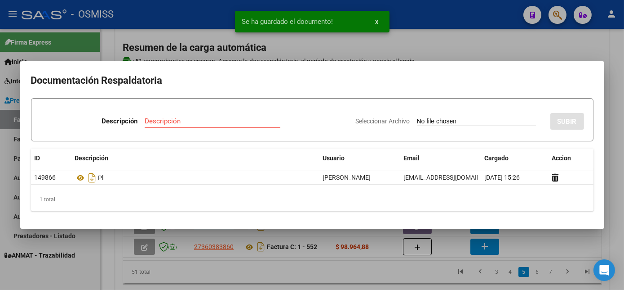
click at [389, 283] on div at bounding box center [312, 145] width 624 height 290
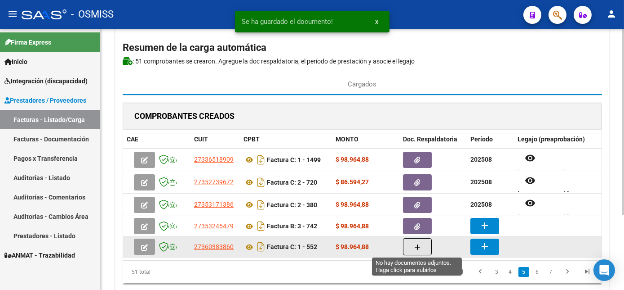
click at [414, 245] on button "button" at bounding box center [417, 246] width 29 height 17
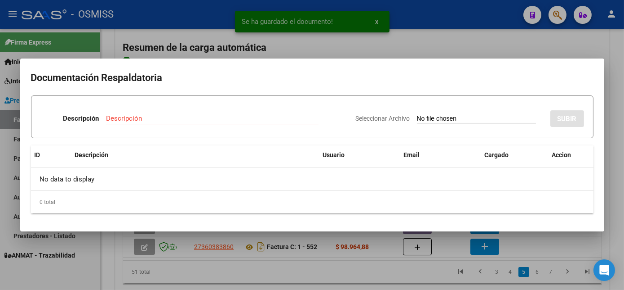
click at [381, 276] on div at bounding box center [312, 145] width 624 height 290
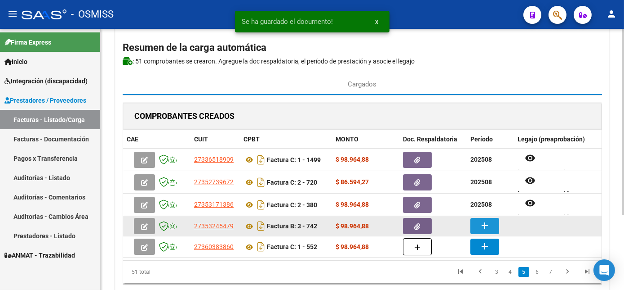
click at [488, 220] on mat-icon "add" at bounding box center [485, 225] width 11 height 11
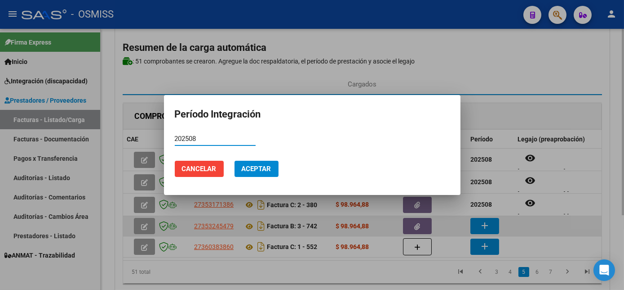
type input "202508"
click at [235, 160] on button "Aceptar" at bounding box center [257, 168] width 44 height 16
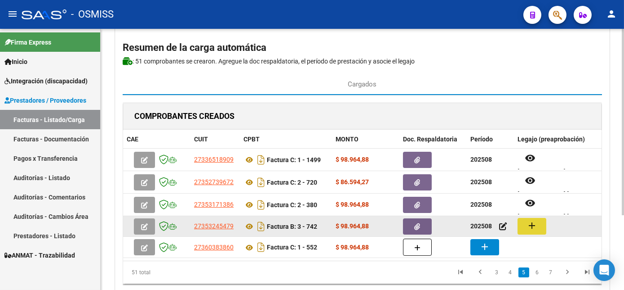
click at [525, 227] on button "add" at bounding box center [532, 226] width 29 height 17
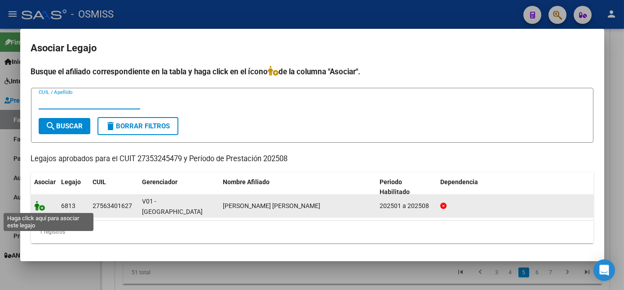
click at [37, 208] on icon at bounding box center [40, 205] width 11 height 10
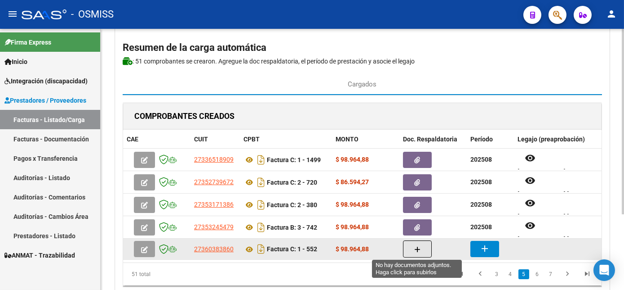
click at [412, 249] on button "button" at bounding box center [417, 248] width 29 height 17
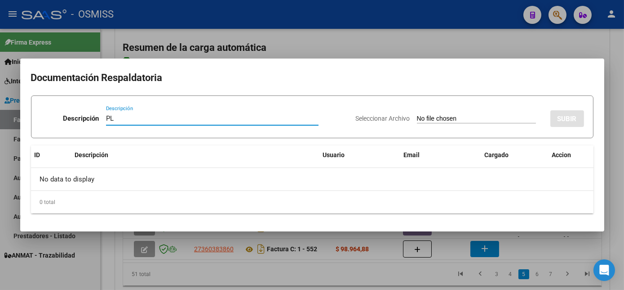
type input "PL"
click at [417, 115] on input "Seleccionar Archivo" at bounding box center [476, 119] width 119 height 9
type input "C:\fakepath\552 [PERSON_NAME].pdf"
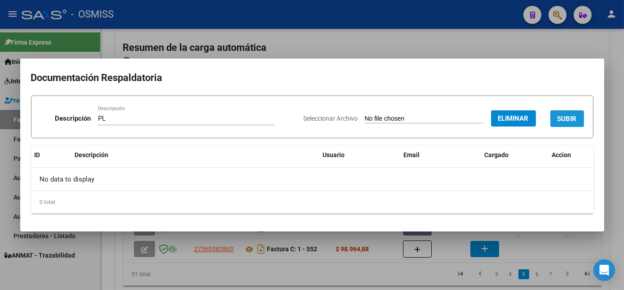
click at [566, 116] on span "SUBIR" at bounding box center [567, 119] width 19 height 8
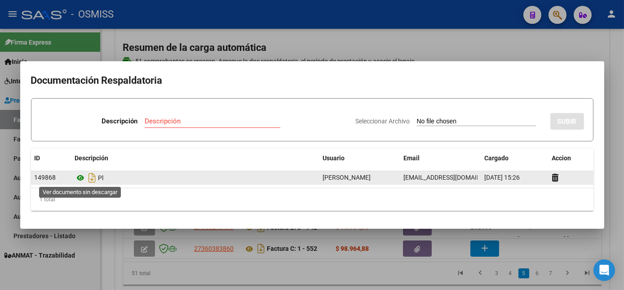
click at [82, 178] on icon at bounding box center [81, 177] width 12 height 11
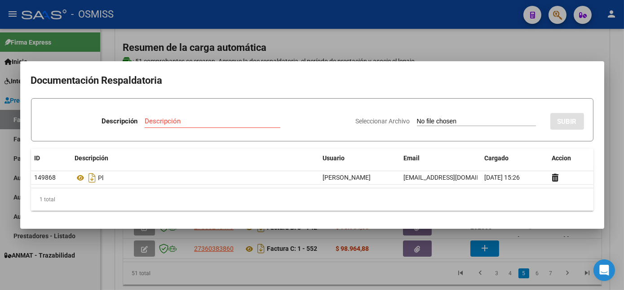
click at [428, 283] on div at bounding box center [312, 145] width 624 height 290
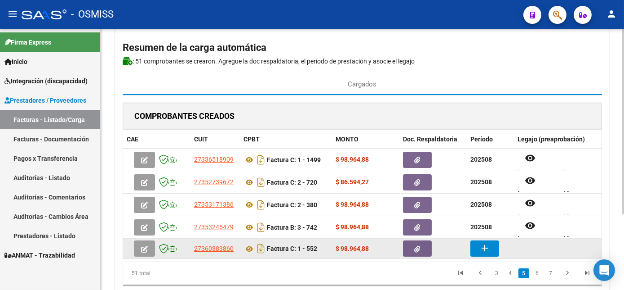
click at [480, 242] on mat-icon "add" at bounding box center [485, 247] width 11 height 11
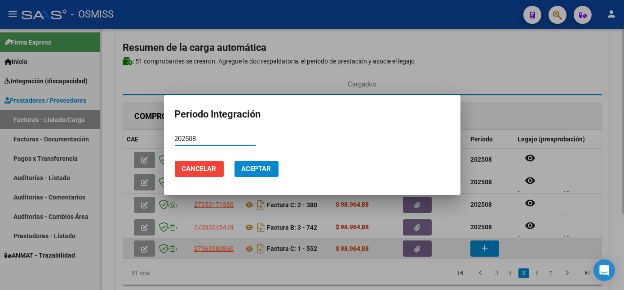
type input "202508"
click at [235, 160] on button "Aceptar" at bounding box center [257, 168] width 44 height 16
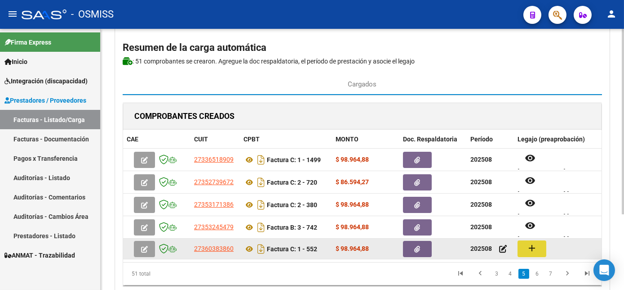
click at [531, 252] on button "add" at bounding box center [532, 248] width 29 height 17
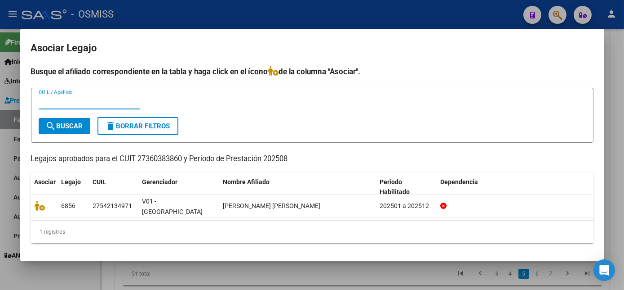
click at [213, 276] on div at bounding box center [312, 145] width 624 height 290
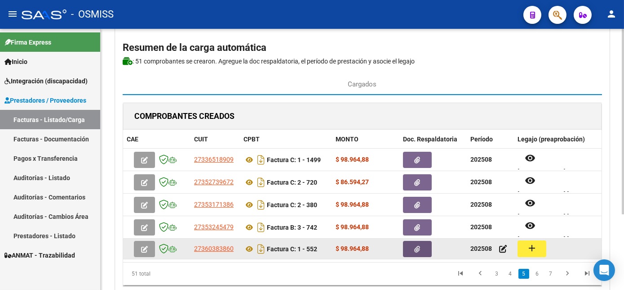
click at [419, 250] on icon "button" at bounding box center [418, 248] width 6 height 7
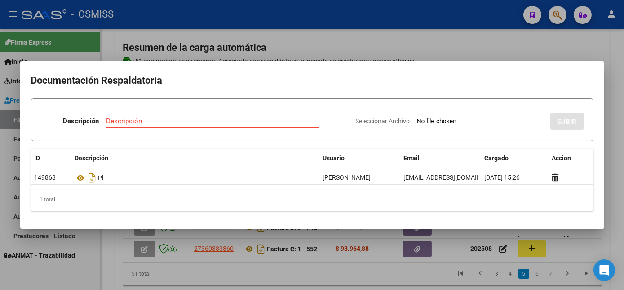
click at [400, 274] on div at bounding box center [312, 145] width 624 height 290
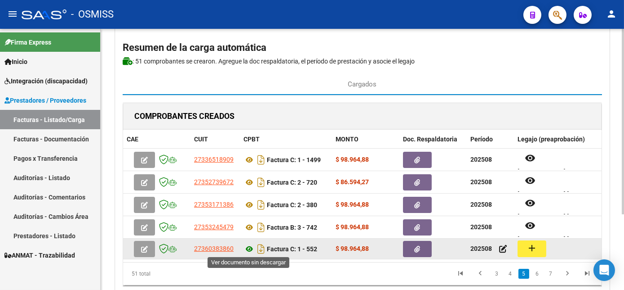
click at [247, 245] on icon at bounding box center [250, 248] width 12 height 11
click at [419, 249] on icon "button" at bounding box center [418, 248] width 6 height 7
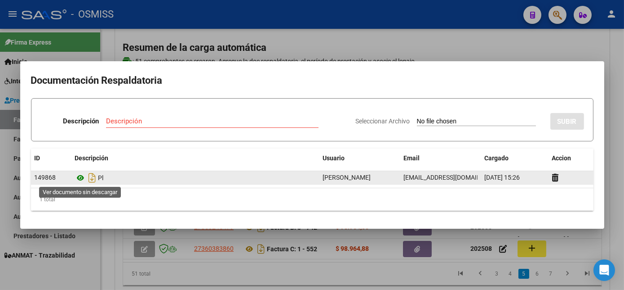
click at [84, 175] on icon at bounding box center [81, 177] width 12 height 11
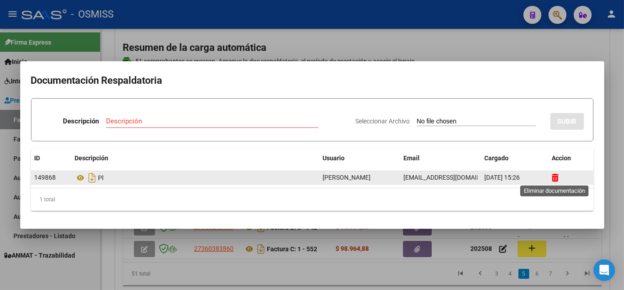
click at [554, 178] on icon at bounding box center [555, 177] width 7 height 9
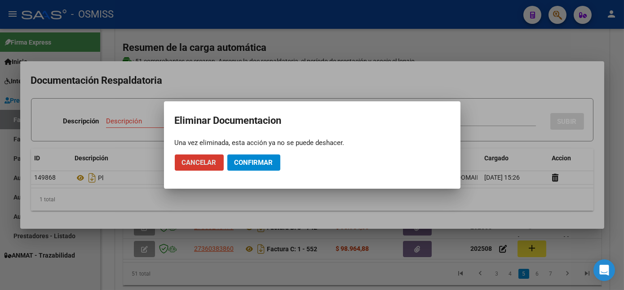
click at [259, 160] on span "Confirmar" at bounding box center [254, 162] width 39 height 8
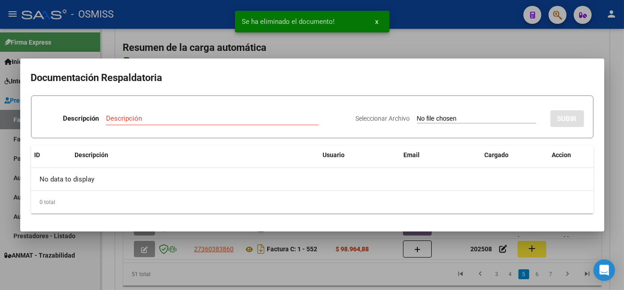
click at [209, 117] on input "Descripción" at bounding box center [212, 118] width 213 height 8
type input "PL"
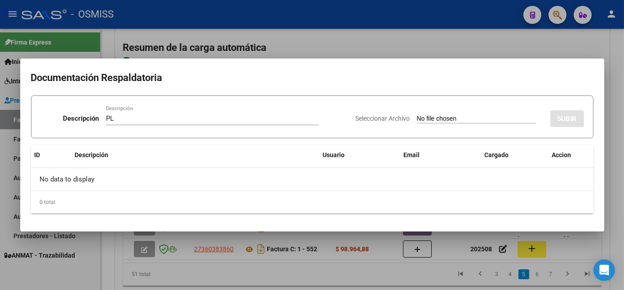
click at [417, 115] on input "Seleccionar Archivo" at bounding box center [476, 119] width 119 height 9
type input "C:\fakepath\552 [PERSON_NAME].pdf"
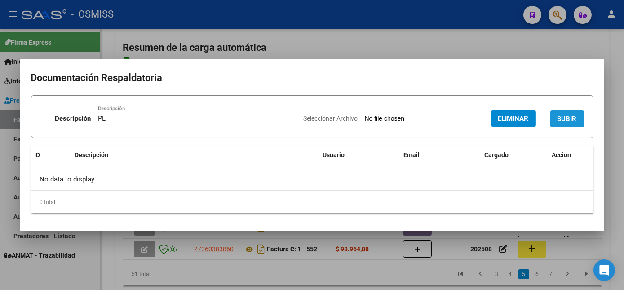
click at [566, 119] on span "SUBIR" at bounding box center [567, 119] width 19 height 8
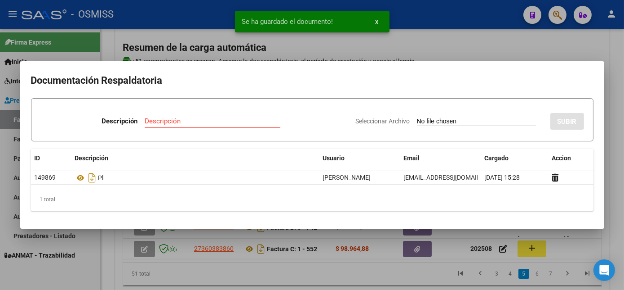
click at [465, 273] on div at bounding box center [312, 145] width 624 height 290
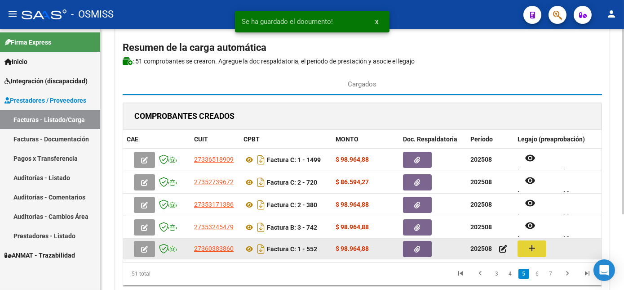
click at [524, 246] on button "add" at bounding box center [532, 248] width 29 height 17
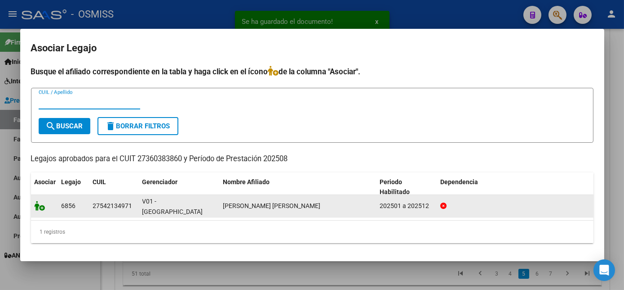
click at [37, 200] on icon at bounding box center [40, 205] width 11 height 10
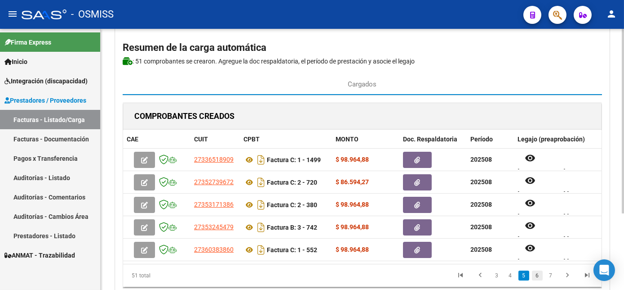
click at [537, 279] on link "6" at bounding box center [537, 275] width 11 height 10
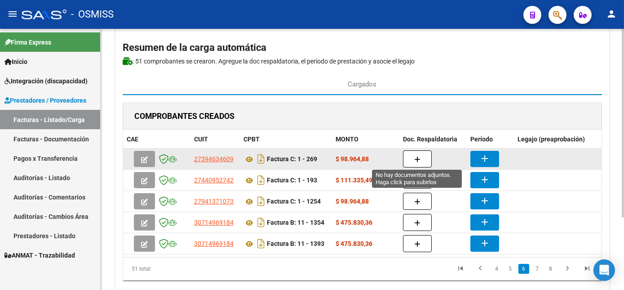
click at [421, 156] on button "button" at bounding box center [417, 158] width 29 height 17
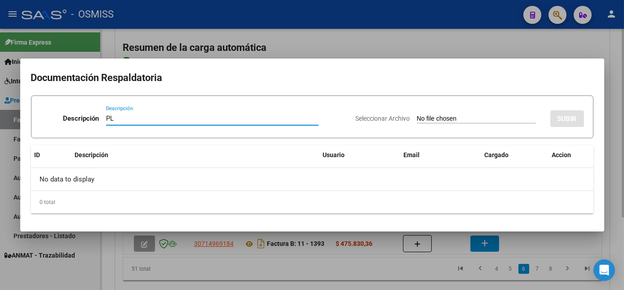
type input "PL"
click at [417, 115] on input "Seleccionar Archivo" at bounding box center [476, 119] width 119 height 9
type input "C:\fakepath\269 [PERSON_NAME].pdf"
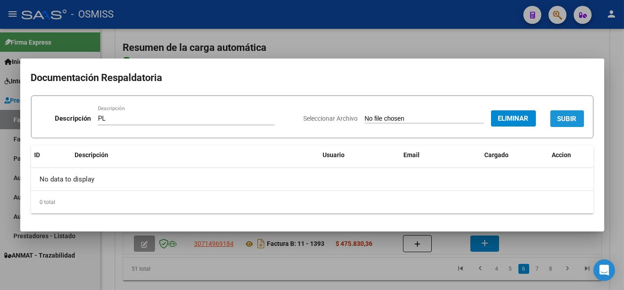
click at [562, 121] on span "SUBIR" at bounding box center [567, 119] width 19 height 8
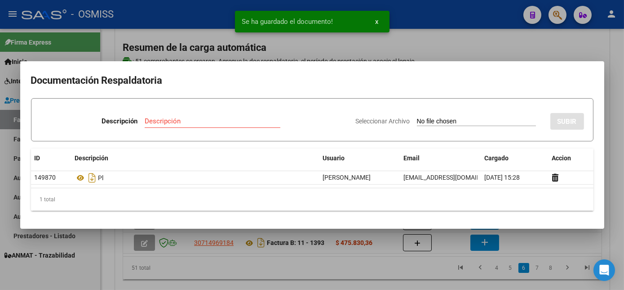
click at [406, 265] on div at bounding box center [312, 145] width 624 height 290
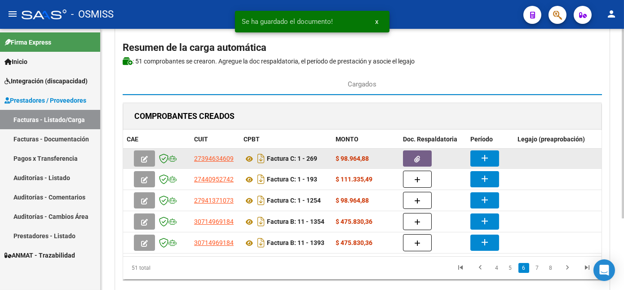
click at [485, 152] on mat-icon "add" at bounding box center [485, 157] width 11 height 11
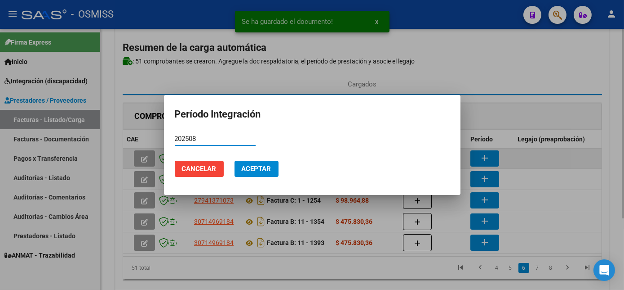
type input "202508"
click at [235, 160] on button "Aceptar" at bounding box center [257, 168] width 44 height 16
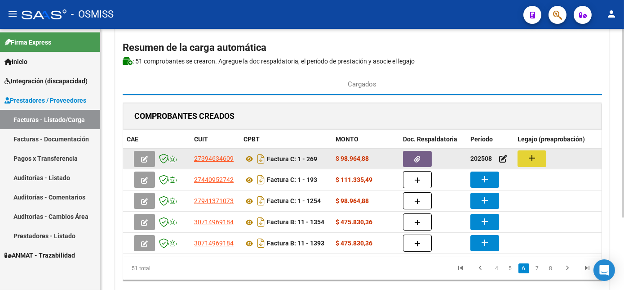
click at [531, 153] on mat-icon "add" at bounding box center [532, 157] width 11 height 11
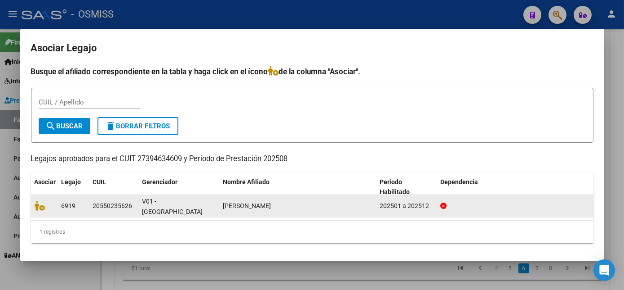
click at [34, 206] on datatable-body-cell at bounding box center [44, 206] width 27 height 22
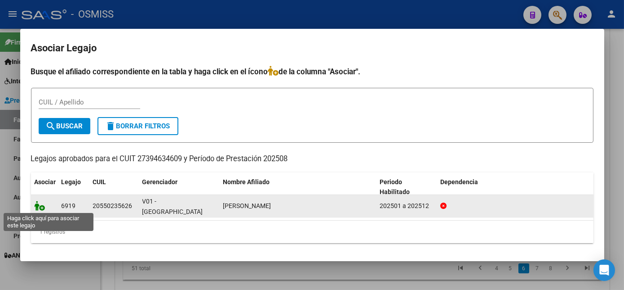
click at [39, 209] on icon at bounding box center [40, 205] width 11 height 10
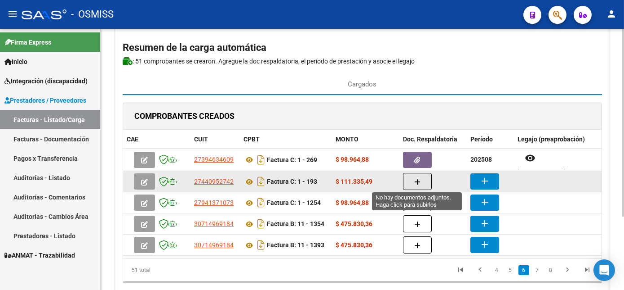
click at [411, 182] on button "button" at bounding box center [417, 181] width 29 height 17
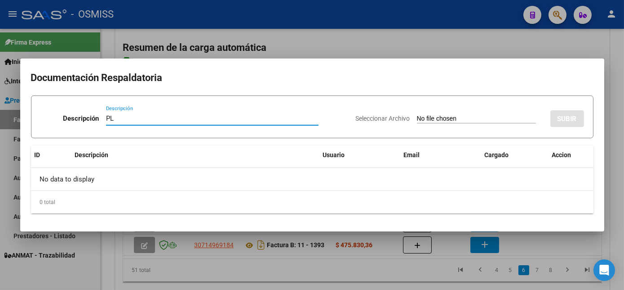
type input "PL"
click at [417, 115] on input "Seleccionar Archivo" at bounding box center [476, 119] width 119 height 9
click at [500, 117] on input "Seleccionar Archivo" at bounding box center [476, 119] width 119 height 9
type input "C:\fakepath\1393 DE LOS [PERSON_NAME].pdf"
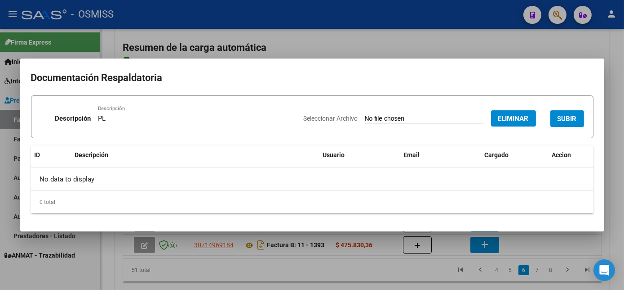
click at [572, 120] on span "SUBIR" at bounding box center [567, 119] width 19 height 8
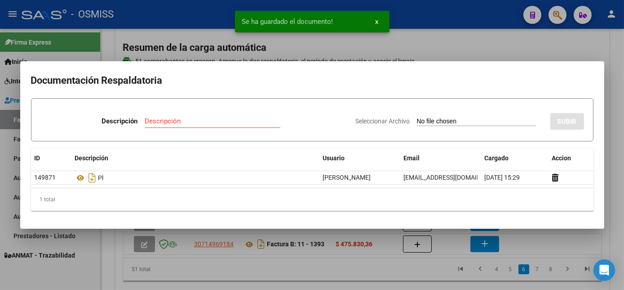
click at [427, 263] on div at bounding box center [312, 145] width 624 height 290
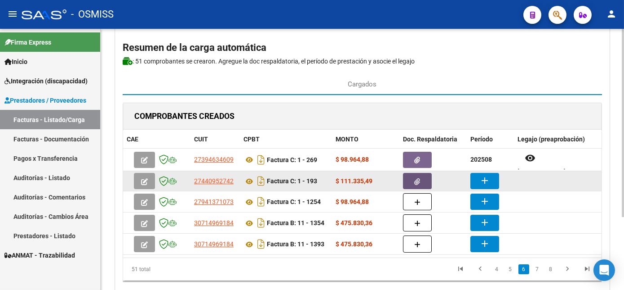
click at [424, 178] on button "button" at bounding box center [417, 181] width 29 height 16
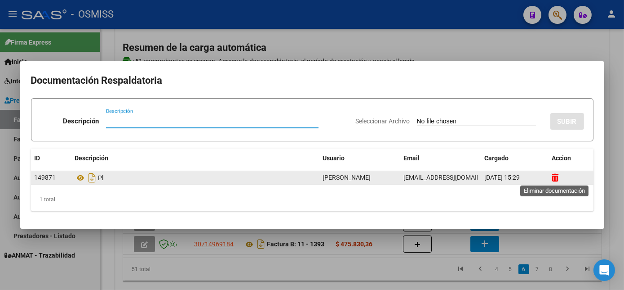
click at [555, 177] on icon at bounding box center [555, 177] width 7 height 9
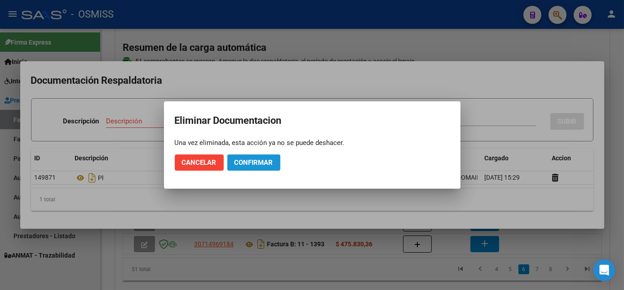
click at [276, 162] on button "Confirmar" at bounding box center [253, 162] width 53 height 16
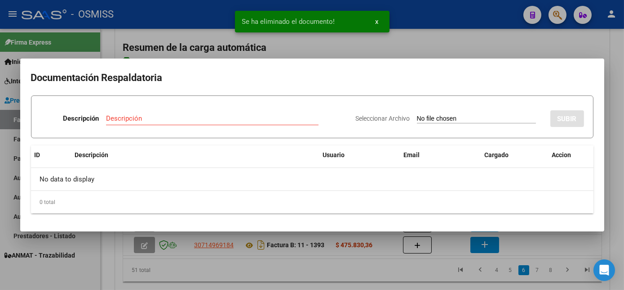
click at [270, 121] on input "Descripción" at bounding box center [212, 118] width 213 height 8
type input "PL"
click at [417, 115] on input "Seleccionar Archivo" at bounding box center [476, 119] width 119 height 9
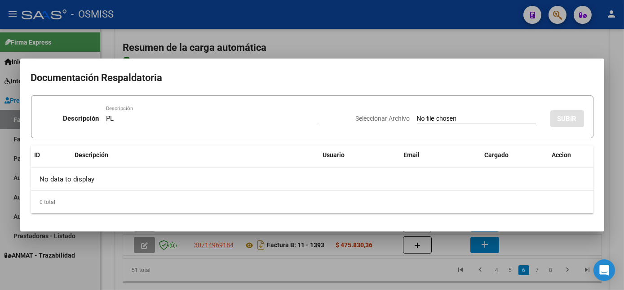
click at [614, 169] on div at bounding box center [312, 145] width 624 height 290
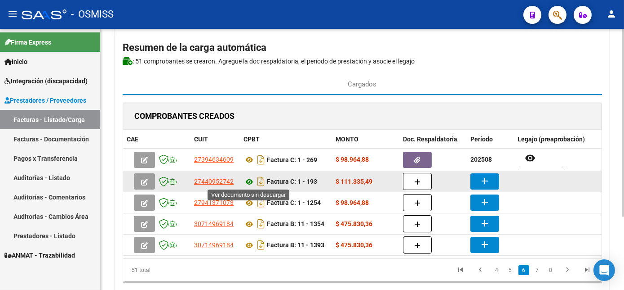
click at [248, 178] on icon at bounding box center [250, 181] width 12 height 11
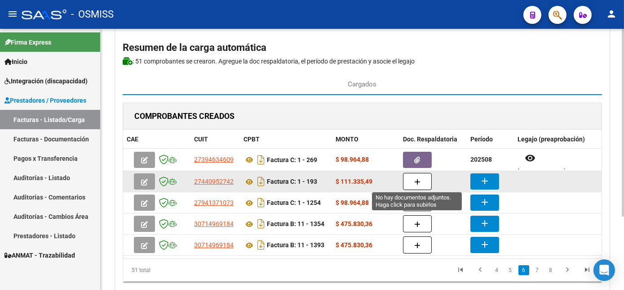
click at [418, 179] on icon "button" at bounding box center [417, 181] width 6 height 7
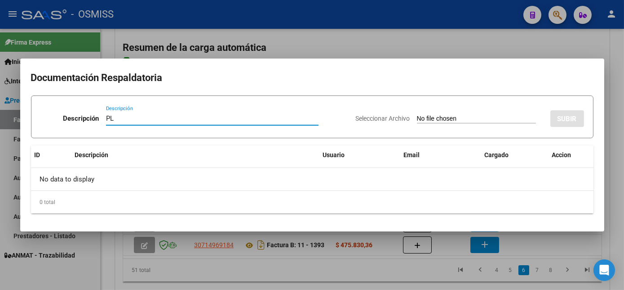
type input "PL"
click at [484, 118] on input "Seleccionar Archivo" at bounding box center [476, 119] width 119 height 9
type input "C:\fakepath\PL.pdf"
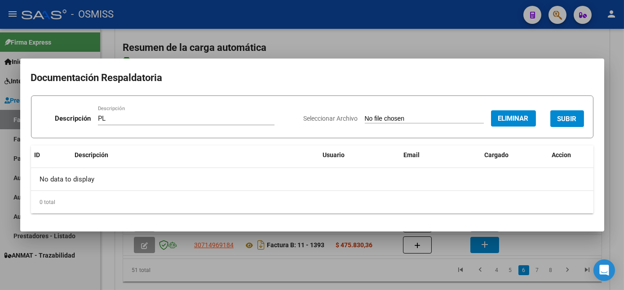
click at [562, 121] on span "SUBIR" at bounding box center [567, 119] width 19 height 8
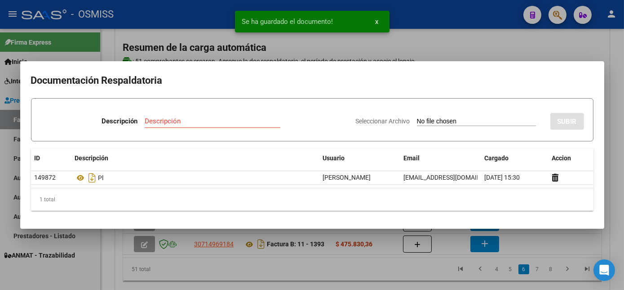
click at [386, 267] on div at bounding box center [312, 145] width 624 height 290
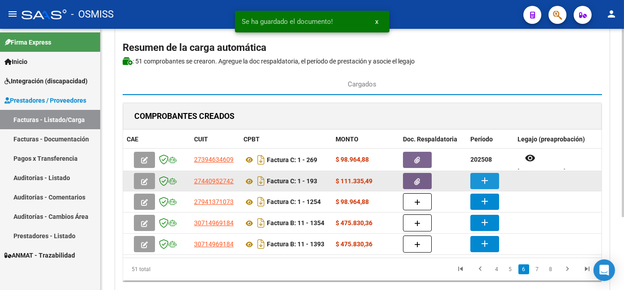
click at [485, 178] on mat-icon "add" at bounding box center [485, 180] width 11 height 11
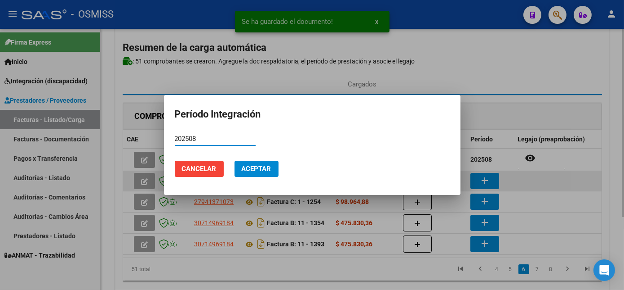
type input "202508"
click at [235, 160] on button "Aceptar" at bounding box center [257, 168] width 44 height 16
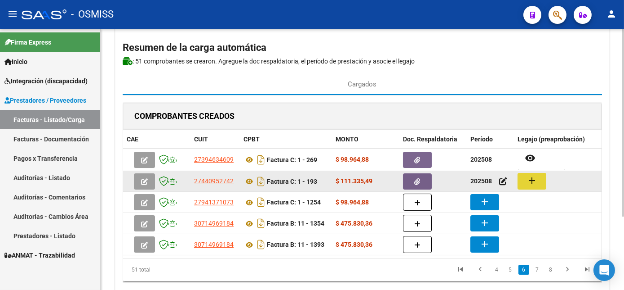
click at [536, 177] on mat-icon "add" at bounding box center [532, 180] width 11 height 11
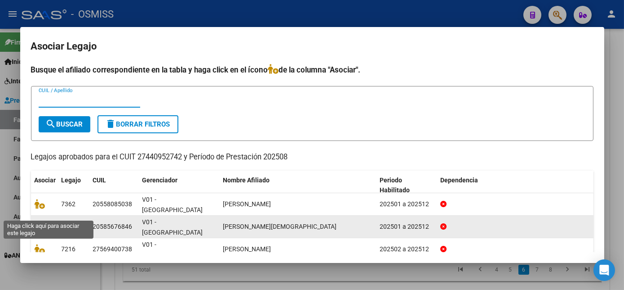
click at [41, 221] on icon at bounding box center [40, 226] width 11 height 10
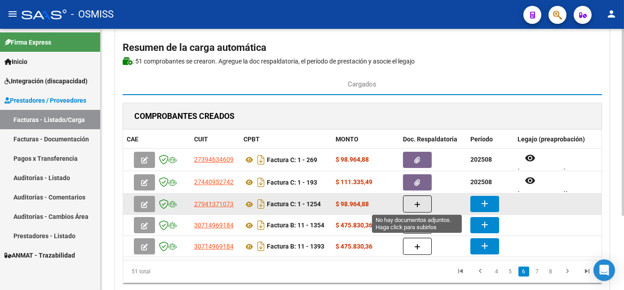
click at [415, 201] on icon "button" at bounding box center [417, 204] width 6 height 7
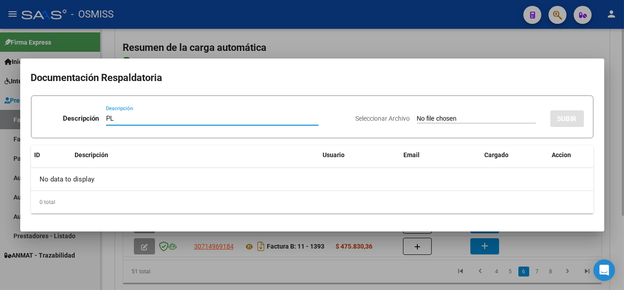
type input "PL"
click at [417, 115] on input "Seleccionar Archivo" at bounding box center [476, 119] width 119 height 9
type input "C:\fakepath\1254 HELMERT.pdf"
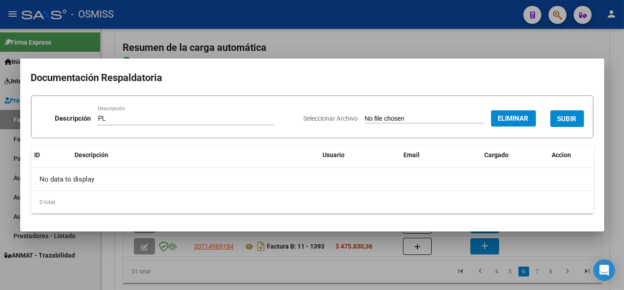
click at [577, 117] on button "SUBIR" at bounding box center [568, 118] width 34 height 17
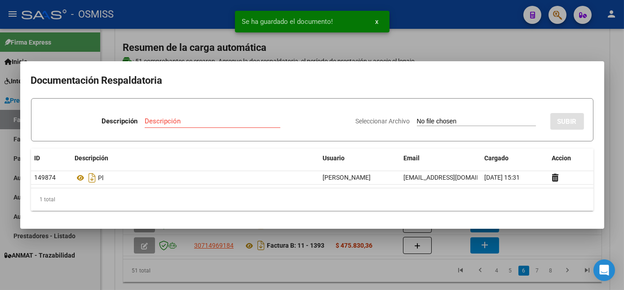
click at [389, 272] on div at bounding box center [312, 145] width 624 height 290
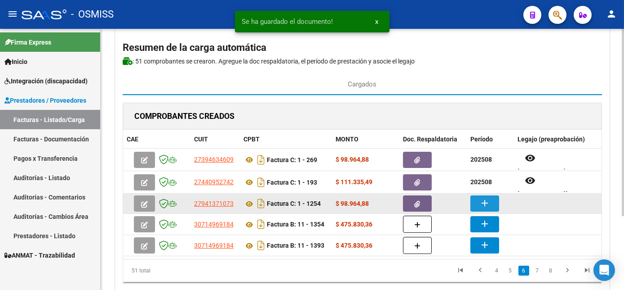
click at [484, 202] on mat-icon "add" at bounding box center [485, 202] width 11 height 11
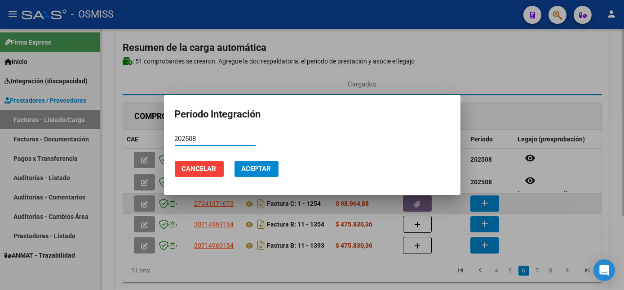
type input "202508"
click at [175, 160] on button "Cancelar" at bounding box center [199, 168] width 49 height 16
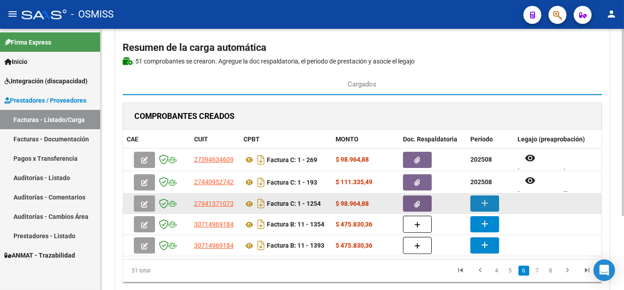
click at [486, 200] on mat-icon "add" at bounding box center [485, 202] width 11 height 11
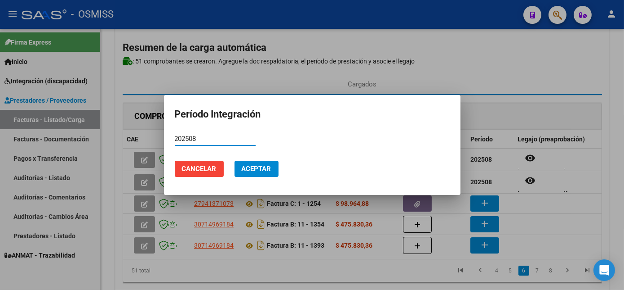
type input "202508"
click at [259, 169] on span "Aceptar" at bounding box center [257, 169] width 30 height 8
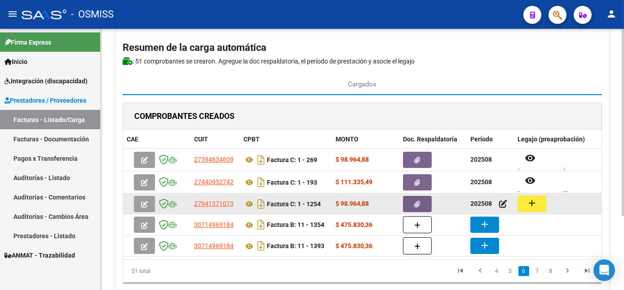
click at [535, 203] on mat-icon "add" at bounding box center [532, 202] width 11 height 11
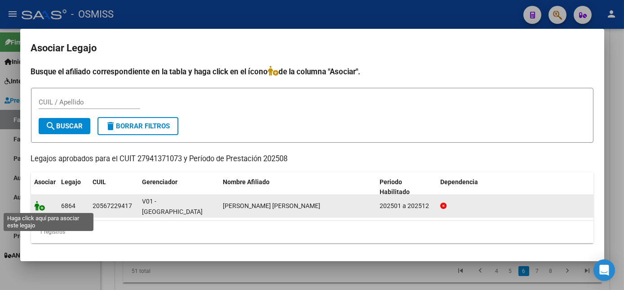
click at [41, 204] on icon at bounding box center [40, 205] width 11 height 10
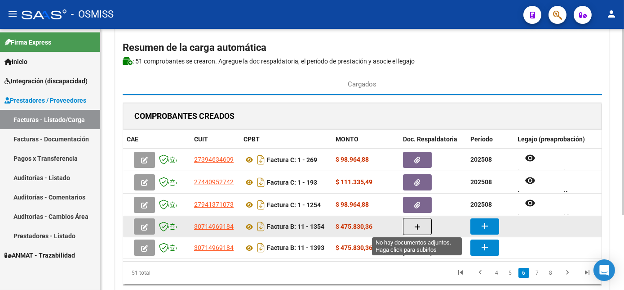
click at [417, 227] on icon "button" at bounding box center [417, 226] width 6 height 7
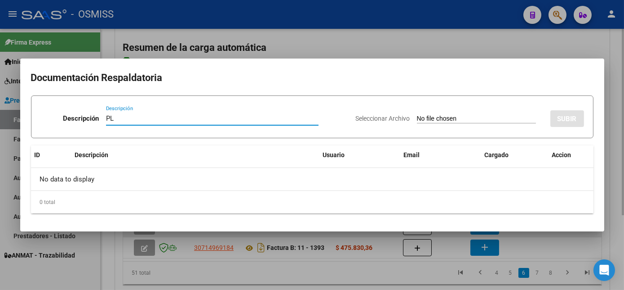
type input "PL"
click at [417, 115] on input "Seleccionar Archivo" at bounding box center [476, 119] width 119 height 9
type input "C:\fakepath\1354 LAYANA.pdf"
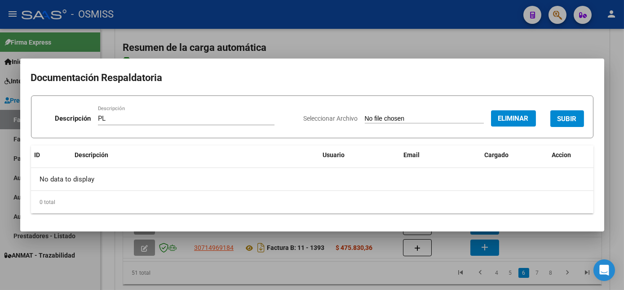
click at [569, 116] on span "SUBIR" at bounding box center [567, 119] width 19 height 8
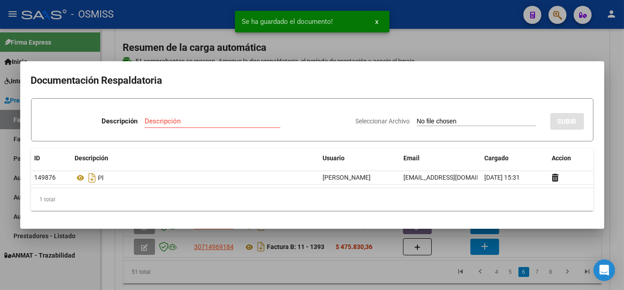
click at [521, 239] on div at bounding box center [312, 145] width 624 height 290
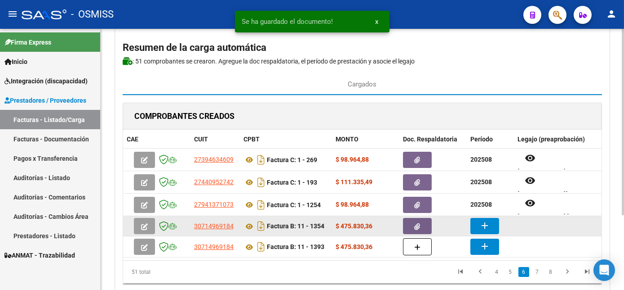
click at [480, 221] on mat-icon "add" at bounding box center [485, 225] width 11 height 11
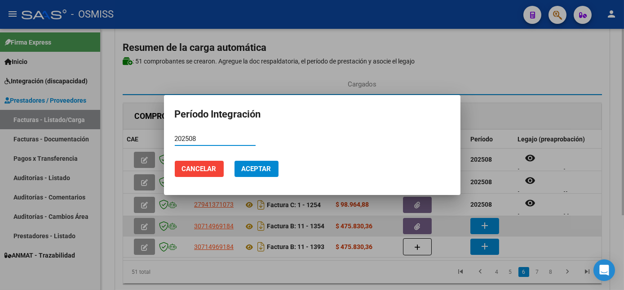
type input "202508"
click at [235, 160] on button "Aceptar" at bounding box center [257, 168] width 44 height 16
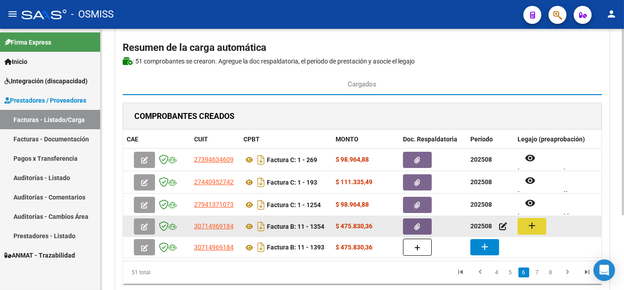
click at [529, 223] on mat-icon "add" at bounding box center [532, 225] width 11 height 11
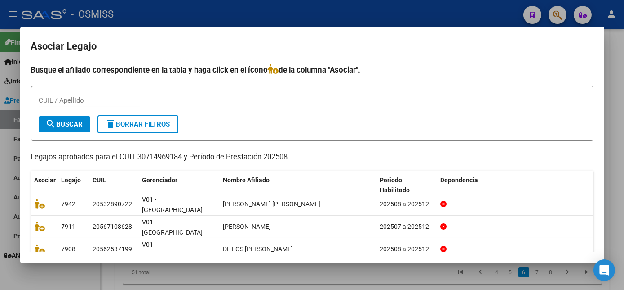
click at [291, 278] on div at bounding box center [312, 145] width 624 height 290
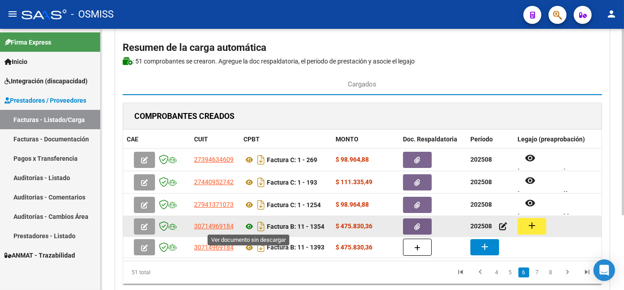
click at [249, 223] on icon at bounding box center [250, 226] width 12 height 11
click at [532, 225] on mat-icon "add" at bounding box center [532, 225] width 11 height 11
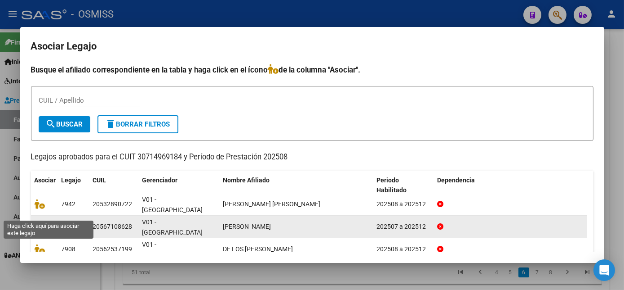
click at [42, 221] on icon at bounding box center [40, 226] width 11 height 10
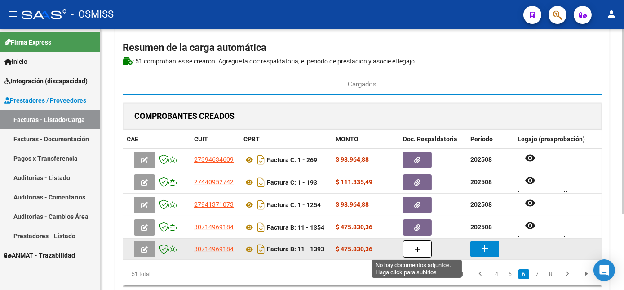
click at [414, 246] on icon "button" at bounding box center [417, 249] width 6 height 7
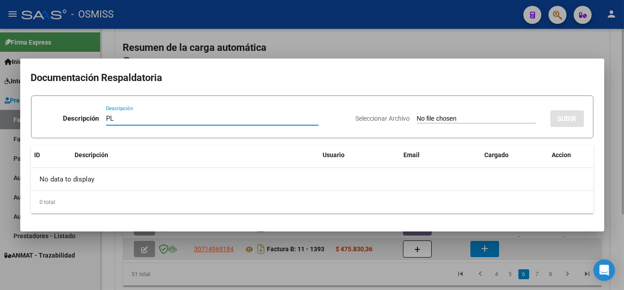
type input "PL"
click at [417, 115] on input "Seleccionar Archivo" at bounding box center [476, 119] width 119 height 9
type input "C:\fakepath\1393 DE LOS [PERSON_NAME].pdf"
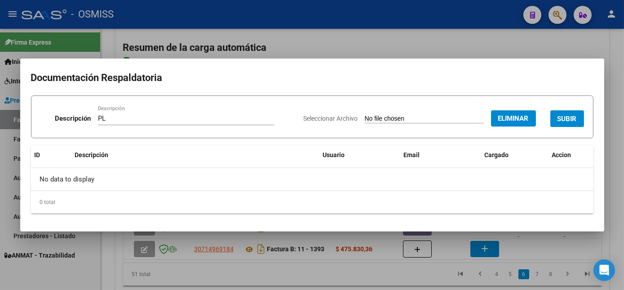
click at [439, 273] on div at bounding box center [312, 145] width 624 height 290
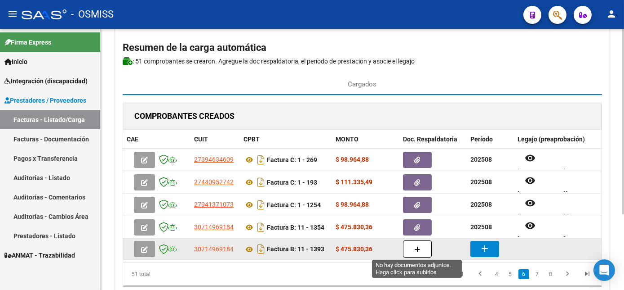
click at [419, 249] on icon "button" at bounding box center [417, 249] width 6 height 7
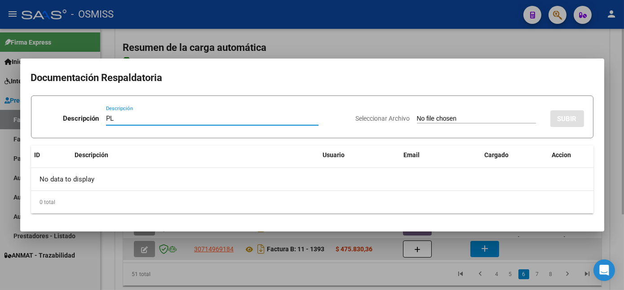
type input "PL"
click at [417, 115] on input "Seleccionar Archivo" at bounding box center [476, 119] width 119 height 9
type input "C:\fakepath\1393 DE LOS [PERSON_NAME].pdf"
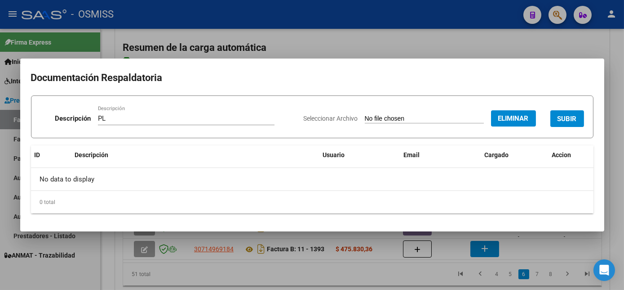
click at [573, 120] on span "SUBIR" at bounding box center [567, 119] width 19 height 8
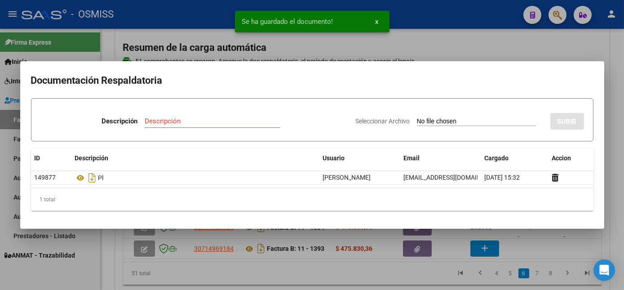
click at [443, 278] on div at bounding box center [312, 145] width 624 height 290
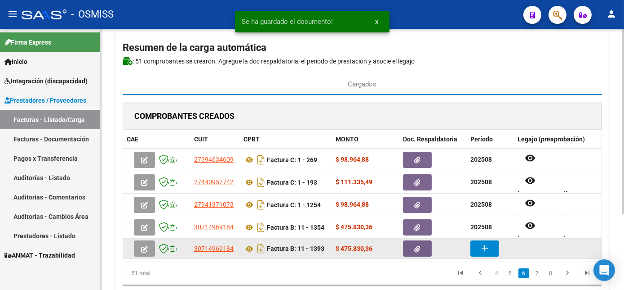
click at [490, 242] on button "add" at bounding box center [485, 248] width 29 height 16
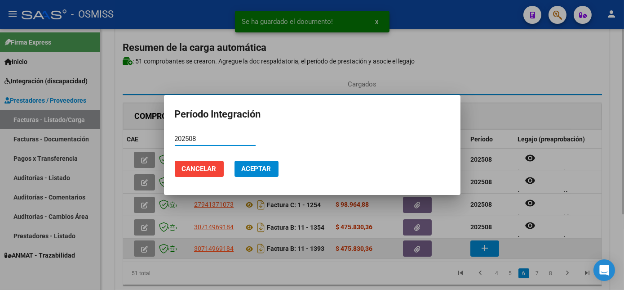
type input "202508"
click at [235, 160] on button "Aceptar" at bounding box center [257, 168] width 44 height 16
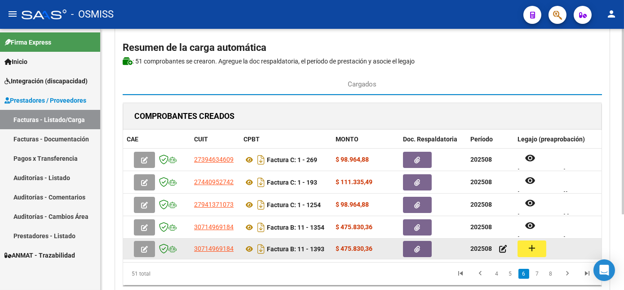
click at [527, 252] on mat-icon "add" at bounding box center [532, 247] width 11 height 11
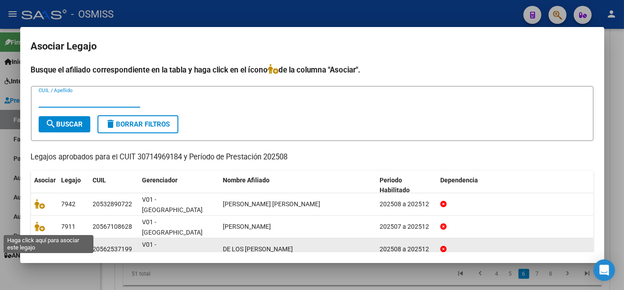
click at [43, 244] on icon at bounding box center [40, 249] width 11 height 10
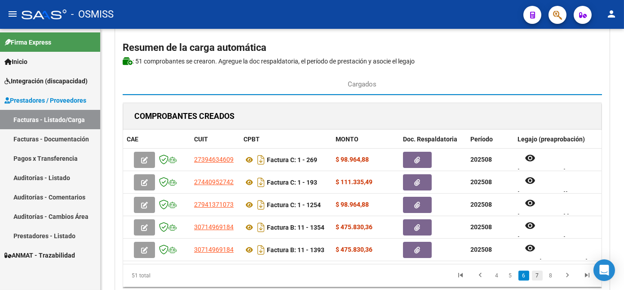
click at [538, 280] on link "7" at bounding box center [537, 275] width 11 height 10
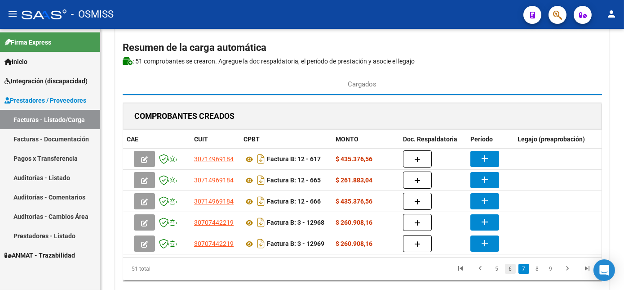
click at [513, 273] on link "6" at bounding box center [510, 268] width 11 height 10
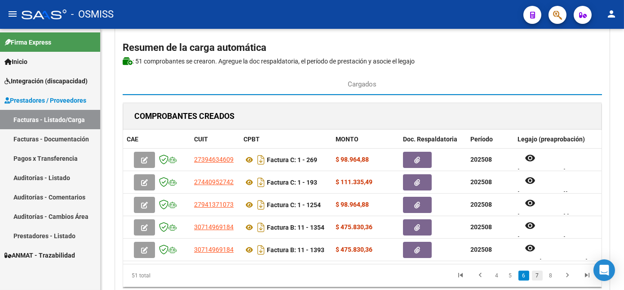
click at [537, 280] on link "7" at bounding box center [537, 275] width 11 height 10
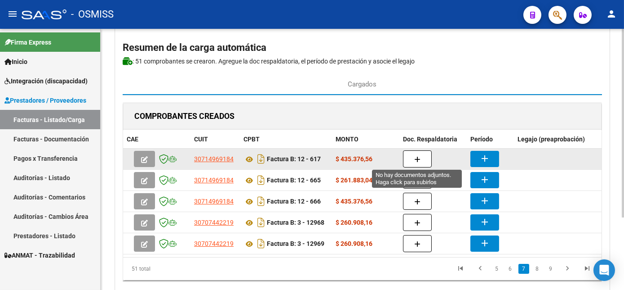
click at [423, 158] on button "button" at bounding box center [417, 158] width 29 height 17
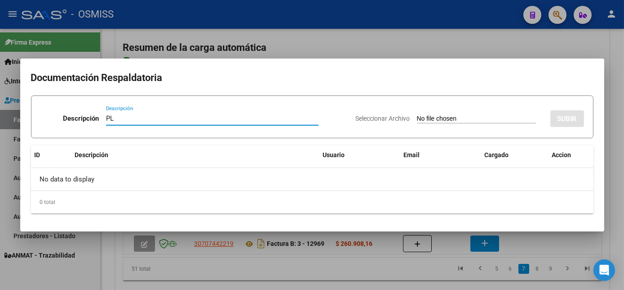
type input "PL"
click at [417, 115] on input "Seleccionar Archivo" at bounding box center [476, 119] width 119 height 9
type input "C:\fakepath\617 LAYANA.pdf"
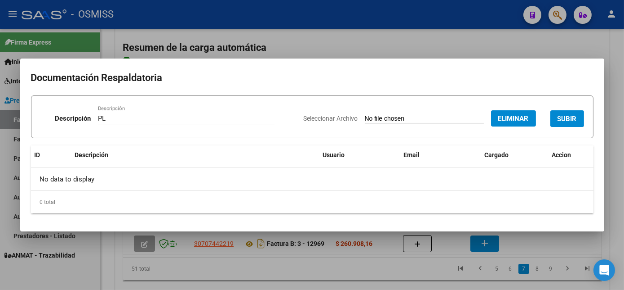
click at [577, 114] on button "SUBIR" at bounding box center [568, 118] width 34 height 17
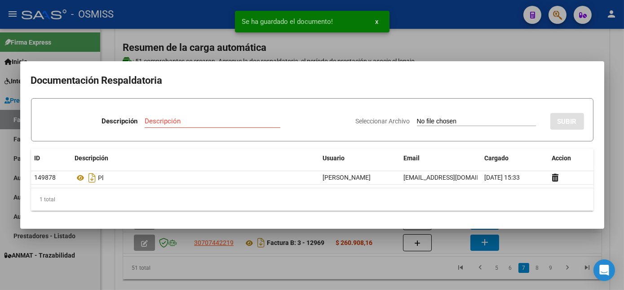
click at [217, 267] on div at bounding box center [312, 145] width 624 height 290
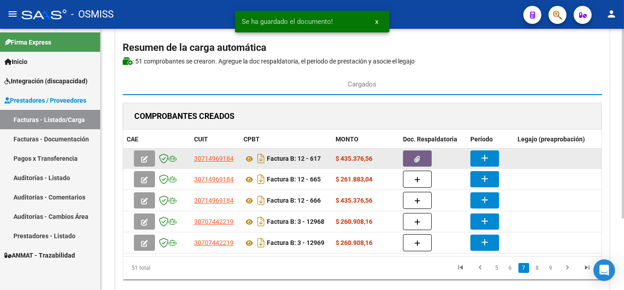
click at [476, 156] on button "add" at bounding box center [485, 158] width 29 height 16
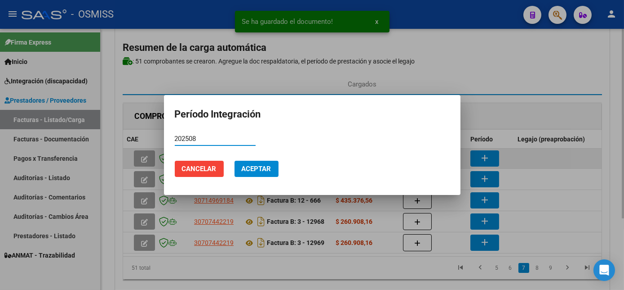
type input "202508"
click at [235, 160] on button "Aceptar" at bounding box center [257, 168] width 44 height 16
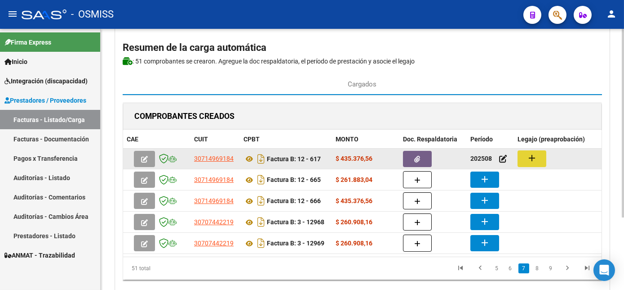
click at [539, 155] on button "add" at bounding box center [532, 158] width 29 height 17
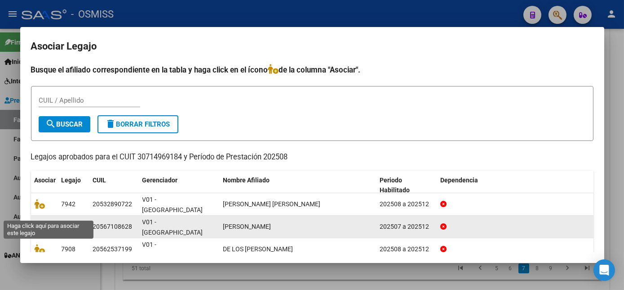
click at [40, 221] on icon at bounding box center [40, 226] width 11 height 10
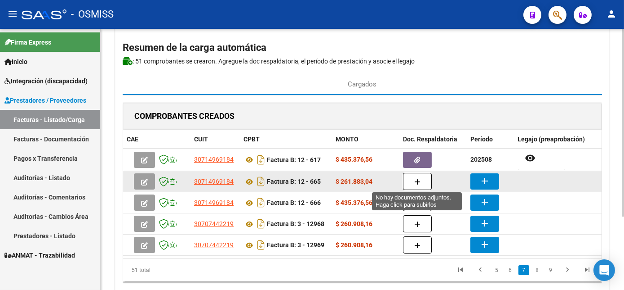
click at [419, 182] on icon "button" at bounding box center [417, 181] width 6 height 7
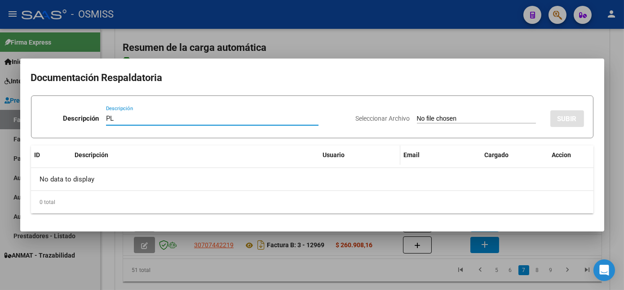
type input "PL"
click at [417, 115] on input "Seleccionar Archivo" at bounding box center [476, 119] width 119 height 9
type input "C:\fakepath\665 [PERSON_NAME].pdf"
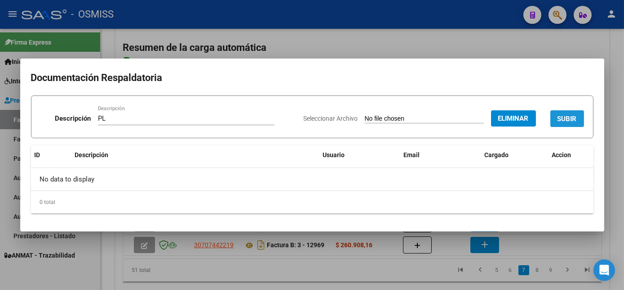
click at [569, 122] on span "SUBIR" at bounding box center [567, 119] width 19 height 8
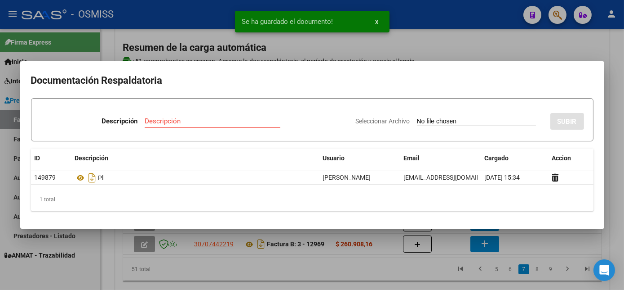
click at [423, 276] on div at bounding box center [312, 145] width 624 height 290
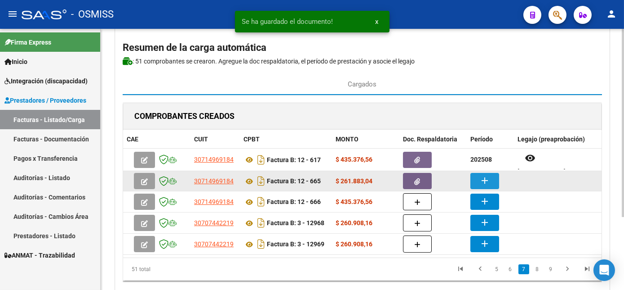
click at [481, 176] on mat-icon "add" at bounding box center [485, 180] width 11 height 11
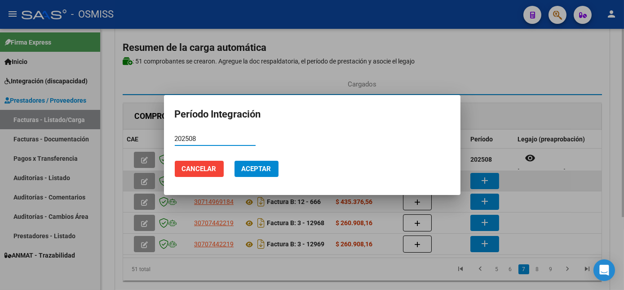
type input "202508"
click at [235, 160] on button "Aceptar" at bounding box center [257, 168] width 44 height 16
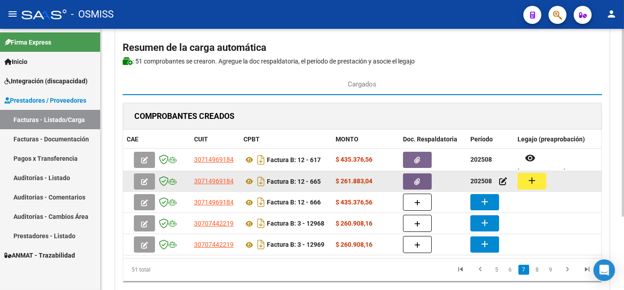
click at [533, 173] on button "add" at bounding box center [532, 181] width 29 height 17
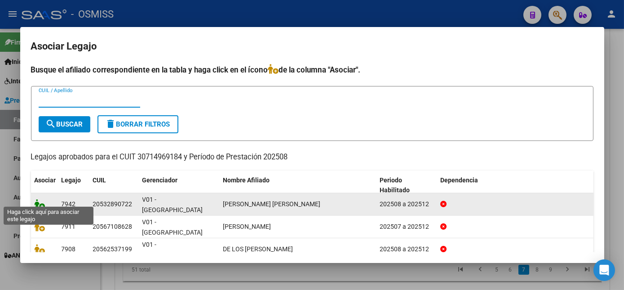
click at [40, 199] on icon at bounding box center [40, 204] width 11 height 10
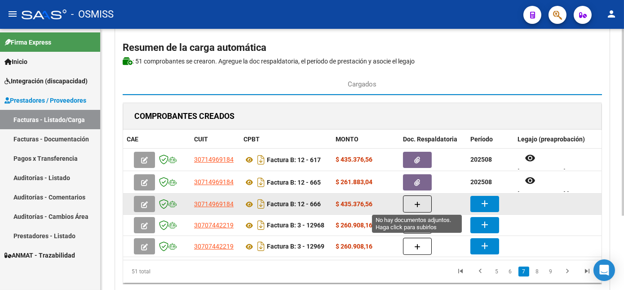
click at [426, 203] on button "button" at bounding box center [417, 203] width 29 height 17
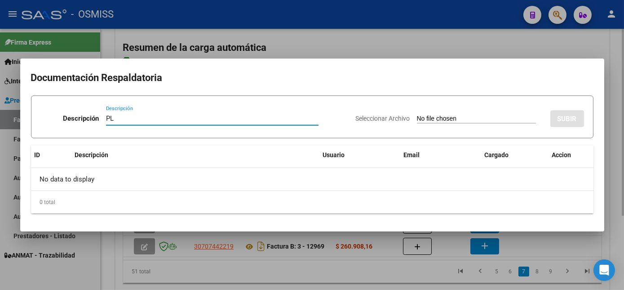
type input "PL"
click at [417, 115] on input "Seleccionar Archivo" at bounding box center [476, 119] width 119 height 9
type input "C:\fakepath\666 DE LOS [PERSON_NAME].pdf"
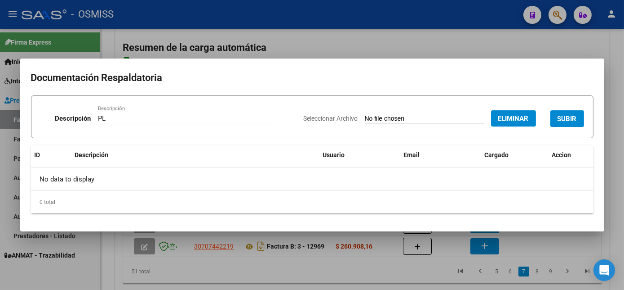
click at [573, 120] on span "SUBIR" at bounding box center [567, 119] width 19 height 8
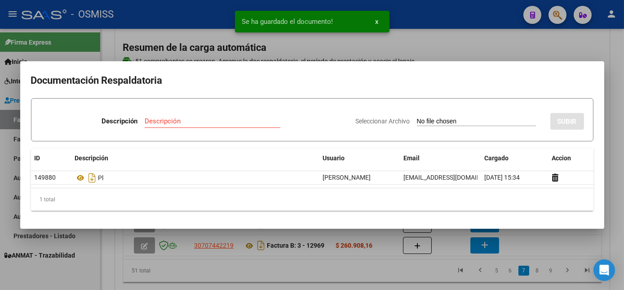
click at [429, 284] on div at bounding box center [312, 145] width 624 height 290
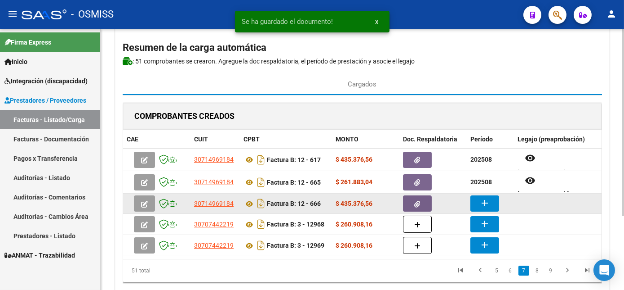
click at [482, 200] on mat-icon "add" at bounding box center [485, 202] width 11 height 11
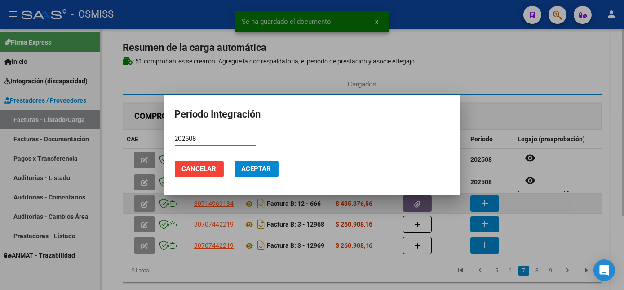
type input "202508"
click at [235, 160] on button "Aceptar" at bounding box center [257, 168] width 44 height 16
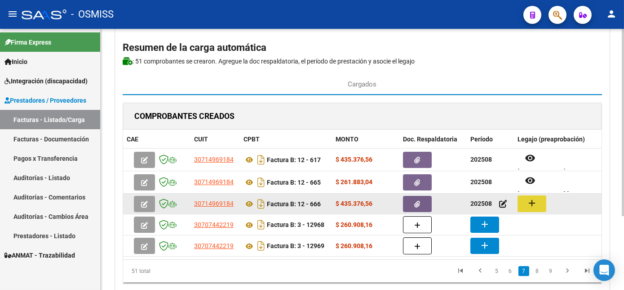
click at [535, 197] on mat-icon "add" at bounding box center [532, 202] width 11 height 11
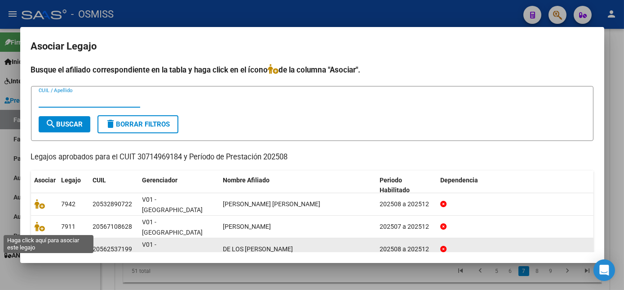
click at [42, 244] on icon at bounding box center [40, 249] width 11 height 10
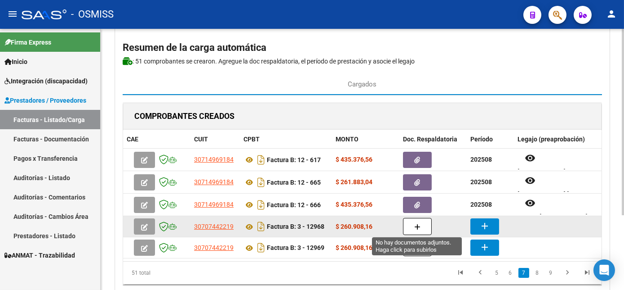
click at [411, 225] on button "button" at bounding box center [417, 226] width 29 height 17
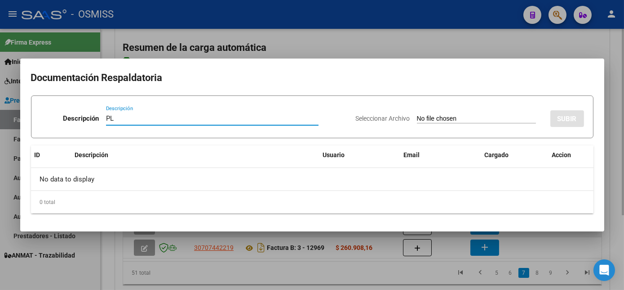
type input "PL"
click at [417, 115] on input "Seleccionar Archivo" at bounding box center [476, 119] width 119 height 9
type input "C:\fakepath\12968 [PERSON_NAME].pdf"
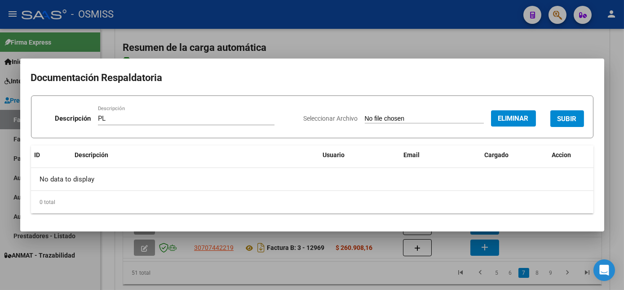
click at [571, 116] on span "SUBIR" at bounding box center [567, 119] width 19 height 8
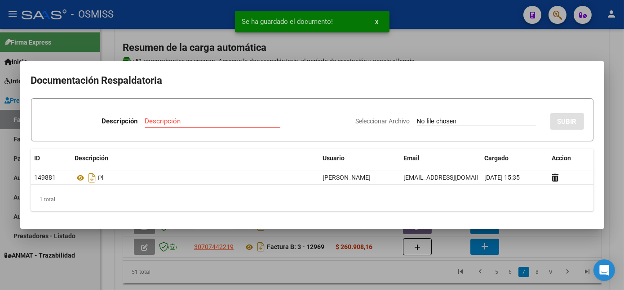
click at [391, 285] on div at bounding box center [312, 145] width 624 height 290
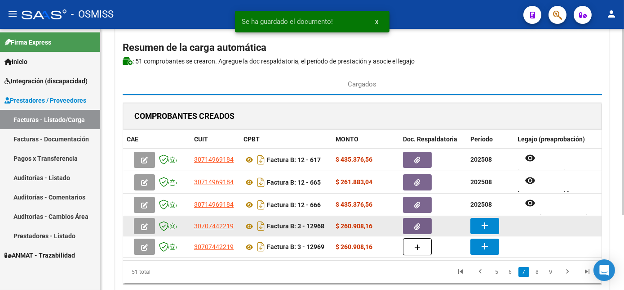
click at [486, 225] on mat-icon "add" at bounding box center [485, 225] width 11 height 11
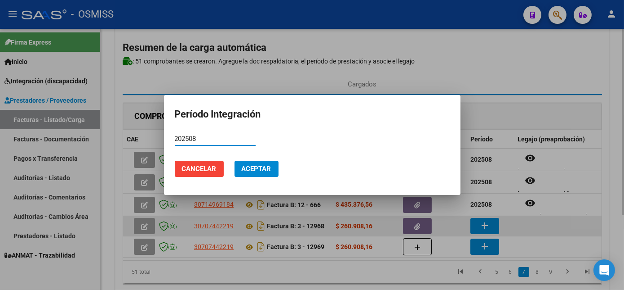
type input "202508"
click at [235, 160] on button "Aceptar" at bounding box center [257, 168] width 44 height 16
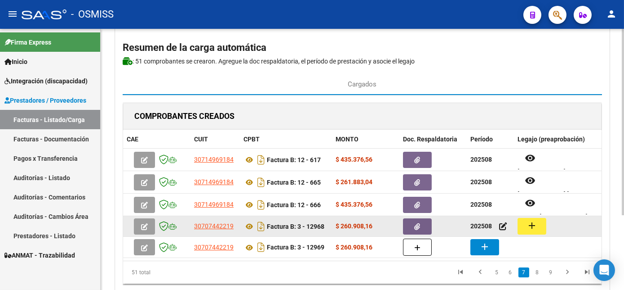
click at [539, 226] on button "add" at bounding box center [532, 226] width 29 height 17
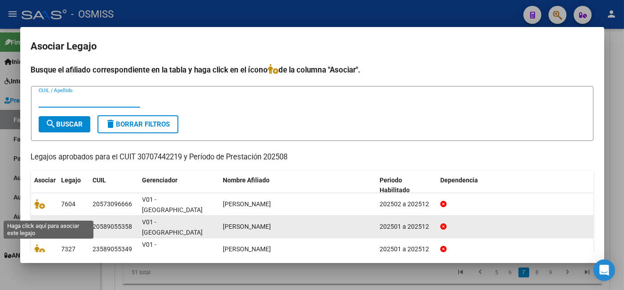
click at [37, 221] on icon at bounding box center [40, 226] width 11 height 10
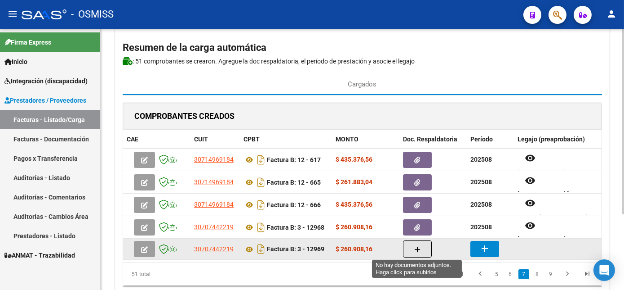
drag, startPoint x: 37, startPoint y: 214, endPoint x: 411, endPoint y: 245, distance: 374.9
click at [411, 245] on button "button" at bounding box center [417, 248] width 29 height 17
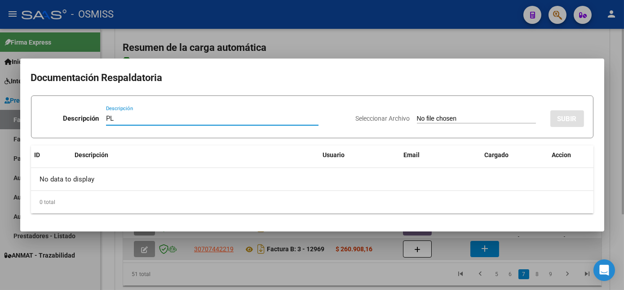
type input "PL"
click at [417, 115] on input "Seleccionar Archivo" at bounding box center [476, 119] width 119 height 9
type input "C:\fakepath\12969 [PERSON_NAME].pdf"
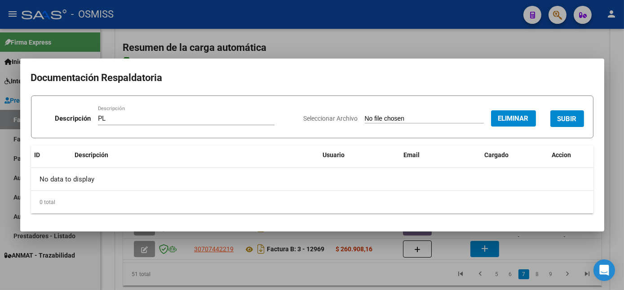
click at [570, 122] on span "SUBIR" at bounding box center [567, 119] width 19 height 8
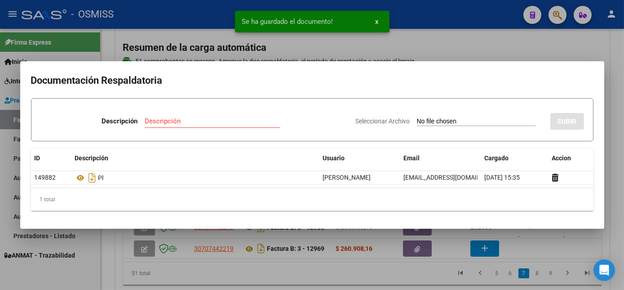
click at [401, 289] on div at bounding box center [312, 145] width 624 height 290
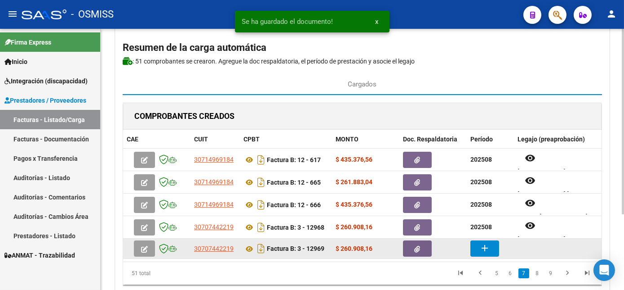
click at [480, 242] on mat-icon "add" at bounding box center [485, 247] width 11 height 11
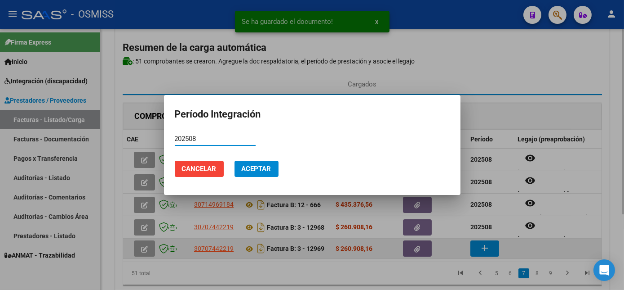
type input "202508"
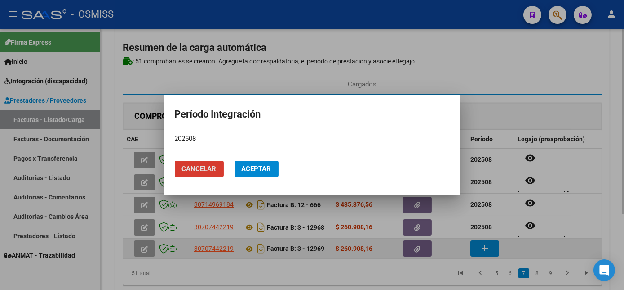
click at [175, 160] on button "Cancelar" at bounding box center [199, 168] width 49 height 16
click at [471, 240] on button "add" at bounding box center [485, 248] width 29 height 16
type input "202508"
click at [235, 160] on button "Aceptar" at bounding box center [257, 168] width 44 height 16
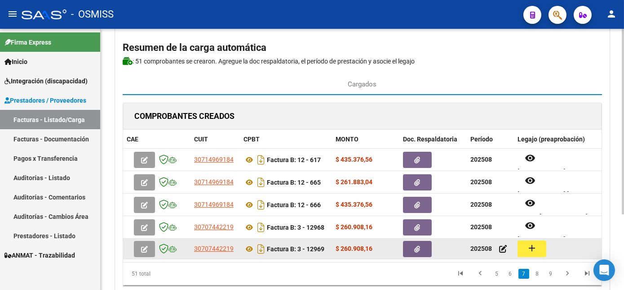
click at [529, 243] on mat-icon "add" at bounding box center [532, 247] width 11 height 11
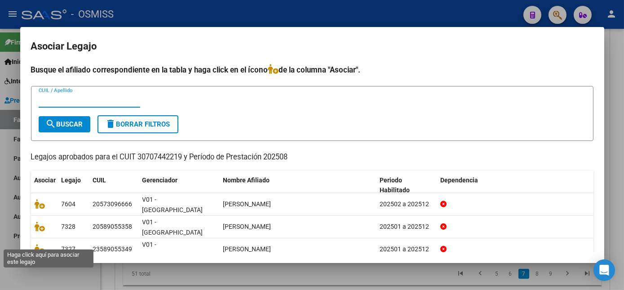
click at [39, 266] on icon at bounding box center [40, 271] width 11 height 10
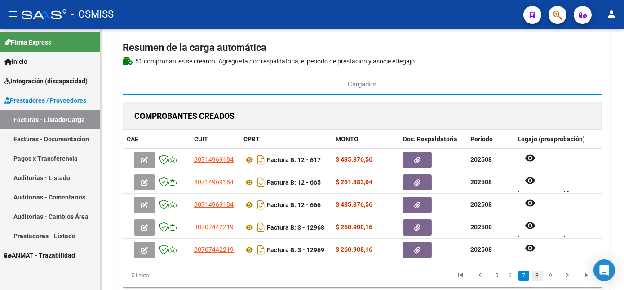
click at [540, 280] on link "8" at bounding box center [537, 275] width 11 height 10
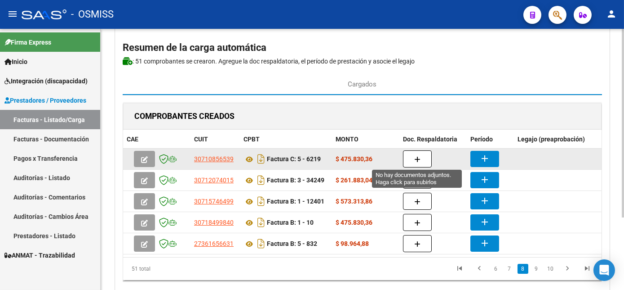
click at [410, 155] on button "button" at bounding box center [417, 158] width 29 height 17
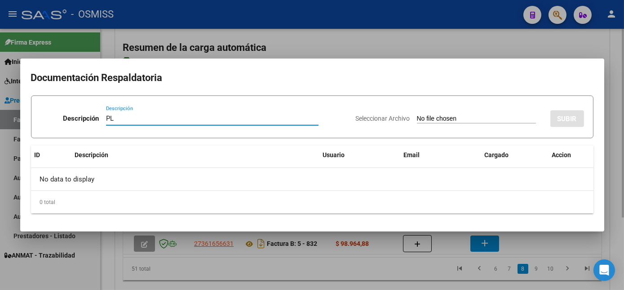
type input "PL"
click at [417, 115] on input "Seleccionar Archivo" at bounding box center [476, 119] width 119 height 9
type input "C:\fakepath\6219 [PERSON_NAME].pdf"
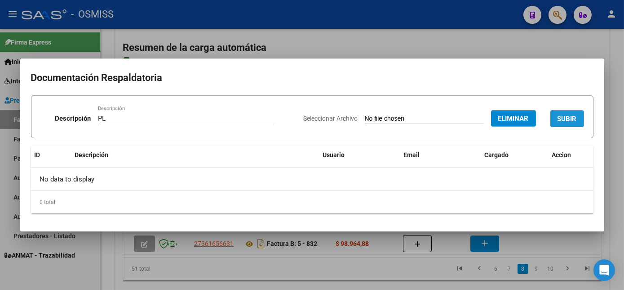
click at [564, 123] on button "SUBIR" at bounding box center [568, 118] width 34 height 17
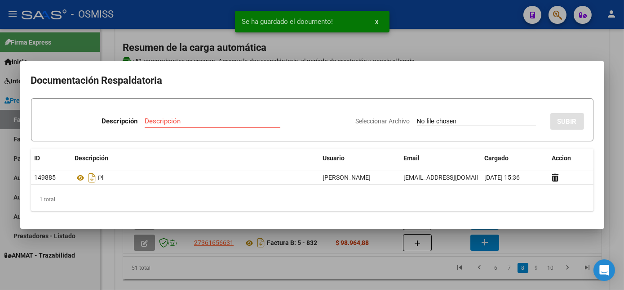
click at [407, 272] on div at bounding box center [312, 145] width 624 height 290
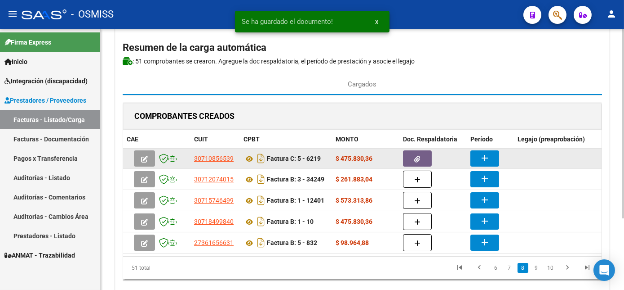
click at [491, 157] on button "add" at bounding box center [485, 158] width 29 height 16
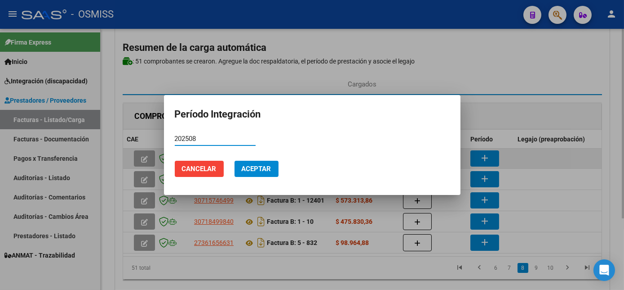
type input "202508"
click at [235, 160] on button "Aceptar" at bounding box center [257, 168] width 44 height 16
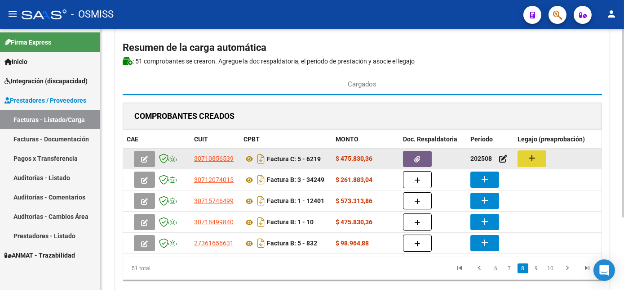
click at [537, 156] on button "add" at bounding box center [532, 158] width 29 height 17
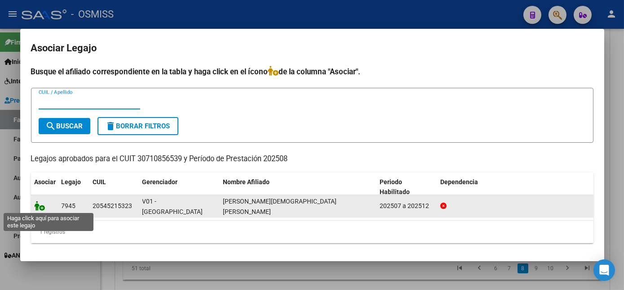
click at [35, 204] on icon at bounding box center [40, 205] width 11 height 10
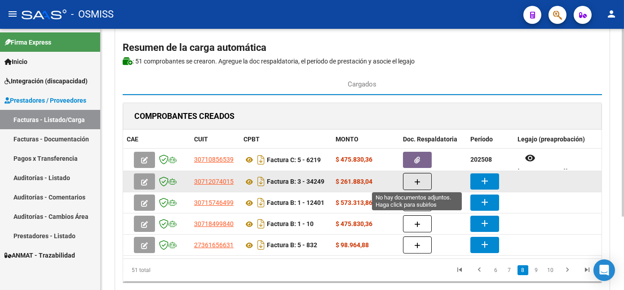
click at [417, 178] on icon "button" at bounding box center [417, 181] width 6 height 7
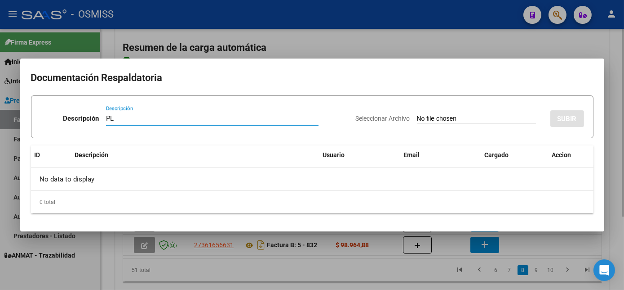
type input "PL"
click at [417, 115] on input "Seleccionar Archivo" at bounding box center [476, 119] width 119 height 9
type input "C:\fakepath\34249 SKANDAR.pdf"
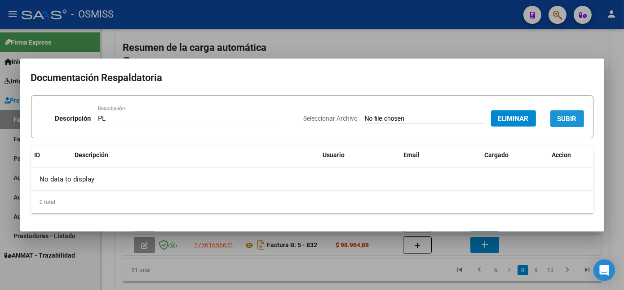
click at [562, 117] on span "SUBIR" at bounding box center [567, 119] width 19 height 8
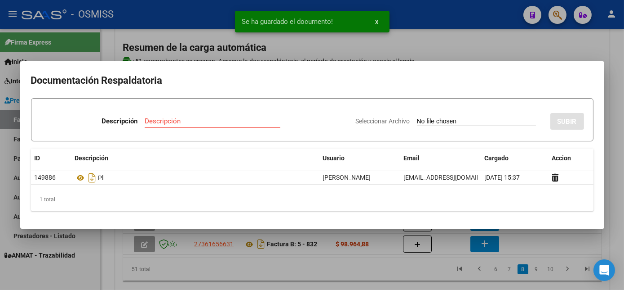
click at [369, 268] on div at bounding box center [312, 145] width 624 height 290
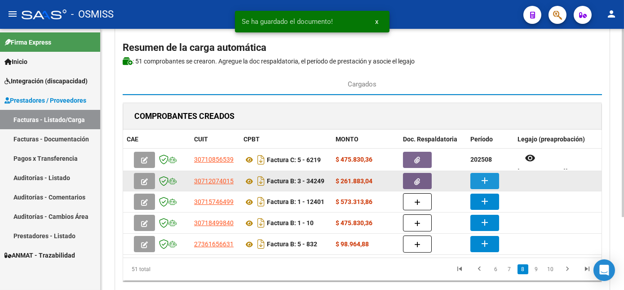
click at [474, 177] on button "add" at bounding box center [485, 181] width 29 height 16
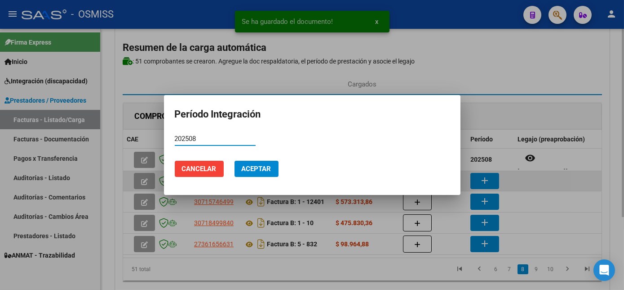
type input "202508"
click at [235, 160] on button "Aceptar" at bounding box center [257, 168] width 44 height 16
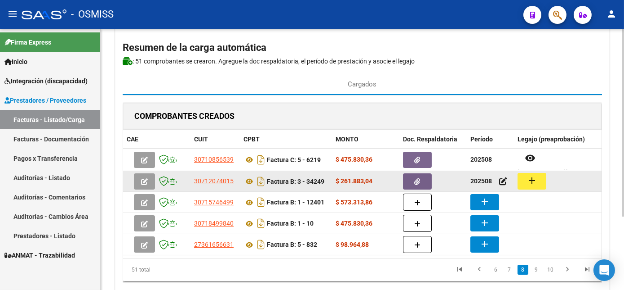
click at [530, 176] on mat-icon "add" at bounding box center [532, 180] width 11 height 11
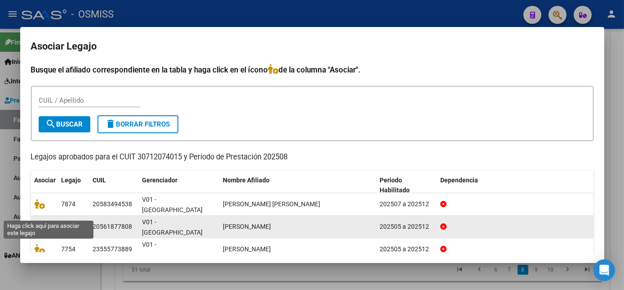
click at [41, 221] on icon at bounding box center [40, 226] width 11 height 10
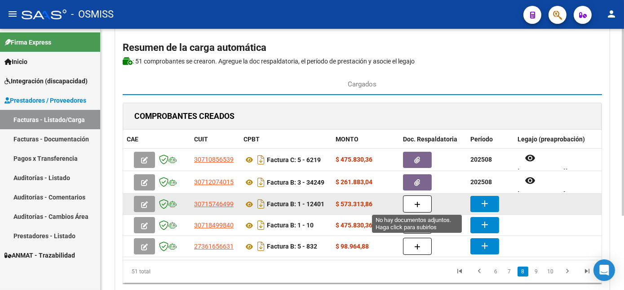
click at [426, 205] on button "button" at bounding box center [417, 203] width 29 height 17
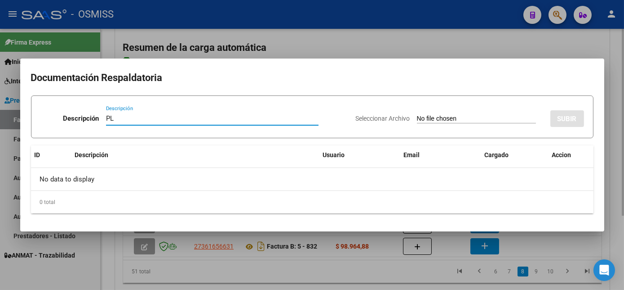
type input "PL"
click at [417, 115] on input "Seleccionar Archivo" at bounding box center [476, 119] width 119 height 9
type input "C:\fakepath\12401 [PERSON_NAME][GEOGRAPHIC_DATA]pdf"
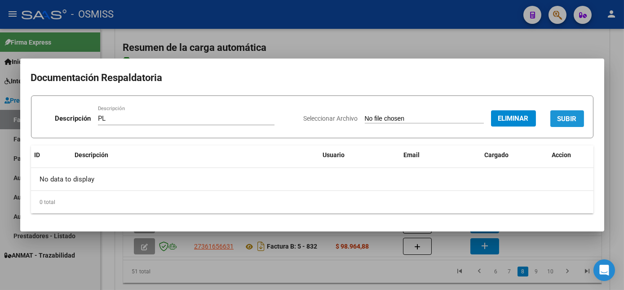
click at [567, 117] on span "SUBIR" at bounding box center [567, 119] width 19 height 8
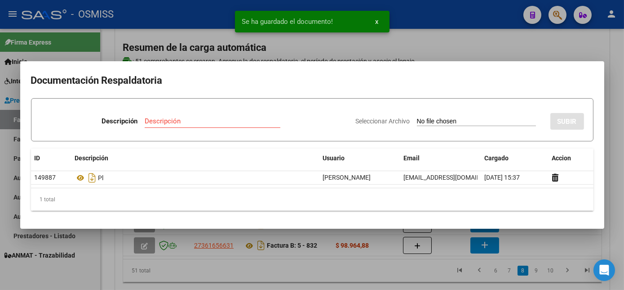
click at [380, 274] on div at bounding box center [312, 145] width 624 height 290
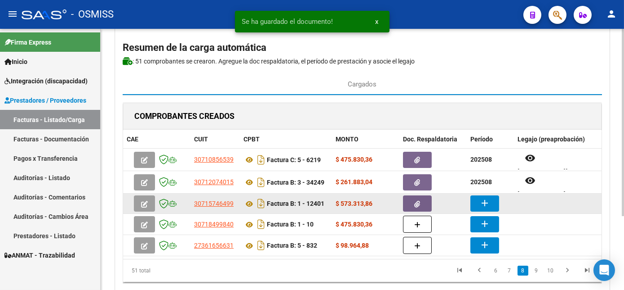
click at [487, 198] on mat-icon "add" at bounding box center [485, 202] width 11 height 11
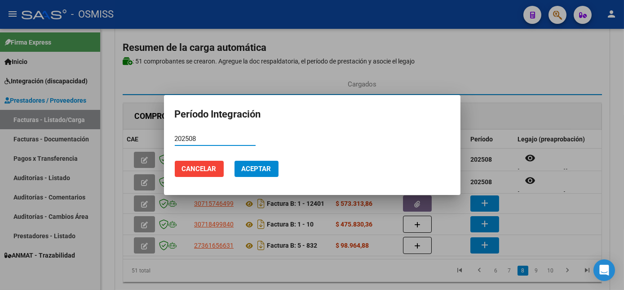
type input "202508"
click at [263, 165] on span "Aceptar" at bounding box center [257, 169] width 30 height 8
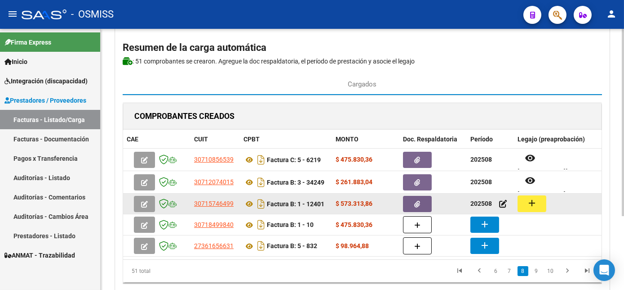
click at [537, 205] on mat-icon "add" at bounding box center [532, 202] width 11 height 11
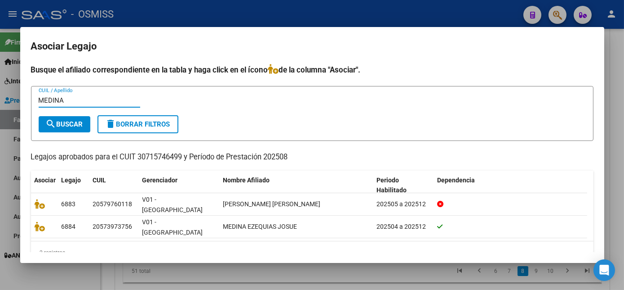
type input "MEDINA"
click at [383, 276] on div at bounding box center [312, 145] width 624 height 290
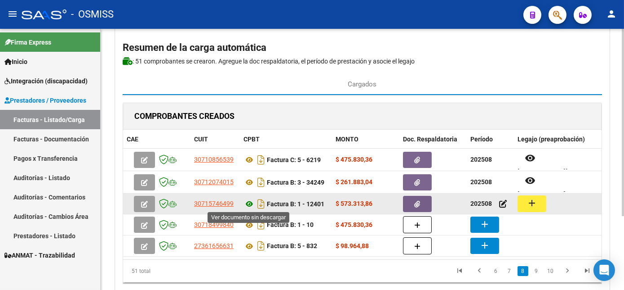
click at [250, 203] on icon at bounding box center [250, 203] width 12 height 11
click at [533, 202] on mat-icon "add" at bounding box center [532, 202] width 11 height 11
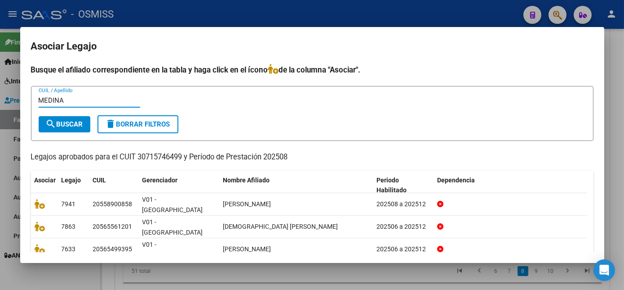
type input "MEDINA"
click at [82, 122] on span "search Buscar" at bounding box center [64, 124] width 37 height 8
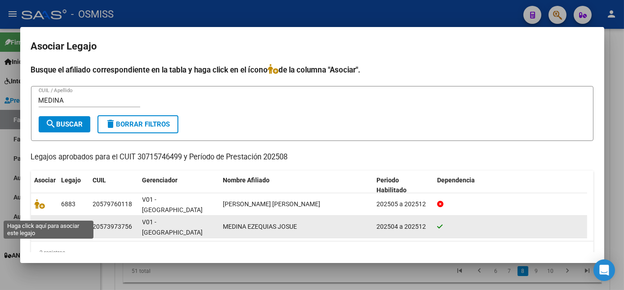
click at [39, 221] on icon at bounding box center [40, 226] width 11 height 10
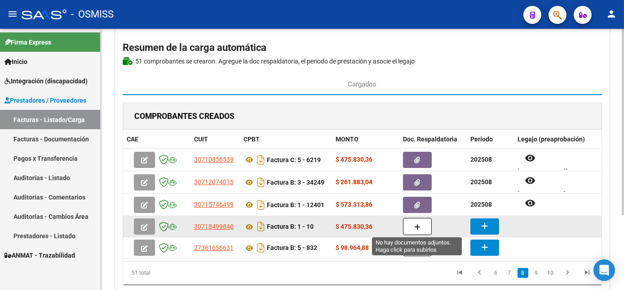
click at [419, 227] on icon "button" at bounding box center [417, 226] width 6 height 7
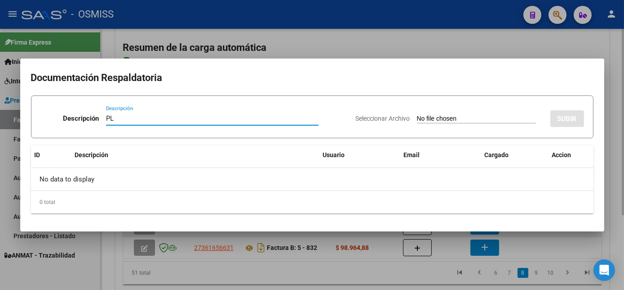
type input "PL"
click at [417, 115] on input "Seleccionar Archivo" at bounding box center [476, 119] width 119 height 9
type input "C:\fakepath\10 [PERSON_NAME].jpeg"
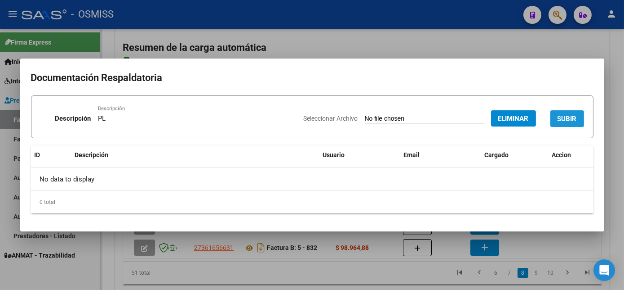
click at [574, 112] on button "SUBIR" at bounding box center [568, 118] width 34 height 17
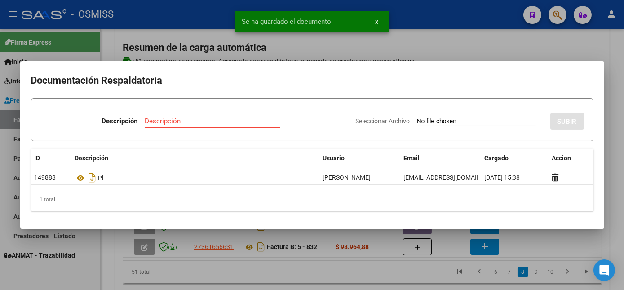
click at [373, 272] on div at bounding box center [312, 145] width 624 height 290
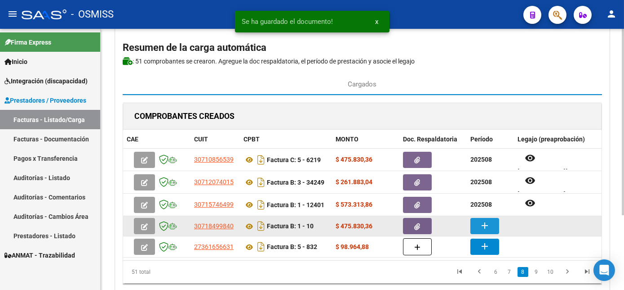
click at [478, 223] on button "add" at bounding box center [485, 226] width 29 height 16
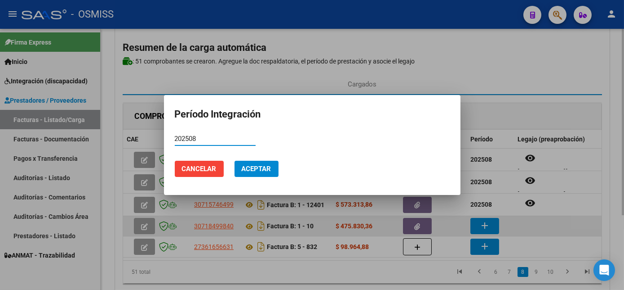
type input "202508"
click at [235, 160] on button "Aceptar" at bounding box center [257, 168] width 44 height 16
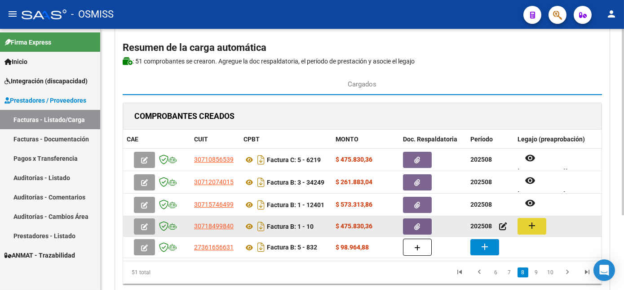
click at [540, 226] on button "add" at bounding box center [532, 226] width 29 height 17
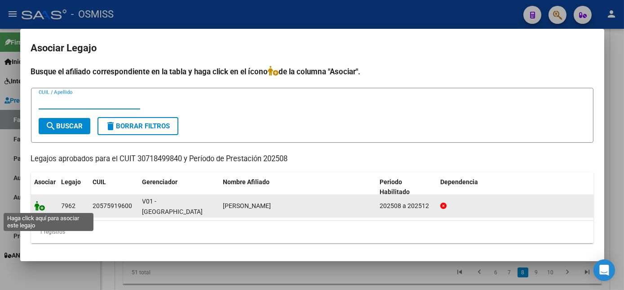
click at [38, 205] on icon at bounding box center [40, 205] width 11 height 10
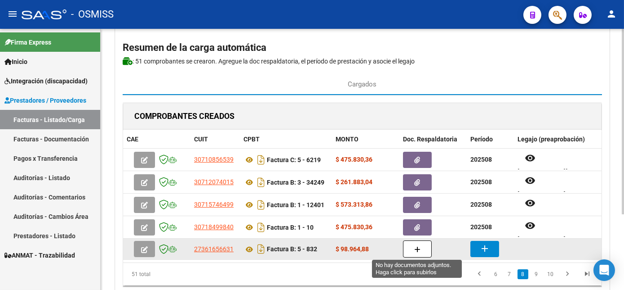
click at [416, 248] on icon "button" at bounding box center [417, 249] width 6 height 7
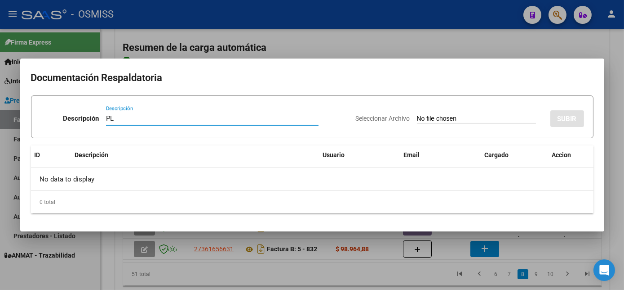
type input "PL"
click at [417, 115] on input "Seleccionar Archivo" at bounding box center [476, 119] width 119 height 9
type input "C:\fakepath\832 [PERSON_NAME].jpg"
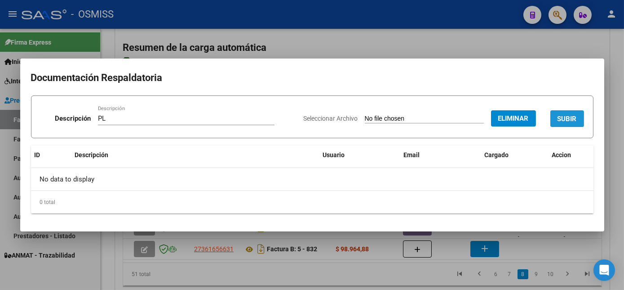
click at [578, 118] on button "SUBIR" at bounding box center [568, 118] width 34 height 17
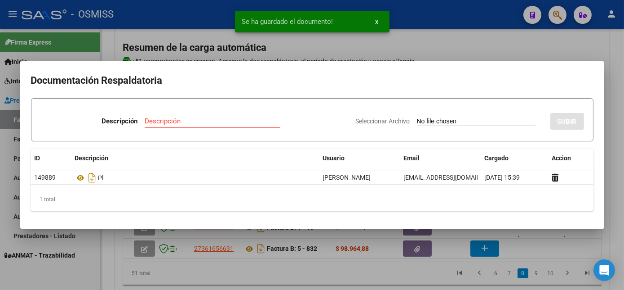
click at [398, 281] on div at bounding box center [312, 145] width 624 height 290
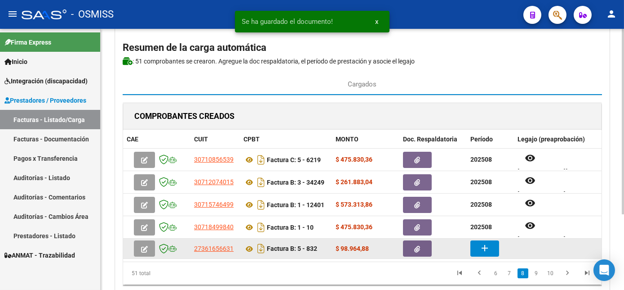
click at [494, 246] on button "add" at bounding box center [485, 248] width 29 height 16
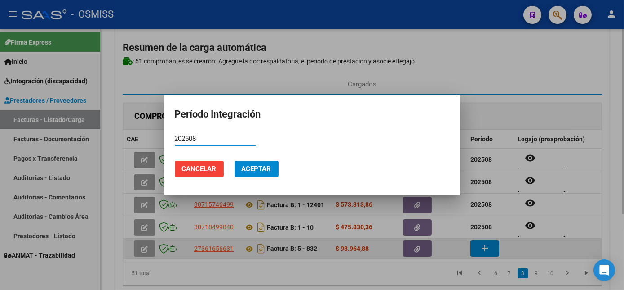
type input "202508"
click at [235, 160] on button "Aceptar" at bounding box center [257, 168] width 44 height 16
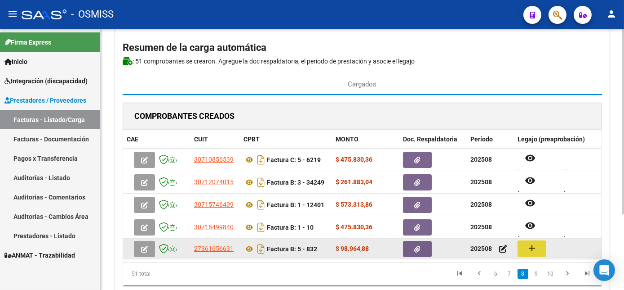
click at [532, 242] on mat-icon "add" at bounding box center [532, 247] width 11 height 11
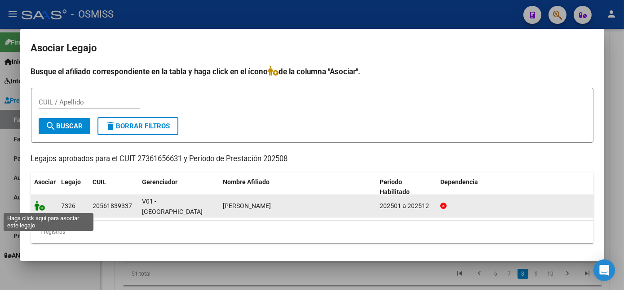
click at [40, 202] on icon at bounding box center [40, 205] width 11 height 10
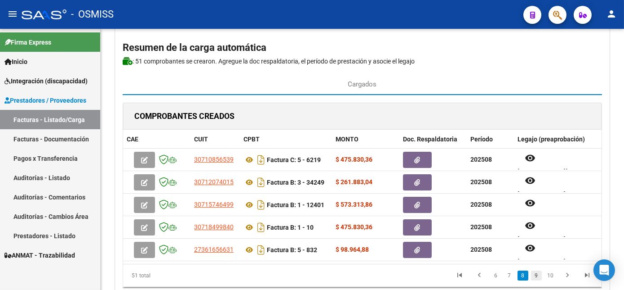
click at [537, 280] on link "9" at bounding box center [536, 275] width 11 height 10
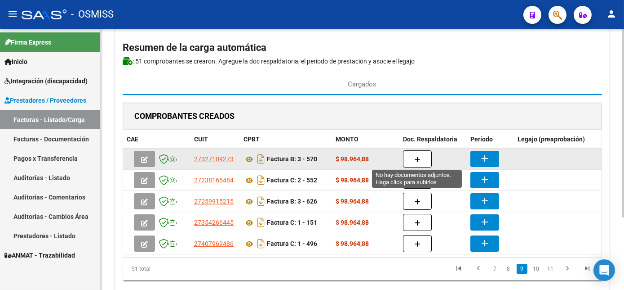
click at [420, 151] on button "button" at bounding box center [417, 158] width 29 height 17
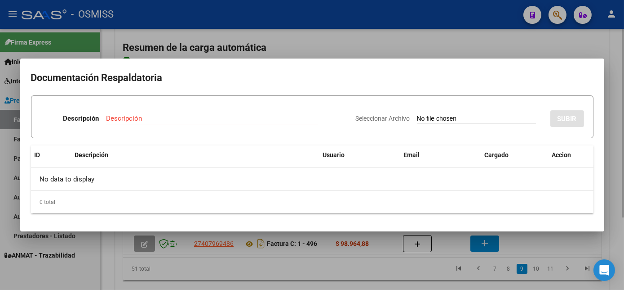
click at [420, 151] on div "Email" at bounding box center [441, 155] width 74 height 10
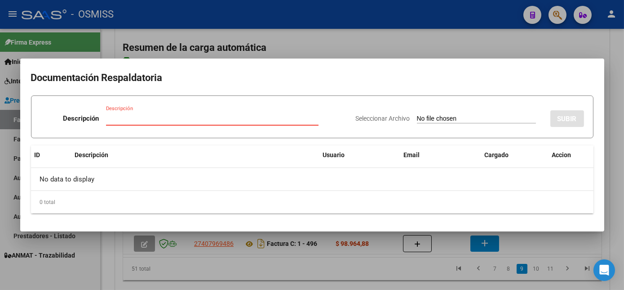
click at [240, 114] on input "Descripción" at bounding box center [212, 118] width 213 height 8
type input "PL"
click at [417, 115] on input "Seleccionar Archivo" at bounding box center [476, 119] width 119 height 9
type input "C:\fakepath\570 CORONEL.pdf"
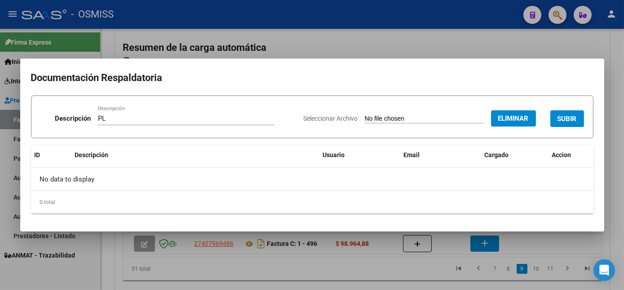
click at [567, 116] on span "SUBIR" at bounding box center [567, 119] width 19 height 8
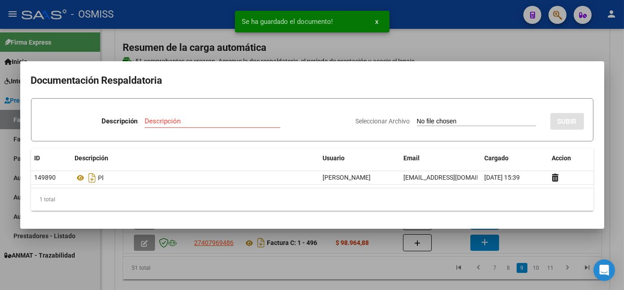
click at [399, 278] on div at bounding box center [312, 145] width 624 height 290
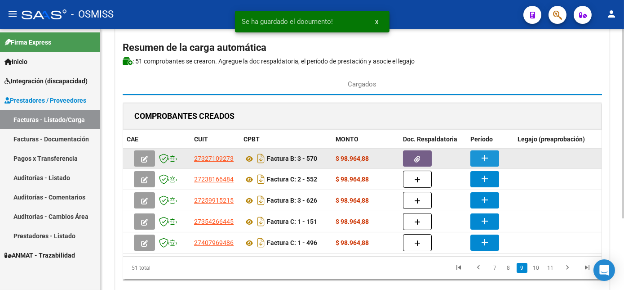
click at [481, 160] on mat-icon "add" at bounding box center [485, 157] width 11 height 11
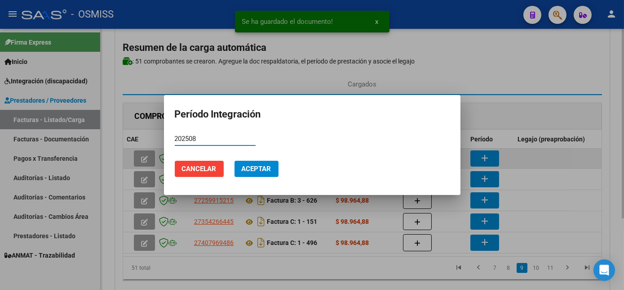
type input "202508"
click at [235, 160] on button "Aceptar" at bounding box center [257, 168] width 44 height 16
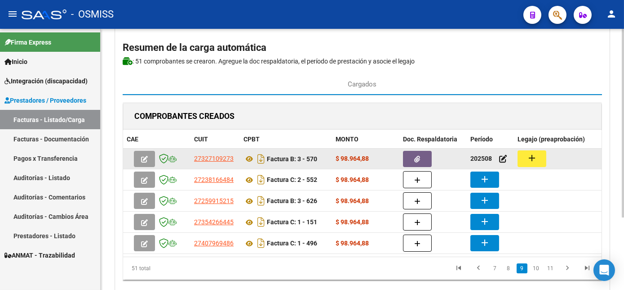
click at [545, 150] on button "add" at bounding box center [532, 158] width 29 height 17
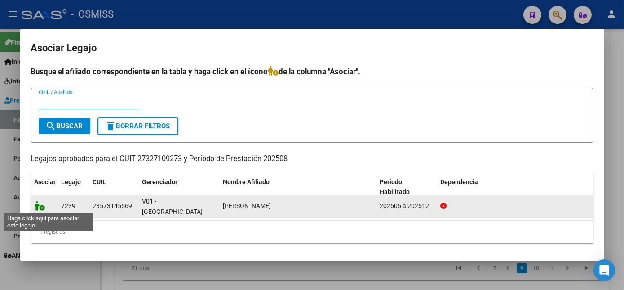
click at [42, 206] on icon at bounding box center [40, 205] width 11 height 10
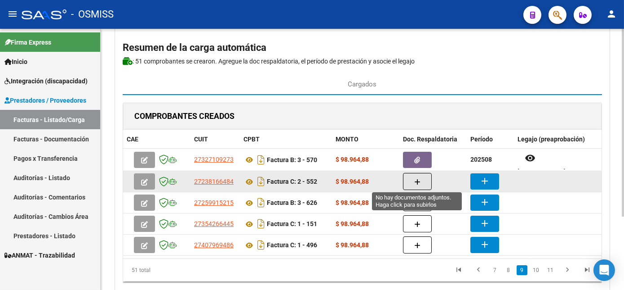
click at [415, 181] on icon "button" at bounding box center [417, 181] width 6 height 7
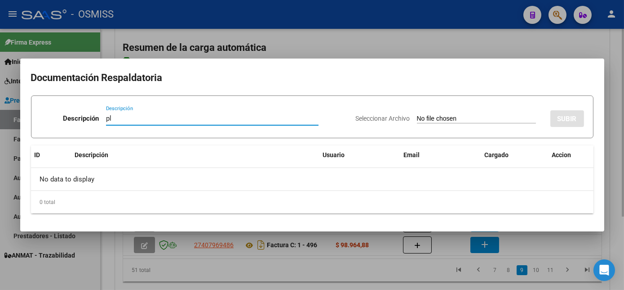
type input "pl"
click at [417, 115] on input "Seleccionar Archivo" at bounding box center [476, 119] width 119 height 9
type input "C:\fakepath\552 [PERSON_NAME].pdf"
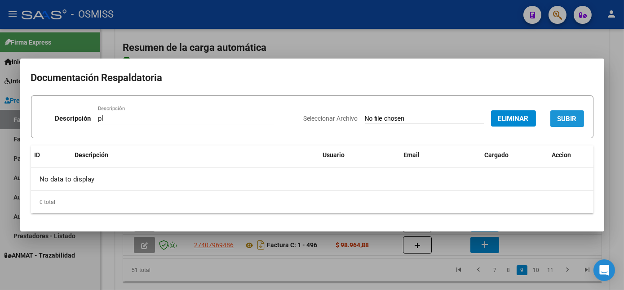
click at [572, 118] on span "SUBIR" at bounding box center [567, 119] width 19 height 8
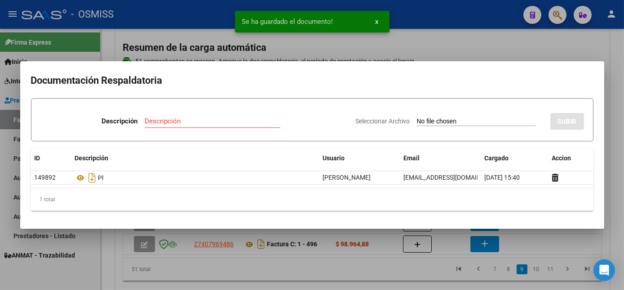
click at [417, 270] on div at bounding box center [312, 145] width 624 height 290
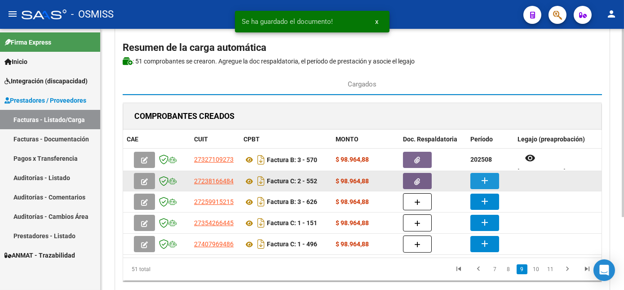
click at [486, 182] on mat-icon "add" at bounding box center [485, 180] width 11 height 11
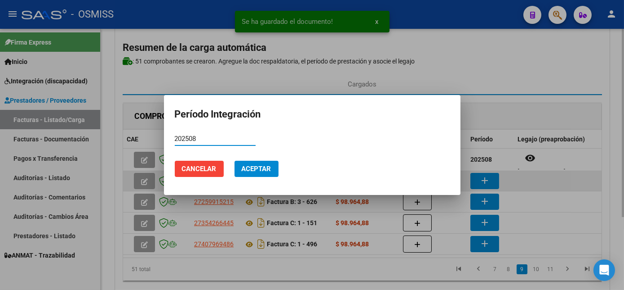
type input "202508"
click at [235, 160] on button "Aceptar" at bounding box center [257, 168] width 44 height 16
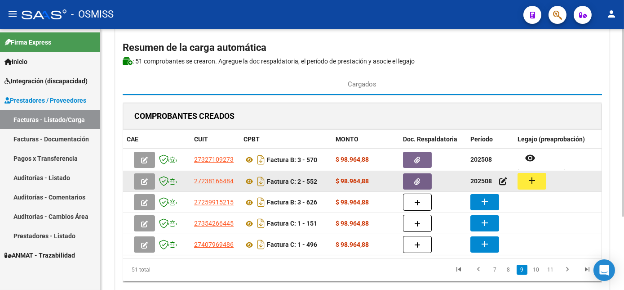
click at [544, 178] on button "add" at bounding box center [532, 181] width 29 height 17
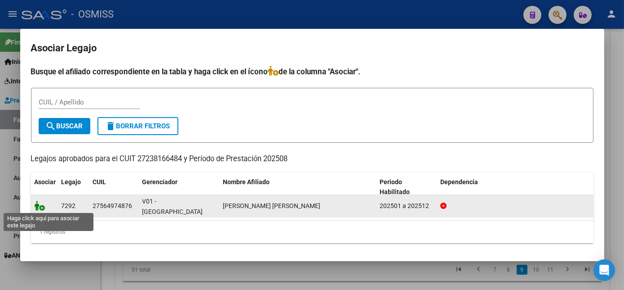
click at [39, 201] on icon at bounding box center [40, 205] width 11 height 10
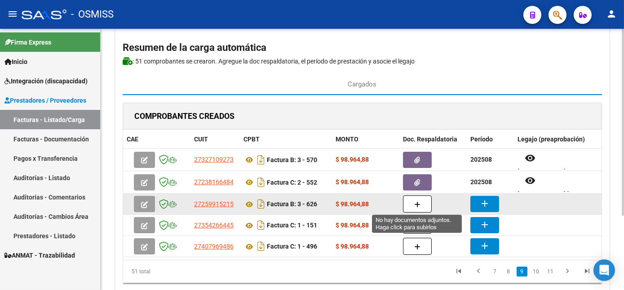
click at [414, 201] on icon "button" at bounding box center [417, 204] width 6 height 7
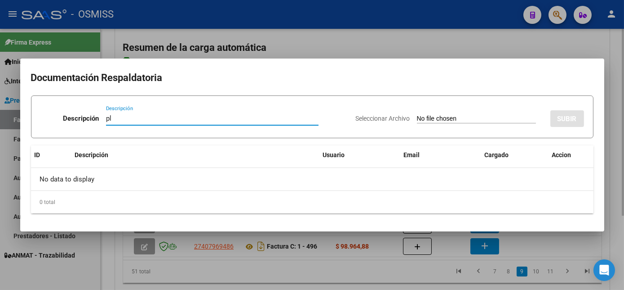
type input "pl"
click at [417, 115] on input "Seleccionar Archivo" at bounding box center [476, 119] width 119 height 9
type input "C:\fakepath\626 CORONEL.pdf"
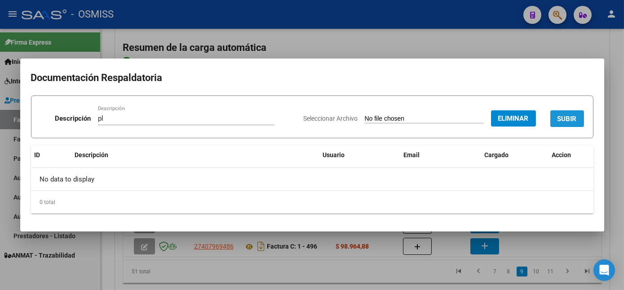
click at [570, 116] on span "SUBIR" at bounding box center [567, 119] width 19 height 8
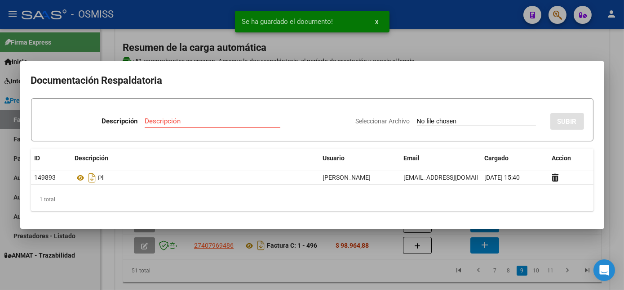
click at [405, 273] on div at bounding box center [312, 145] width 624 height 290
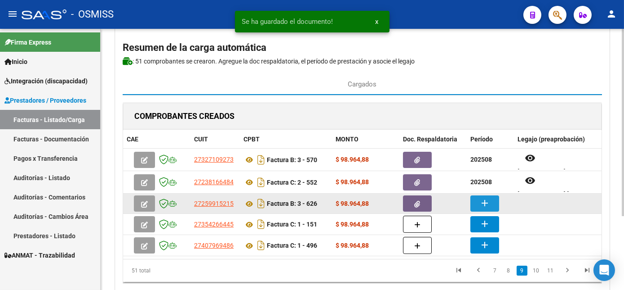
click at [482, 198] on mat-icon "add" at bounding box center [485, 202] width 11 height 11
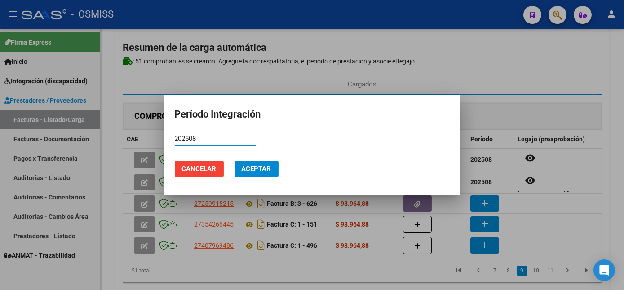
type input "202508"
click at [253, 170] on span "Aceptar" at bounding box center [257, 169] width 30 height 8
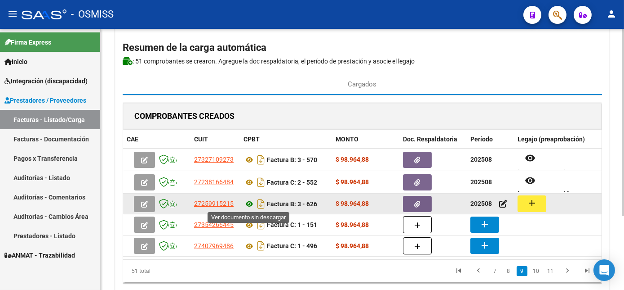
click at [249, 204] on icon at bounding box center [250, 203] width 12 height 11
click at [533, 204] on mat-icon "add" at bounding box center [532, 202] width 11 height 11
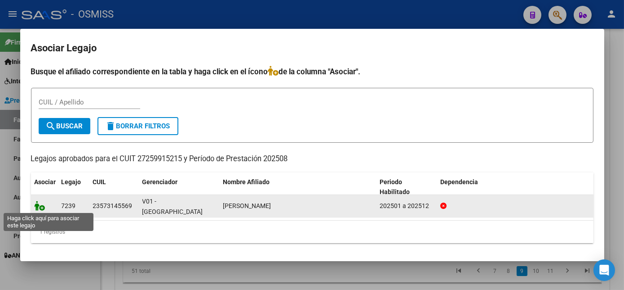
click at [43, 203] on icon at bounding box center [40, 205] width 11 height 10
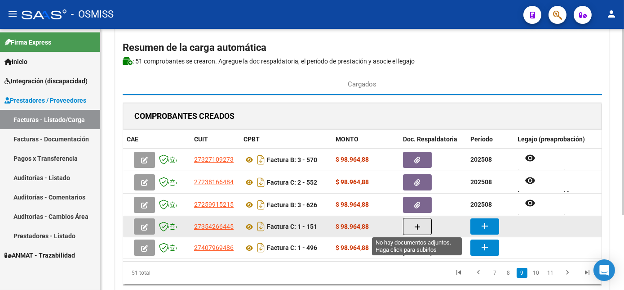
click at [417, 225] on icon "button" at bounding box center [417, 226] width 6 height 7
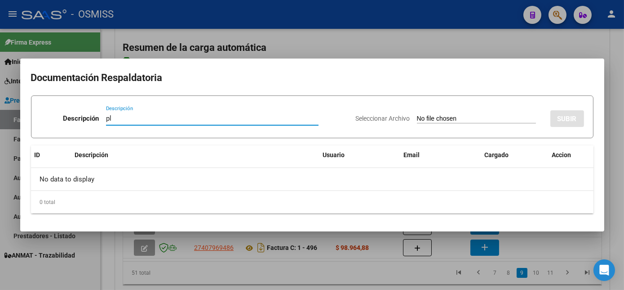
type input "pl"
click at [417, 115] on input "Seleccionar Archivo" at bounding box center [476, 119] width 119 height 9
click at [424, 272] on div at bounding box center [312, 145] width 624 height 290
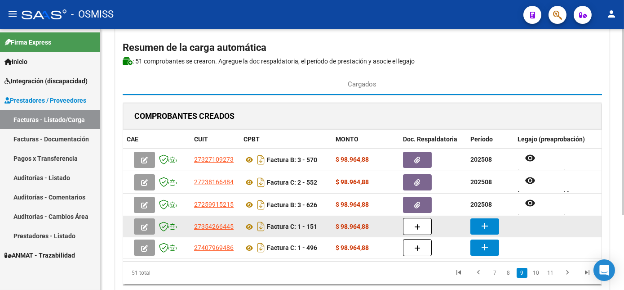
click at [146, 222] on span "button" at bounding box center [144, 226] width 7 height 8
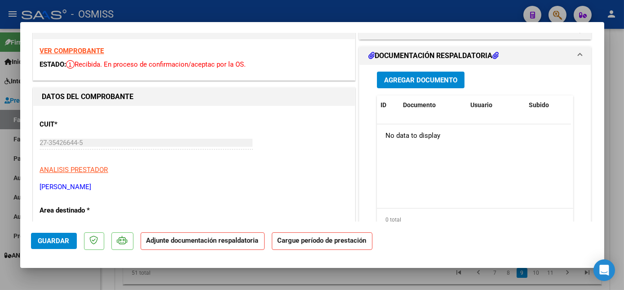
scroll to position [0, 0]
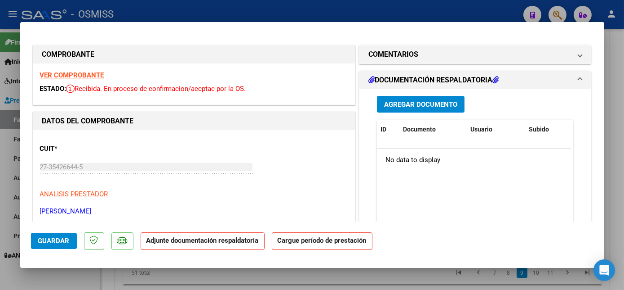
click at [89, 75] on strong "VER COMPROBANTE" at bounding box center [72, 75] width 64 height 8
click at [206, 277] on div at bounding box center [312, 145] width 624 height 290
type input "$ 0,00"
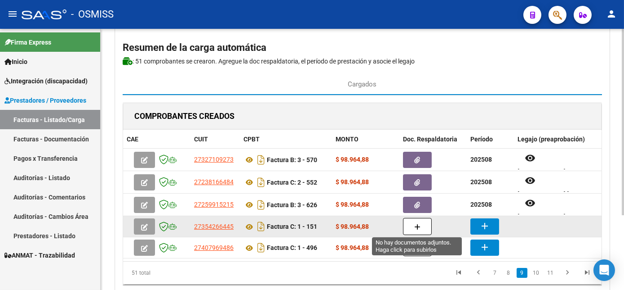
click at [416, 229] on button "button" at bounding box center [417, 226] width 29 height 17
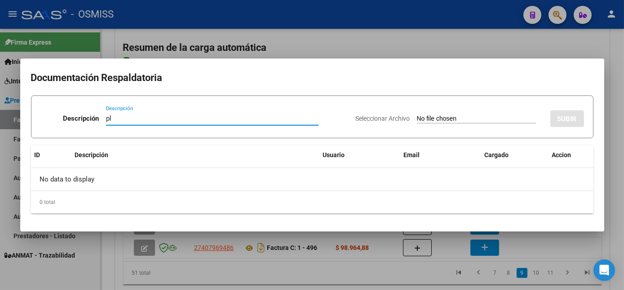
type input "pl"
click at [444, 117] on input "Seleccionar Archivo" at bounding box center [476, 119] width 119 height 9
click at [331, 277] on div at bounding box center [312, 145] width 624 height 290
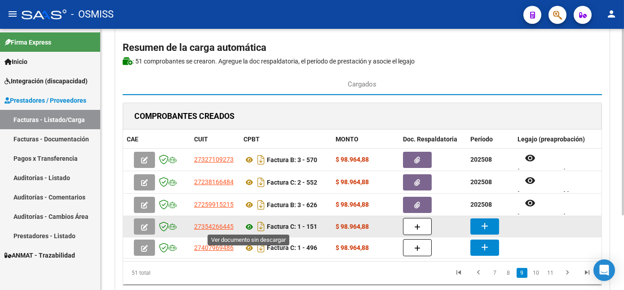
click at [249, 227] on icon at bounding box center [250, 226] width 12 height 11
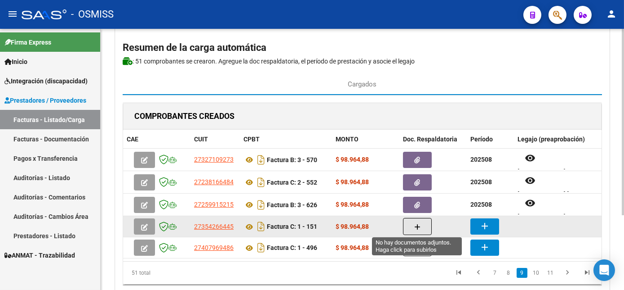
click at [418, 223] on icon "button" at bounding box center [417, 226] width 6 height 7
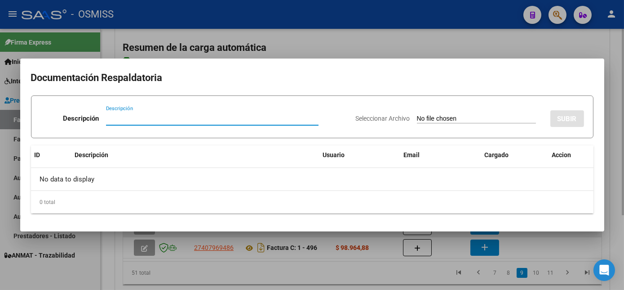
click at [418, 222] on mat-dialog-container "Documentación Respaldatoria Descripción Descripción Seleccionar Archivo SUBIR I…" at bounding box center [312, 144] width 584 height 173
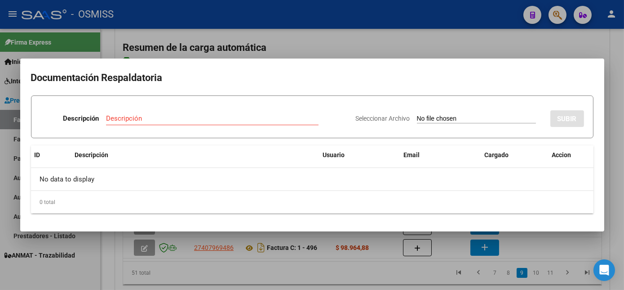
click at [463, 118] on input "Seleccionar Archivo" at bounding box center [476, 119] width 119 height 9
type input "C:\fakepath\PL.pdf"
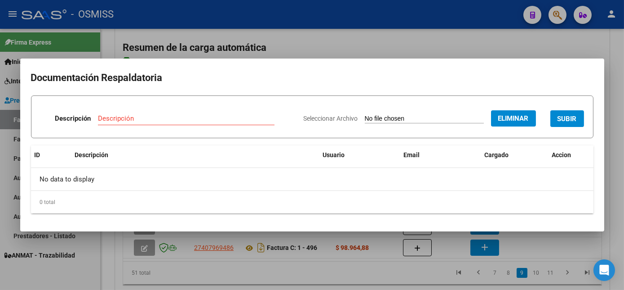
click at [209, 120] on input "Descripción" at bounding box center [186, 118] width 177 height 8
type input "pl"
click at [568, 121] on span "SUBIR" at bounding box center [567, 119] width 19 height 8
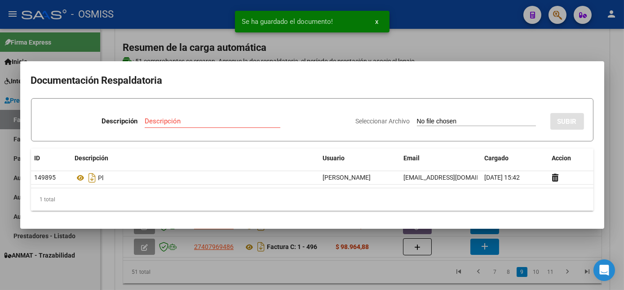
click at [399, 266] on div at bounding box center [312, 145] width 624 height 290
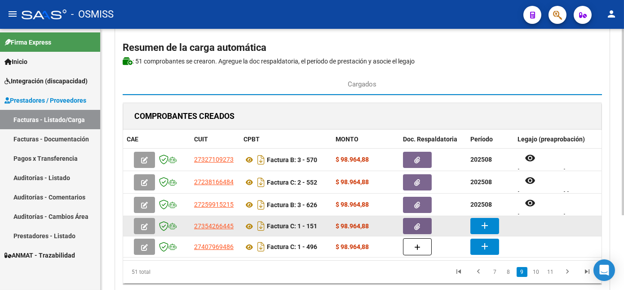
click at [421, 224] on button "button" at bounding box center [417, 226] width 29 height 16
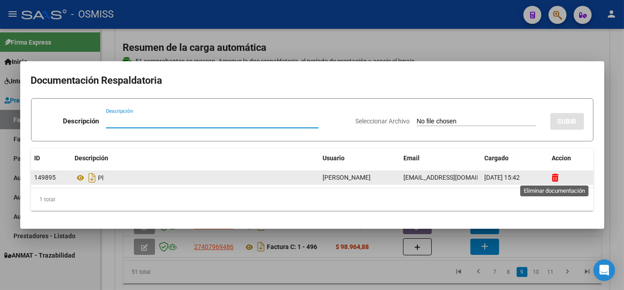
click at [557, 176] on icon at bounding box center [555, 177] width 7 height 9
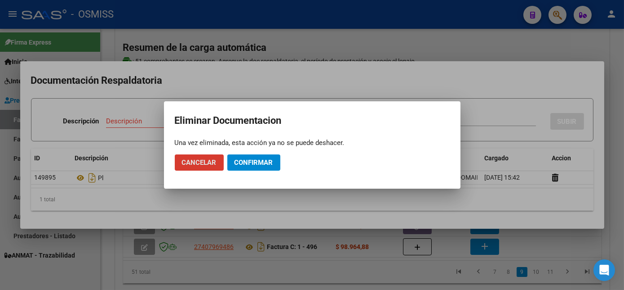
click at [249, 162] on span "Confirmar" at bounding box center [254, 162] width 39 height 8
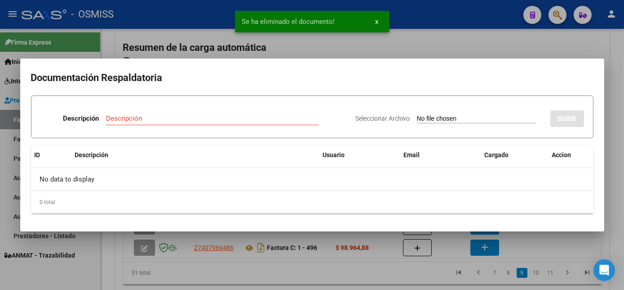
click at [247, 277] on div at bounding box center [312, 145] width 624 height 290
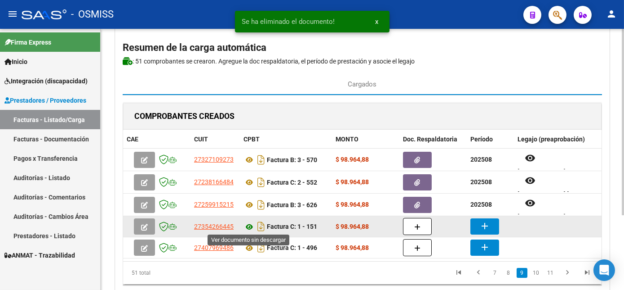
click at [249, 224] on icon at bounding box center [250, 226] width 12 height 11
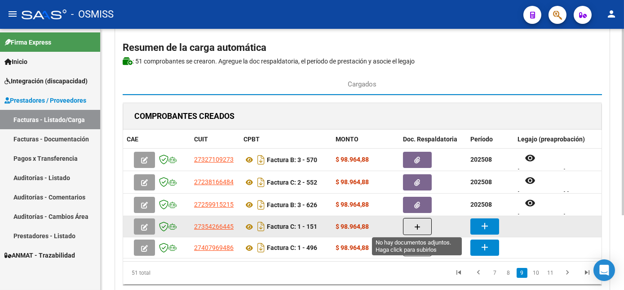
click at [418, 229] on button "button" at bounding box center [417, 226] width 29 height 17
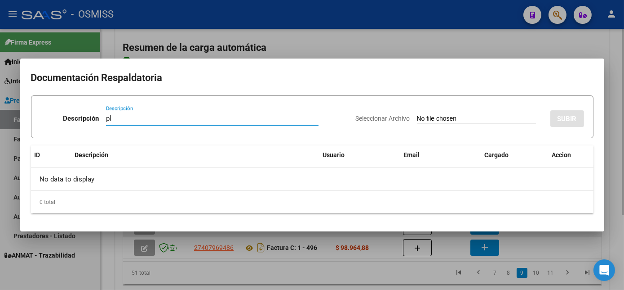
type input "pl"
click at [417, 115] on input "Seleccionar Archivo" at bounding box center [476, 119] width 119 height 9
type input "C:\fakepath\PL.pdf"
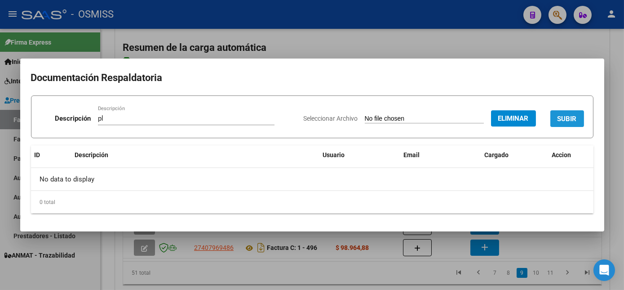
click at [580, 120] on button "SUBIR" at bounding box center [568, 118] width 34 height 17
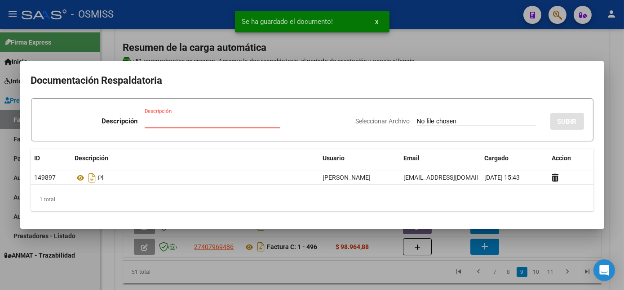
click at [199, 124] on input "Descripción" at bounding box center [213, 121] width 136 height 8
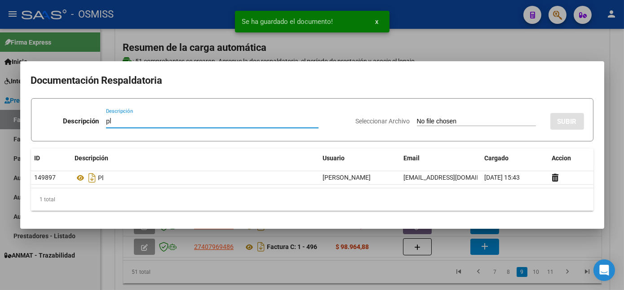
type input "pl"
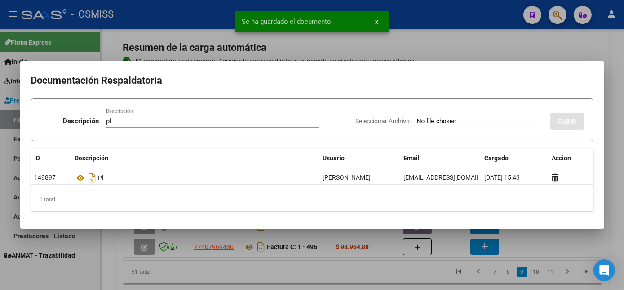
click at [391, 272] on div at bounding box center [312, 145] width 624 height 290
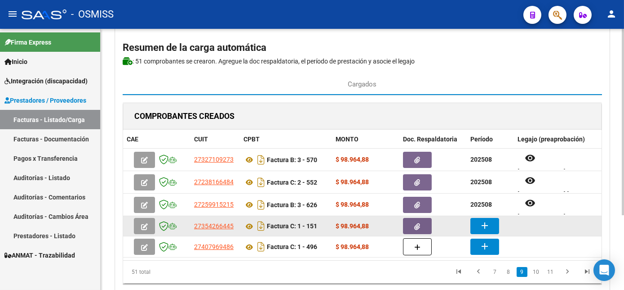
click at [480, 224] on mat-icon "add" at bounding box center [485, 225] width 11 height 11
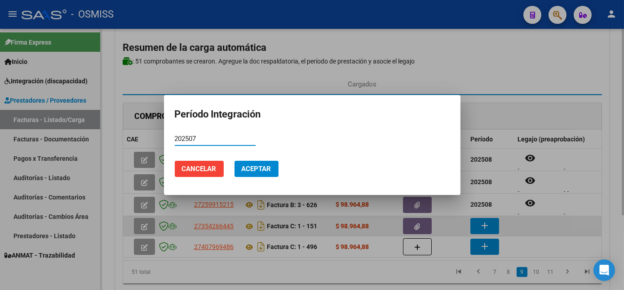
type input "202507"
click at [235, 160] on button "Aceptar" at bounding box center [257, 168] width 44 height 16
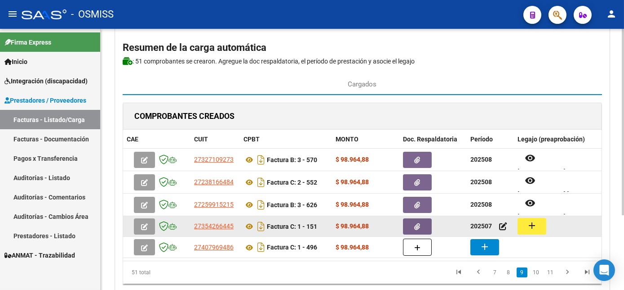
click at [542, 221] on button "add" at bounding box center [532, 226] width 29 height 17
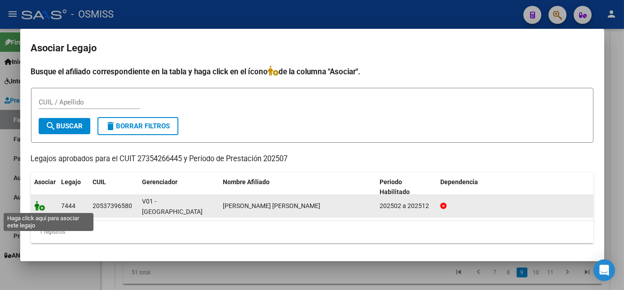
click at [40, 205] on icon at bounding box center [40, 205] width 11 height 10
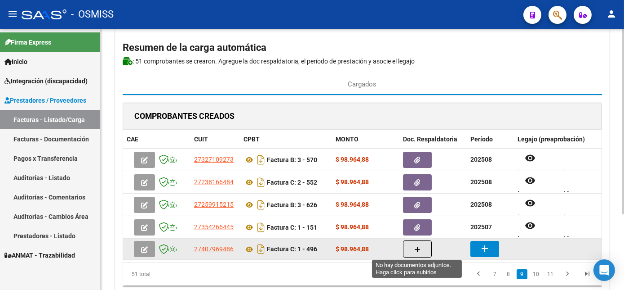
click at [420, 245] on button "button" at bounding box center [417, 248] width 29 height 17
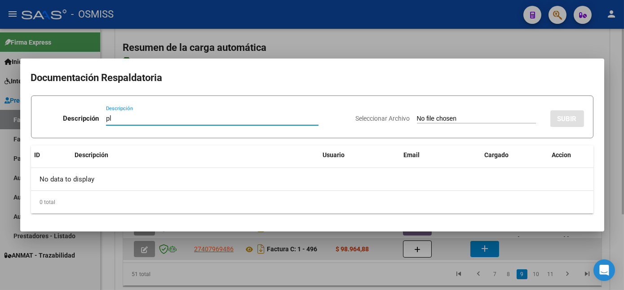
type input "pl"
click at [417, 115] on input "Seleccionar Archivo" at bounding box center [476, 119] width 119 height 9
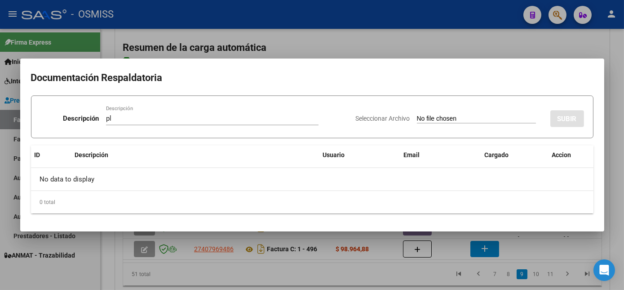
click at [575, 254] on div at bounding box center [312, 145] width 624 height 290
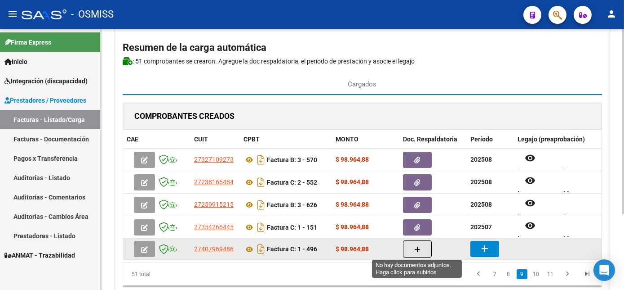
click at [428, 247] on button "button" at bounding box center [417, 248] width 29 height 17
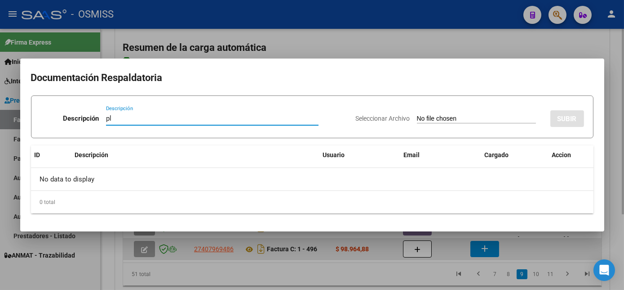
type input "pl"
click at [417, 115] on input "Seleccionar Archivo" at bounding box center [476, 119] width 119 height 9
type input "C:\fakepath\496 ROMANO.pdf"
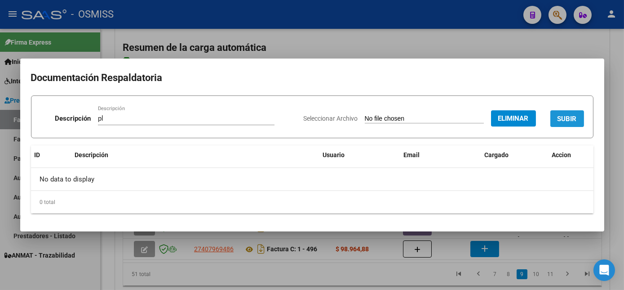
click at [563, 121] on span "SUBIR" at bounding box center [567, 119] width 19 height 8
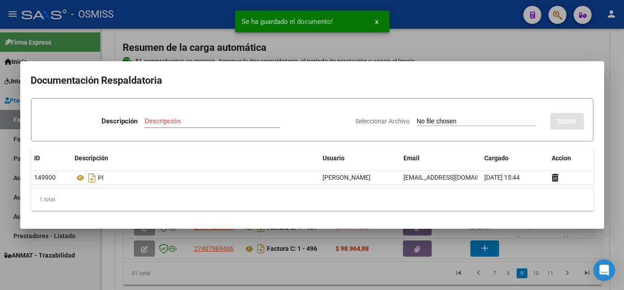
click at [365, 279] on div at bounding box center [312, 145] width 624 height 290
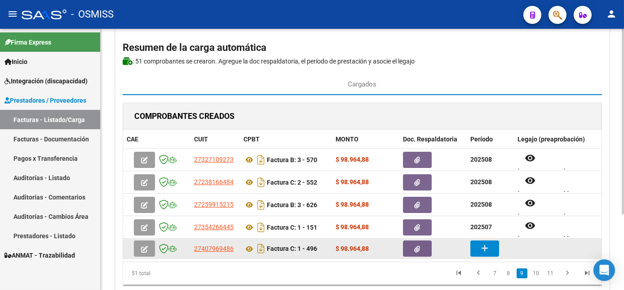
click at [484, 246] on mat-icon "add" at bounding box center [485, 247] width 11 height 11
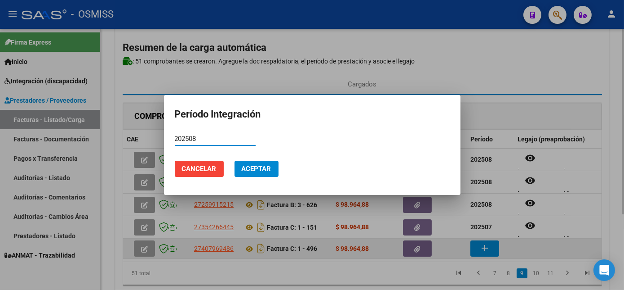
type input "202508"
click at [235, 160] on button "Aceptar" at bounding box center [257, 168] width 44 height 16
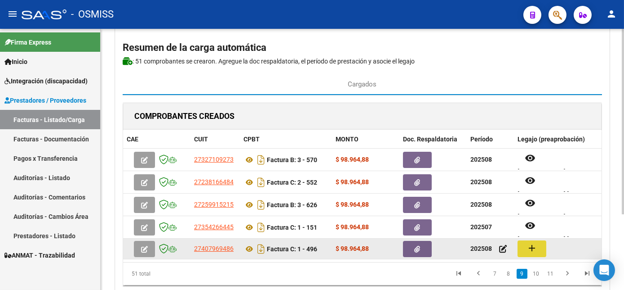
click at [535, 254] on button "add" at bounding box center [532, 248] width 29 height 17
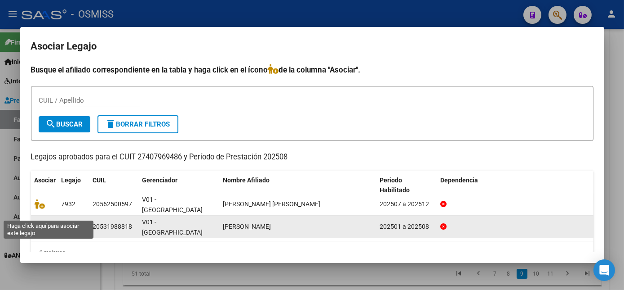
click at [44, 221] on icon at bounding box center [40, 226] width 11 height 10
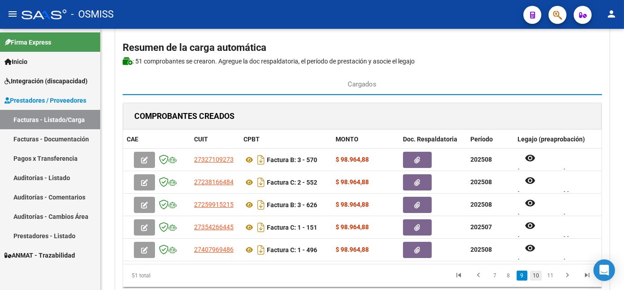
click at [536, 280] on link "10" at bounding box center [536, 275] width 12 height 10
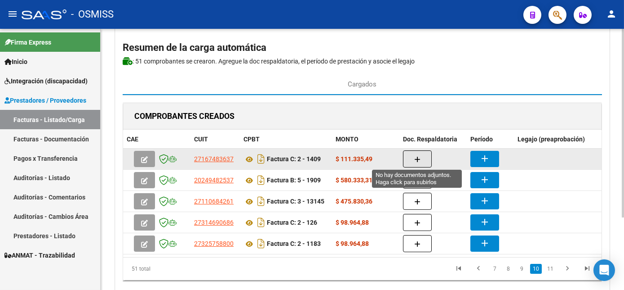
click at [415, 156] on icon "button" at bounding box center [417, 159] width 6 height 7
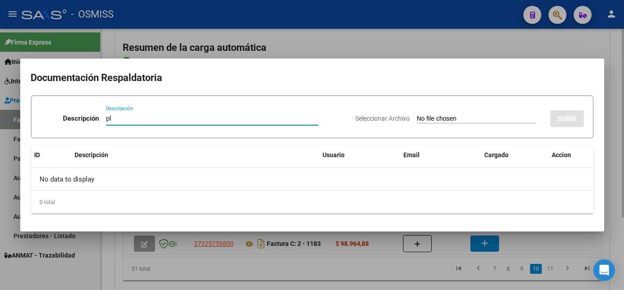
type input "pl"
click at [417, 115] on input "Seleccionar Archivo" at bounding box center [476, 119] width 119 height 9
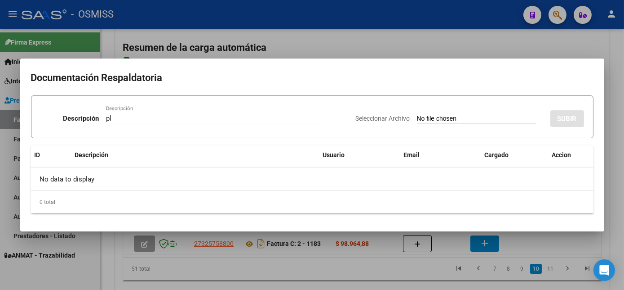
click at [545, 242] on div at bounding box center [312, 145] width 624 height 290
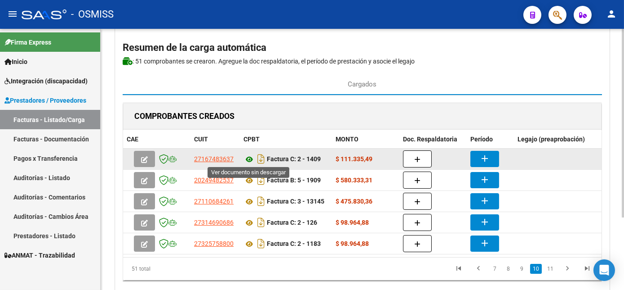
click at [248, 156] on icon at bounding box center [250, 159] width 12 height 11
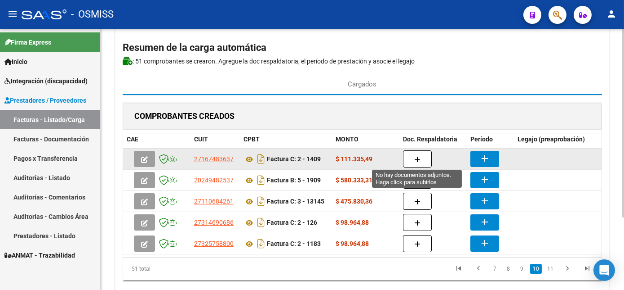
click at [418, 156] on icon "button" at bounding box center [417, 159] width 6 height 7
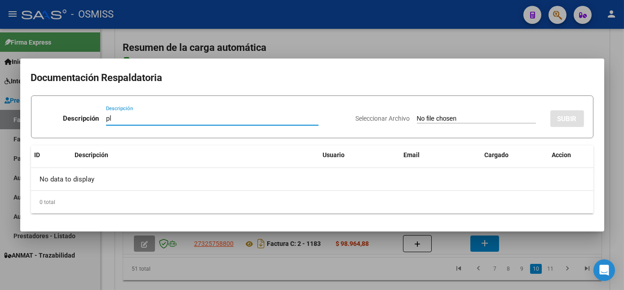
type input "pl"
click at [417, 115] on input "Seleccionar Archivo" at bounding box center [476, 119] width 119 height 9
click at [334, 273] on div at bounding box center [312, 145] width 624 height 290
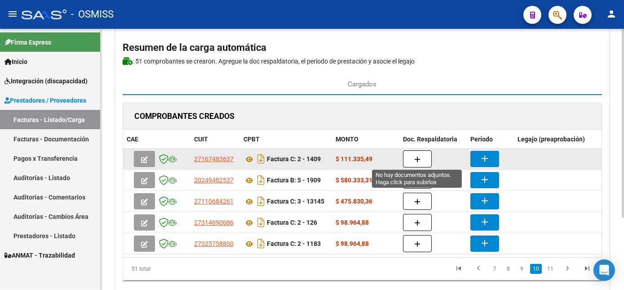
click at [421, 158] on button "button" at bounding box center [417, 158] width 29 height 17
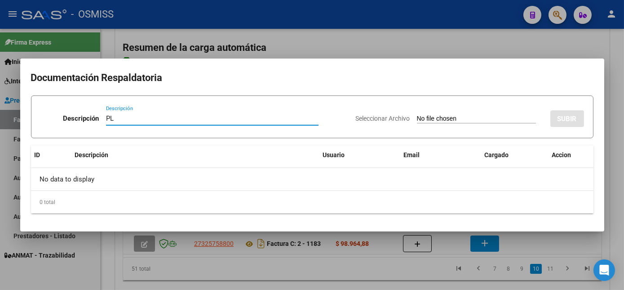
type input "PL"
click at [417, 115] on input "Seleccionar Archivo" at bounding box center [476, 119] width 119 height 9
type input "C:\fakepath\PL.pdf"
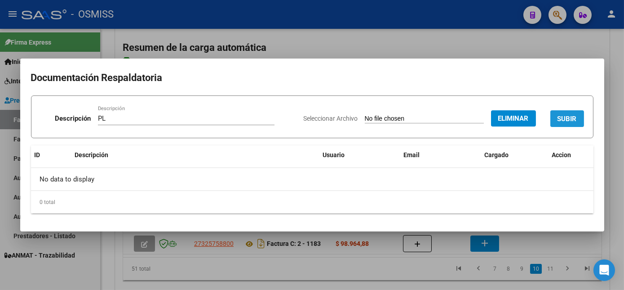
click at [569, 115] on span "SUBIR" at bounding box center [567, 119] width 19 height 8
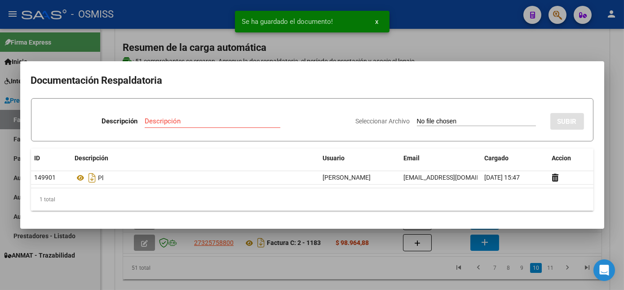
click at [396, 263] on div at bounding box center [312, 145] width 624 height 290
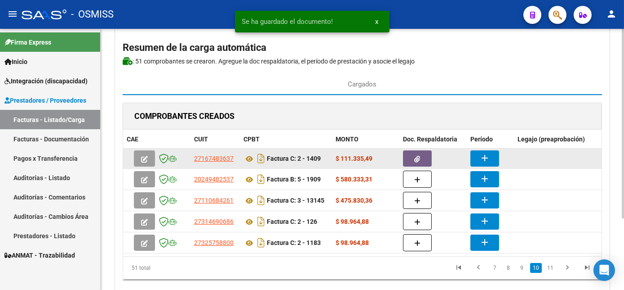
click at [475, 158] on button "add" at bounding box center [485, 158] width 29 height 16
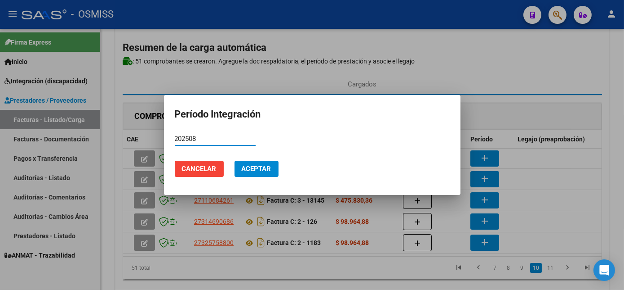
click at [259, 165] on span "Aceptar" at bounding box center [257, 169] width 30 height 8
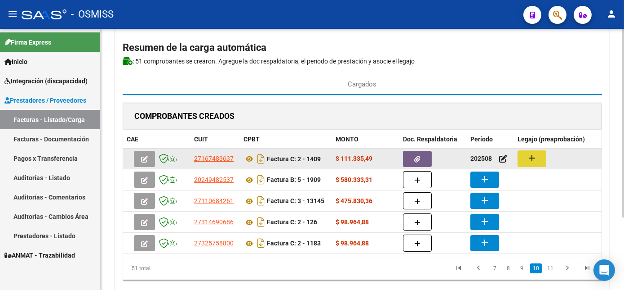
click at [542, 152] on button "add" at bounding box center [532, 158] width 29 height 17
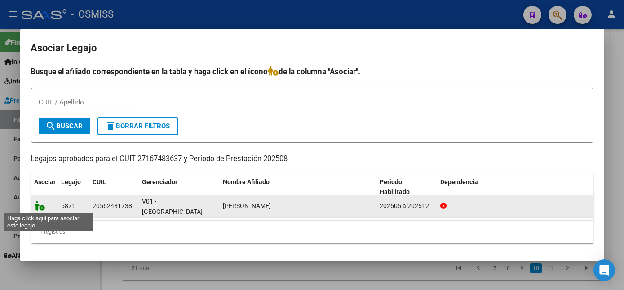
click at [41, 206] on icon at bounding box center [40, 205] width 11 height 10
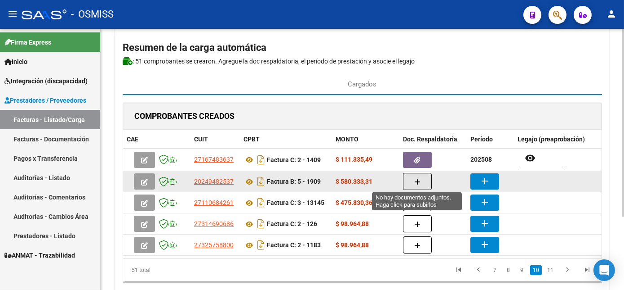
click at [414, 177] on span "button" at bounding box center [417, 181] width 6 height 8
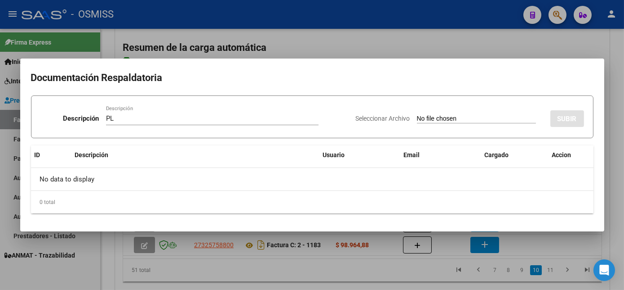
click at [417, 115] on input "Seleccionar Archivo" at bounding box center [476, 119] width 119 height 9
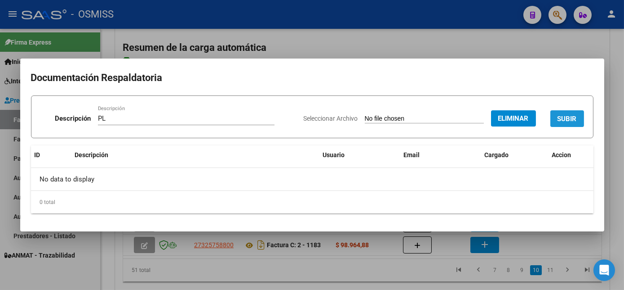
click at [575, 119] on span "SUBIR" at bounding box center [567, 119] width 19 height 8
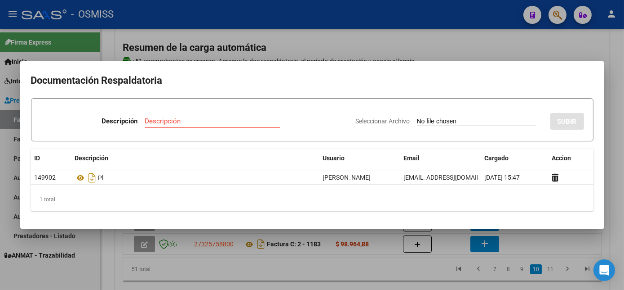
click at [340, 274] on div at bounding box center [312, 145] width 624 height 290
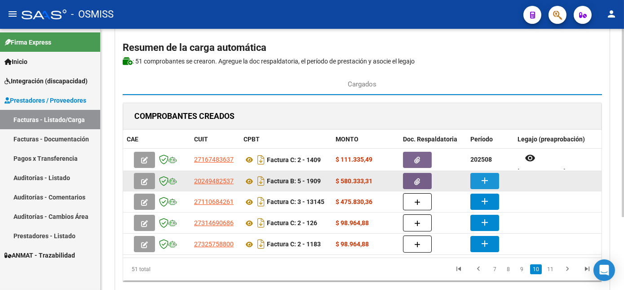
click at [478, 179] on button "add" at bounding box center [485, 181] width 29 height 16
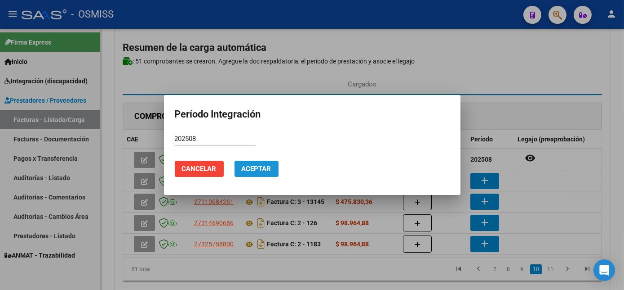
click at [257, 174] on button "Aceptar" at bounding box center [257, 168] width 44 height 16
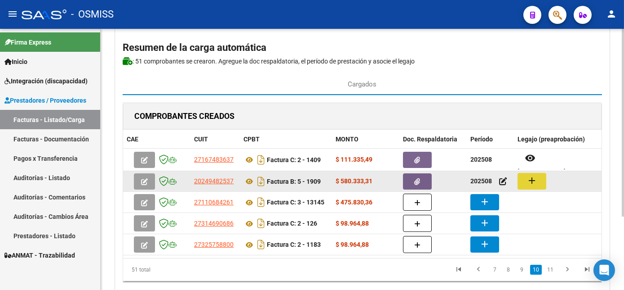
click at [533, 175] on mat-icon "add" at bounding box center [532, 180] width 11 height 11
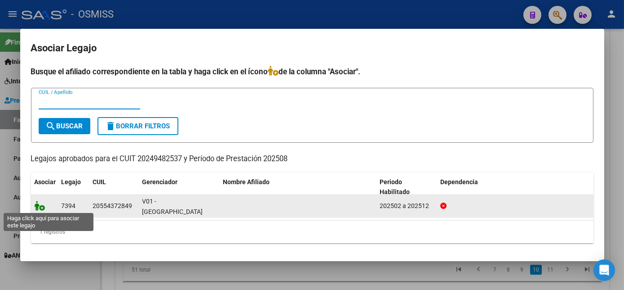
click at [43, 207] on icon at bounding box center [40, 205] width 11 height 10
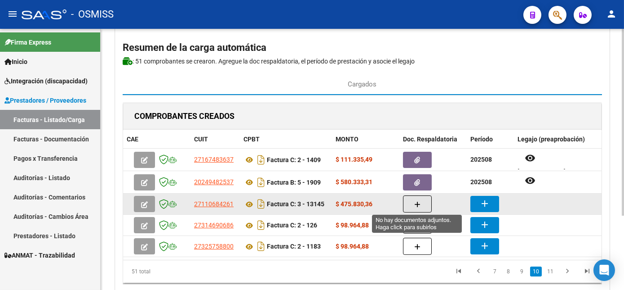
click at [416, 201] on icon "button" at bounding box center [417, 204] width 6 height 7
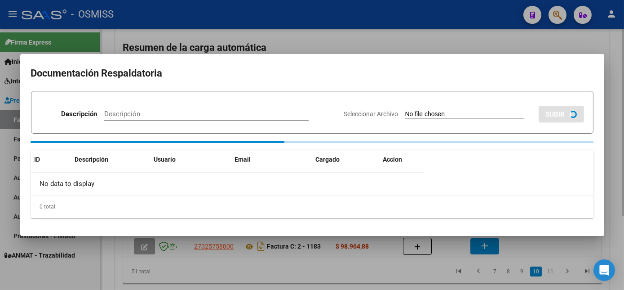
click at [416, 201] on div "0 total" at bounding box center [312, 206] width 563 height 22
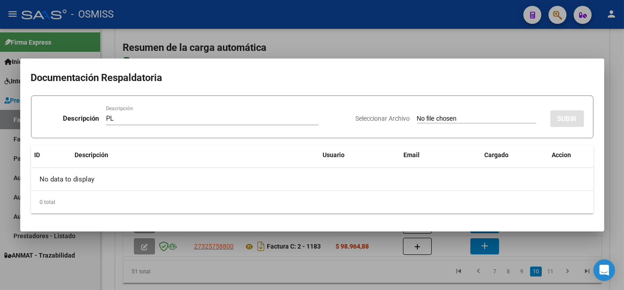
click at [417, 115] on input "Seleccionar Archivo" at bounding box center [476, 119] width 119 height 9
click at [383, 272] on div at bounding box center [312, 145] width 624 height 290
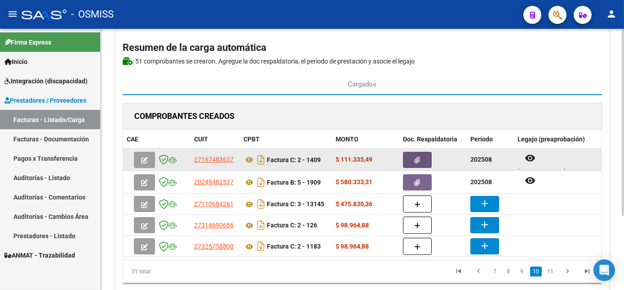
click at [423, 156] on button "button" at bounding box center [417, 159] width 29 height 16
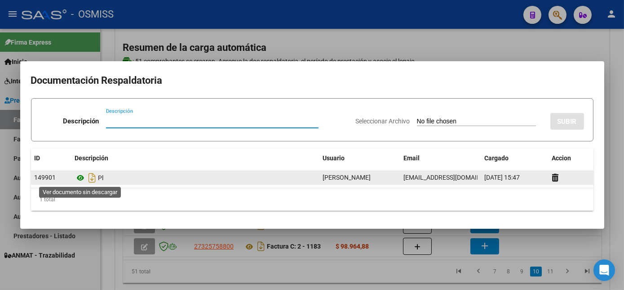
click at [81, 177] on icon at bounding box center [81, 177] width 12 height 11
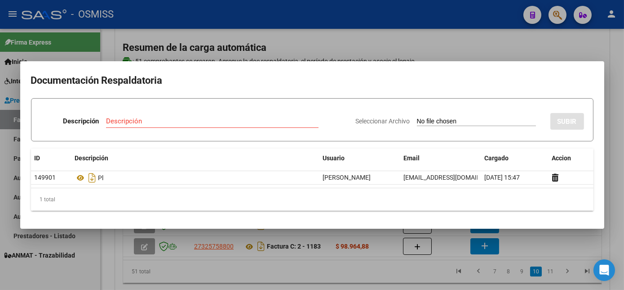
click at [367, 276] on div at bounding box center [312, 145] width 624 height 290
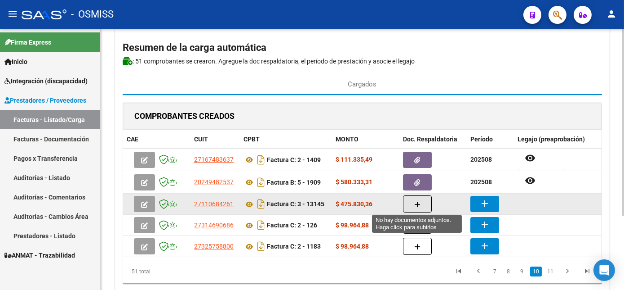
click at [412, 199] on button "button" at bounding box center [417, 203] width 29 height 17
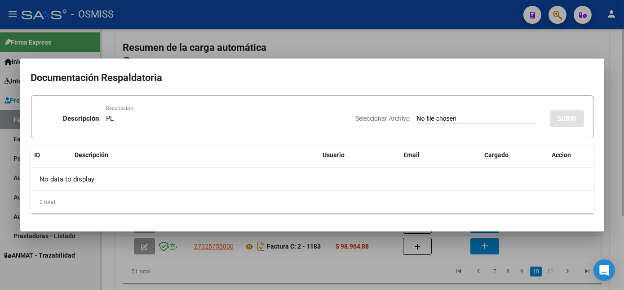
click at [417, 115] on input "Seleccionar Archivo" at bounding box center [476, 119] width 119 height 9
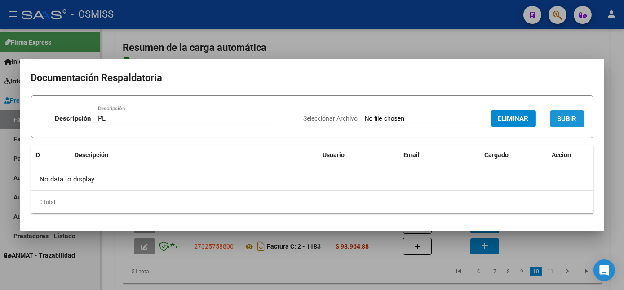
click at [567, 120] on span "SUBIR" at bounding box center [567, 119] width 19 height 8
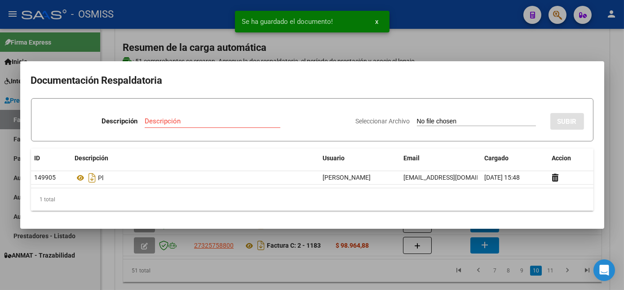
click at [384, 271] on div at bounding box center [312, 145] width 624 height 290
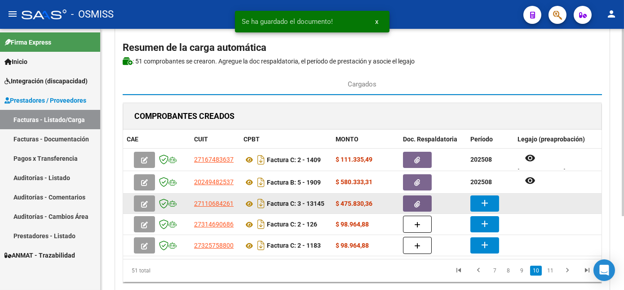
click at [483, 203] on mat-icon "add" at bounding box center [485, 202] width 11 height 11
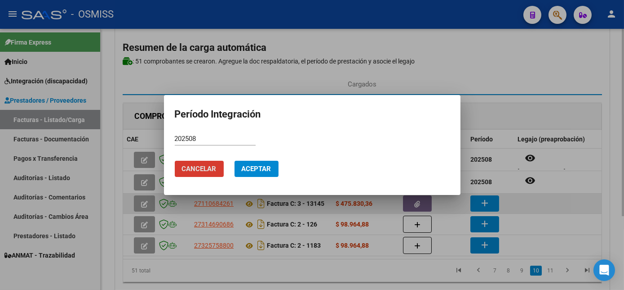
click at [235, 160] on button "Aceptar" at bounding box center [257, 168] width 44 height 16
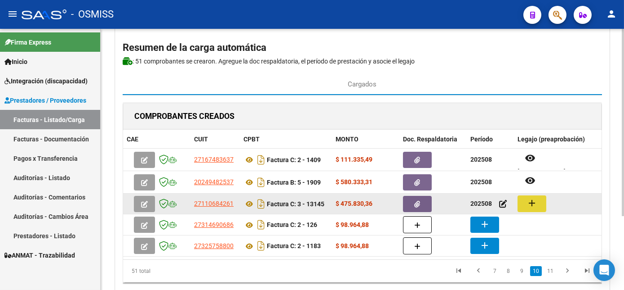
click at [526, 203] on button "add" at bounding box center [532, 203] width 29 height 17
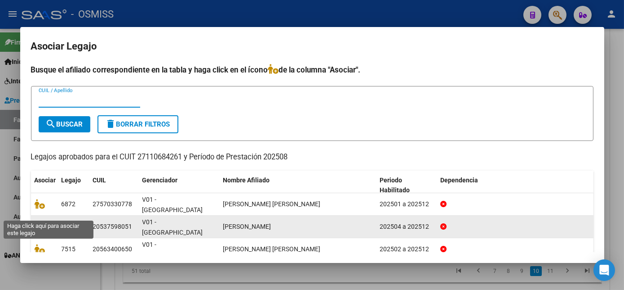
click at [42, 221] on icon at bounding box center [40, 226] width 11 height 10
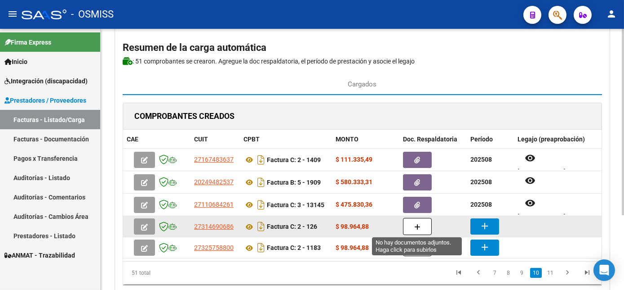
click at [417, 223] on icon "button" at bounding box center [417, 226] width 6 height 7
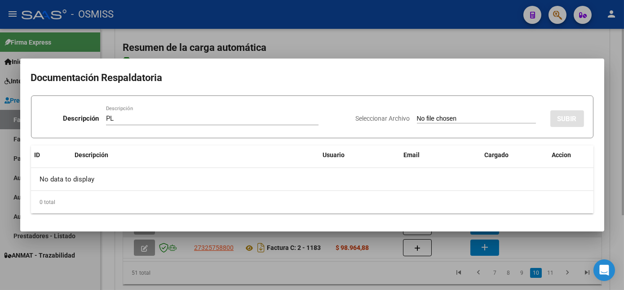
click at [417, 115] on input "Seleccionar Archivo" at bounding box center [476, 119] width 119 height 9
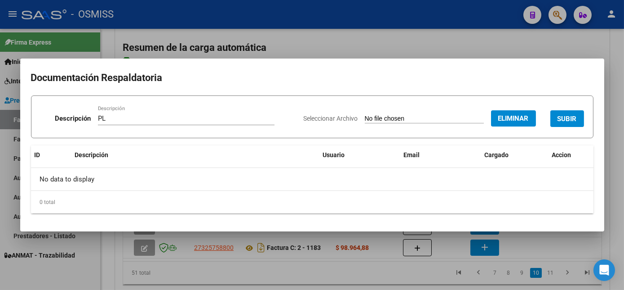
click at [566, 115] on span "SUBIR" at bounding box center [567, 119] width 19 height 8
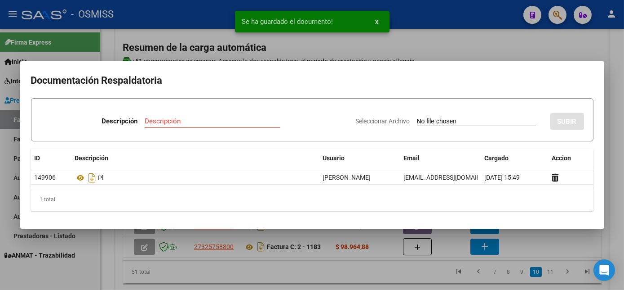
click at [524, 241] on div at bounding box center [312, 145] width 624 height 290
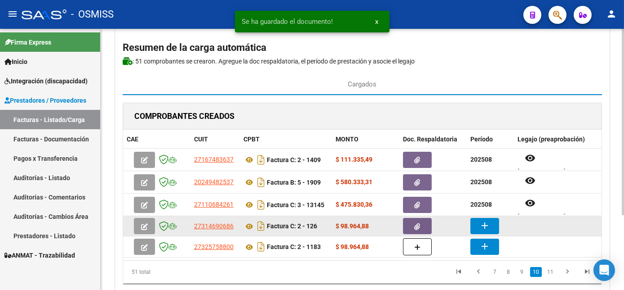
click at [494, 223] on button "add" at bounding box center [485, 226] width 29 height 16
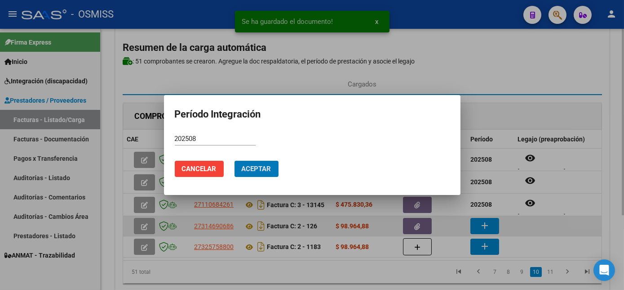
click at [235, 160] on button "Aceptar" at bounding box center [257, 168] width 44 height 16
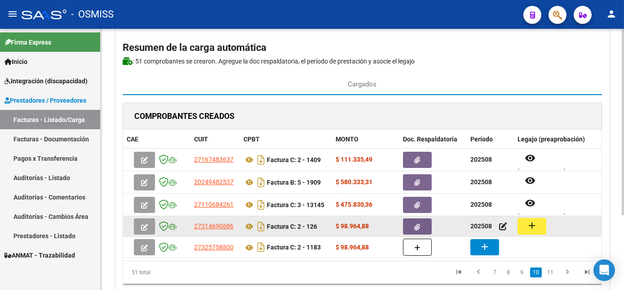
click at [514, 229] on datatable-body-cell "add" at bounding box center [581, 226] width 135 height 20
click at [527, 226] on mat-icon "add" at bounding box center [532, 225] width 11 height 11
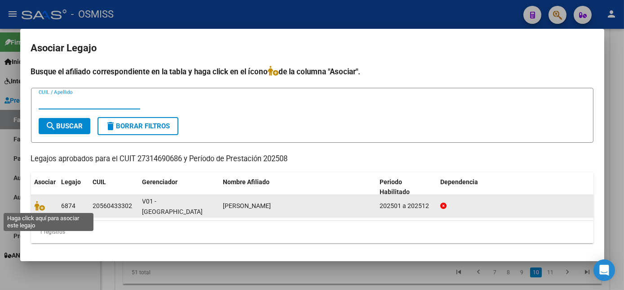
click at [46, 205] on span at bounding box center [41, 205] width 13 height 7
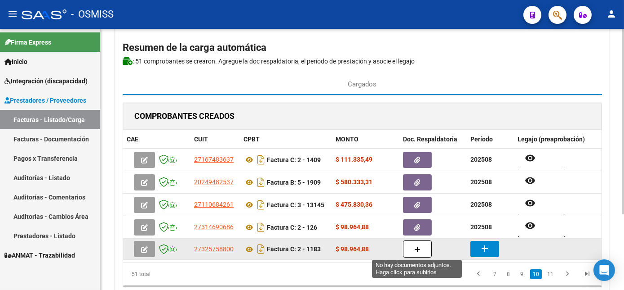
click at [414, 249] on icon "button" at bounding box center [417, 249] width 6 height 7
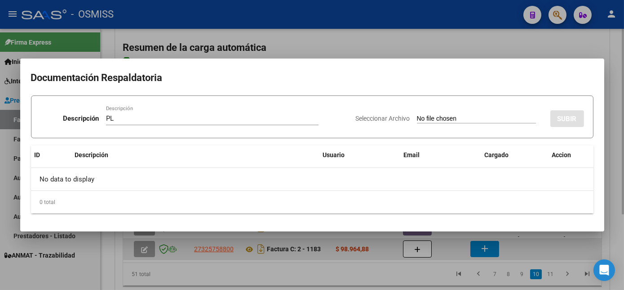
click at [417, 115] on input "Seleccionar Archivo" at bounding box center [476, 119] width 119 height 9
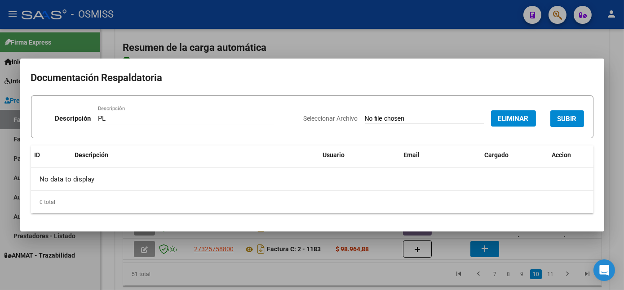
click at [574, 119] on span "SUBIR" at bounding box center [567, 119] width 19 height 8
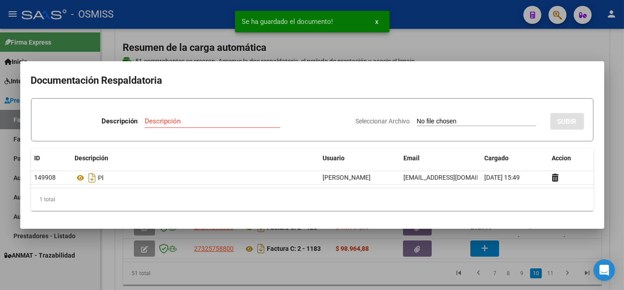
click at [424, 279] on div at bounding box center [312, 145] width 624 height 290
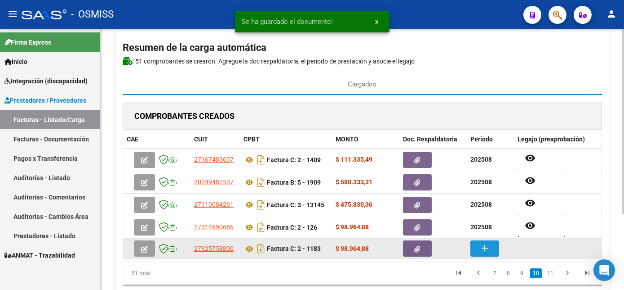
click at [491, 249] on button "add" at bounding box center [485, 248] width 29 height 16
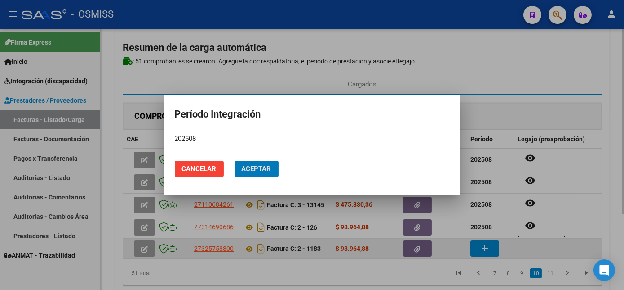
click at [235, 160] on button "Aceptar" at bounding box center [257, 168] width 44 height 16
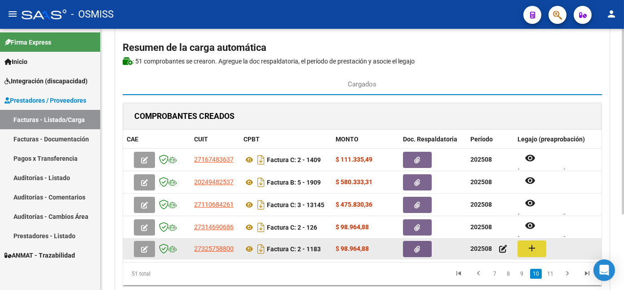
click at [518, 254] on button "add" at bounding box center [532, 248] width 29 height 17
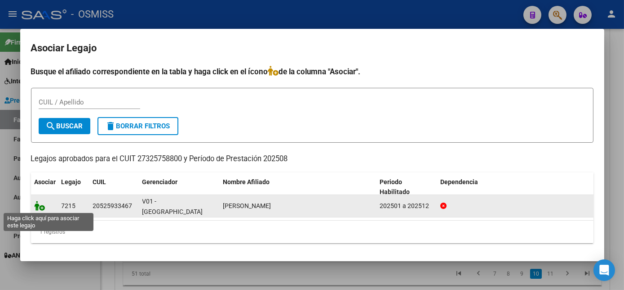
click at [42, 202] on icon at bounding box center [40, 205] width 11 height 10
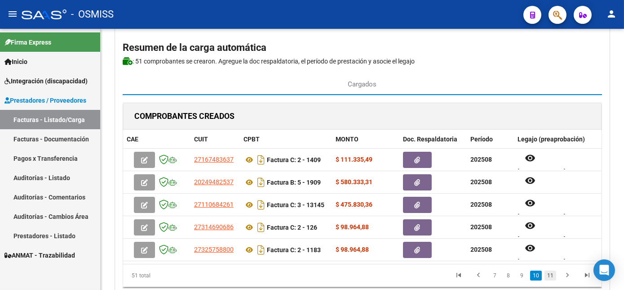
click at [550, 280] on link "11" at bounding box center [551, 275] width 12 height 10
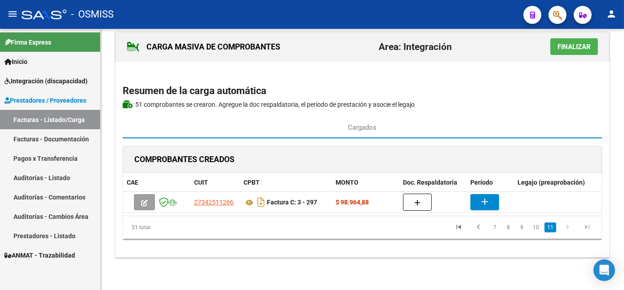
scroll to position [17, 0]
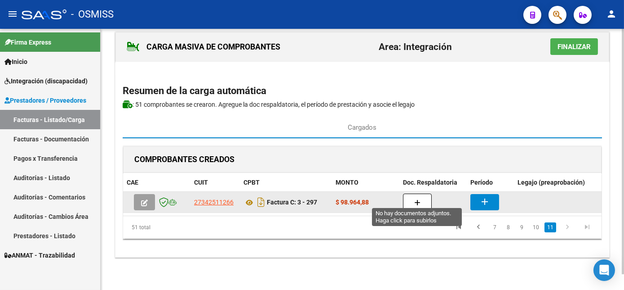
click at [418, 199] on icon "button" at bounding box center [417, 202] width 6 height 7
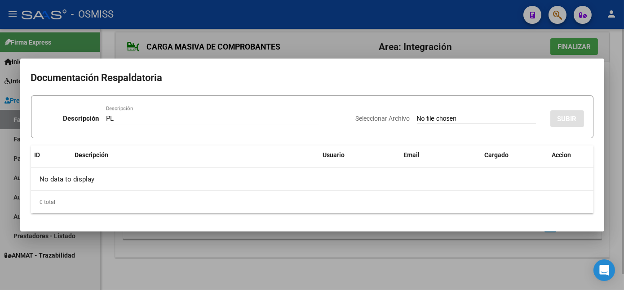
click at [417, 115] on input "Seleccionar Archivo" at bounding box center [476, 119] width 119 height 9
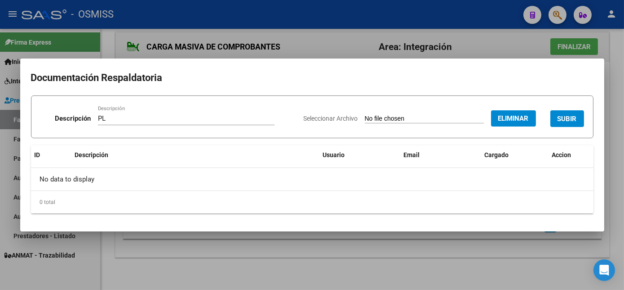
click at [566, 119] on span "SUBIR" at bounding box center [567, 119] width 19 height 8
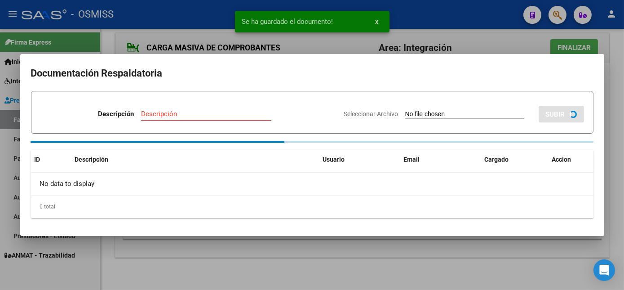
scroll to position [16, 0]
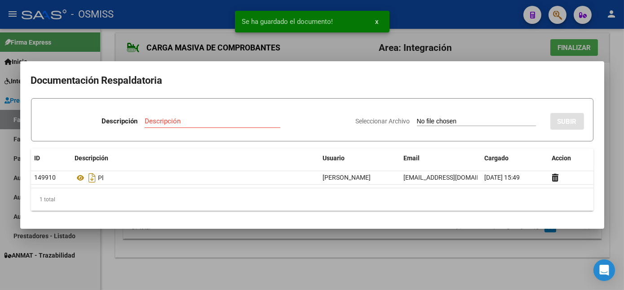
click at [434, 259] on div at bounding box center [312, 145] width 624 height 290
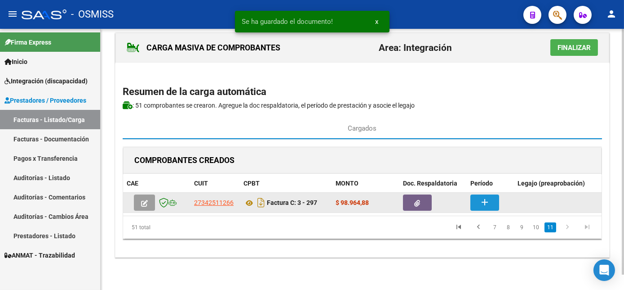
click at [481, 196] on mat-icon "add" at bounding box center [485, 201] width 11 height 11
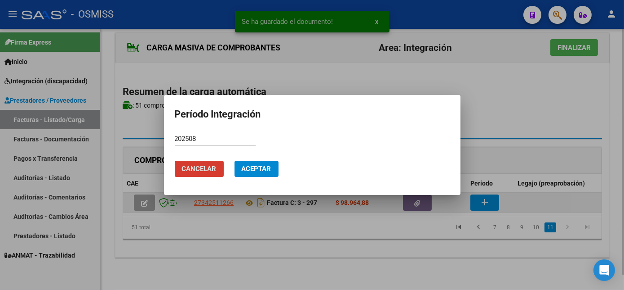
click at [235, 160] on button "Aceptar" at bounding box center [257, 168] width 44 height 16
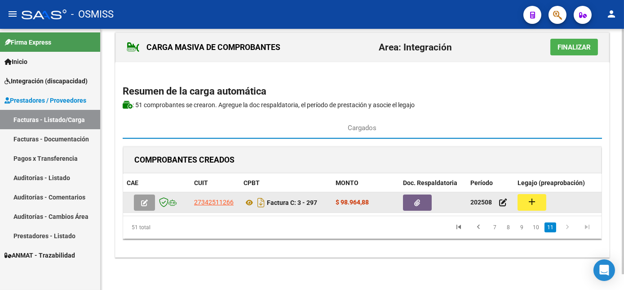
click at [534, 196] on mat-icon "add" at bounding box center [532, 201] width 11 height 11
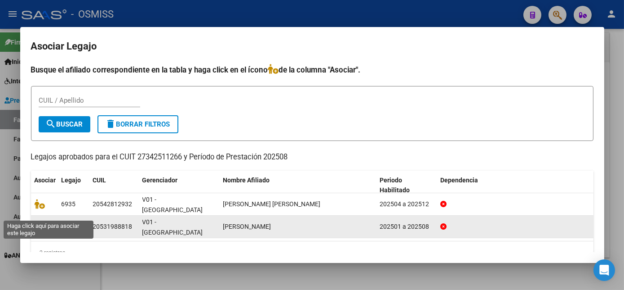
click at [39, 221] on icon at bounding box center [40, 226] width 11 height 10
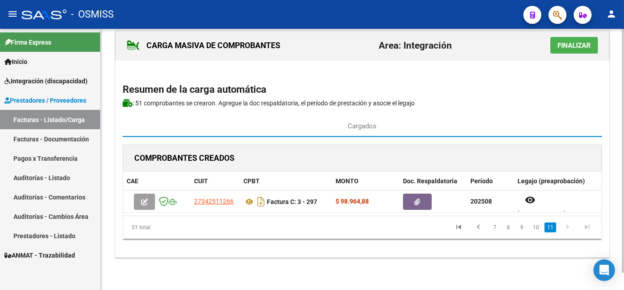
click at [579, 41] on span "Finalizar" at bounding box center [574, 45] width 33 height 8
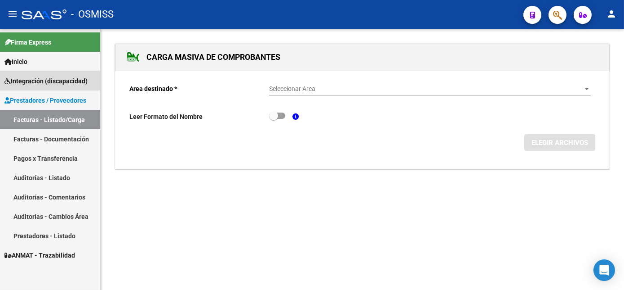
click at [59, 81] on span "Integración (discapacidad)" at bounding box center [45, 81] width 83 height 10
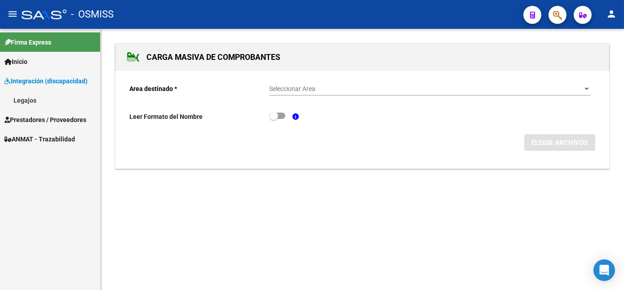
click at [34, 102] on link "Legajos" at bounding box center [50, 99] width 100 height 19
click at [46, 117] on span "Prestadores / Proveedores" at bounding box center [45, 120] width 82 height 10
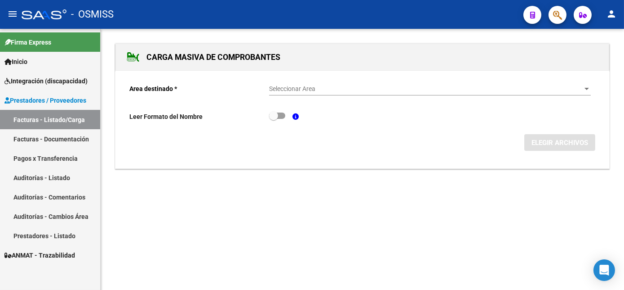
click at [67, 139] on link "Facturas - Documentación" at bounding box center [50, 138] width 100 height 19
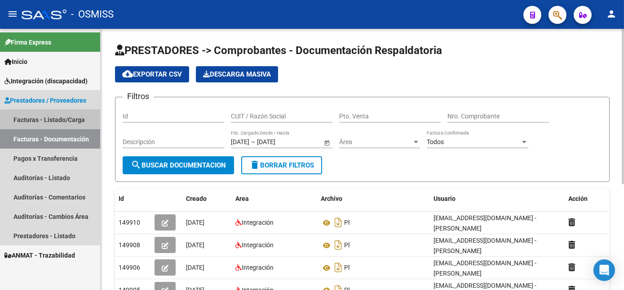
click at [62, 121] on link "Facturas - Listado/Carga" at bounding box center [50, 119] width 100 height 19
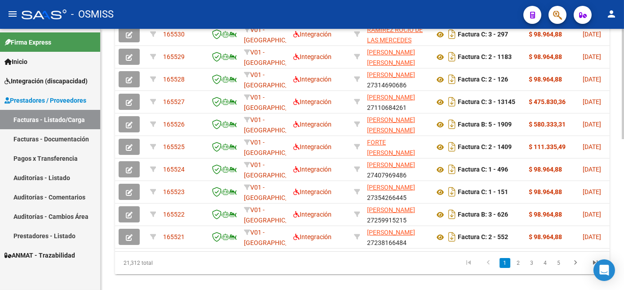
scroll to position [317, 0]
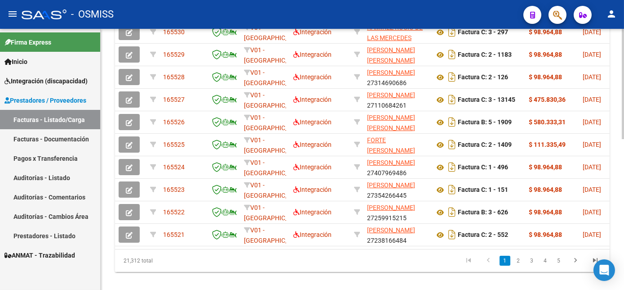
click at [622, 261] on div "Video tutorial PRESTADORES -> Listado de CPBTs Emitidos por Prestadores / Prove…" at bounding box center [364, 5] width 526 height 589
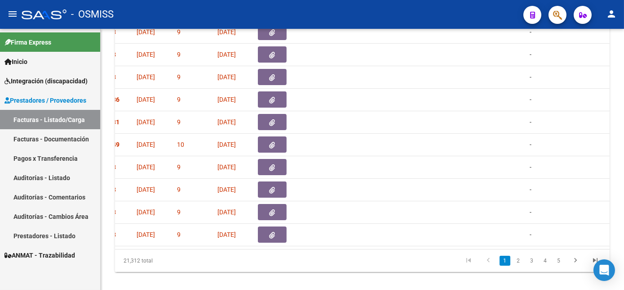
scroll to position [0, 0]
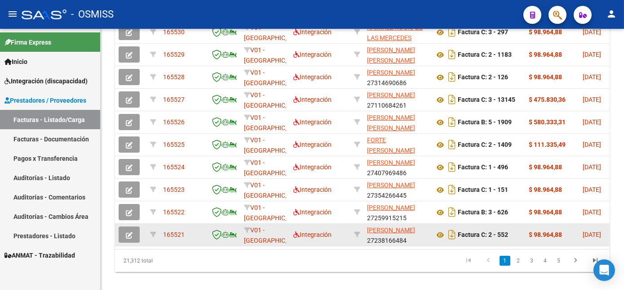
click at [133, 242] on button "button" at bounding box center [129, 234] width 21 height 16
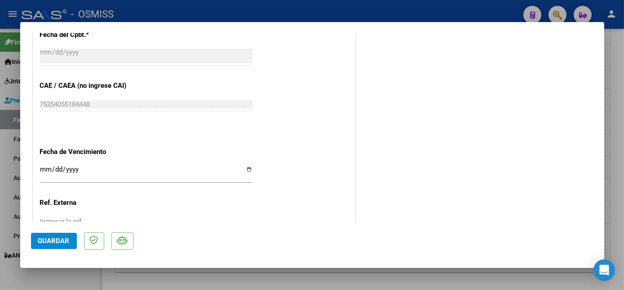
scroll to position [582, 0]
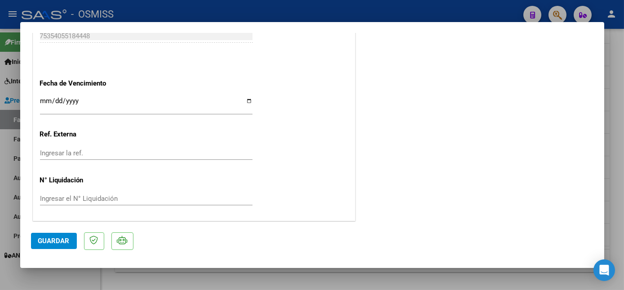
click at [354, 275] on div at bounding box center [312, 145] width 624 height 290
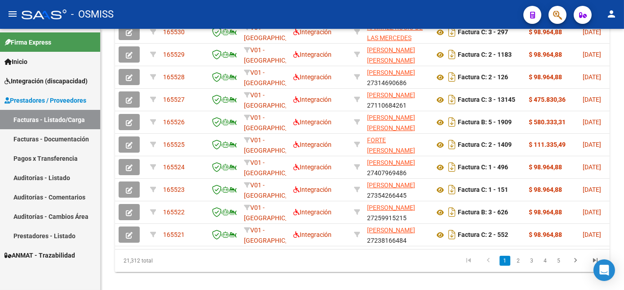
scroll to position [340, 0]
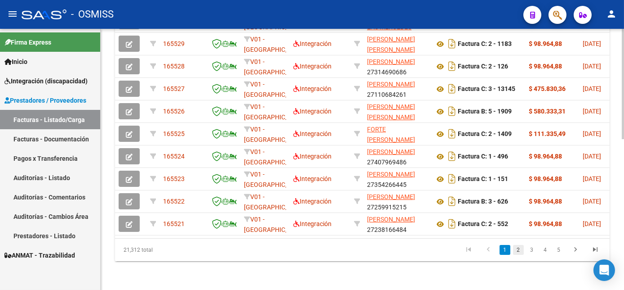
click at [518, 254] on link "2" at bounding box center [518, 250] width 11 height 10
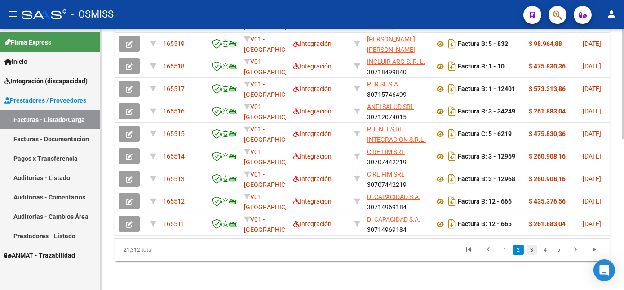
click at [532, 254] on link "3" at bounding box center [532, 250] width 11 height 10
click at [543, 254] on link "4" at bounding box center [545, 250] width 11 height 10
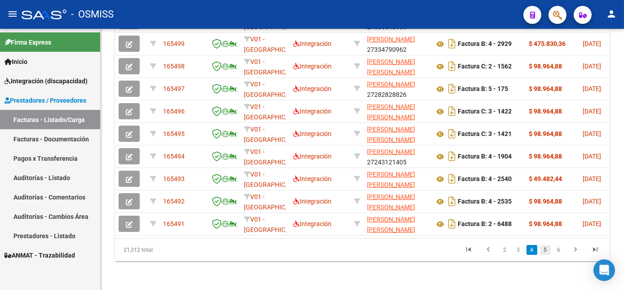
scroll to position [340, 0]
click at [547, 254] on link "5" at bounding box center [545, 250] width 11 height 10
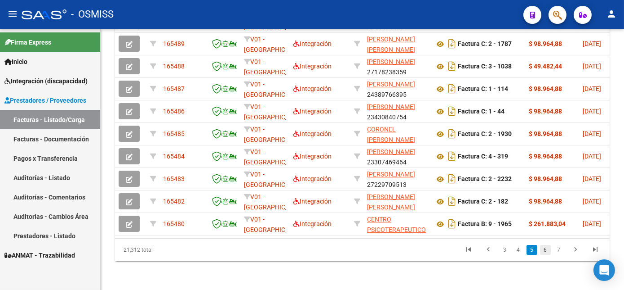
click at [545, 254] on link "6" at bounding box center [545, 250] width 11 height 10
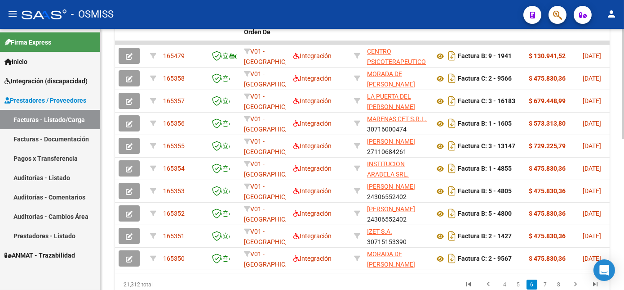
click at [623, 171] on div at bounding box center [623, 219] width 2 height 110
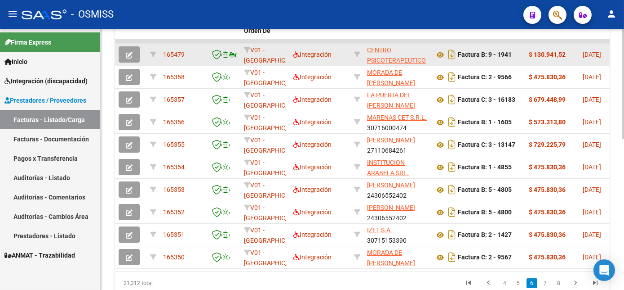
click at [129, 58] on icon "button" at bounding box center [129, 55] width 7 height 7
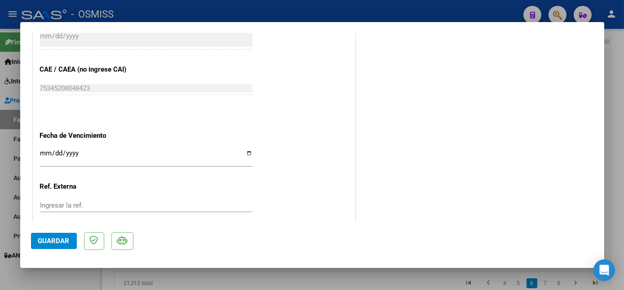
scroll to position [532, 0]
click at [418, 284] on div at bounding box center [312, 145] width 624 height 290
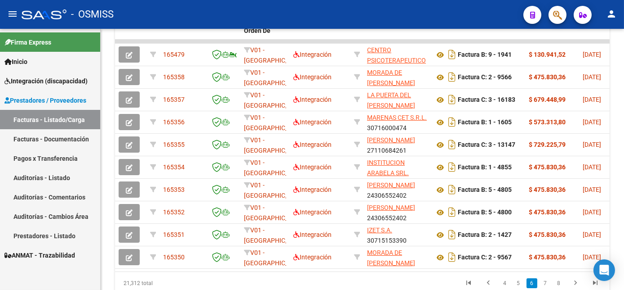
scroll to position [295, 0]
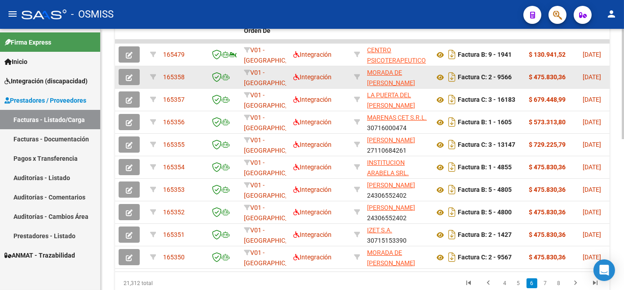
click at [135, 85] on button "button" at bounding box center [129, 77] width 21 height 16
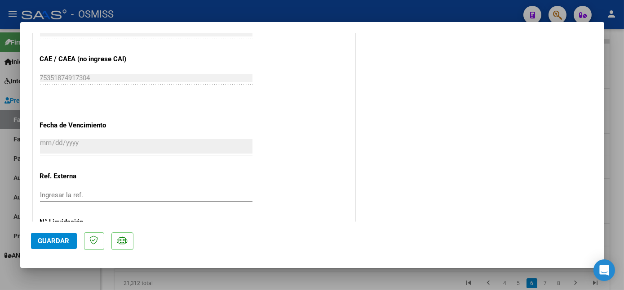
scroll to position [582, 0]
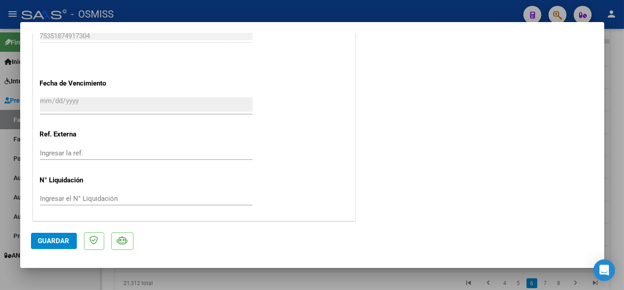
click at [78, 282] on div at bounding box center [312, 145] width 624 height 290
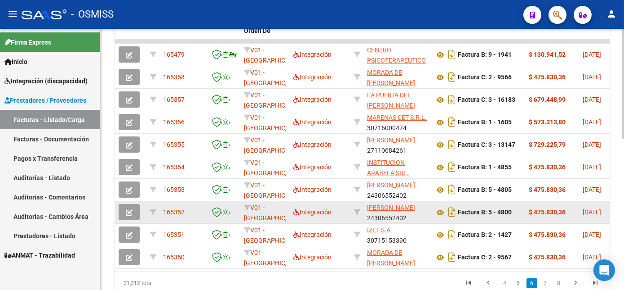
scroll to position [295, 0]
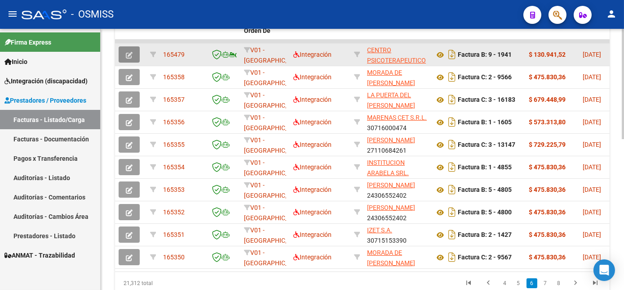
click at [129, 58] on icon "button" at bounding box center [129, 55] width 7 height 7
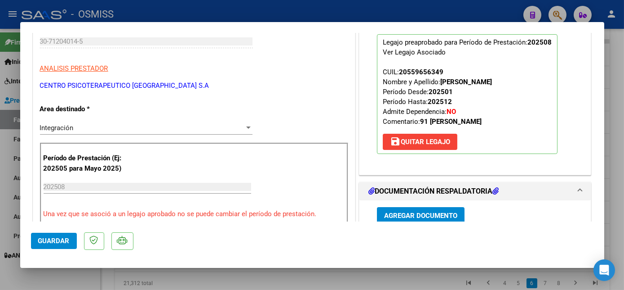
scroll to position [558, 0]
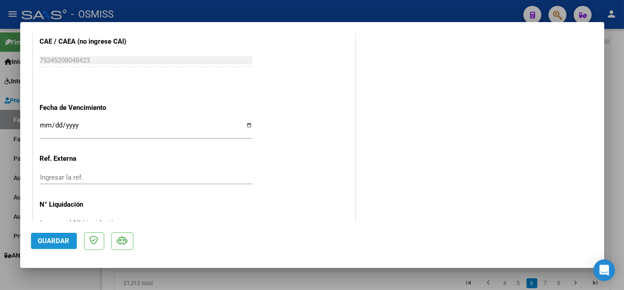
click at [55, 236] on span "Guardar" at bounding box center [53, 240] width 31 height 8
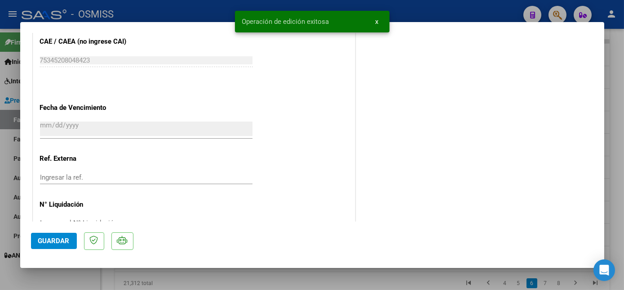
click at [95, 272] on div at bounding box center [312, 145] width 624 height 290
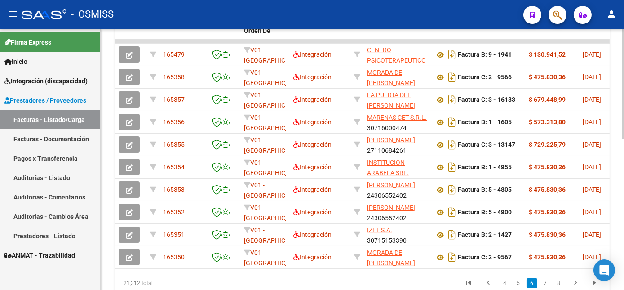
scroll to position [357, 0]
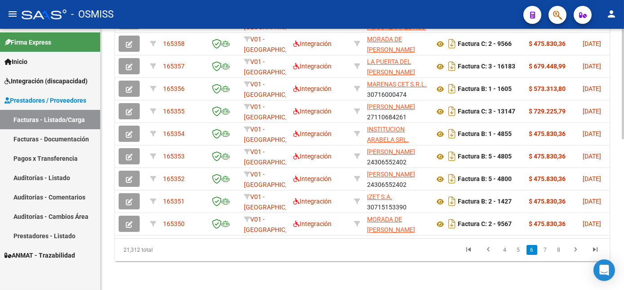
click at [624, 284] on html "menu - OSMISS person Firma Express Inicio Instructivos Contacto OS Integración …" at bounding box center [312, 145] width 624 height 290
click at [520, 250] on link "5" at bounding box center [518, 250] width 11 height 10
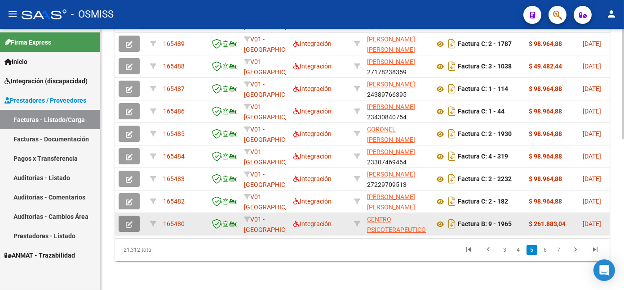
click at [130, 221] on icon "button" at bounding box center [129, 224] width 7 height 7
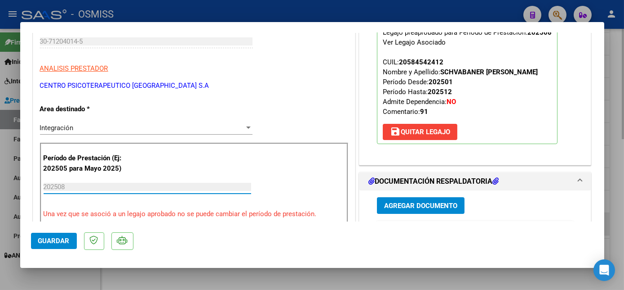
scroll to position [558, 0]
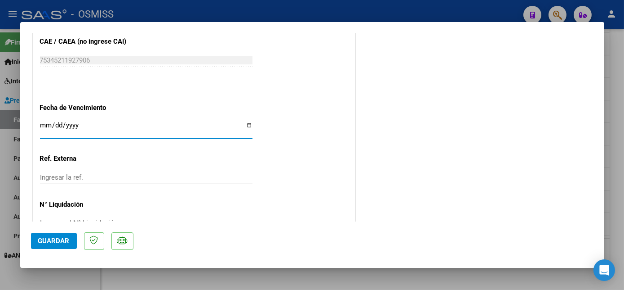
click at [49, 234] on button "Guardar" at bounding box center [54, 240] width 46 height 16
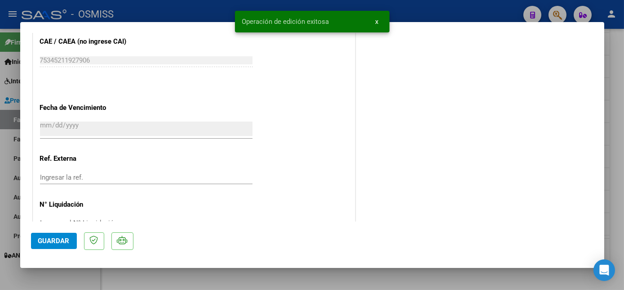
click at [52, 280] on div at bounding box center [312, 145] width 624 height 290
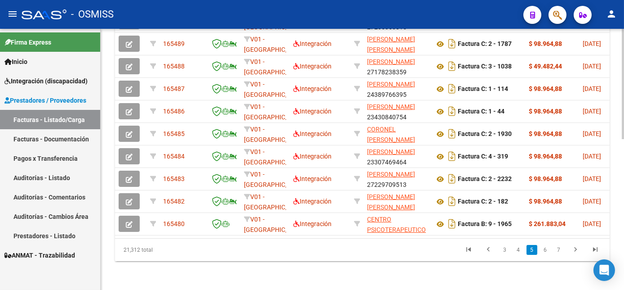
scroll to position [357, 0]
click at [622, 205] on div at bounding box center [623, 234] width 2 height 110
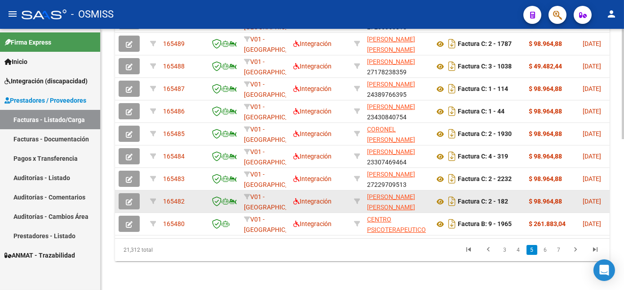
click at [135, 194] on button "button" at bounding box center [129, 201] width 21 height 16
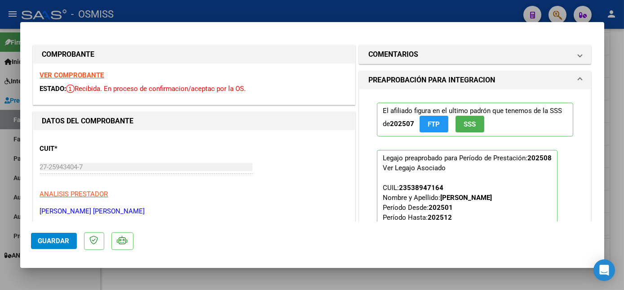
click at [83, 74] on strong "VER COMPROBANTE" at bounding box center [72, 75] width 64 height 8
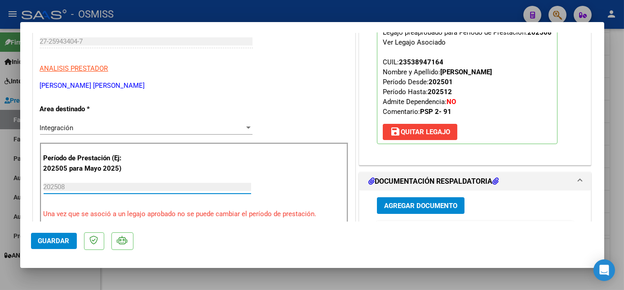
scroll to position [558, 0]
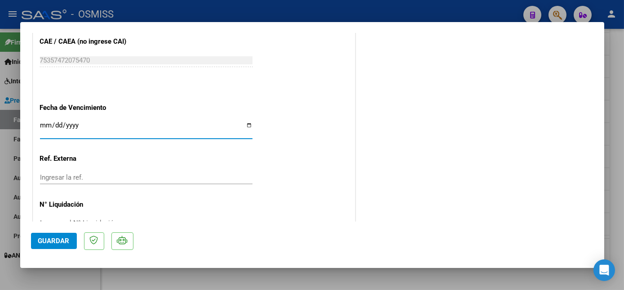
click at [62, 239] on span "Guardar" at bounding box center [53, 240] width 31 height 8
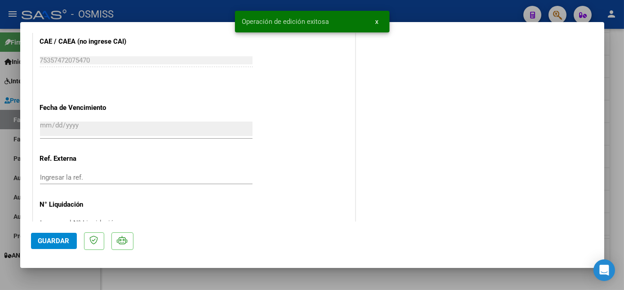
click at [101, 270] on div at bounding box center [312, 145] width 624 height 290
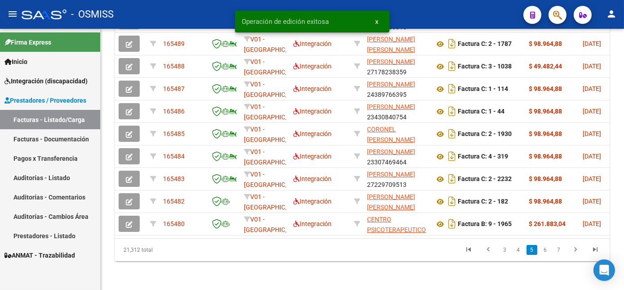
scroll to position [357, 0]
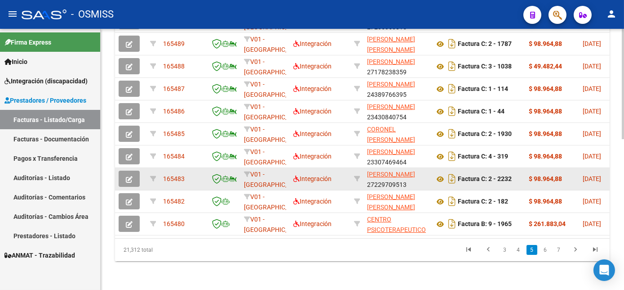
click at [130, 176] on icon "button" at bounding box center [129, 179] width 7 height 7
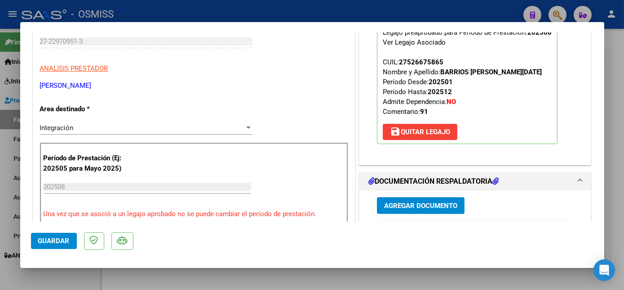
scroll to position [0, 0]
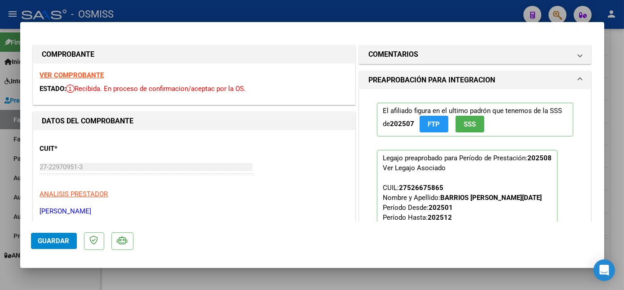
click at [58, 79] on div "VER COMPROBANTE ESTADO: Recibida. En proceso de confirmacion/aceptac por la OS." at bounding box center [194, 83] width 322 height 41
click at [75, 73] on strong "VER COMPROBANTE" at bounding box center [72, 75] width 64 height 8
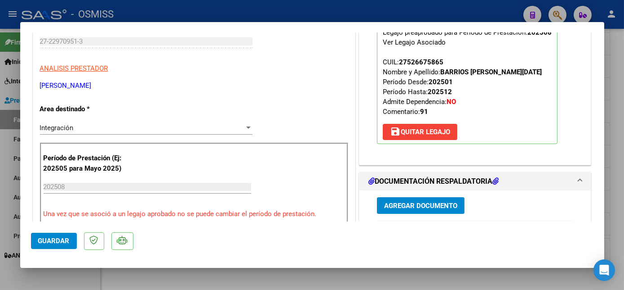
scroll to position [558, 0]
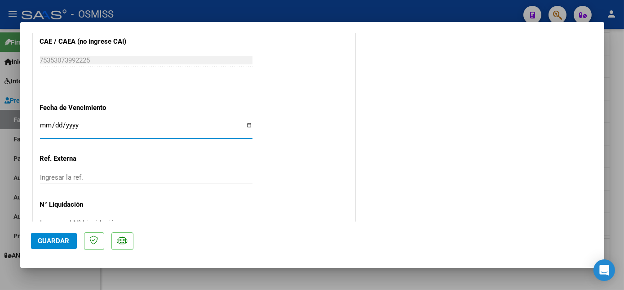
click at [55, 236] on span "Guardar" at bounding box center [53, 240] width 31 height 8
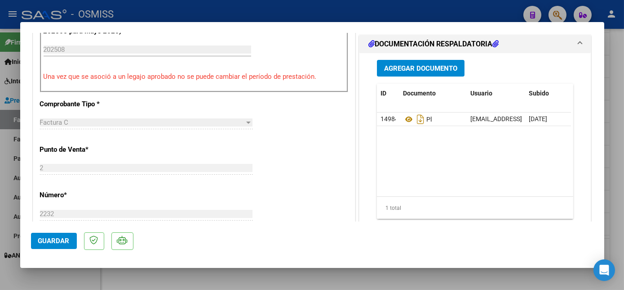
scroll to position [414, 0]
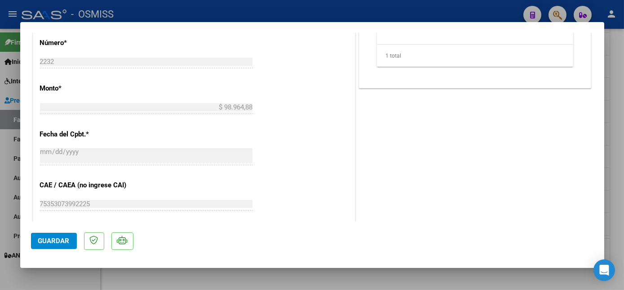
drag, startPoint x: 604, startPoint y: 170, endPoint x: 594, endPoint y: 95, distance: 75.3
click at [594, 95] on div "COMPROBANTE VER COMPROBANTE ESTADO: Recibida. En proceso de confirmacion/acepta…" at bounding box center [312, 145] width 624 height 290
click at [538, 187] on div "COMENTARIOS Comentarios del Prestador / Gerenciador: PREAPROBACIÓN PARA INTEGRA…" at bounding box center [475, 10] width 236 height 762
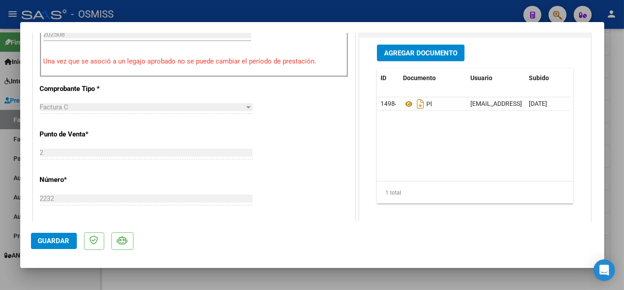
scroll to position [279, 0]
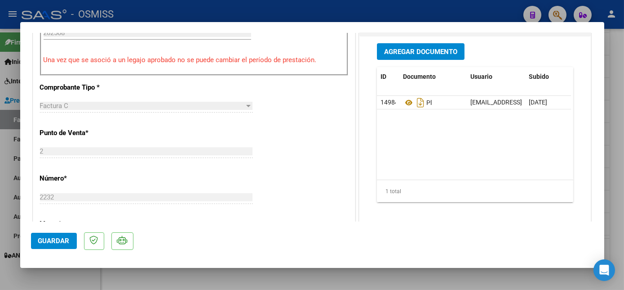
click at [92, 276] on div at bounding box center [312, 145] width 624 height 290
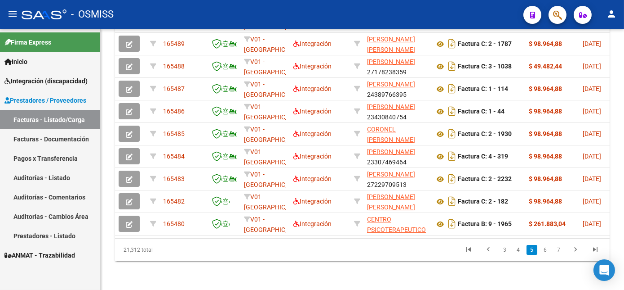
click at [92, 276] on div "Firma Express Inicio Instructivos Contacto OS Integración (discapacidad) Legajo…" at bounding box center [50, 159] width 100 height 261
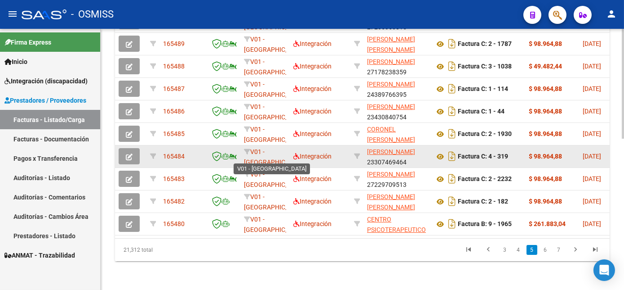
scroll to position [357, 0]
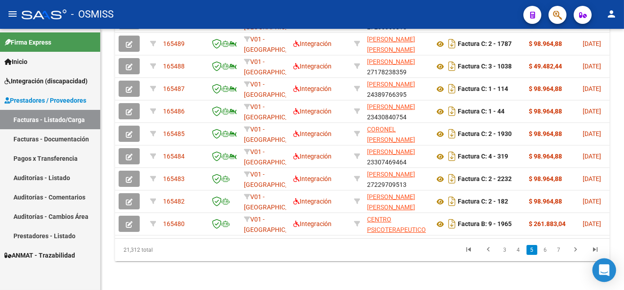
click at [607, 275] on div "Open Intercom Messenger" at bounding box center [605, 270] width 24 height 24
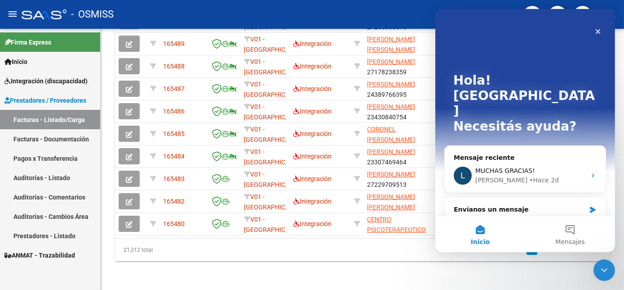
scroll to position [0, 0]
click at [595, 206] on icon "Intercom Messenger" at bounding box center [593, 209] width 8 height 7
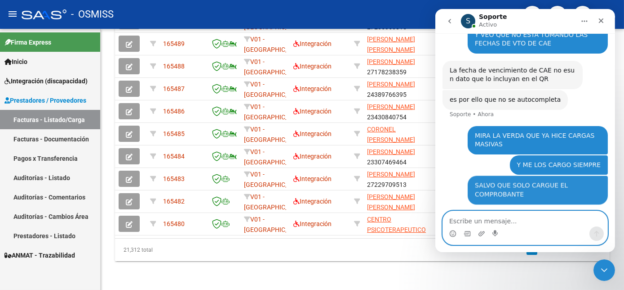
scroll to position [181, 0]
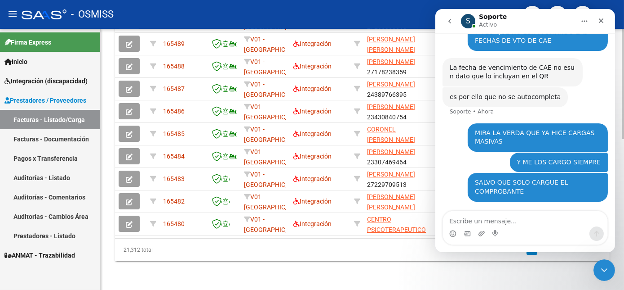
click at [603, 21] on icon "Cerrar" at bounding box center [600, 20] width 7 height 7
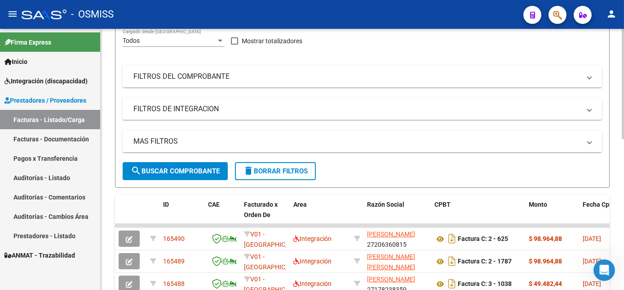
scroll to position [0, 0]
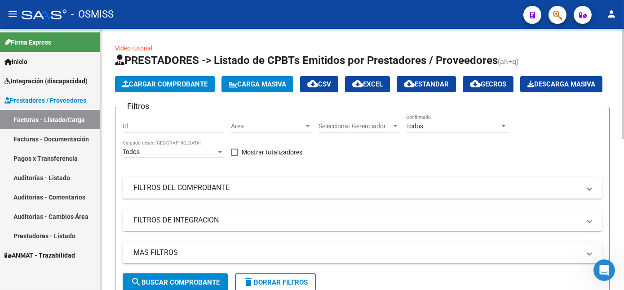
click at [624, 104] on html "menu - OSMISS person Firma Express Inicio Instructivos Contacto OS Integración …" at bounding box center [312, 145] width 624 height 290
click at [477, 130] on div "Todos" at bounding box center [453, 126] width 94 height 8
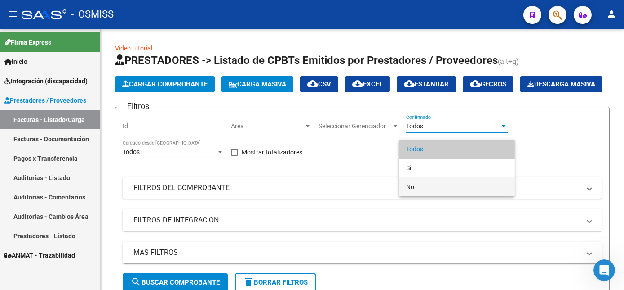
click at [418, 187] on span "No" at bounding box center [457, 186] width 102 height 19
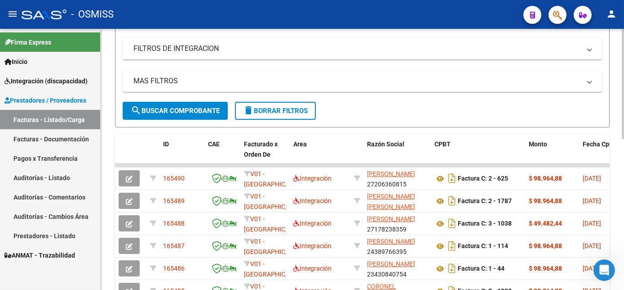
scroll to position [182, 0]
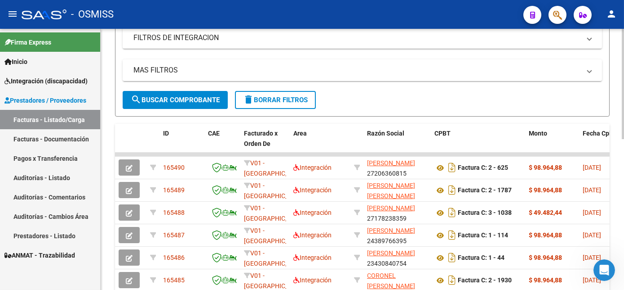
click at [624, 210] on html "menu - OSMISS person Firma Express Inicio Instructivos Contacto OS Integración …" at bounding box center [312, 145] width 624 height 290
click at [169, 109] on button "search Buscar Comprobante" at bounding box center [175, 100] width 105 height 18
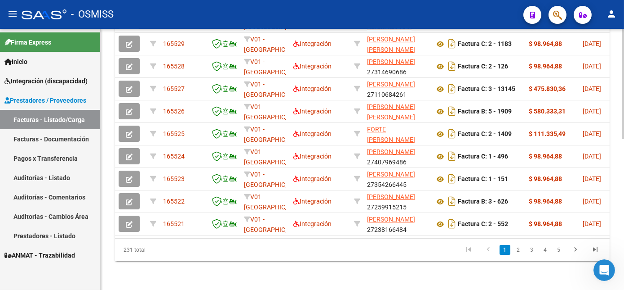
click at [624, 247] on html "menu - OSMISS person Firma Express Inicio Instructivos Contacto OS Integración …" at bounding box center [312, 145] width 624 height 290
click at [517, 254] on link "2" at bounding box center [518, 250] width 11 height 10
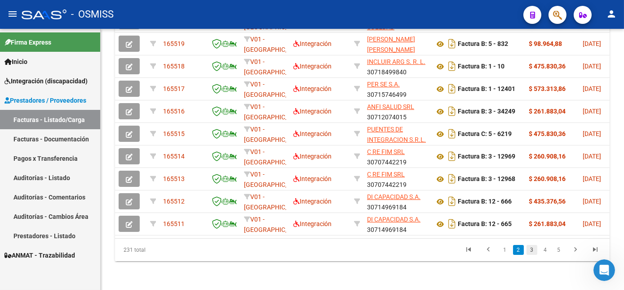
click at [531, 253] on link "3" at bounding box center [532, 250] width 11 height 10
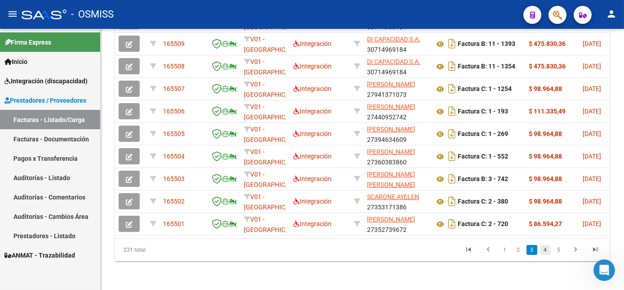
click at [548, 254] on link "4" at bounding box center [545, 250] width 11 height 10
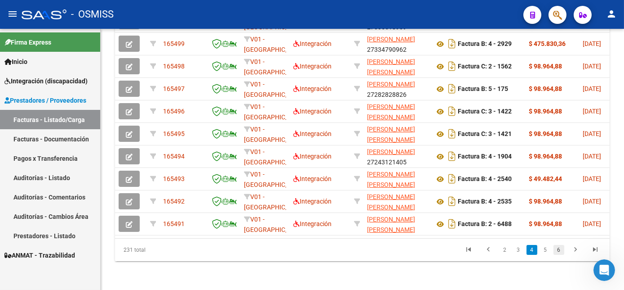
click at [558, 254] on link "6" at bounding box center [559, 250] width 11 height 10
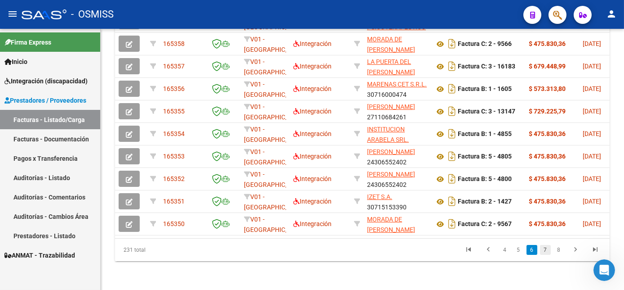
click at [550, 254] on link "7" at bounding box center [545, 250] width 11 height 10
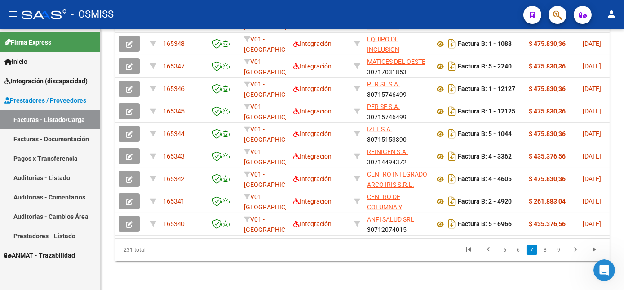
drag, startPoint x: 622, startPoint y: 230, endPoint x: 622, endPoint y: 213, distance: 17.5
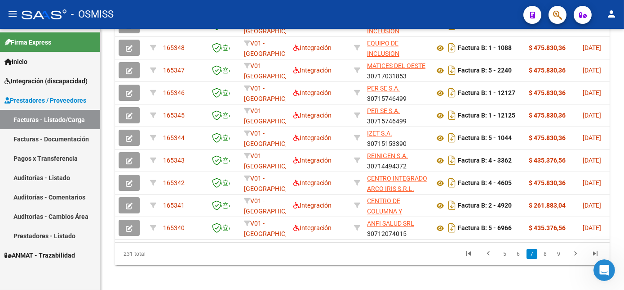
scroll to position [325, 0]
click at [624, 213] on html "menu - OSMISS person Firma Express Inicio Instructivos Contacto OS Integración …" at bounding box center [312, 145] width 624 height 290
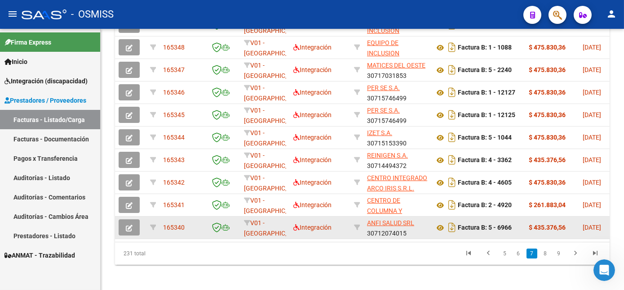
click at [128, 235] on button "button" at bounding box center [129, 227] width 21 height 16
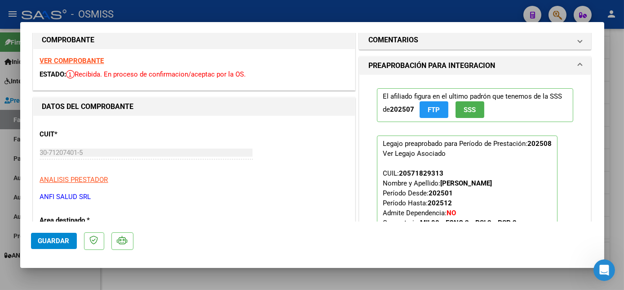
scroll to position [0, 0]
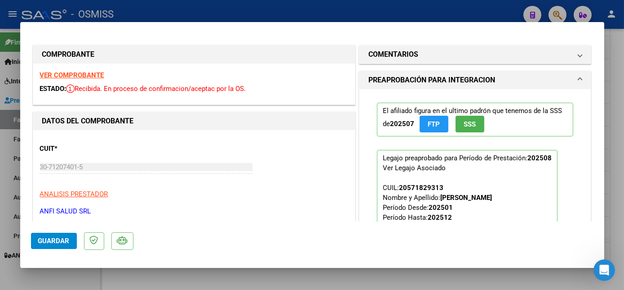
click at [77, 271] on div at bounding box center [312, 145] width 624 height 290
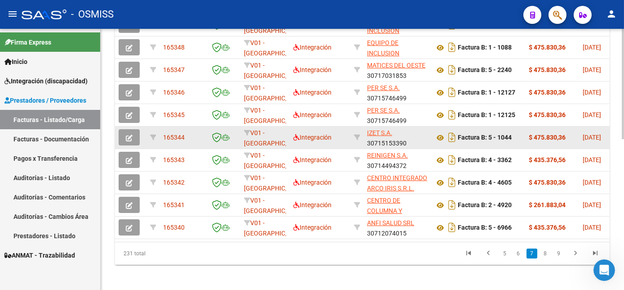
scroll to position [325, 0]
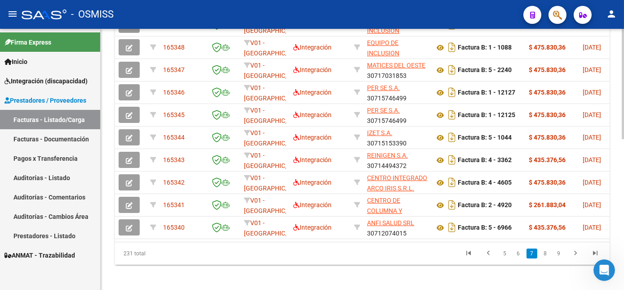
drag, startPoint x: 204, startPoint y: 263, endPoint x: 388, endPoint y: 273, distance: 184.6
click at [388, 264] on div "ID CAE Facturado x Orden De Area Razón Social CPBT Monto Fecha Cpbt Días desde …" at bounding box center [362, 122] width 495 height 283
click at [601, 271] on icon "Abrir Intercom Messenger" at bounding box center [603, 268] width 15 height 15
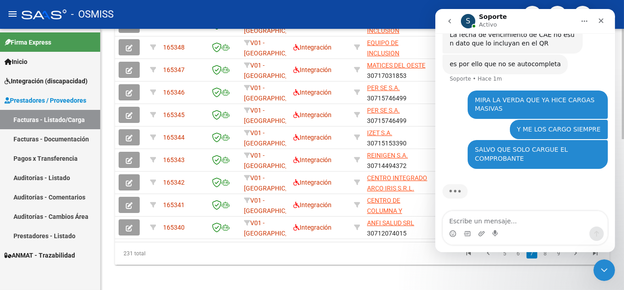
scroll to position [215, 0]
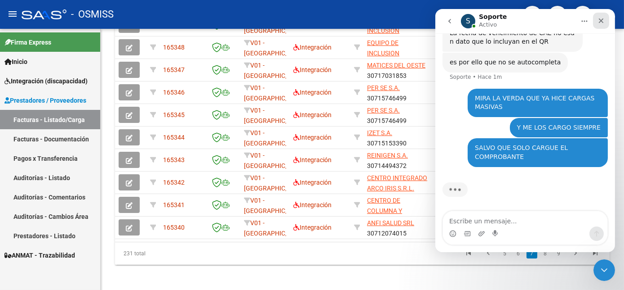
click at [601, 17] on icon "Cerrar" at bounding box center [600, 20] width 7 height 7
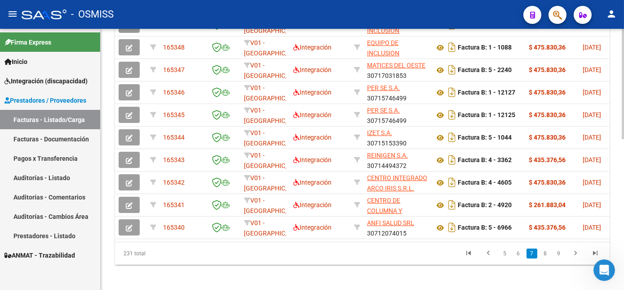
click at [245, 261] on datatable-pager "5 6 7 8 9" at bounding box center [411, 252] width 388 height 15
click at [603, 271] on icon "Abrir Intercom Messenger" at bounding box center [603, 268] width 15 height 15
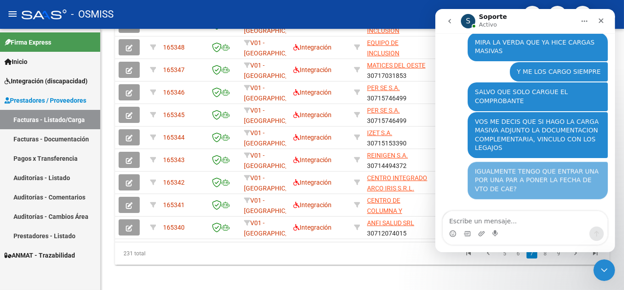
scroll to position [300, 0]
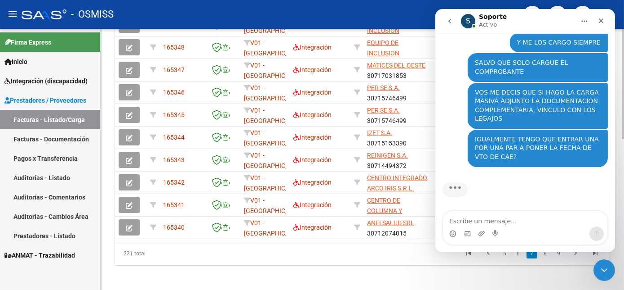
click at [250, 261] on datatable-pager "5 6 7 8 9" at bounding box center [411, 252] width 388 height 15
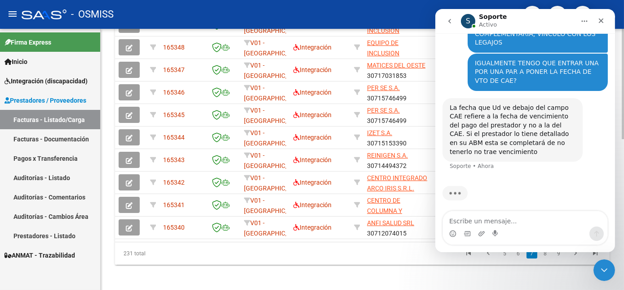
scroll to position [371, 0]
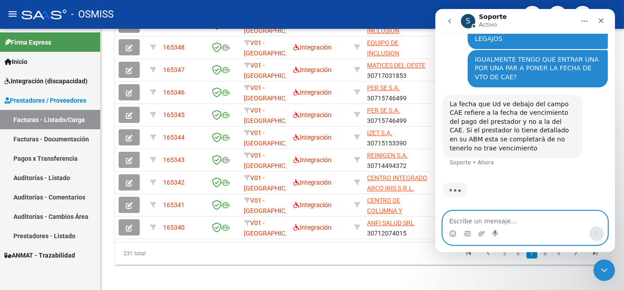
click at [462, 221] on textarea "Escribe un mensaje..." at bounding box center [525, 218] width 165 height 15
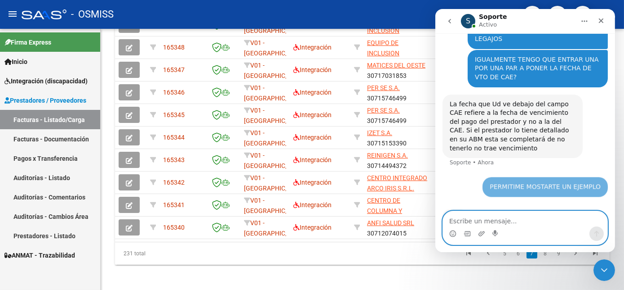
scroll to position [398, 0]
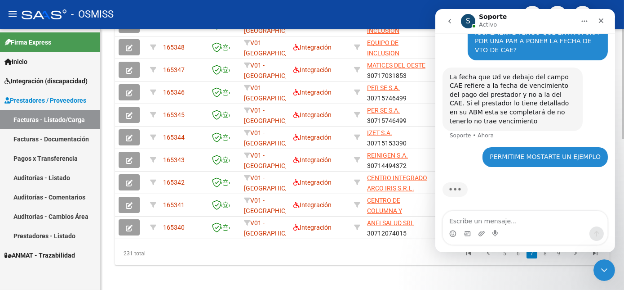
click at [174, 264] on div "231 total" at bounding box center [164, 253] width 98 height 22
click at [489, 259] on icon "go to previous page" at bounding box center [489, 254] width 12 height 11
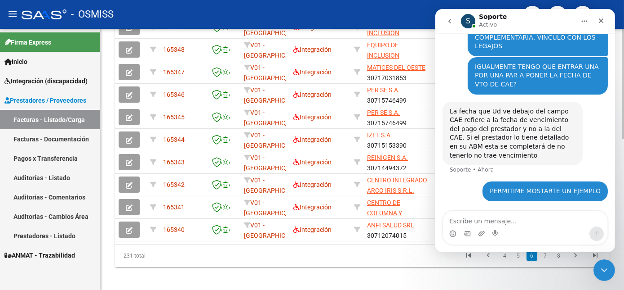
scroll to position [363, 0]
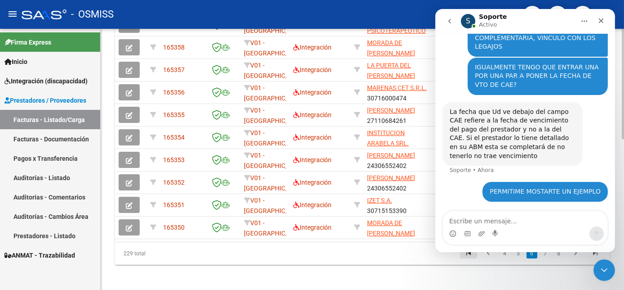
click at [470, 259] on icon "go to first page" at bounding box center [469, 254] width 12 height 11
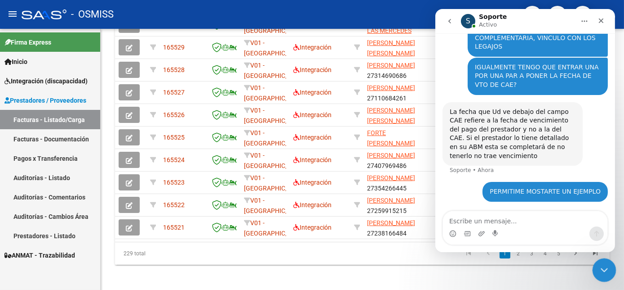
click at [607, 272] on icon "Cerrar Intercom Messenger" at bounding box center [603, 268] width 11 height 11
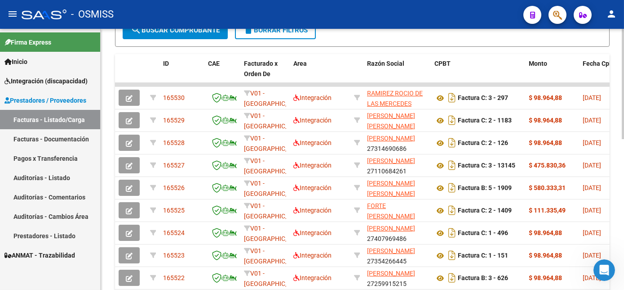
scroll to position [255, 0]
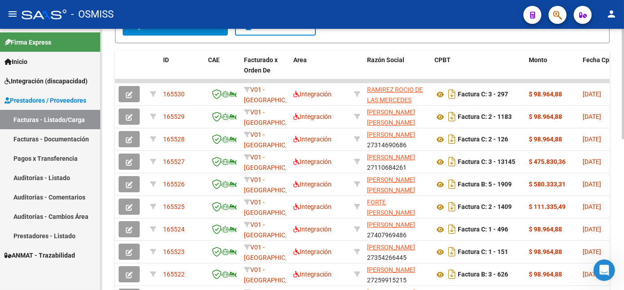
click at [624, 200] on html "menu - OSMISS person Firma Express Inicio Instructivos Contacto OS Integración …" at bounding box center [312, 145] width 624 height 290
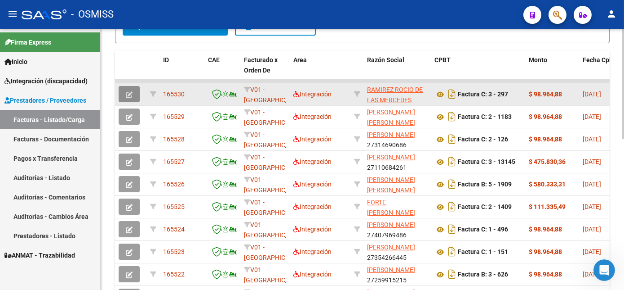
click at [129, 98] on icon "button" at bounding box center [129, 94] width 7 height 7
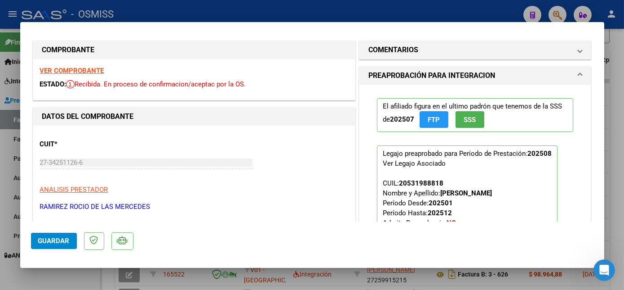
scroll to position [0, 0]
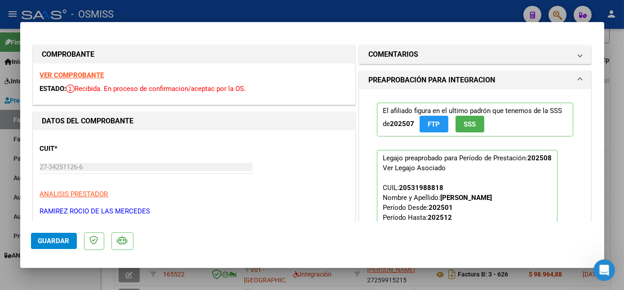
click at [93, 73] on strong "VER COMPROBANTE" at bounding box center [72, 75] width 64 height 8
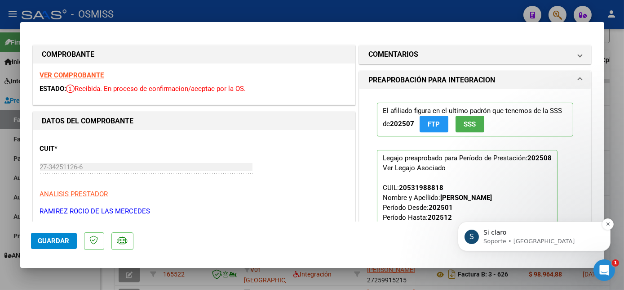
click at [512, 239] on p "Soporte • [GEOGRAPHIC_DATA]" at bounding box center [541, 240] width 116 height 8
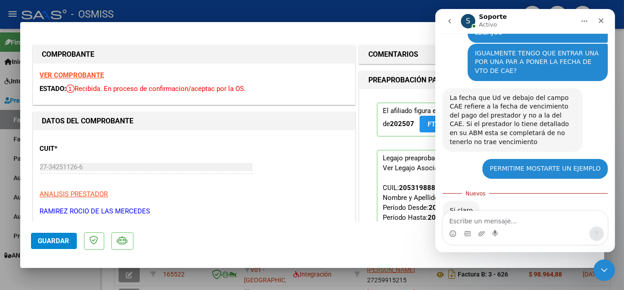
scroll to position [405, 0]
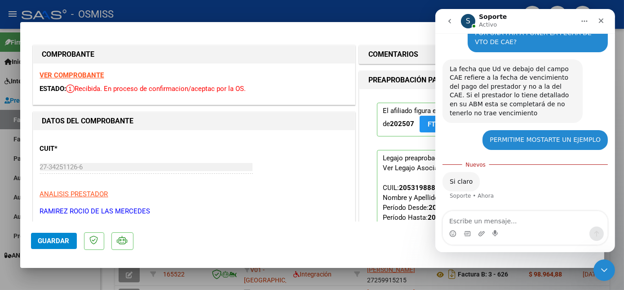
click at [86, 276] on div at bounding box center [312, 145] width 624 height 290
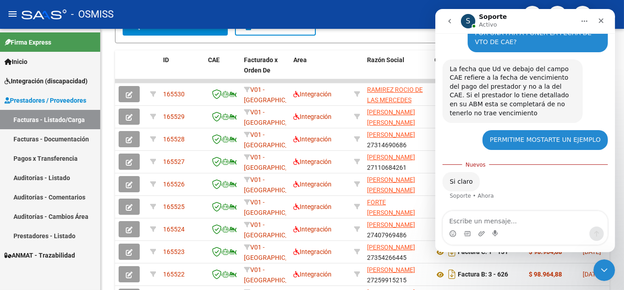
scroll to position [255, 0]
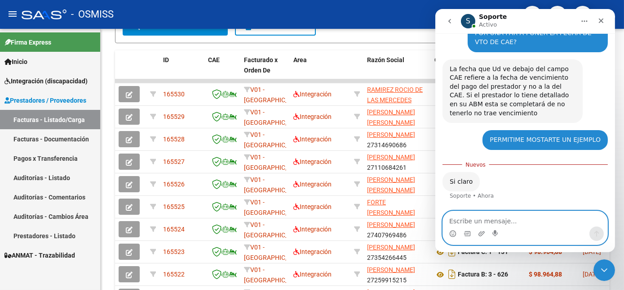
click at [477, 222] on textarea "Escribe un mensaje..." at bounding box center [525, 218] width 165 height 15
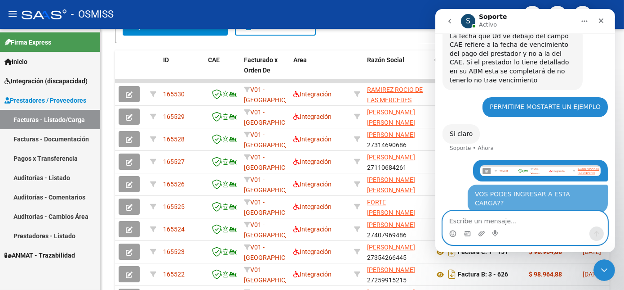
scroll to position [439, 0]
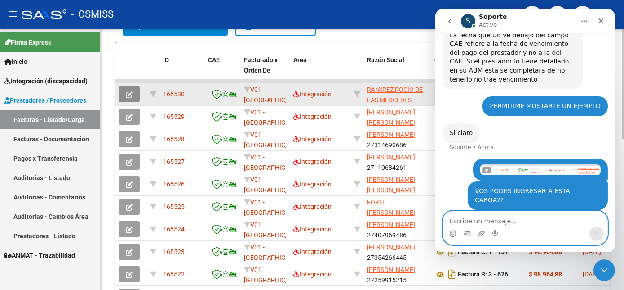
click at [135, 102] on button "button" at bounding box center [129, 94] width 21 height 16
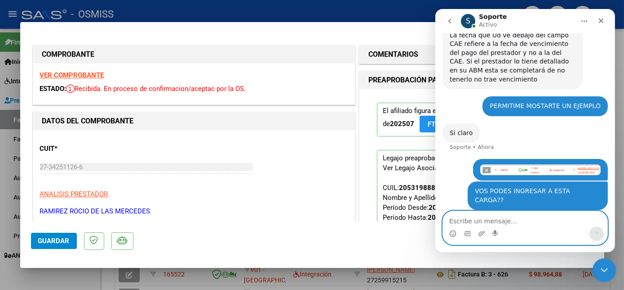
click at [602, 266] on icon "Cerrar Intercom Messenger" at bounding box center [603, 268] width 11 height 11
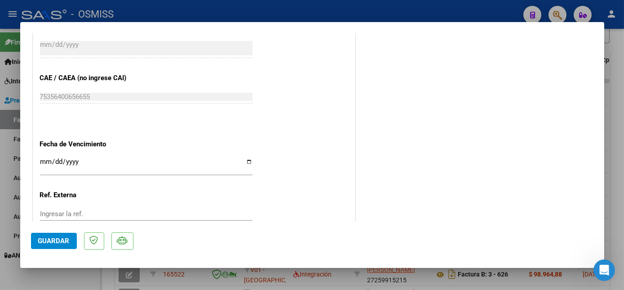
scroll to position [522, 0]
click at [533, 228] on mat-dialog-actions "Guardar" at bounding box center [312, 239] width 563 height 36
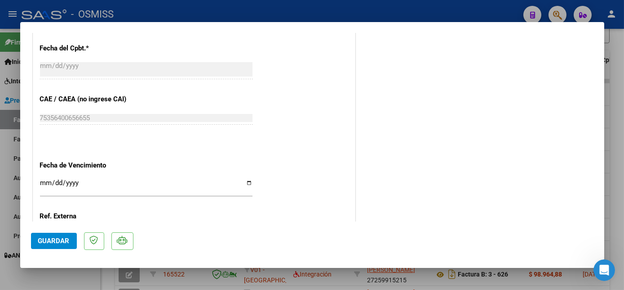
scroll to position [503, 0]
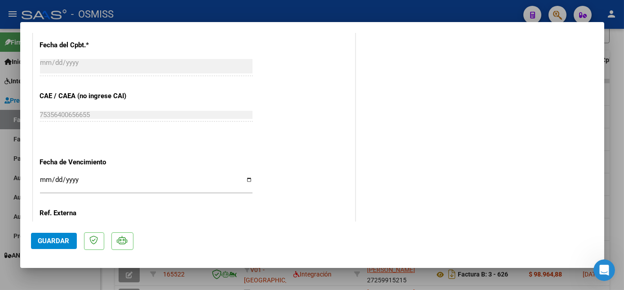
click at [424, 278] on div at bounding box center [312, 145] width 624 height 290
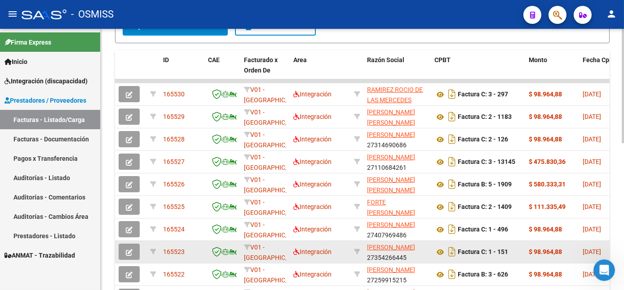
scroll to position [255, 0]
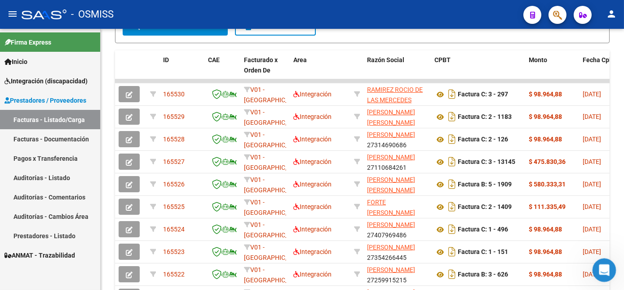
click at [601, 271] on icon "Abrir Intercom Messenger" at bounding box center [603, 268] width 15 height 15
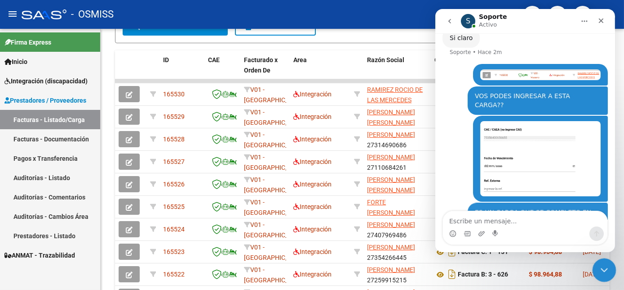
scroll to position [563, 0]
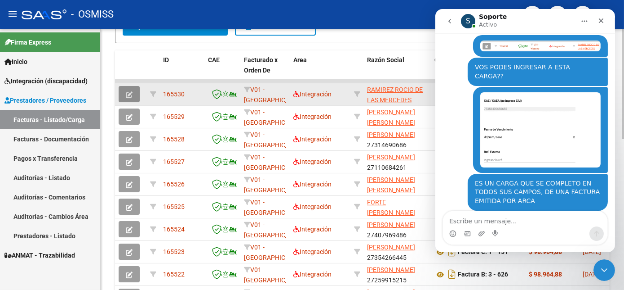
click at [129, 98] on icon "button" at bounding box center [129, 94] width 7 height 7
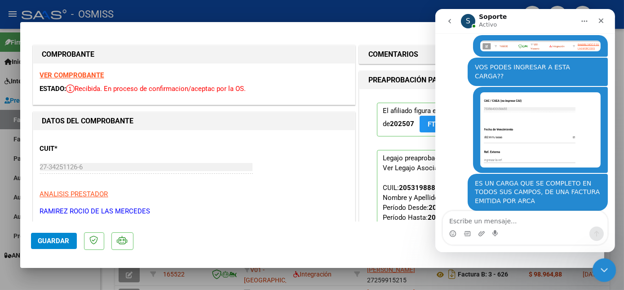
click at [606, 265] on icon "Cerrar Intercom Messenger" at bounding box center [603, 268] width 11 height 11
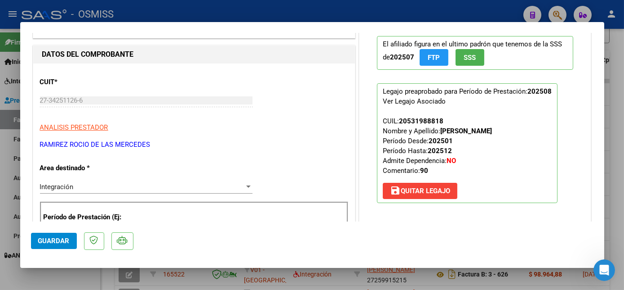
scroll to position [71, 0]
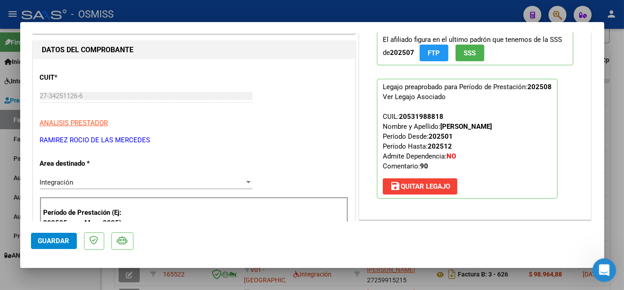
click at [603, 267] on icon "Abrir Intercom Messenger" at bounding box center [603, 268] width 15 height 15
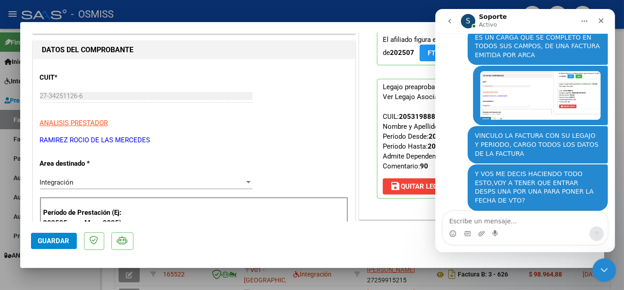
scroll to position [744, 0]
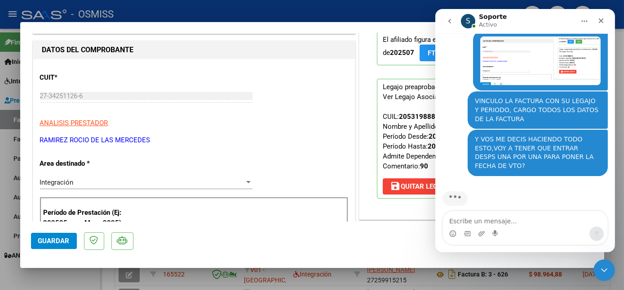
click at [84, 277] on div at bounding box center [312, 145] width 624 height 290
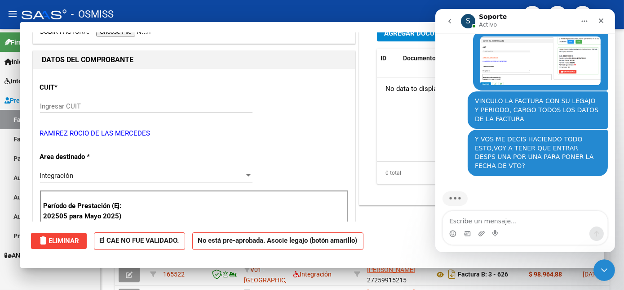
scroll to position [255, 0]
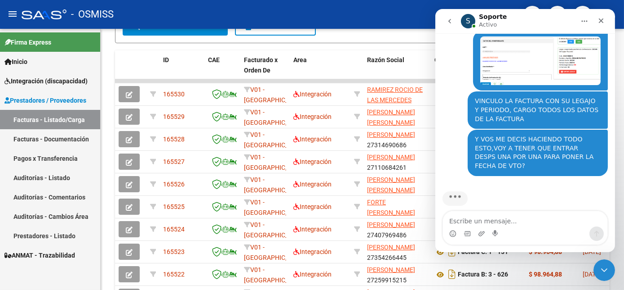
click at [98, 279] on div "Firma Express Inicio Instructivos Contacto OS Integración (discapacidad) Legajo…" at bounding box center [50, 159] width 100 height 261
click at [602, 273] on icon "Cerrar Intercom Messenger" at bounding box center [603, 268] width 11 height 11
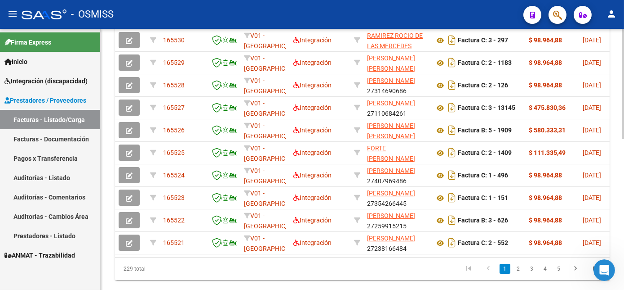
scroll to position [357, 0]
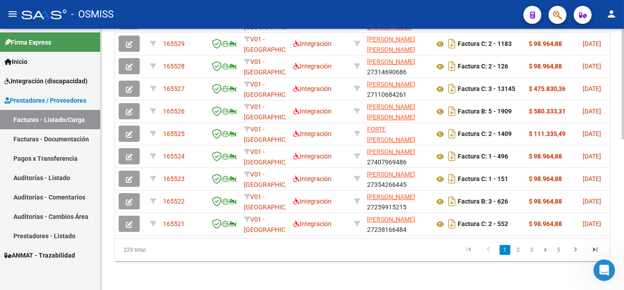
click at [624, 251] on html "menu - OSMISS person Firma Express Inicio Instructivos Contacto OS Integración …" at bounding box center [312, 145] width 624 height 290
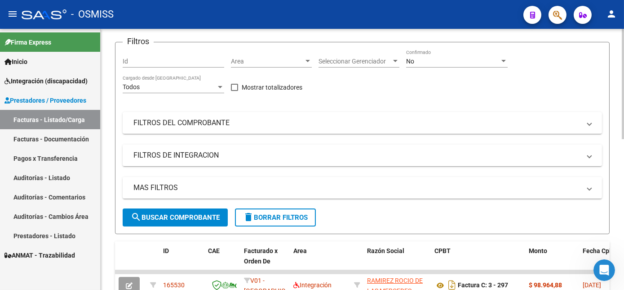
click at [622, 118] on div at bounding box center [623, 113] width 2 height 110
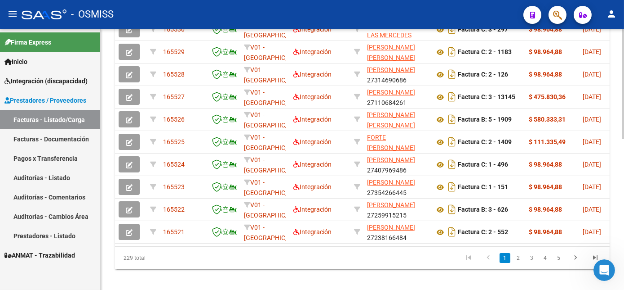
scroll to position [322, 0]
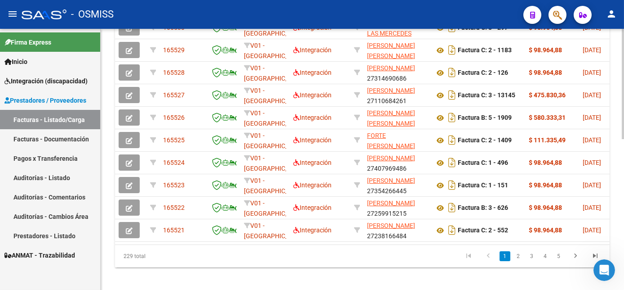
click at [615, 252] on div "Video tutorial PRESTADORES -> Listado de CPBTs Emitidos por Prestadores / Prove…" at bounding box center [364, 1] width 526 height 589
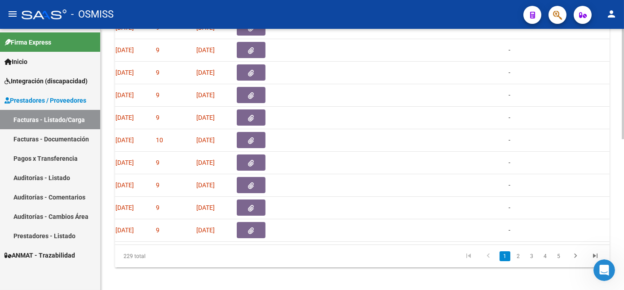
scroll to position [0, 464]
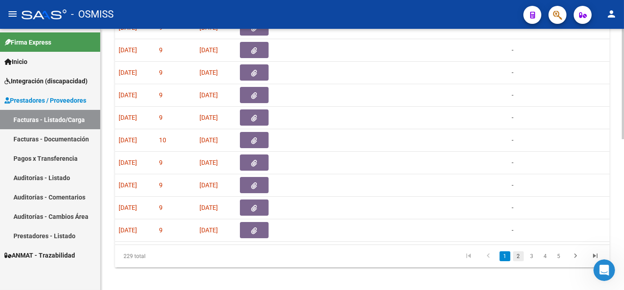
click at [518, 261] on link "2" at bounding box center [518, 256] width 11 height 10
click at [533, 261] on link "3" at bounding box center [532, 256] width 11 height 10
click at [546, 261] on link "4" at bounding box center [545, 256] width 11 height 10
click at [543, 261] on link "5" at bounding box center [545, 256] width 11 height 10
click at [546, 261] on link "6" at bounding box center [545, 256] width 11 height 10
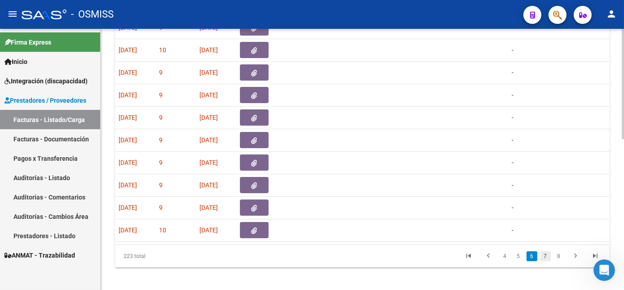
click at [545, 261] on link "7" at bounding box center [545, 256] width 11 height 10
click at [544, 261] on link "8" at bounding box center [545, 256] width 11 height 10
click at [544, 261] on link "9" at bounding box center [544, 256] width 11 height 10
click at [544, 261] on link "10" at bounding box center [545, 256] width 12 height 10
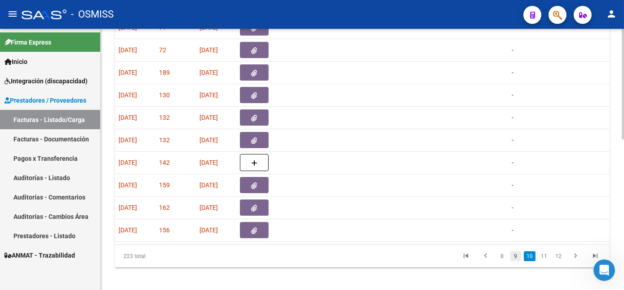
click at [517, 261] on link "9" at bounding box center [516, 256] width 11 height 10
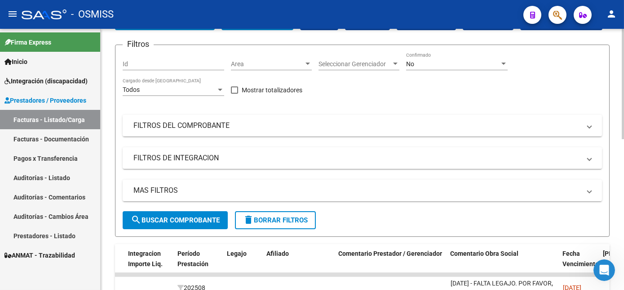
scroll to position [0, 0]
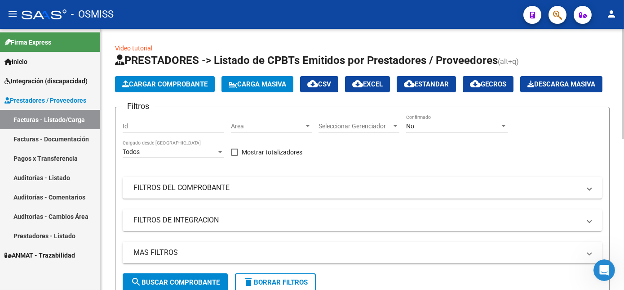
click at [432, 132] on div "No Confirmado" at bounding box center [457, 123] width 102 height 18
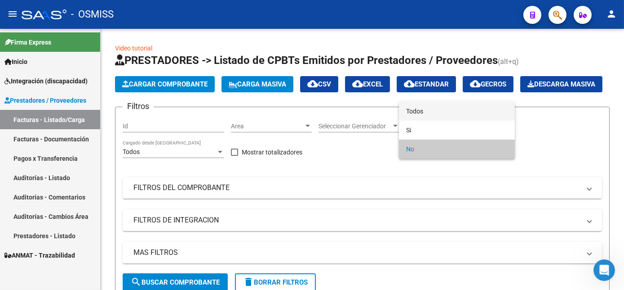
click at [419, 114] on span "Todos" at bounding box center [457, 111] width 102 height 19
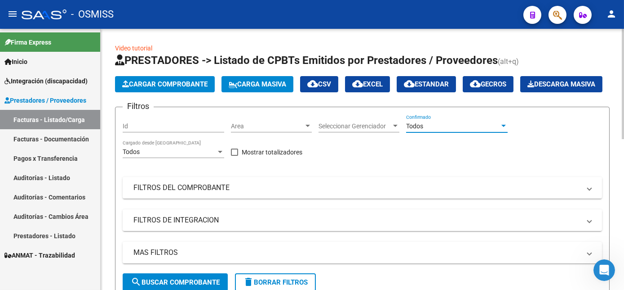
click at [434, 130] on div "Todos" at bounding box center [453, 126] width 94 height 8
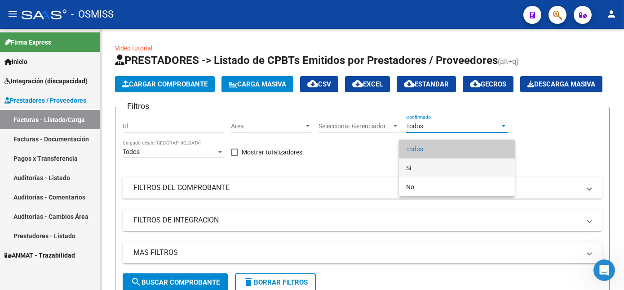
click at [411, 162] on span "Si" at bounding box center [457, 167] width 102 height 19
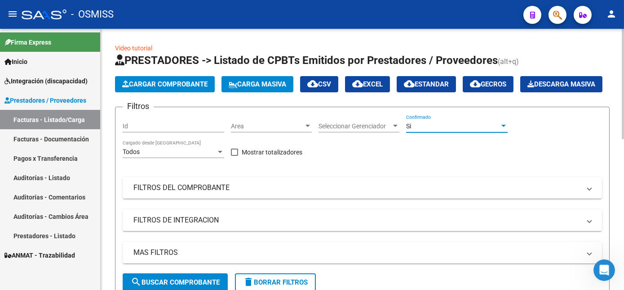
scroll to position [135, 0]
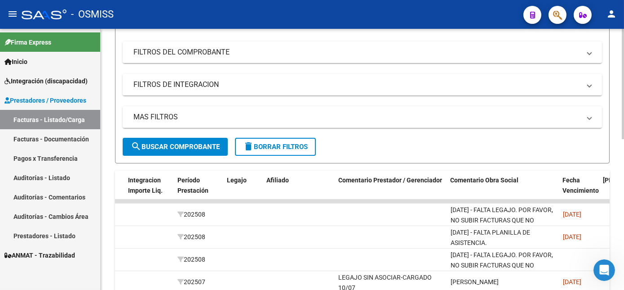
click at [624, 188] on html "menu - OSMISS person Firma Express Inicio Instructivos Contacto OS Integración …" at bounding box center [312, 145] width 624 height 290
click at [214, 151] on span "search Buscar Comprobante" at bounding box center [175, 147] width 89 height 8
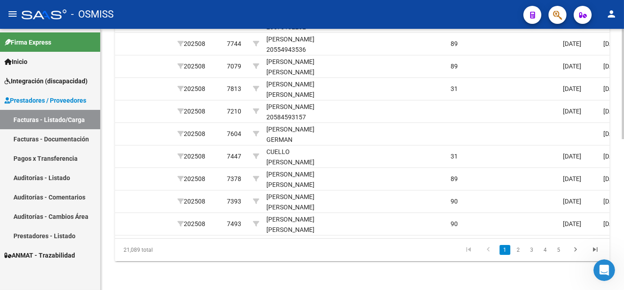
scroll to position [327, 0]
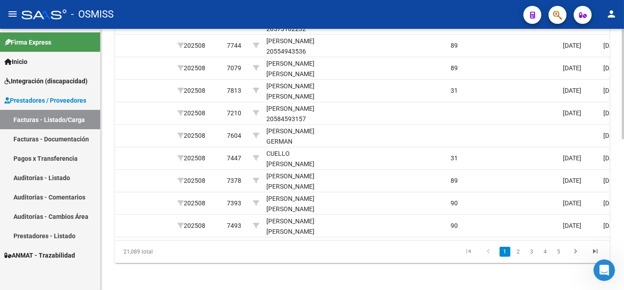
click at [624, 221] on div at bounding box center [623, 233] width 2 height 110
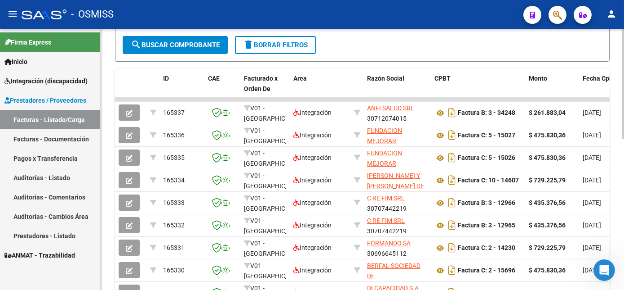
scroll to position [248, 0]
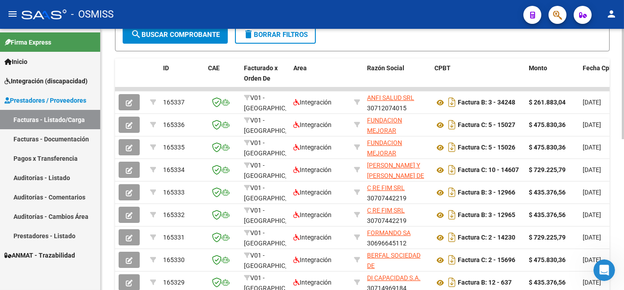
click at [624, 160] on html "menu - OSMISS person Firma Express Inicio Instructivos Contacto OS Integración …" at bounding box center [312, 145] width 624 height 290
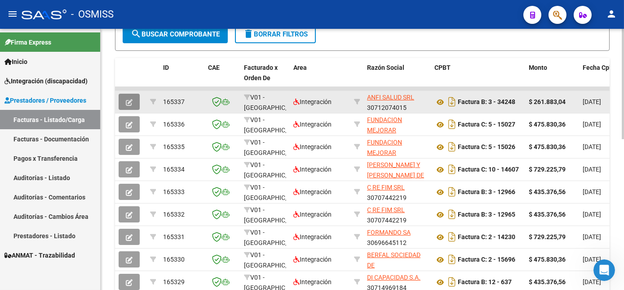
click at [129, 106] on icon "button" at bounding box center [129, 102] width 7 height 7
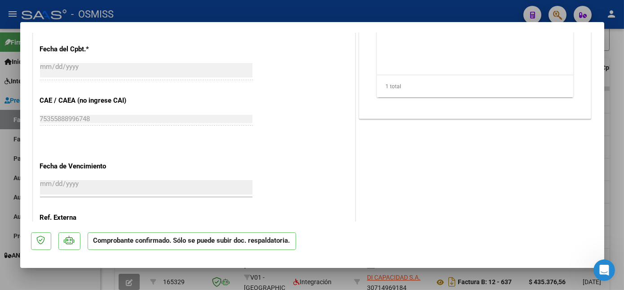
scroll to position [446, 0]
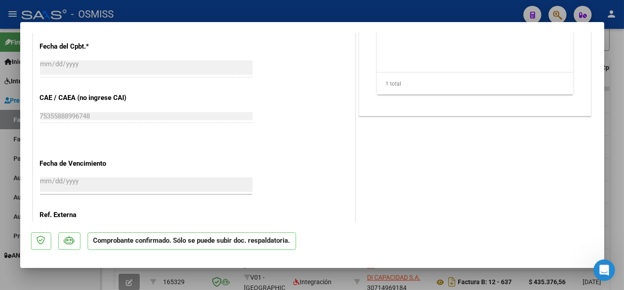
click at [622, 164] on div at bounding box center [312, 145] width 624 height 290
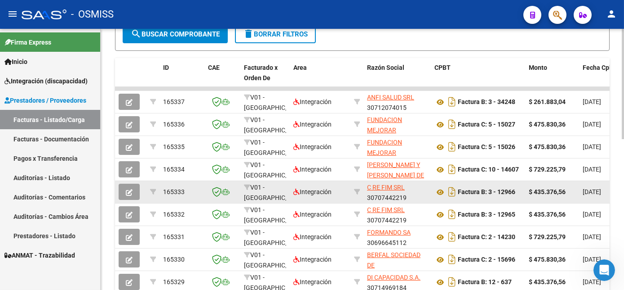
scroll to position [744, 0]
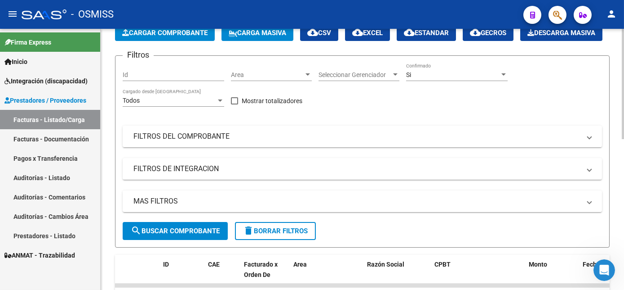
click at [619, 142] on div "Video tutorial PRESTADORES -> Listado de CPBTs Emitidos por Prestadores / Prove…" at bounding box center [364, 272] width 526 height 589
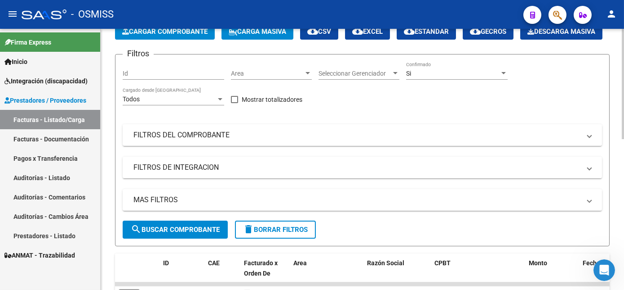
click at [480, 77] on div "Si" at bounding box center [453, 74] width 94 height 8
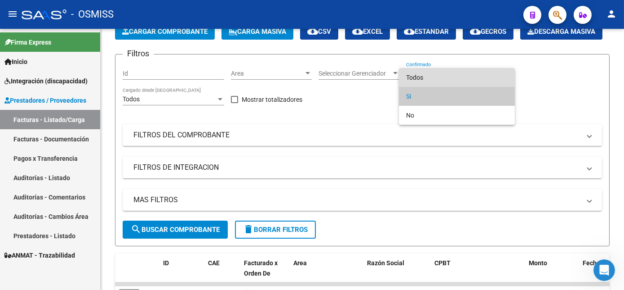
click at [412, 78] on span "Todos" at bounding box center [457, 77] width 102 height 19
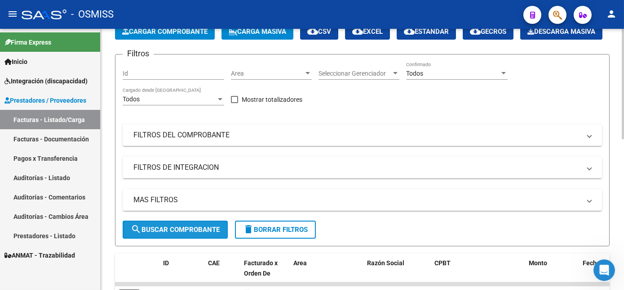
click at [160, 233] on span "search Buscar Comprobante" at bounding box center [175, 229] width 89 height 8
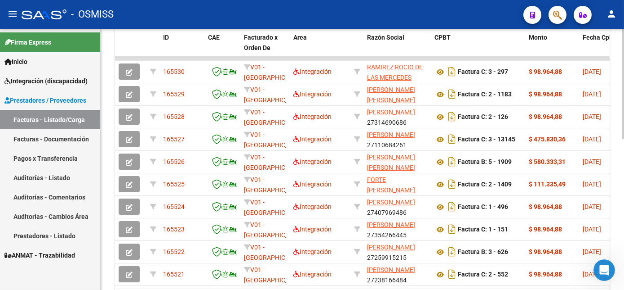
scroll to position [279, 0]
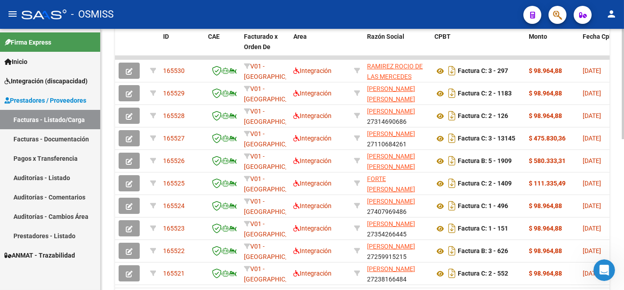
click at [624, 240] on html "menu - OSMISS person Firma Express Inicio Instructivos Contacto OS Integración …" at bounding box center [312, 145] width 624 height 290
click at [603, 267] on icon "Abrir Intercom Messenger" at bounding box center [603, 268] width 15 height 15
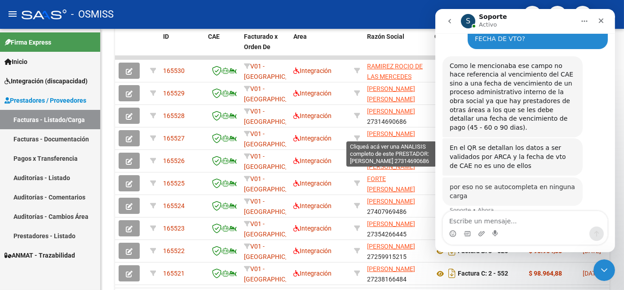
scroll to position [856, 0]
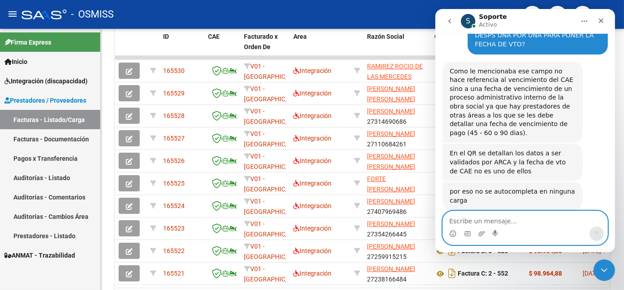
click at [529, 222] on textarea "Escribe un mensaje..." at bounding box center [525, 218] width 165 height 15
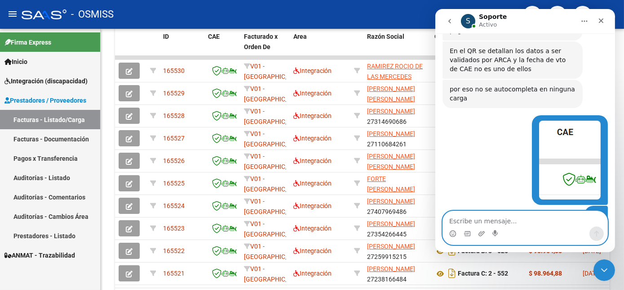
scroll to position [1194, 0]
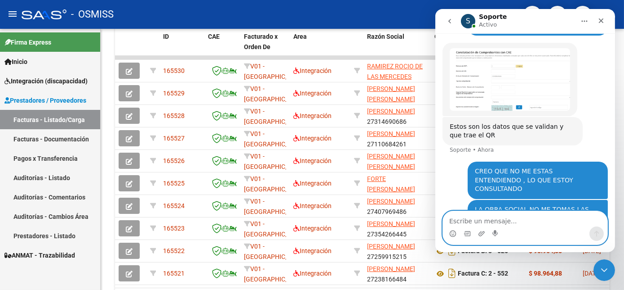
drag, startPoint x: 611, startPoint y: 203, endPoint x: 1055, endPoint y: 240, distance: 445.2
click at [497, 222] on textarea "Escribe un mensaje..." at bounding box center [525, 218] width 165 height 15
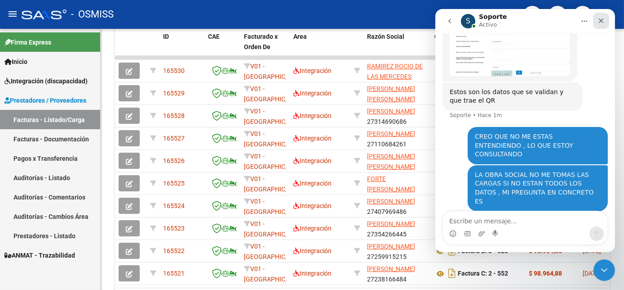
click at [601, 24] on icon "Cerrar" at bounding box center [600, 20] width 7 height 7
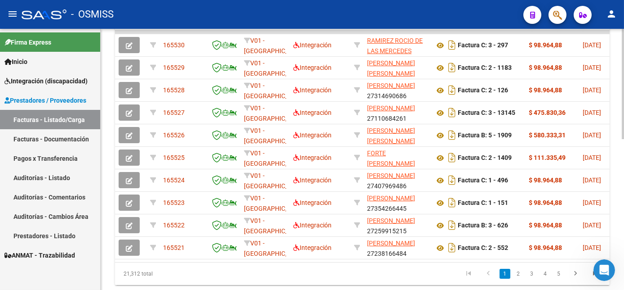
scroll to position [357, 0]
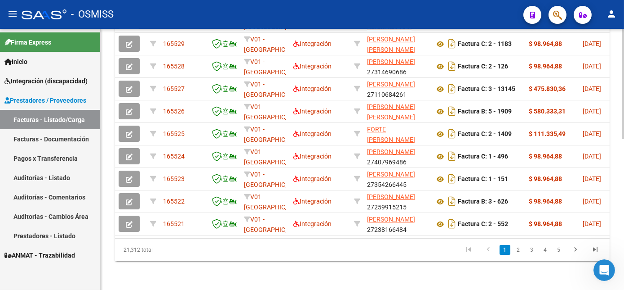
click at [624, 267] on html "menu - OSMISS person Firma Express Inicio Instructivos Contacto OS Integración …" at bounding box center [312, 145] width 624 height 290
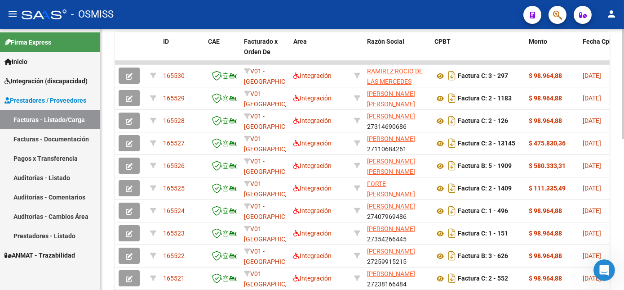
scroll to position [222, 0]
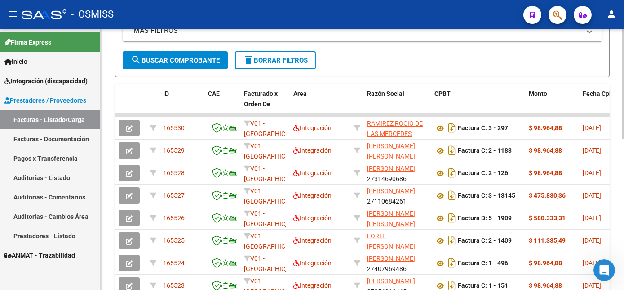
click at [624, 162] on html "menu - OSMISS person Firma Express Inicio Instructivos Contacto OS Integración …" at bounding box center [312, 145] width 624 height 290
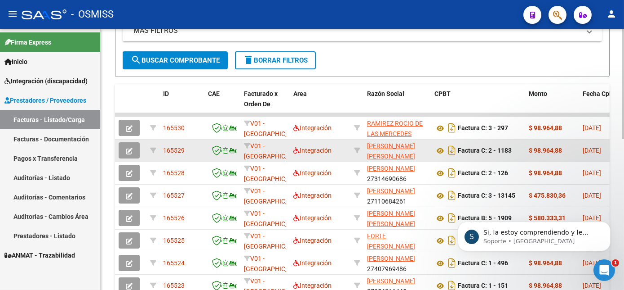
scroll to position [1291, 0]
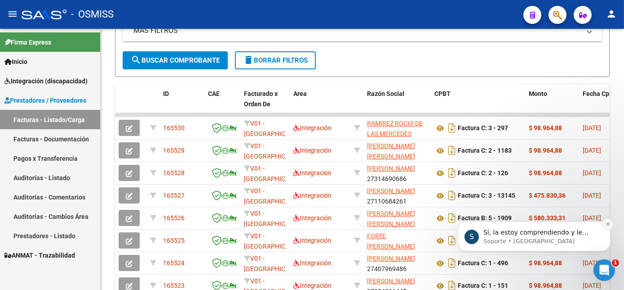
click at [606, 223] on icon "Dismiss notification" at bounding box center [608, 223] width 5 height 5
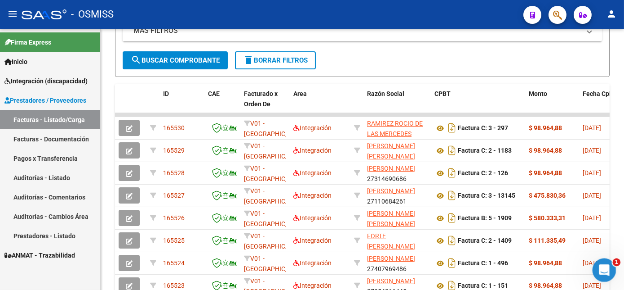
click at [604, 269] on icon "Abrir Intercom Messenger" at bounding box center [603, 268] width 6 height 7
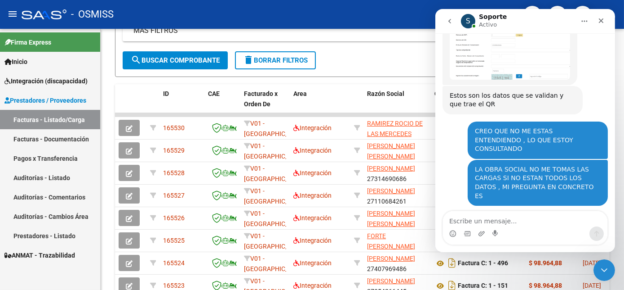
scroll to position [1306, 0]
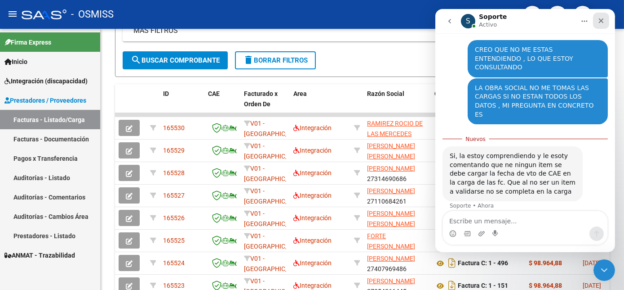
click at [601, 20] on icon "Cerrar" at bounding box center [601, 20] width 5 height 5
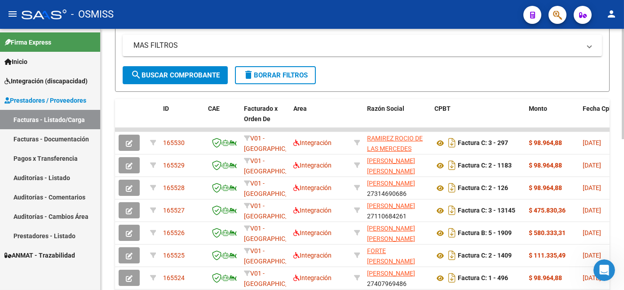
click at [624, 187] on html "menu - OSMISS person Firma Express Inicio Instructivos Contacto OS Integración …" at bounding box center [312, 145] width 624 height 290
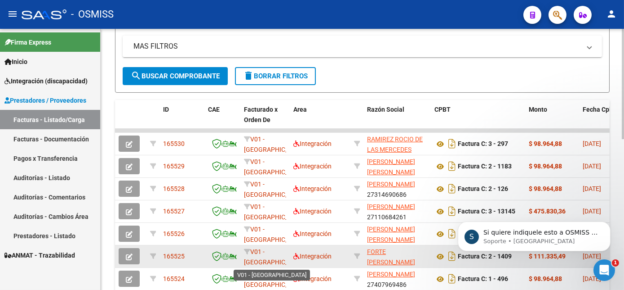
scroll to position [1295, 0]
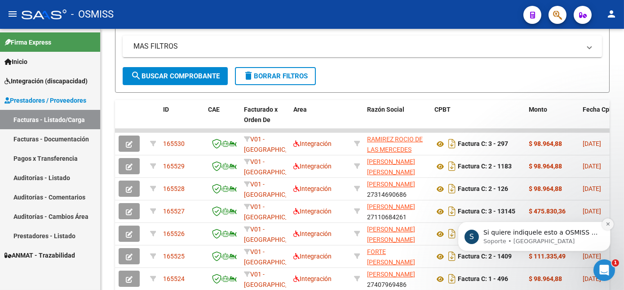
click at [606, 222] on icon "Dismiss notification" at bounding box center [608, 223] width 5 height 5
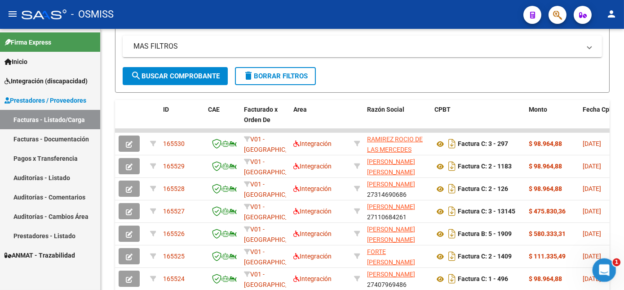
click at [610, 276] on div "Abrir Intercom Messenger" at bounding box center [603, 269] width 30 height 30
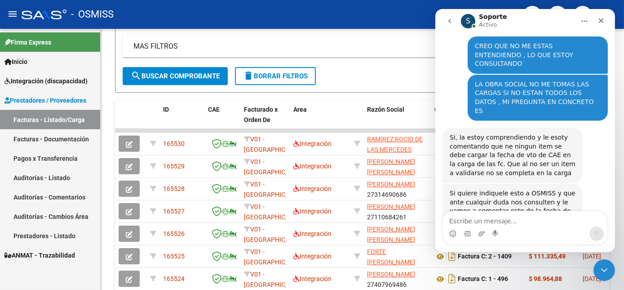
scroll to position [1321, 0]
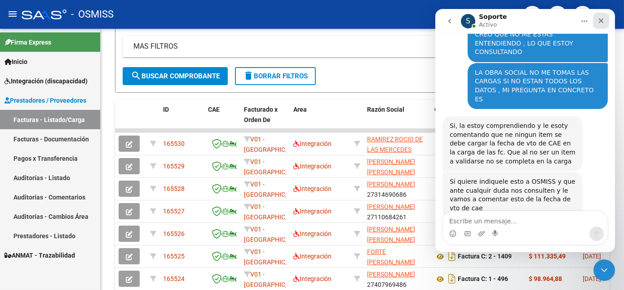
click at [602, 20] on icon "Cerrar" at bounding box center [600, 20] width 7 height 7
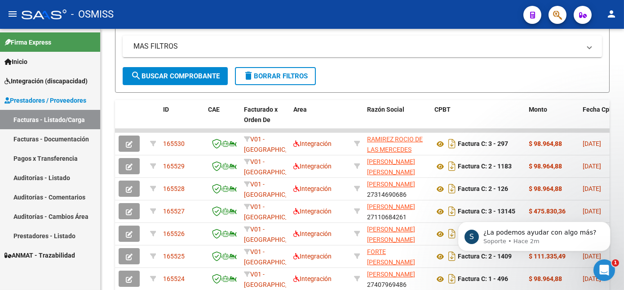
scroll to position [0, 0]
click at [605, 266] on icon "Abrir Intercom Messenger" at bounding box center [603, 268] width 15 height 15
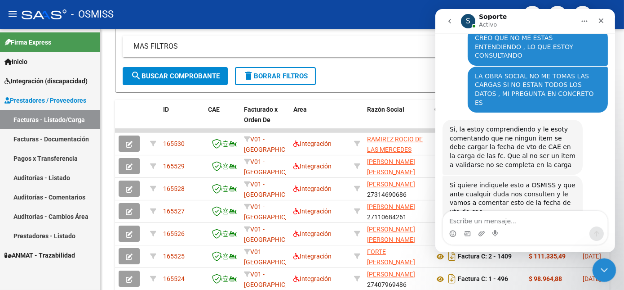
scroll to position [1363, 0]
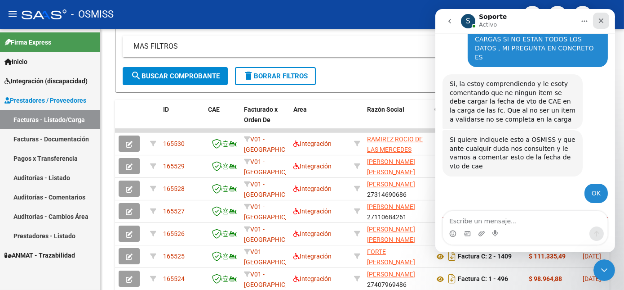
click at [603, 24] on div "Cerrar" at bounding box center [601, 21] width 16 height 16
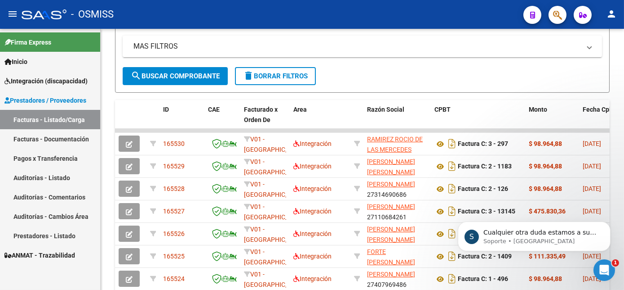
scroll to position [0, 0]
